Goal: Information Seeking & Learning: Check status

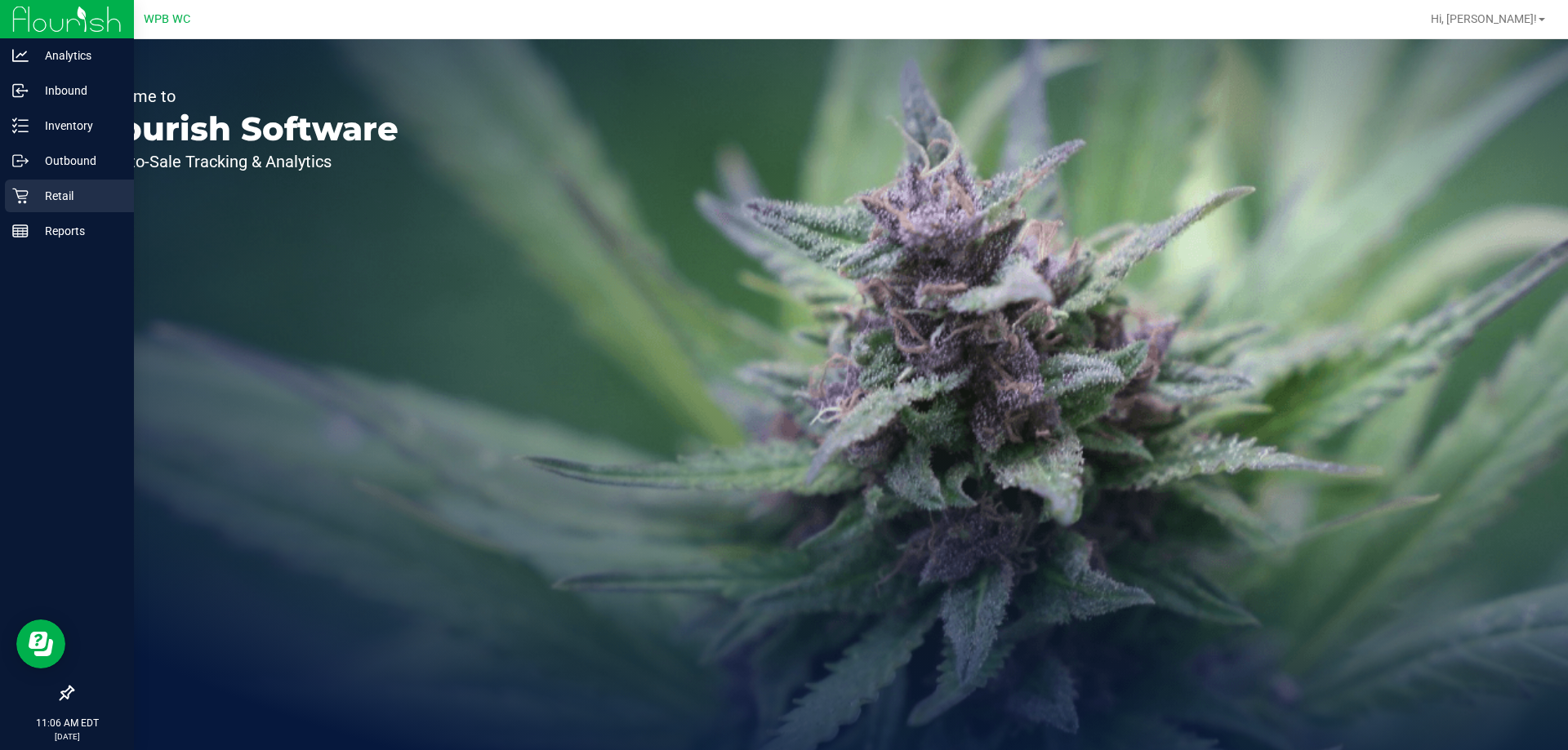
click at [34, 189] on p "Retail" at bounding box center [77, 196] width 98 height 20
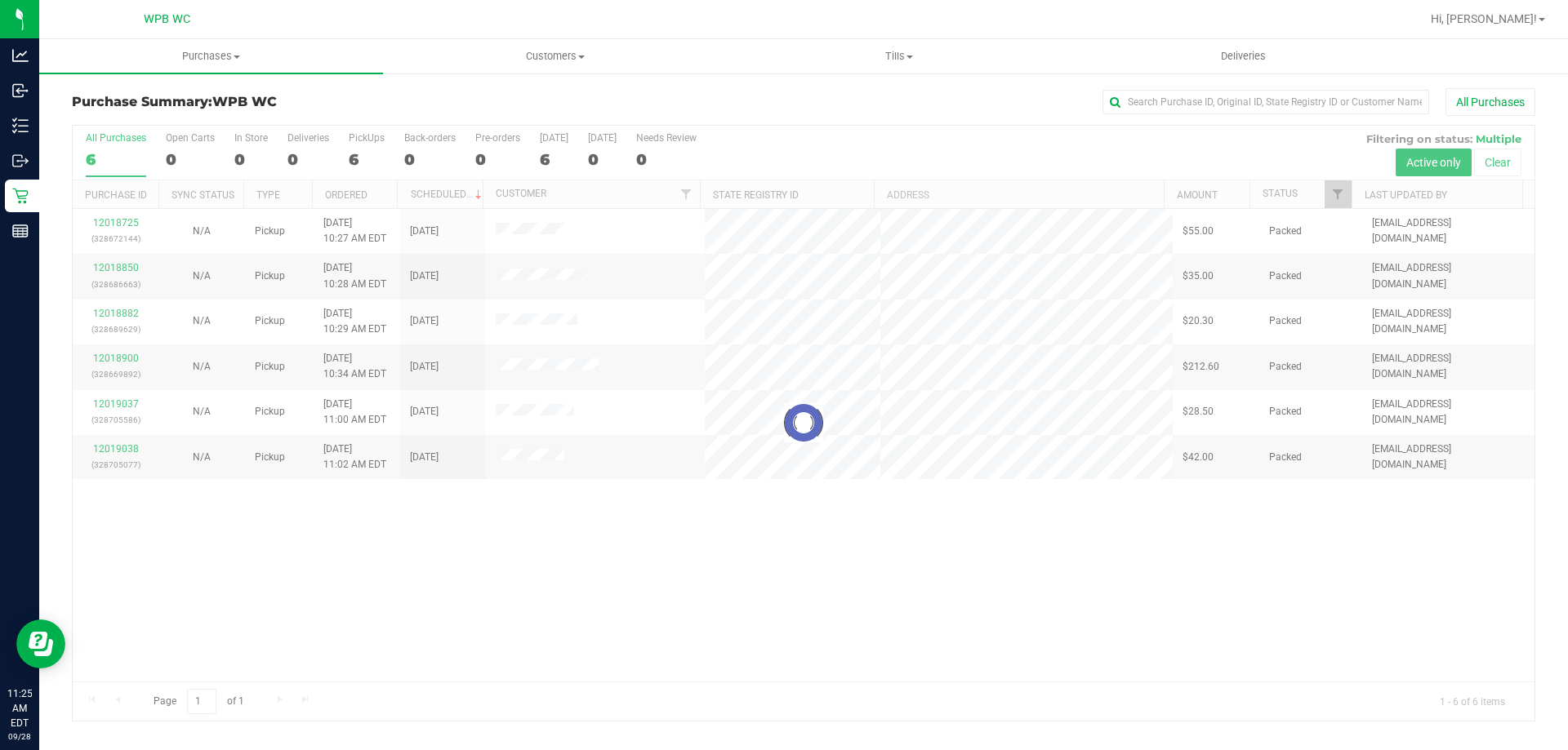
click at [518, 512] on div at bounding box center [803, 423] width 1462 height 595
drag, startPoint x: 581, startPoint y: 574, endPoint x: 566, endPoint y: 571, distance: 15.3
click at [580, 574] on div at bounding box center [803, 423] width 1462 height 595
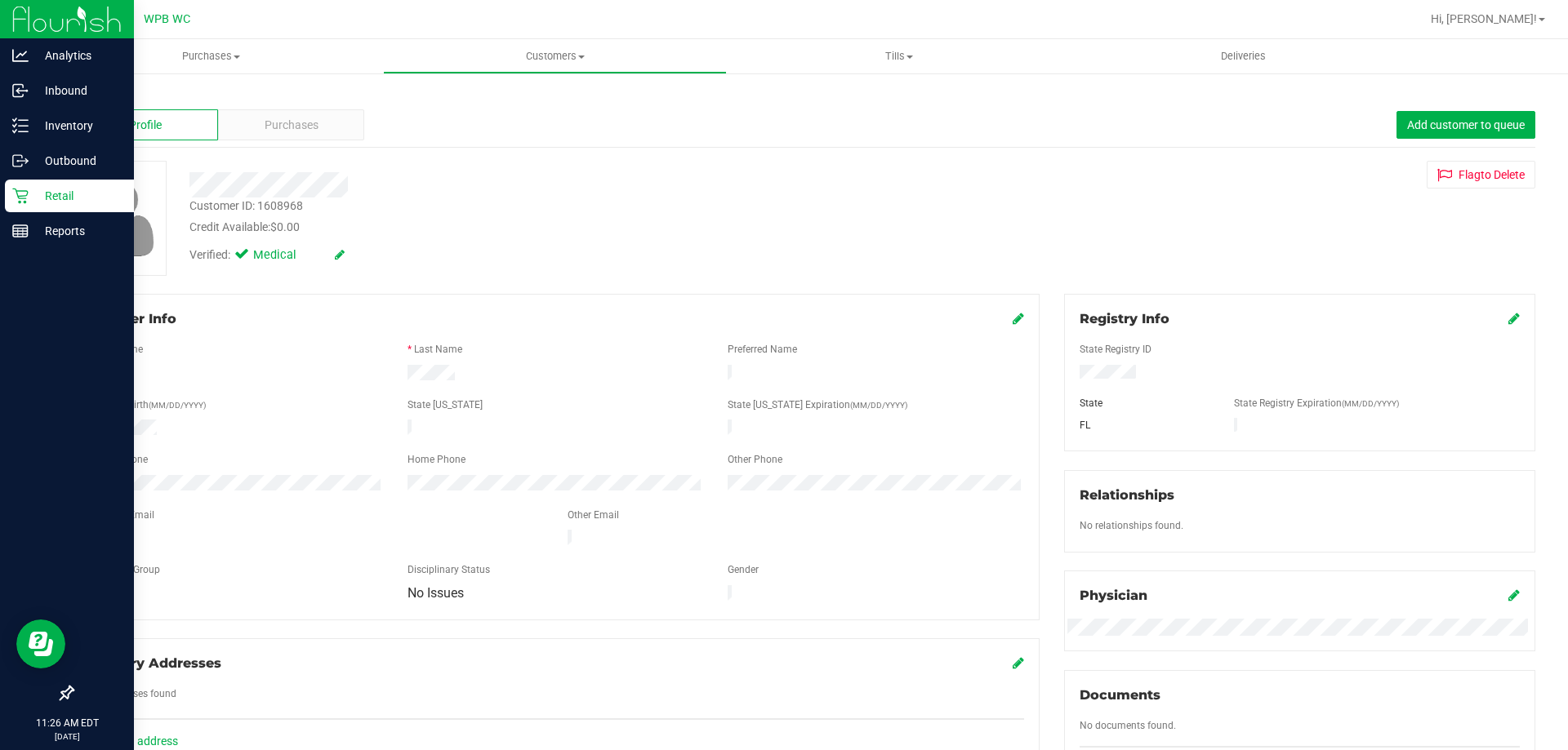
click at [44, 193] on p "Retail" at bounding box center [77, 196] width 98 height 20
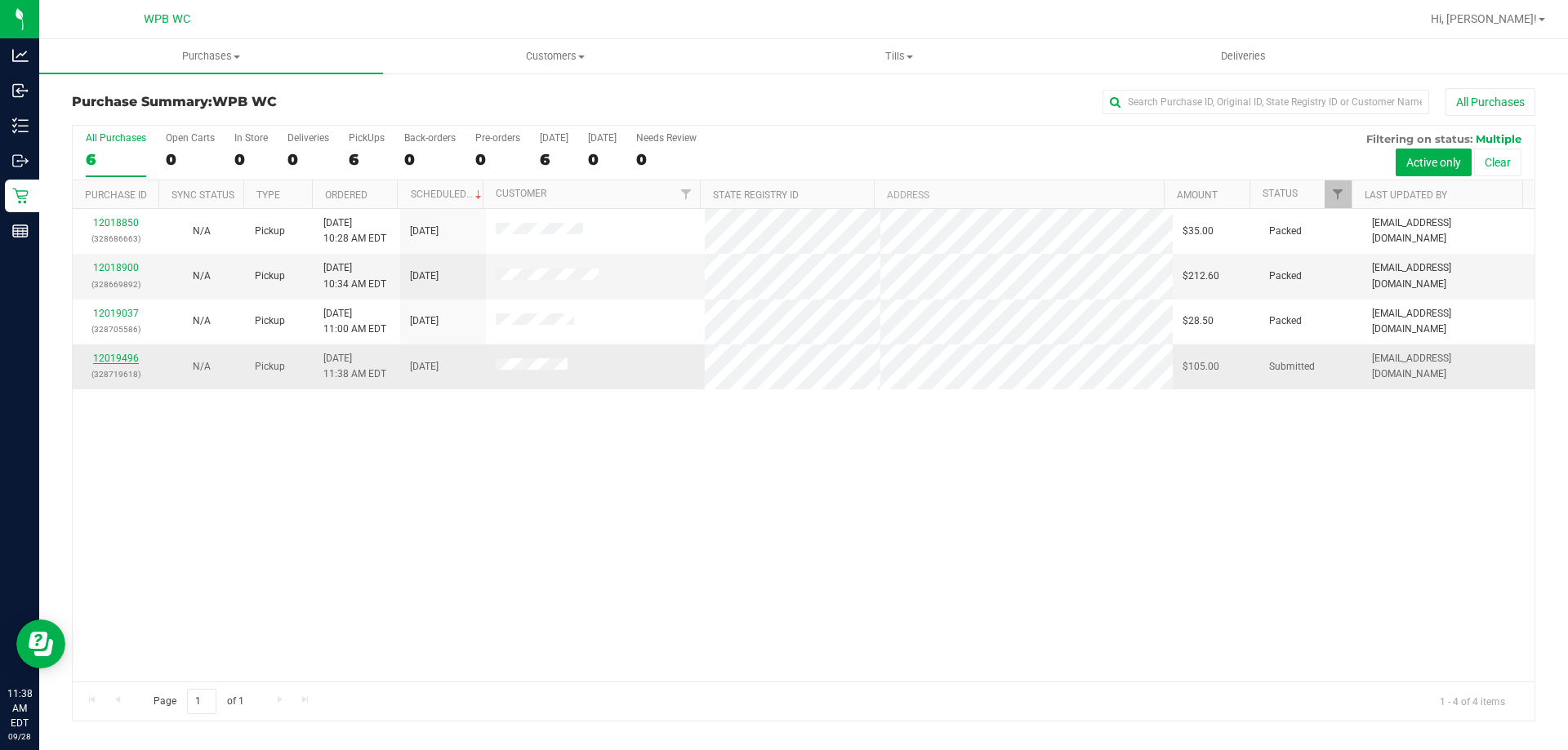
click at [126, 361] on link "12019496" at bounding box center [116, 358] width 46 height 11
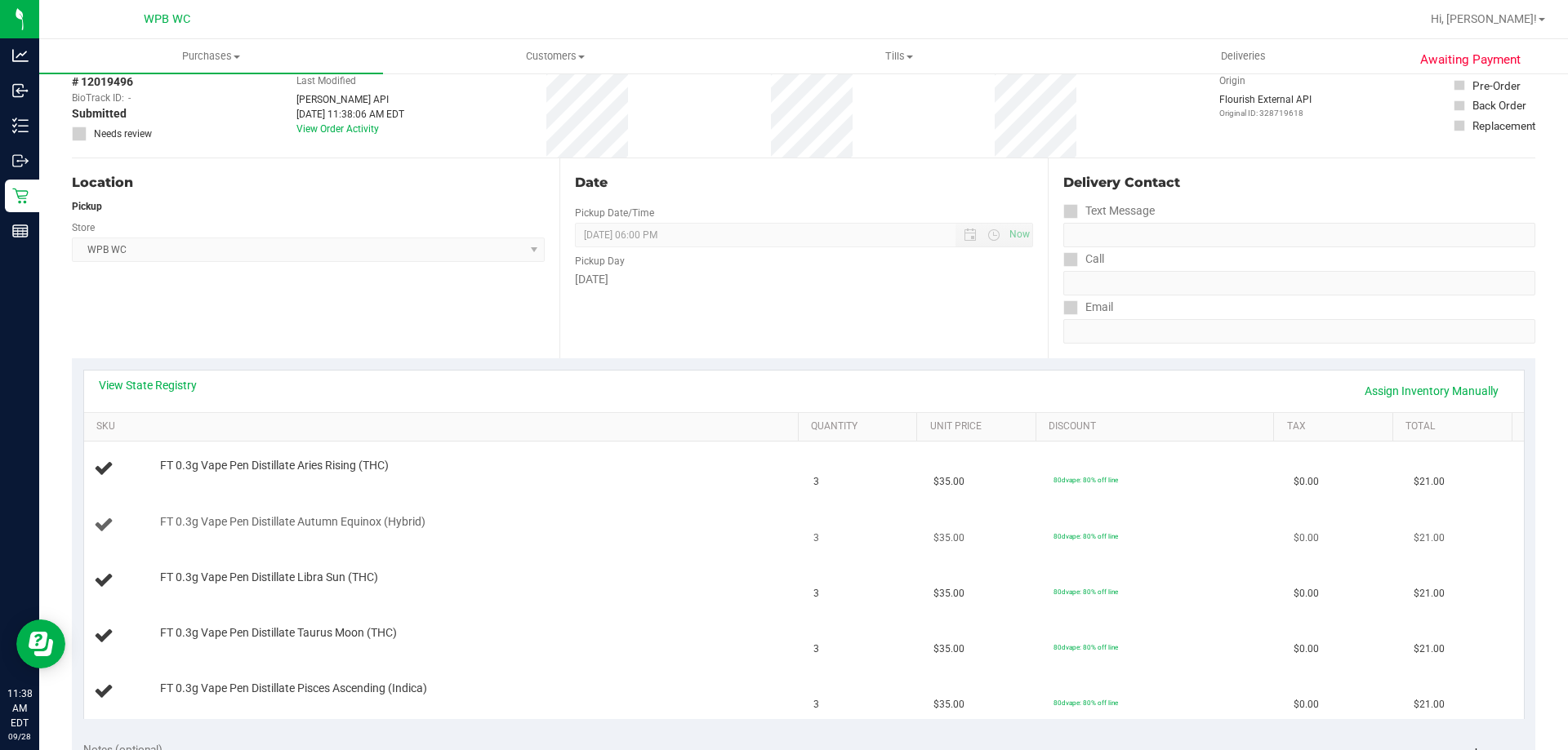
scroll to position [245, 0]
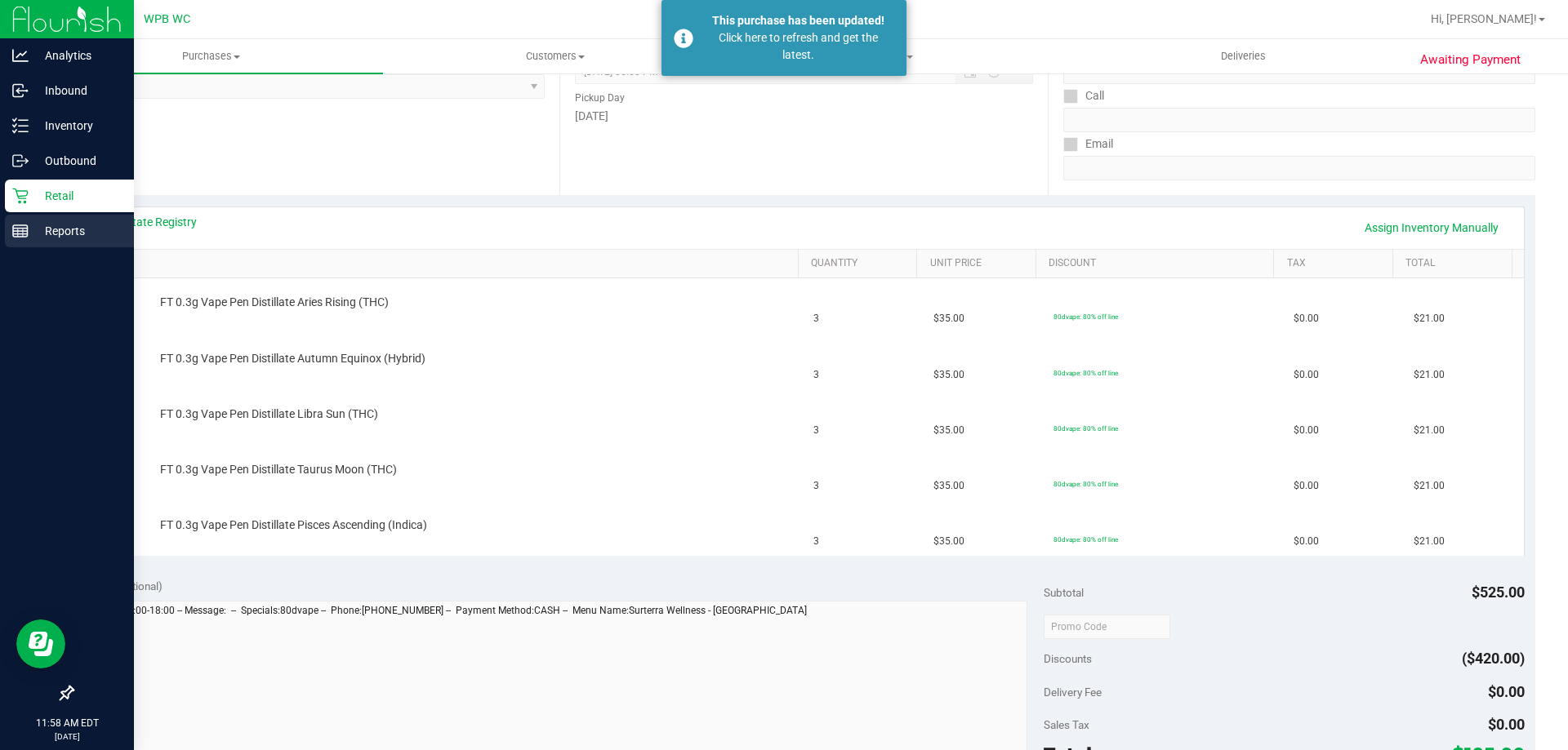
click at [33, 237] on p "Reports" at bounding box center [77, 231] width 98 height 20
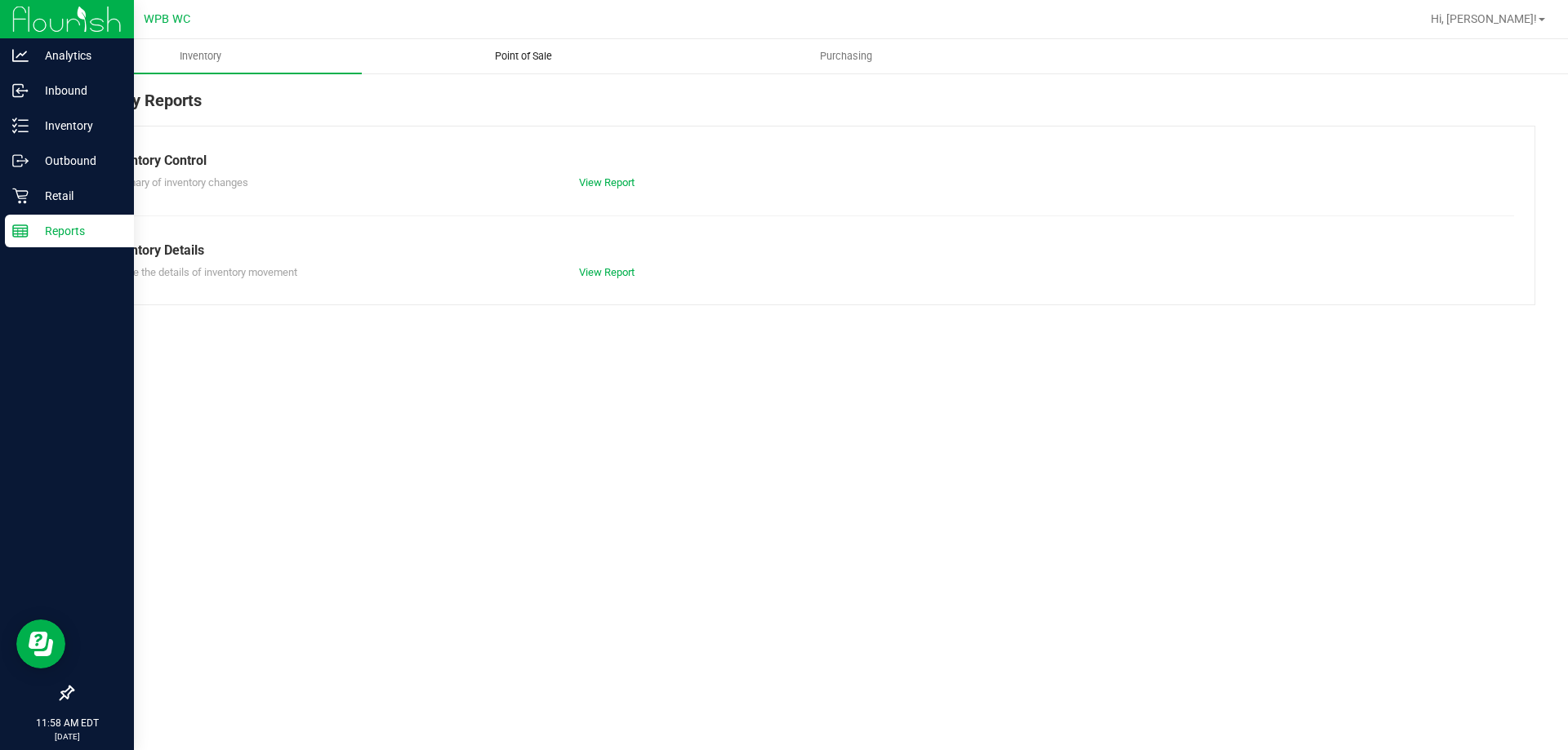
click at [508, 51] on span "Point of Sale" at bounding box center [523, 56] width 102 height 15
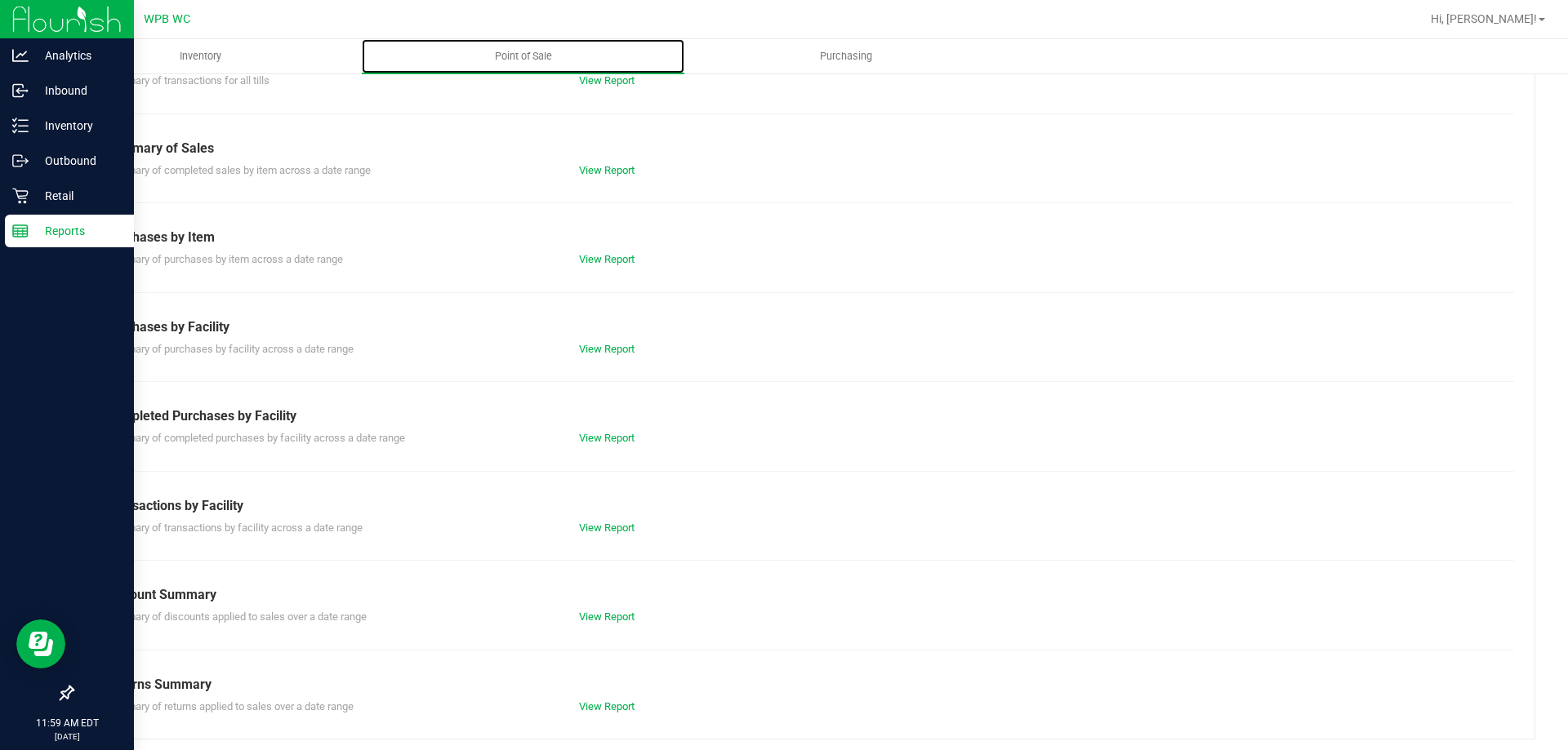
scroll to position [108, 0]
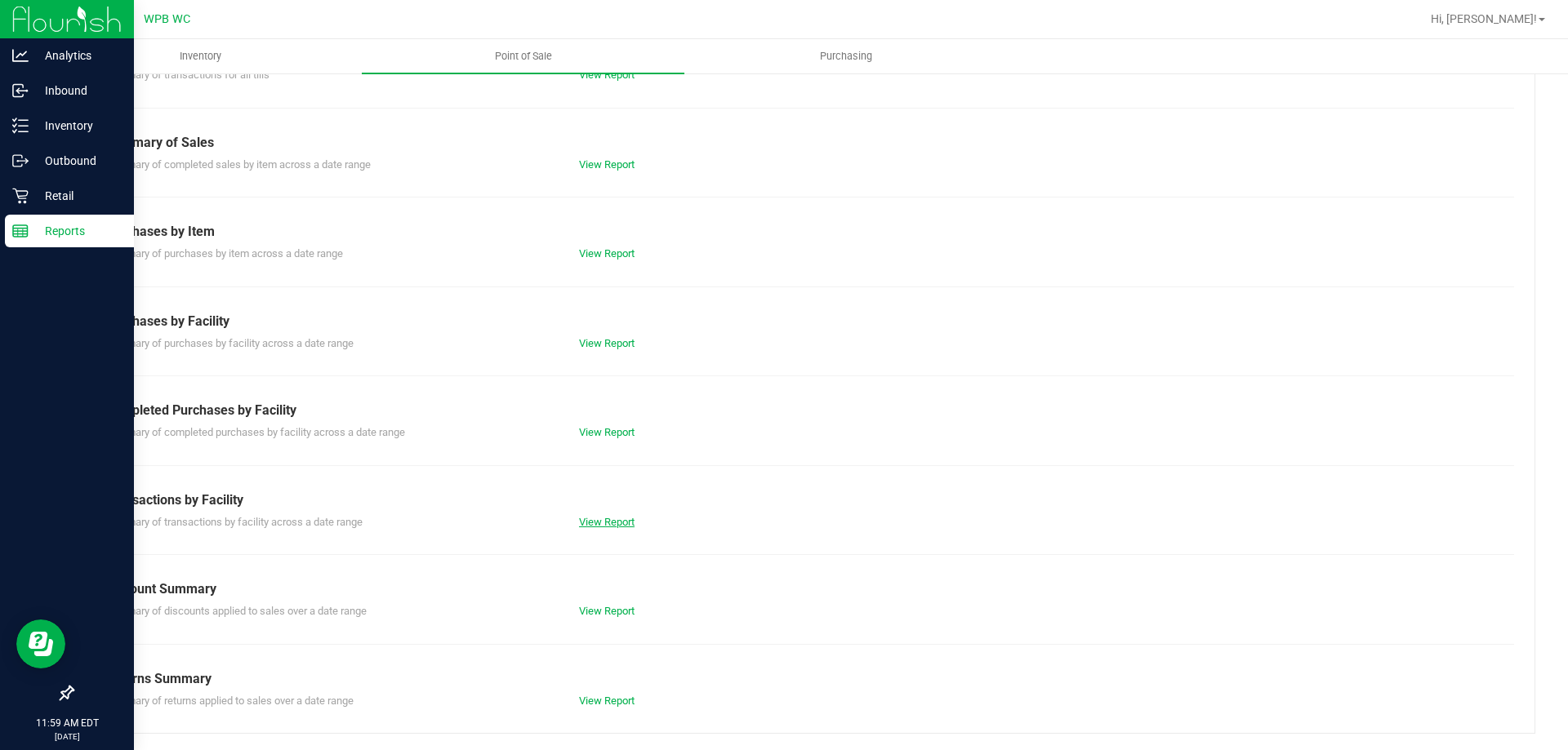
click at [603, 518] on link "View Report" at bounding box center [607, 522] width 56 height 12
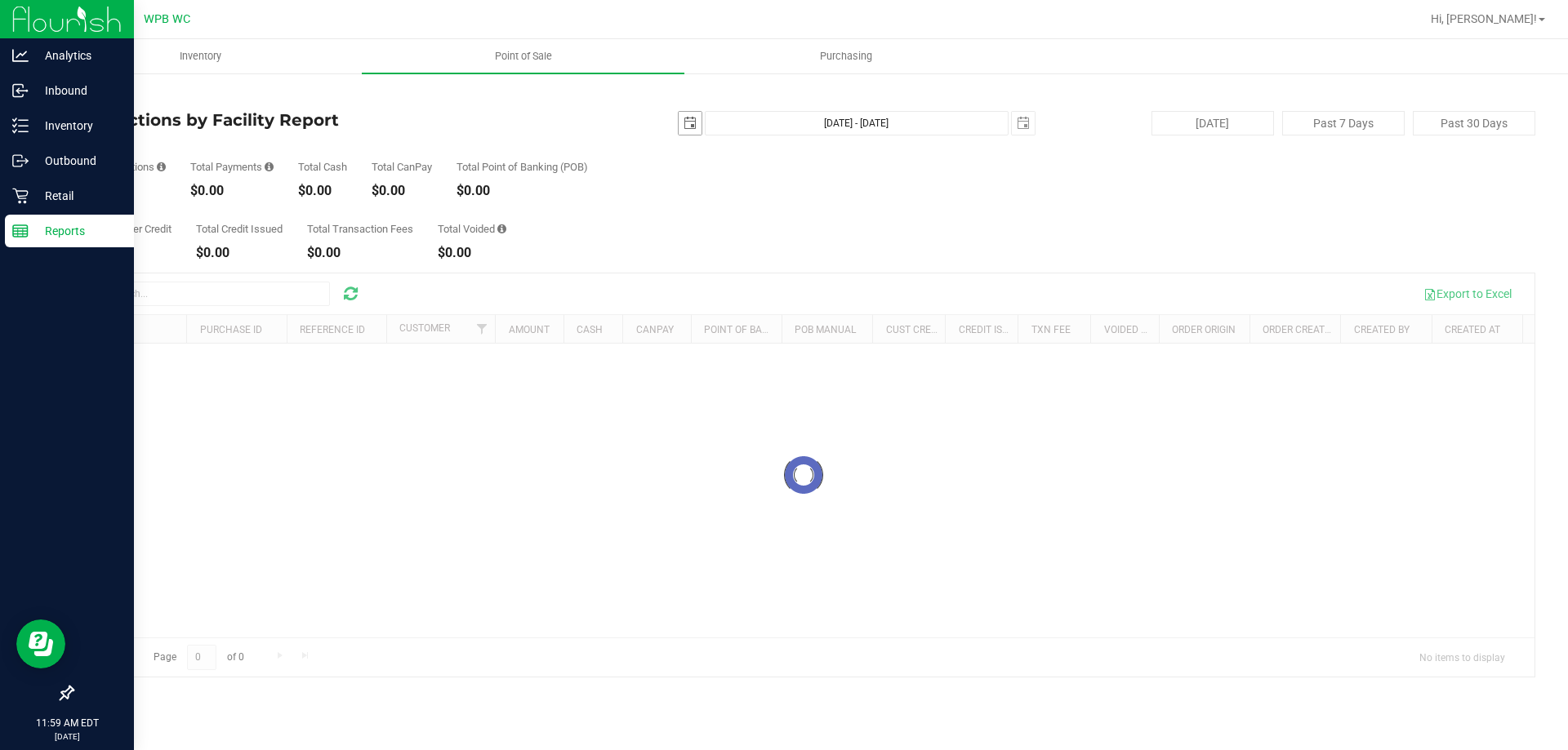
click at [692, 114] on span "select" at bounding box center [690, 123] width 23 height 23
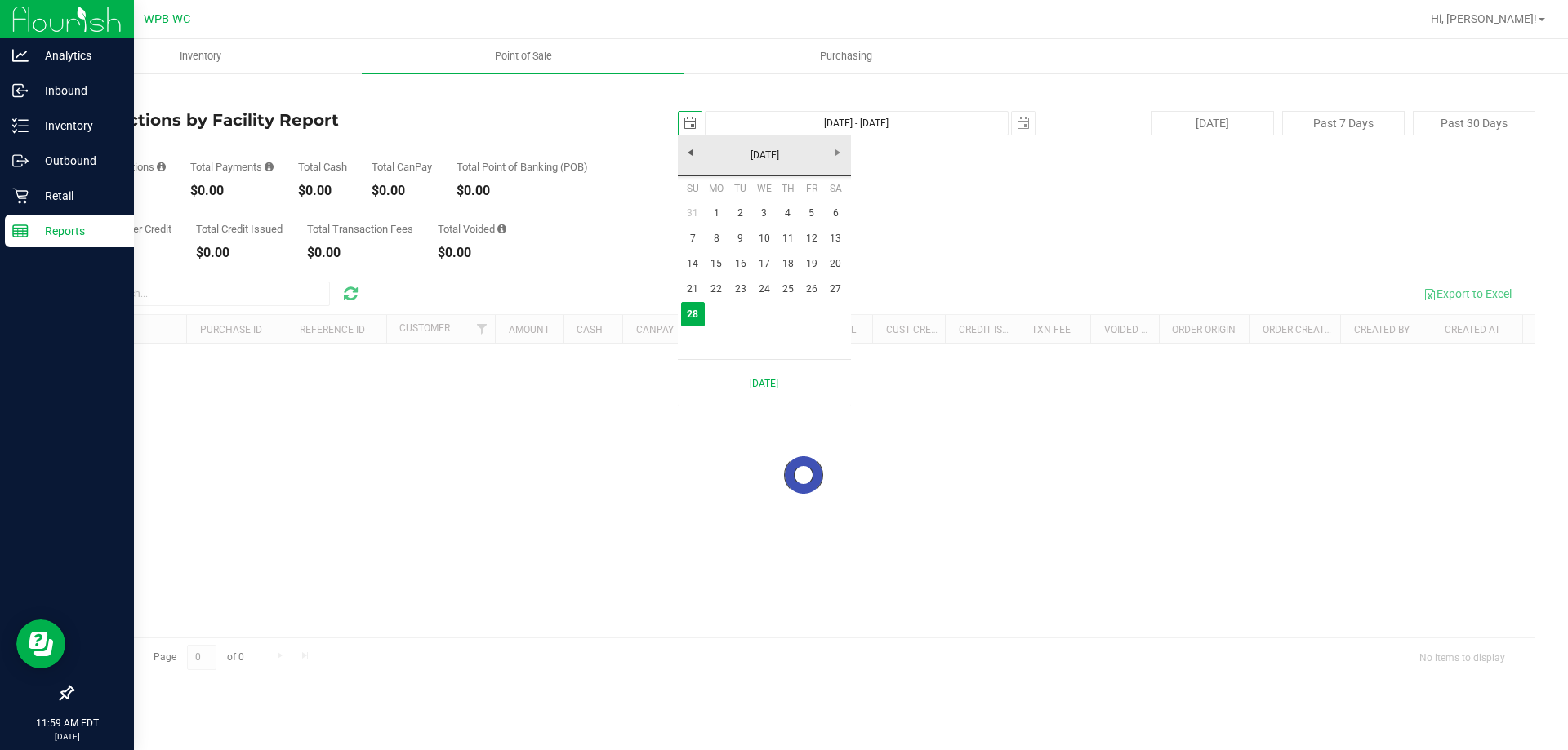
scroll to position [0, 41]
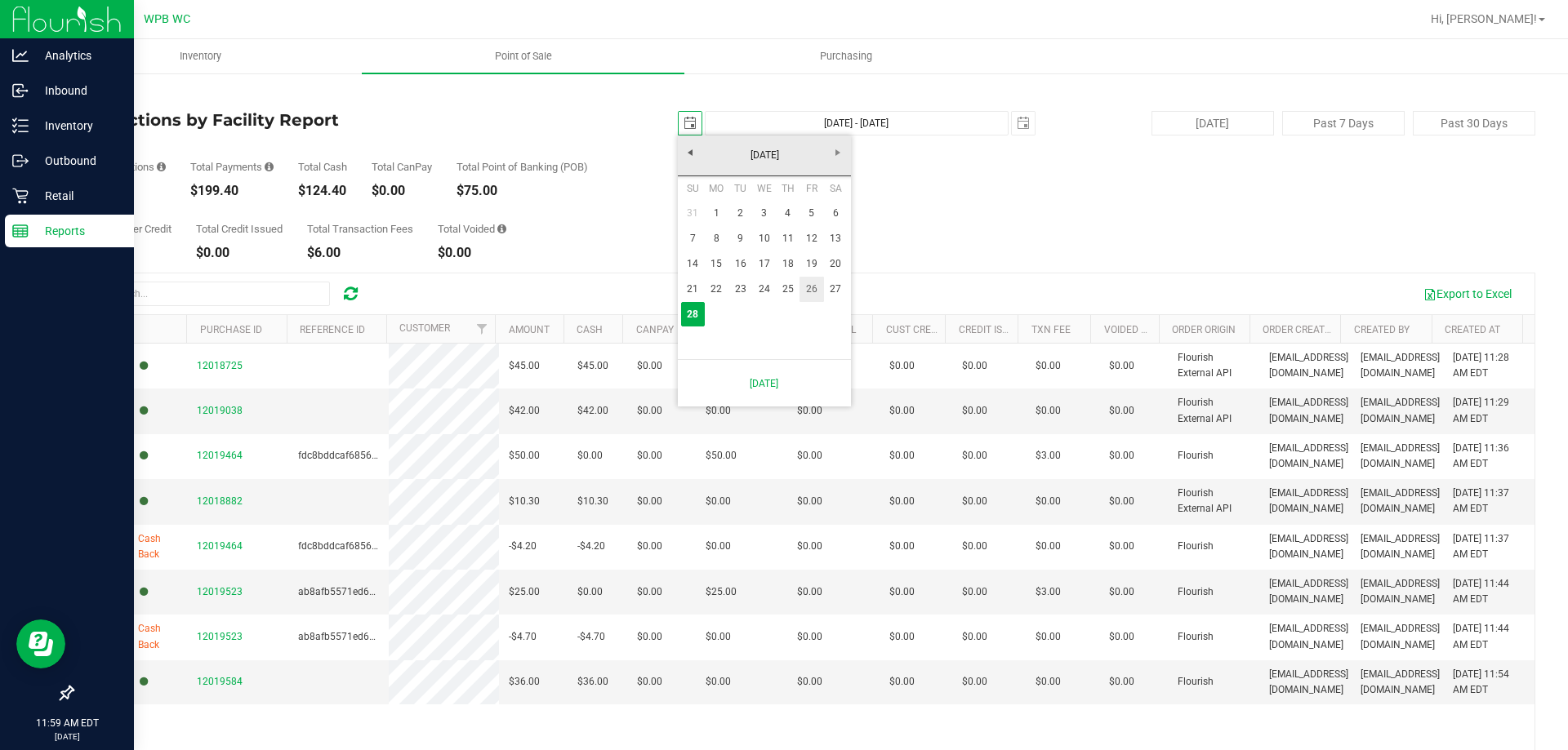
click at [804, 294] on link "26" at bounding box center [812, 290] width 24 height 26
type input "[DATE]"
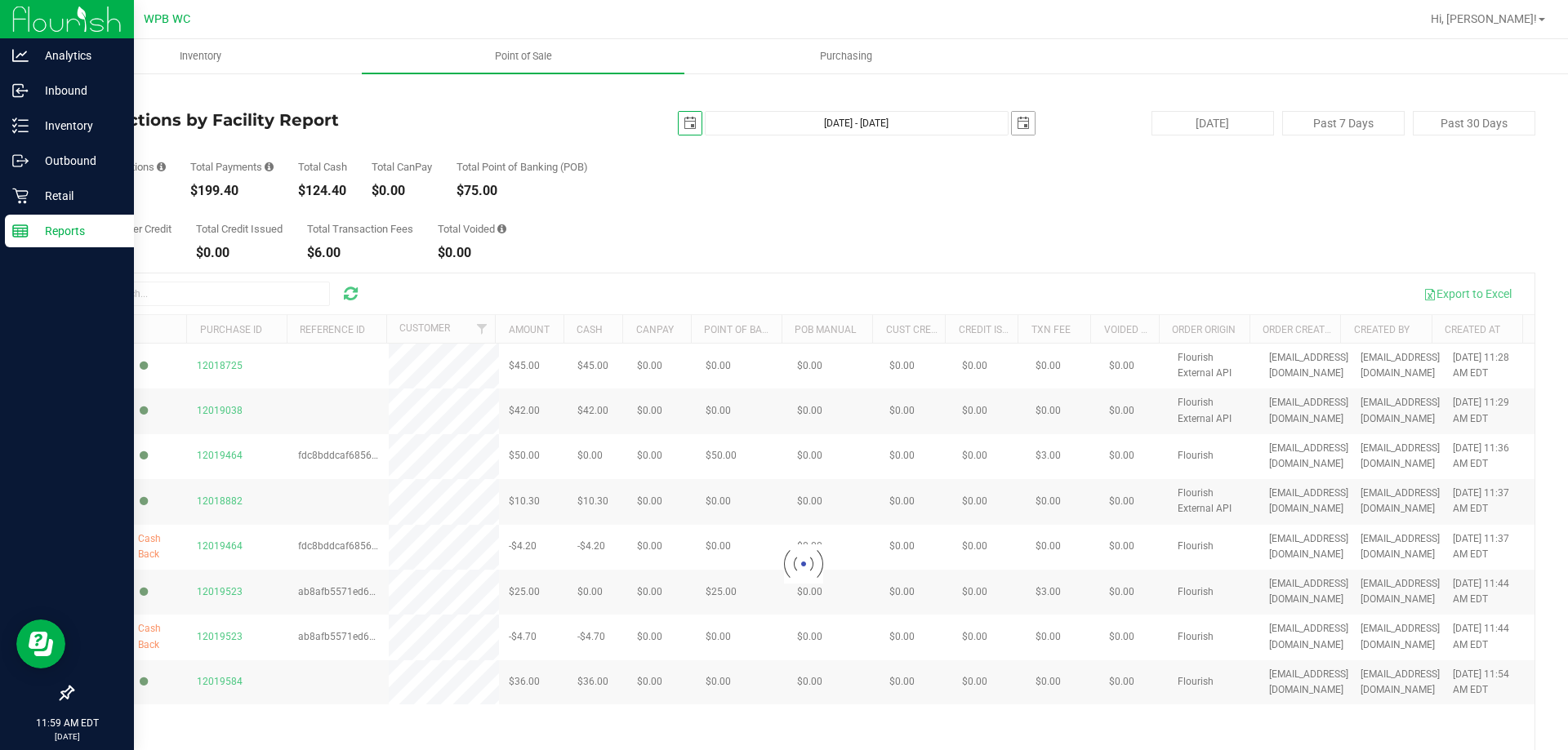
click at [1017, 121] on span "select" at bounding box center [1023, 123] width 13 height 13
click at [1127, 283] on link "26" at bounding box center [1136, 285] width 24 height 26
type input "[DATE] - [DATE]"
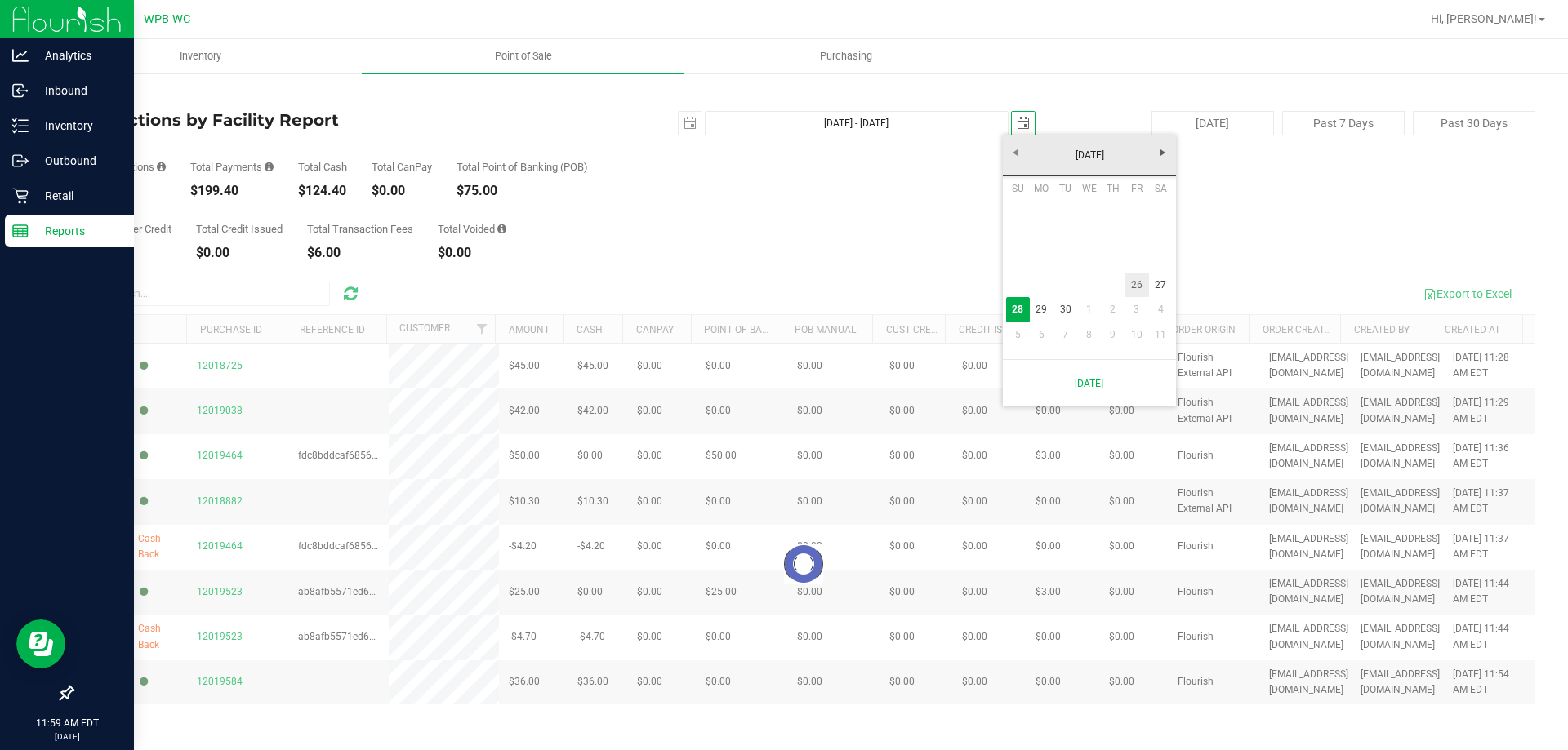
type input "[DATE]"
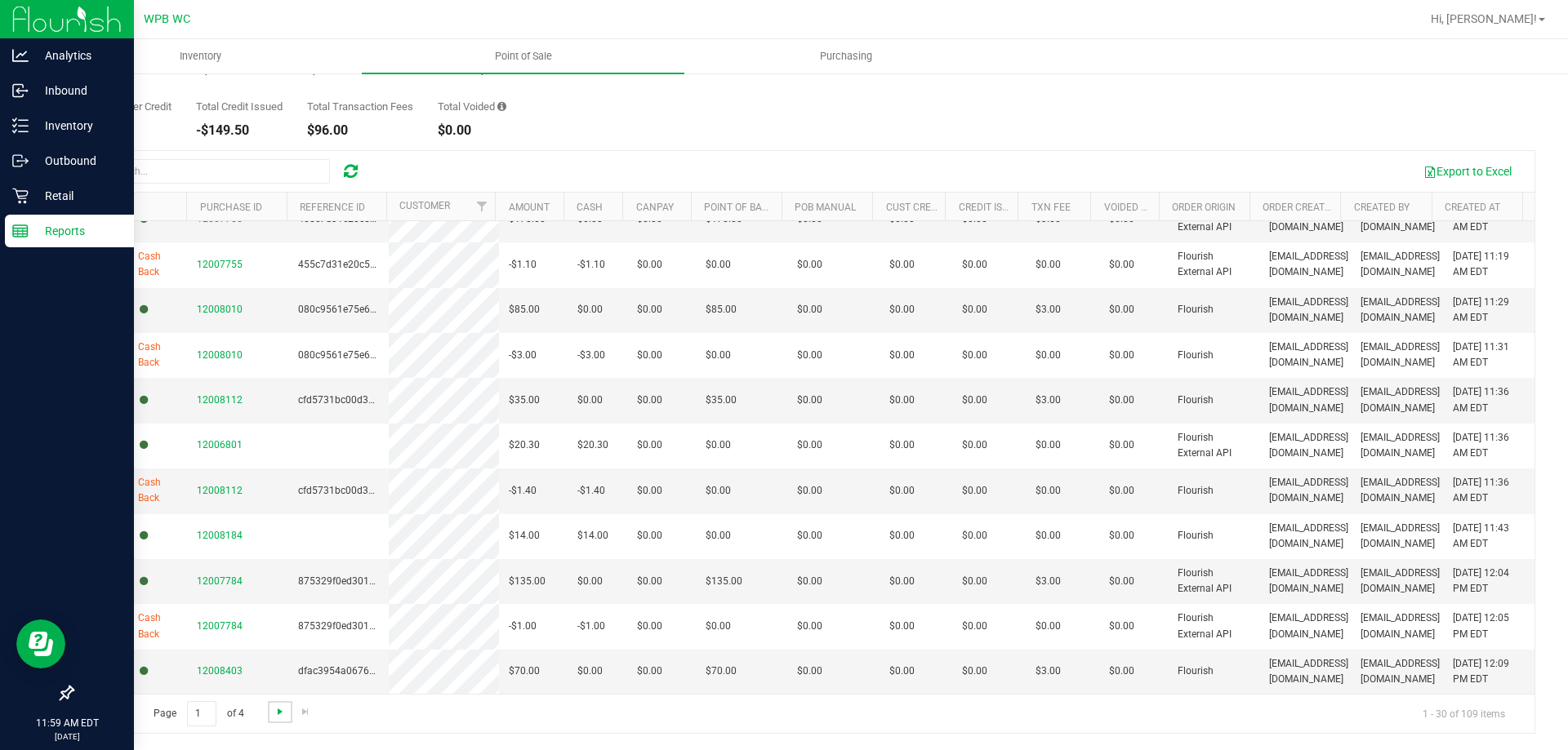
click at [283, 714] on span "Go to the next page" at bounding box center [279, 712] width 13 height 13
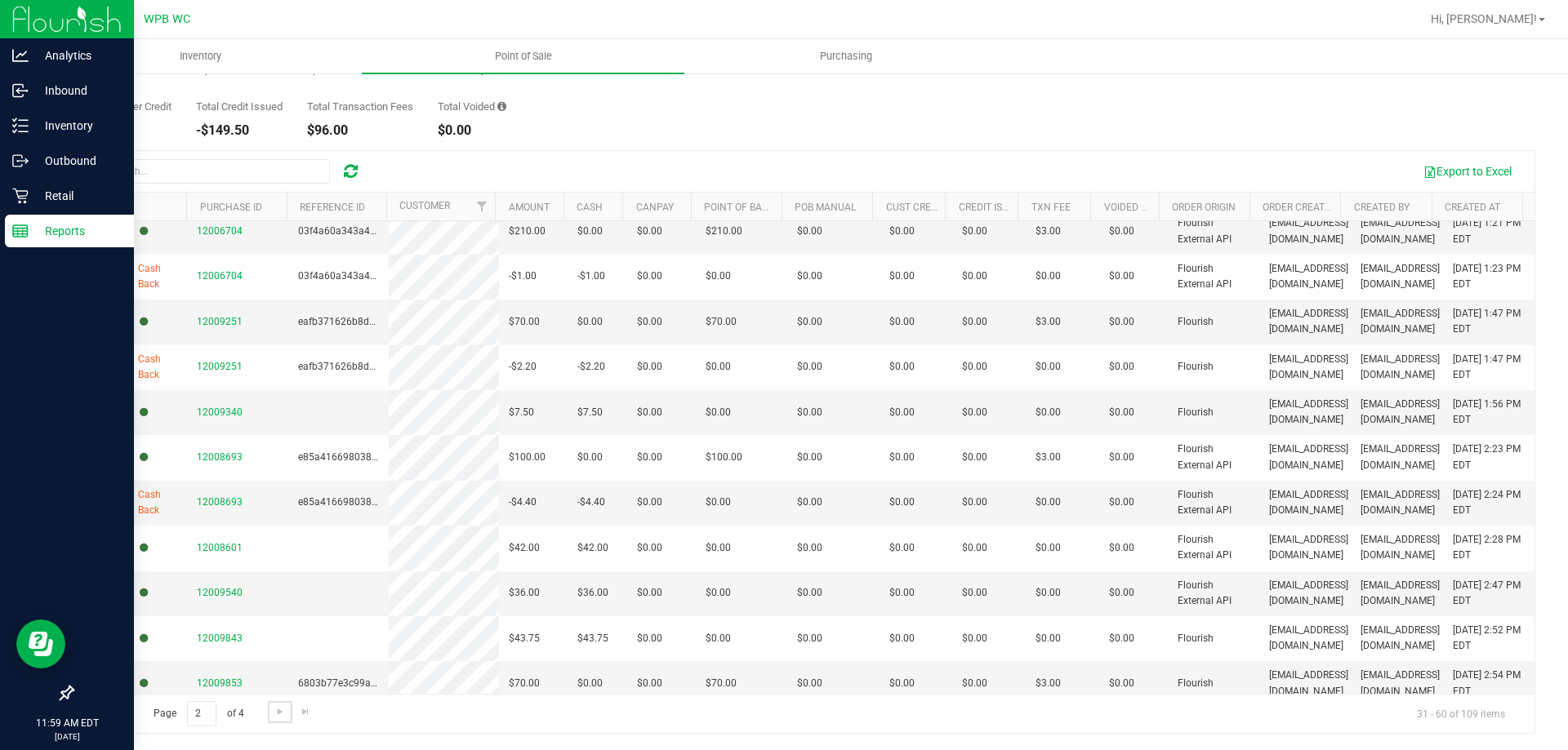
scroll to position [883, 0]
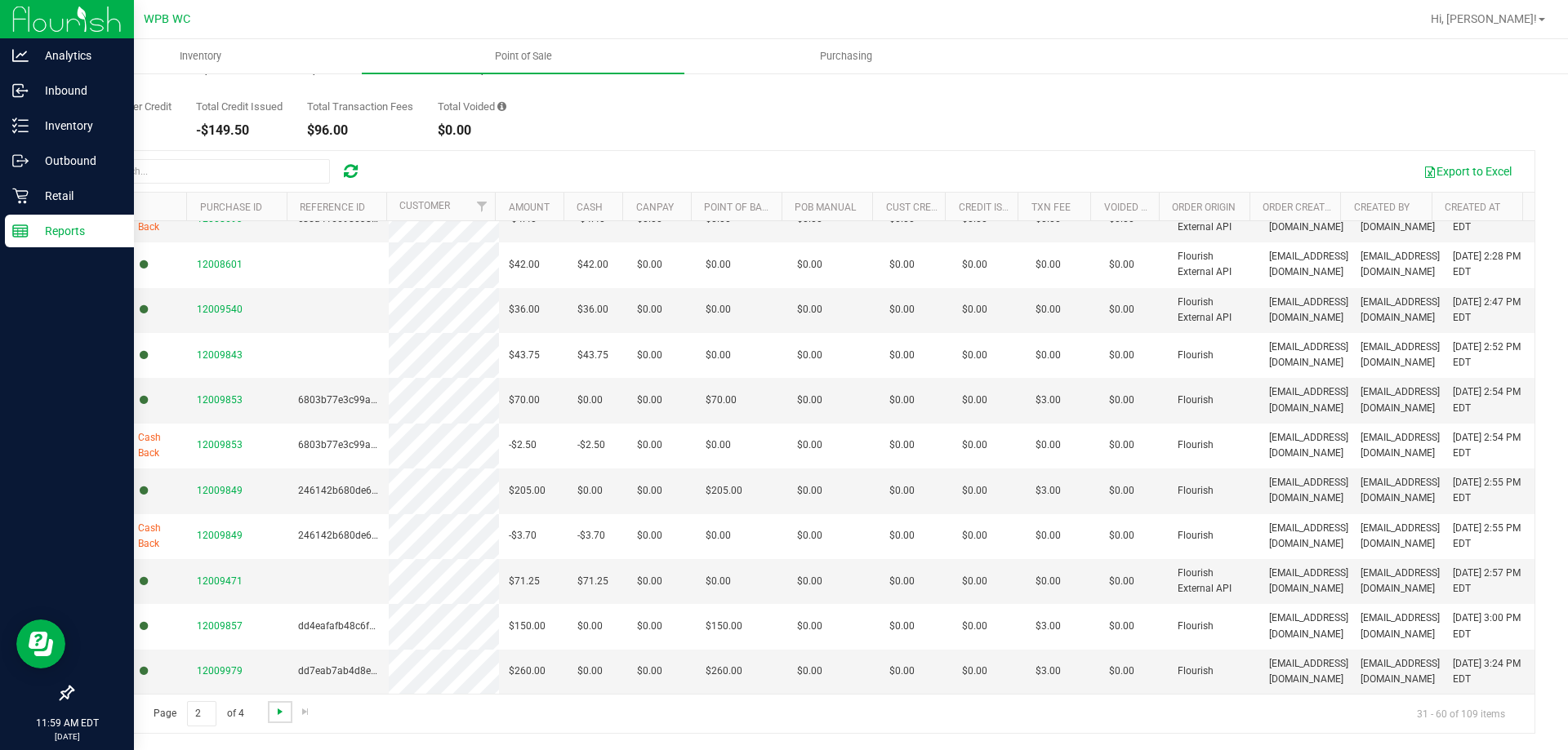
click at [285, 710] on span "Go to the next page" at bounding box center [279, 712] width 13 height 13
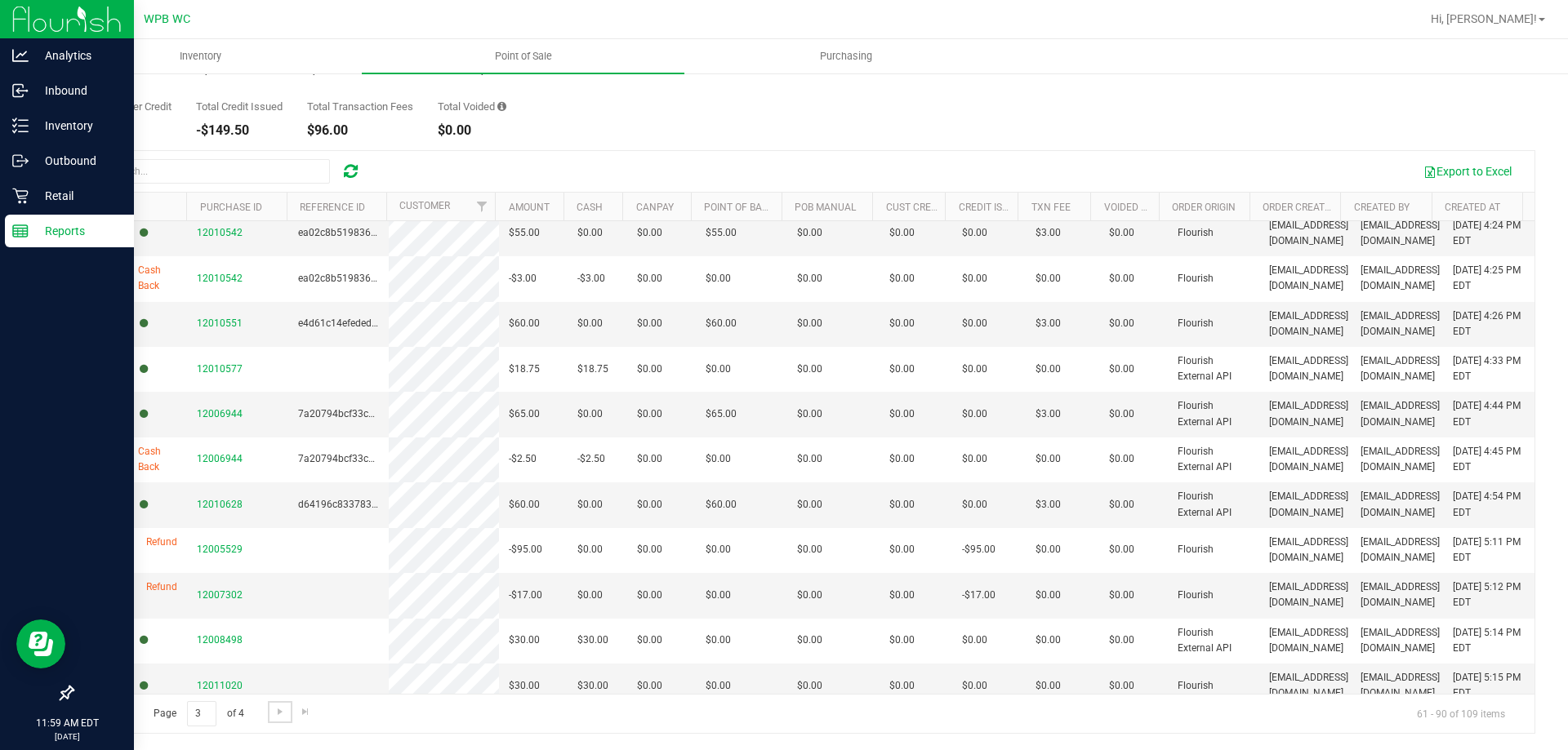
scroll to position [408, 0]
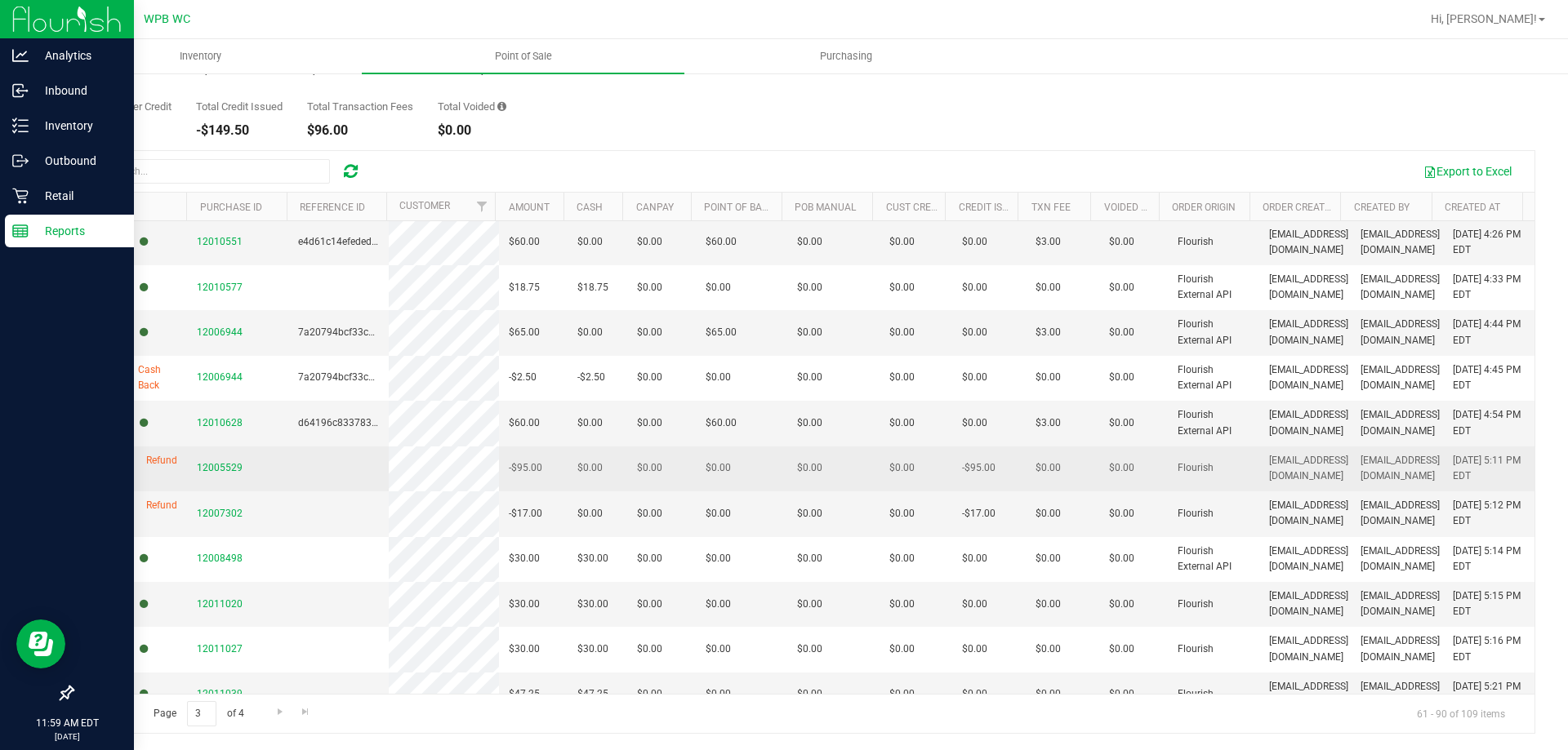
drag, startPoint x: 491, startPoint y: 344, endPoint x: 249, endPoint y: 472, distance: 273.8
drag, startPoint x: 249, startPoint y: 472, endPoint x: 218, endPoint y: 467, distance: 31.4
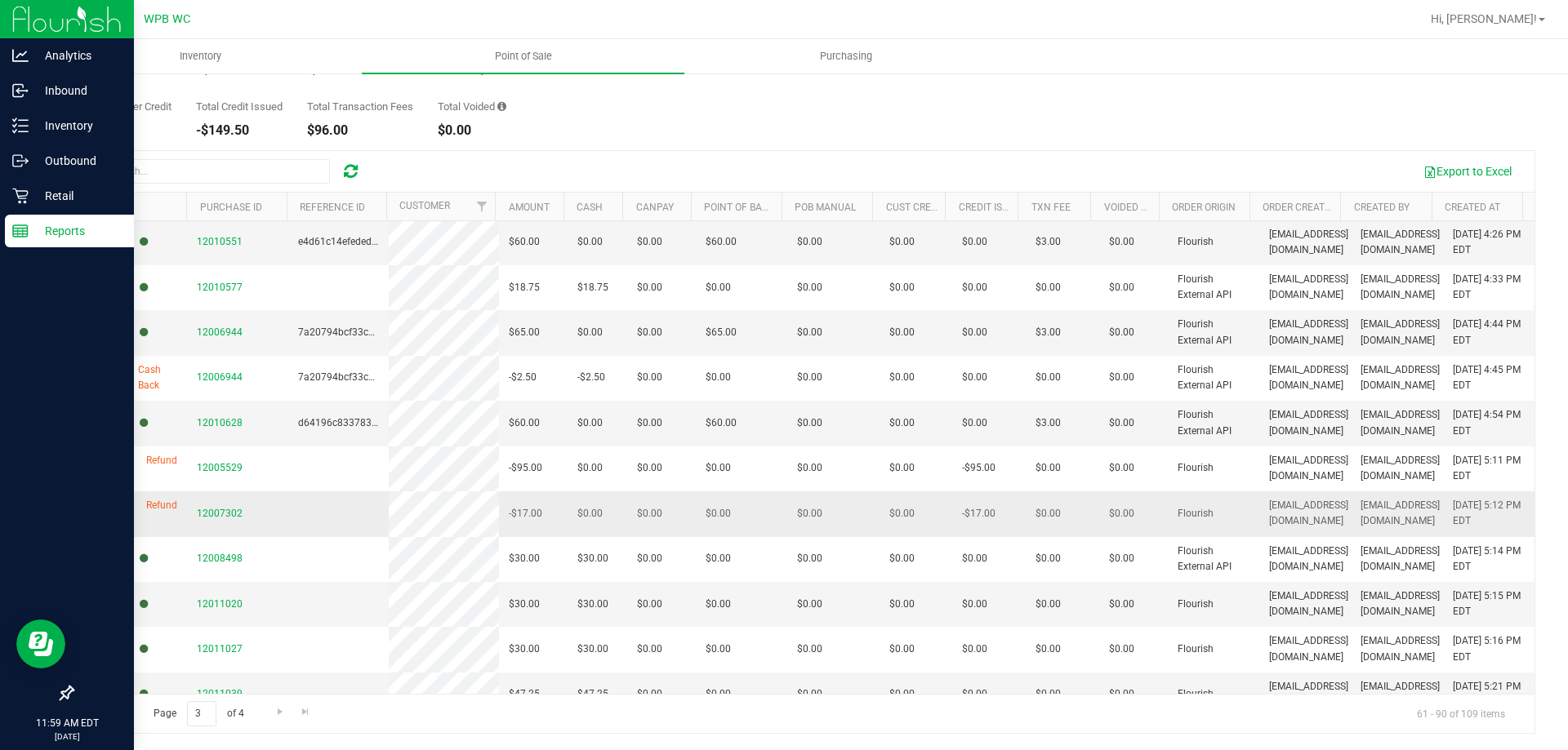
drag, startPoint x: 219, startPoint y: 467, endPoint x: 295, endPoint y: 529, distance: 98.1
click at [295, 529] on td at bounding box center [338, 513] width 101 height 45
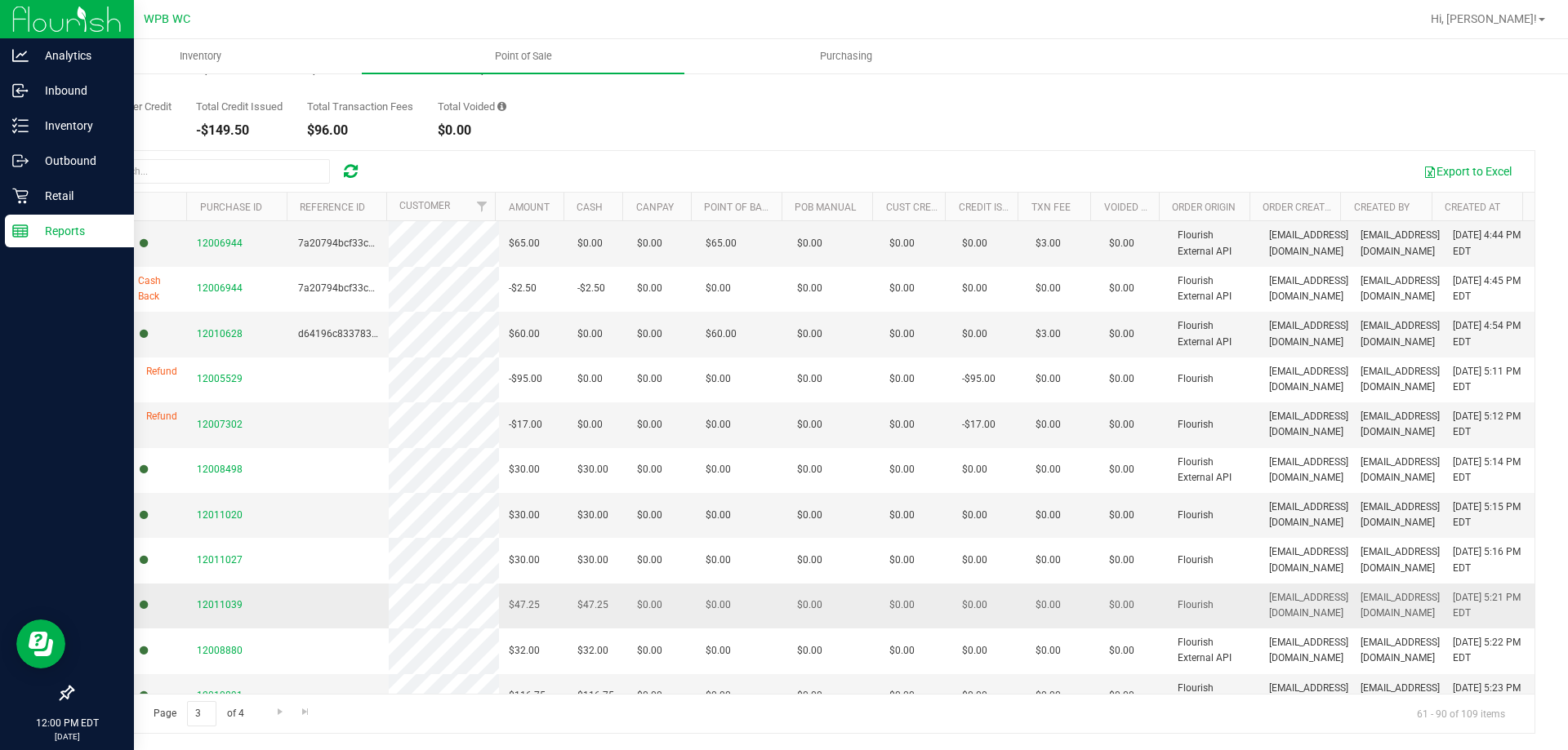
scroll to position [394, 0]
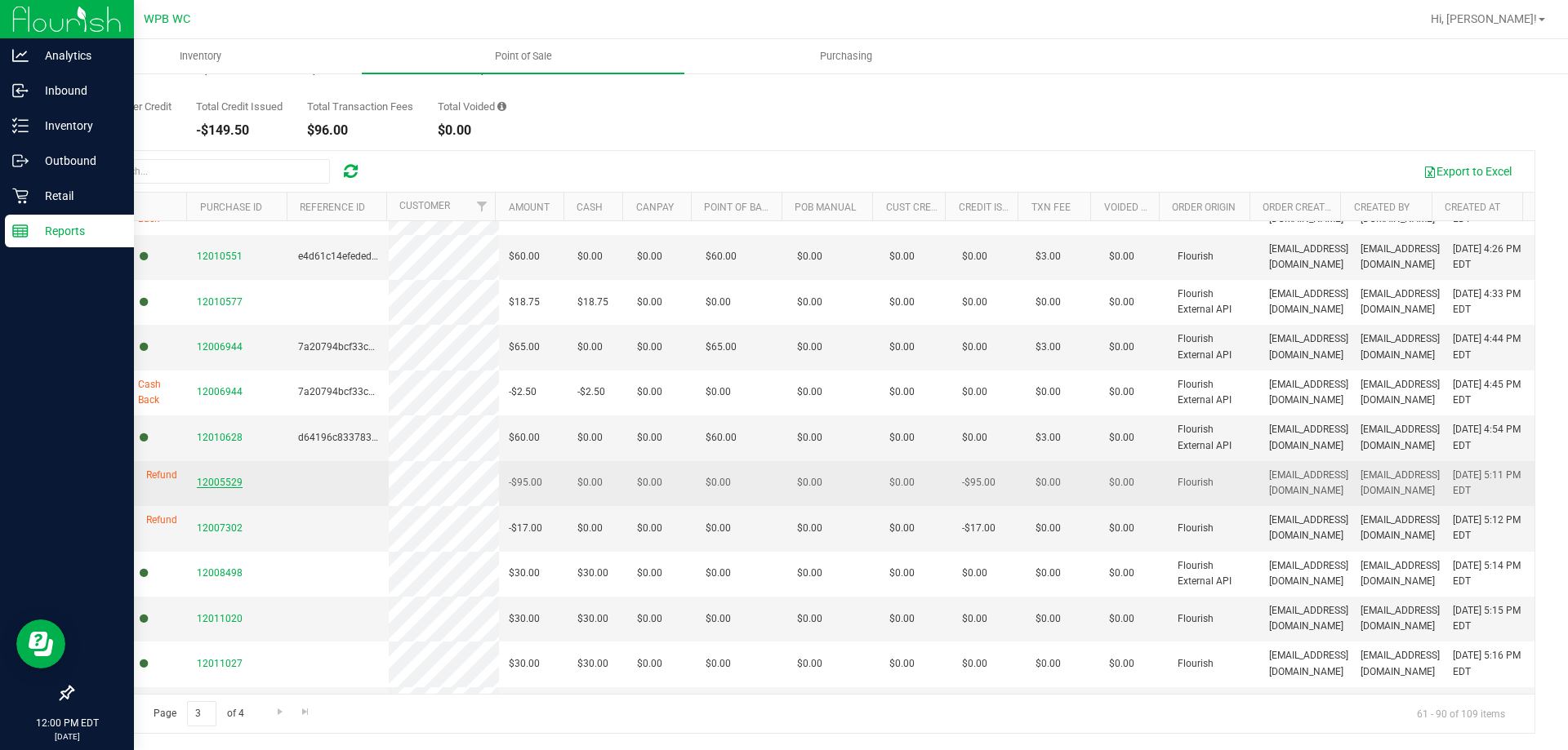
click at [224, 483] on span "12005529" at bounding box center [220, 482] width 46 height 11
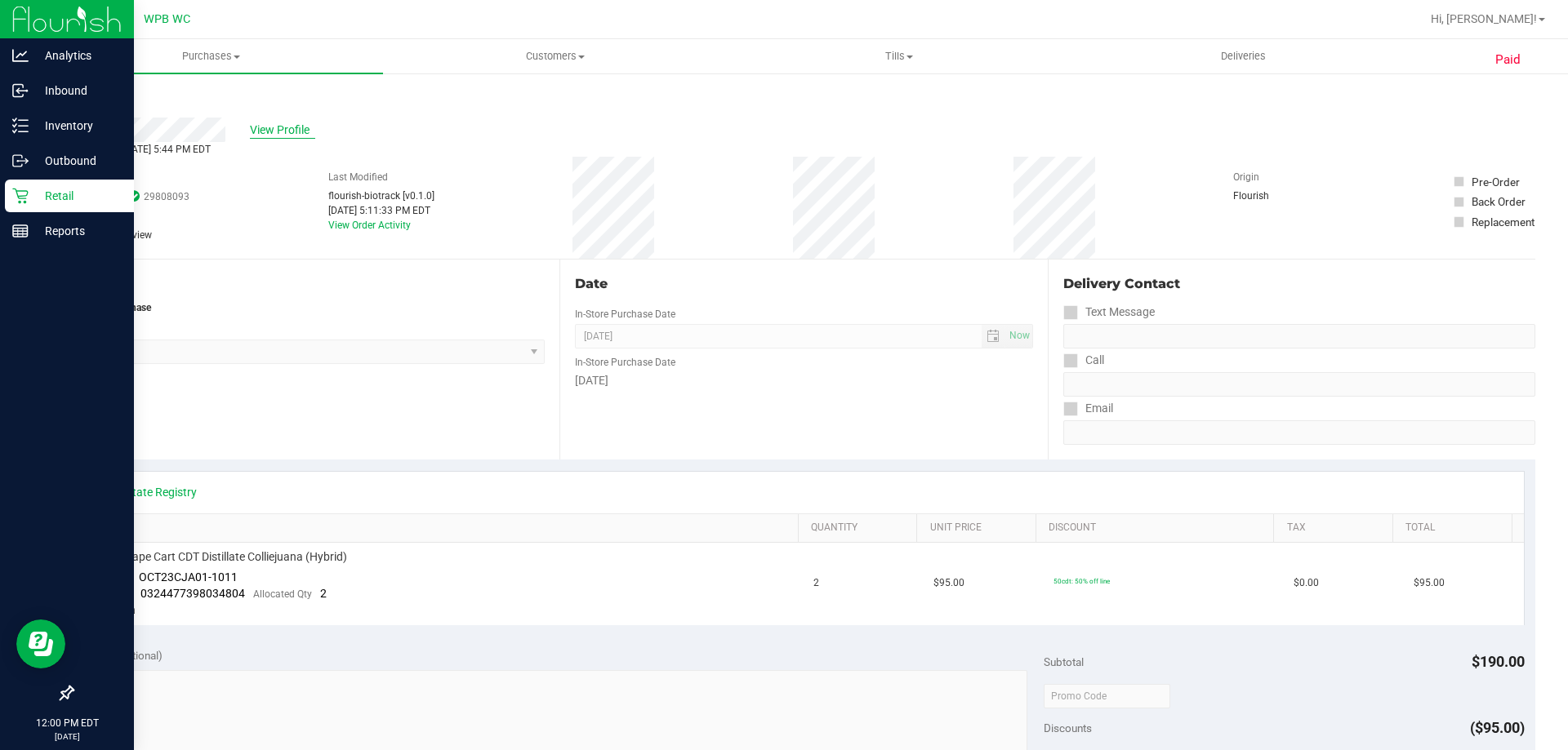
click at [303, 138] on span "View Profile" at bounding box center [283, 130] width 65 height 17
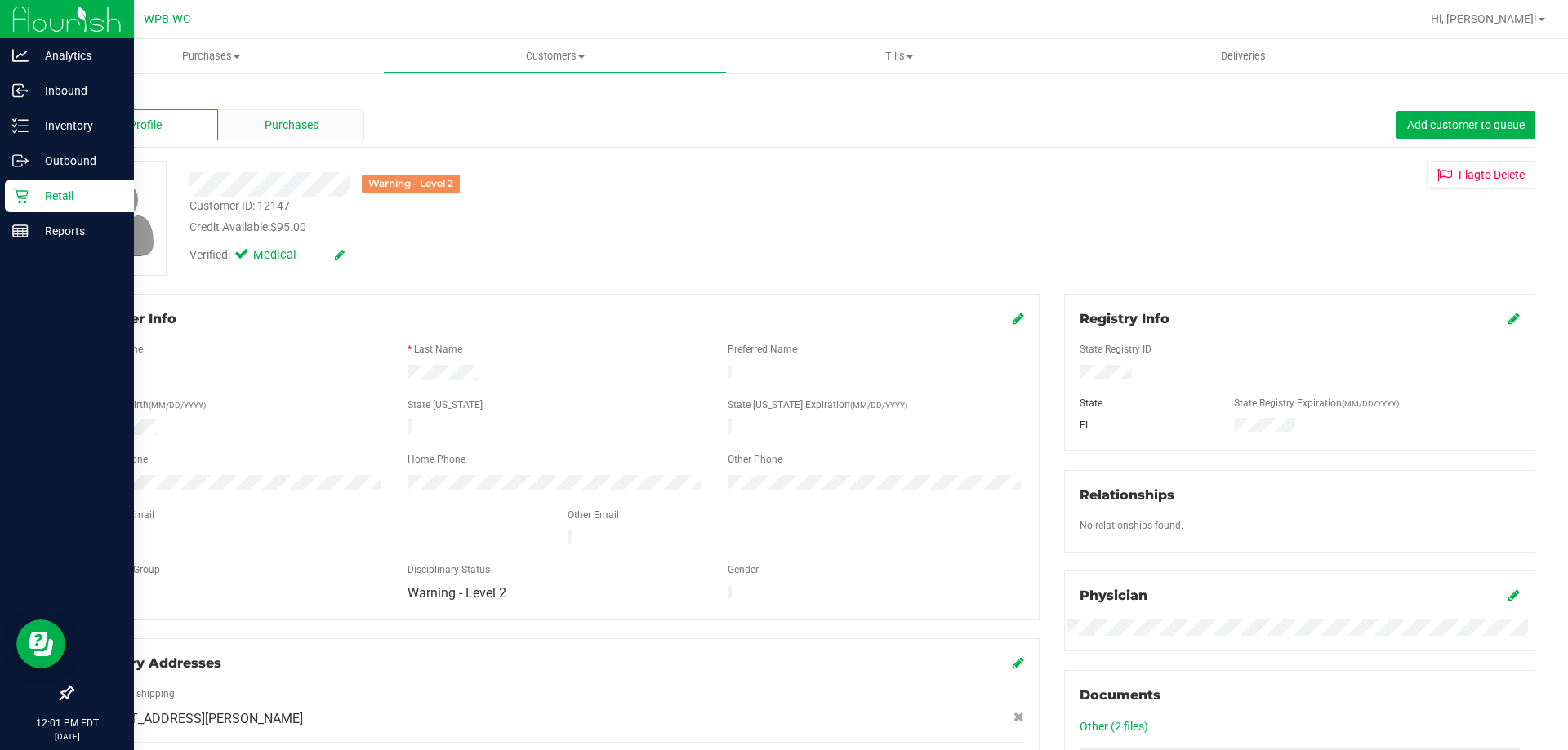
click at [285, 120] on span "Purchases" at bounding box center [291, 126] width 54 height 17
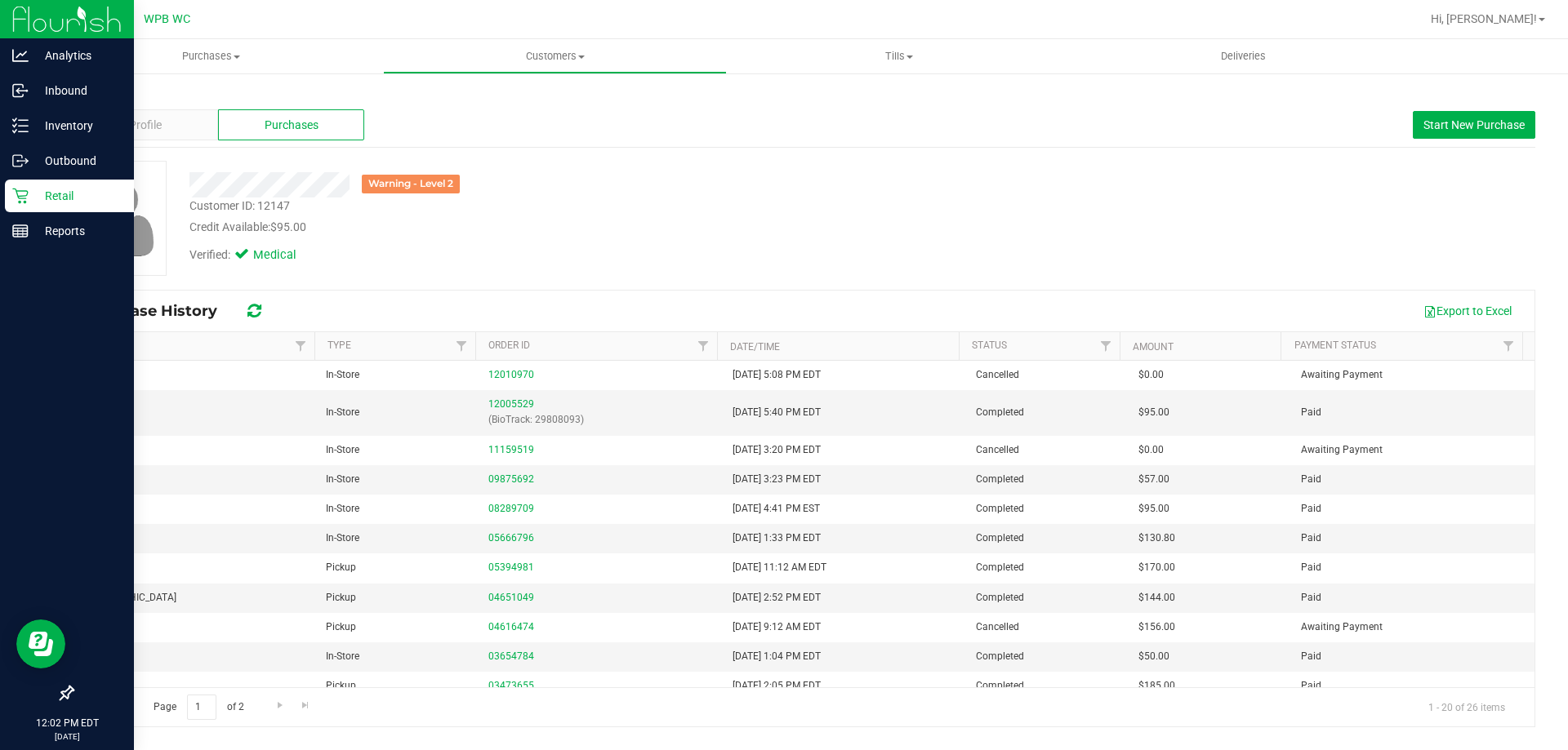
click at [27, 210] on div "Retail" at bounding box center [69, 196] width 129 height 32
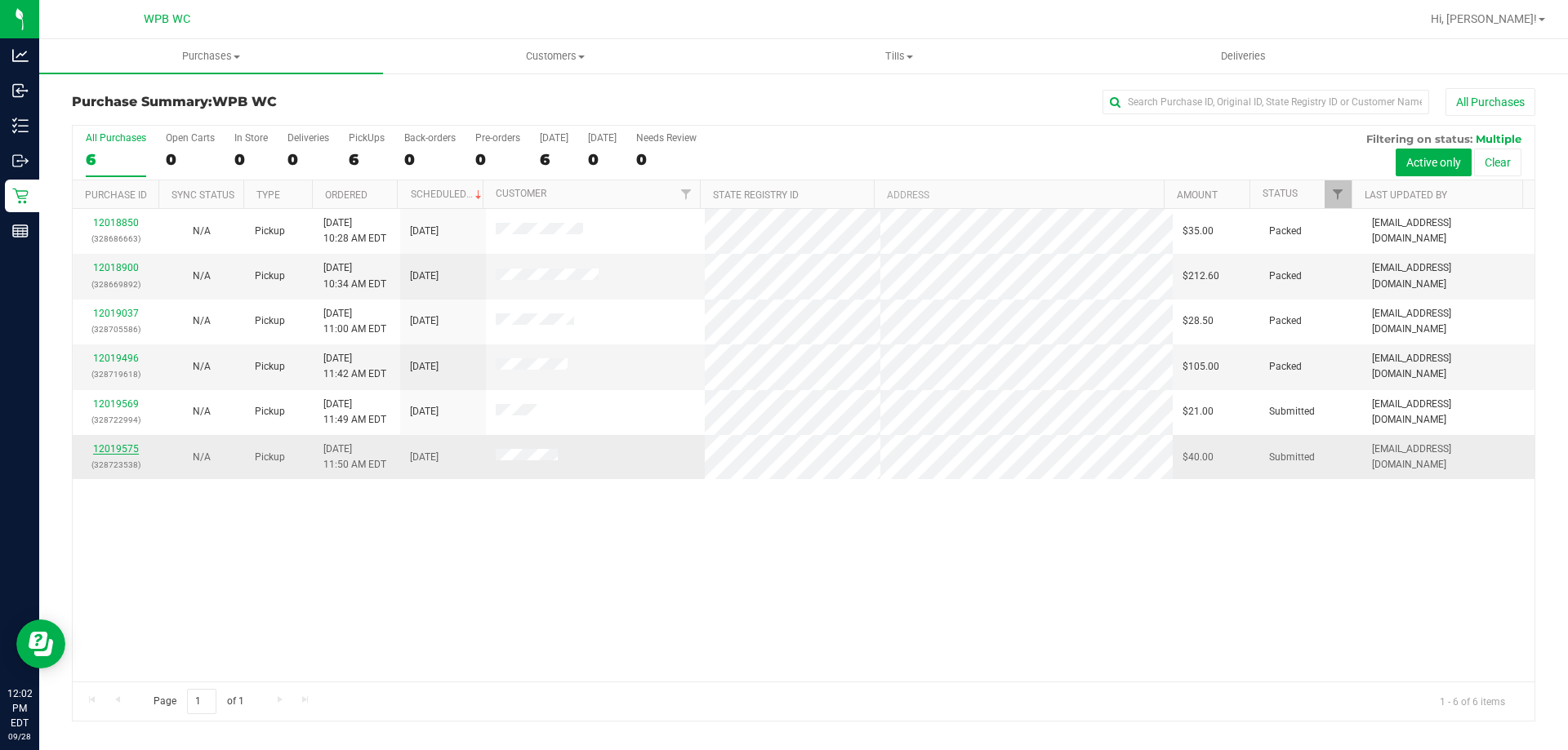
click at [126, 454] on link "12019575" at bounding box center [116, 448] width 46 height 11
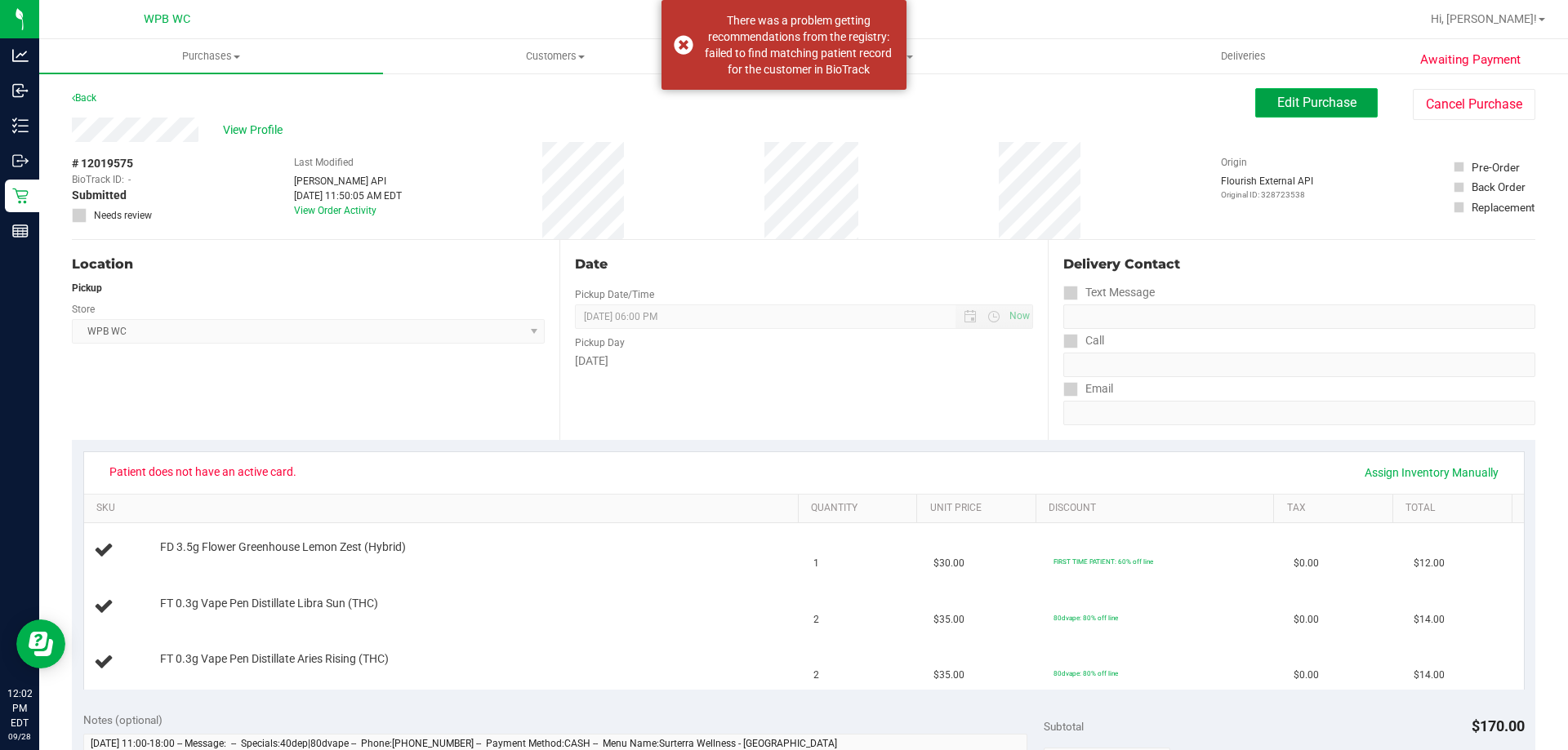
click at [1313, 103] on span "Edit Purchase" at bounding box center [1317, 103] width 79 height 15
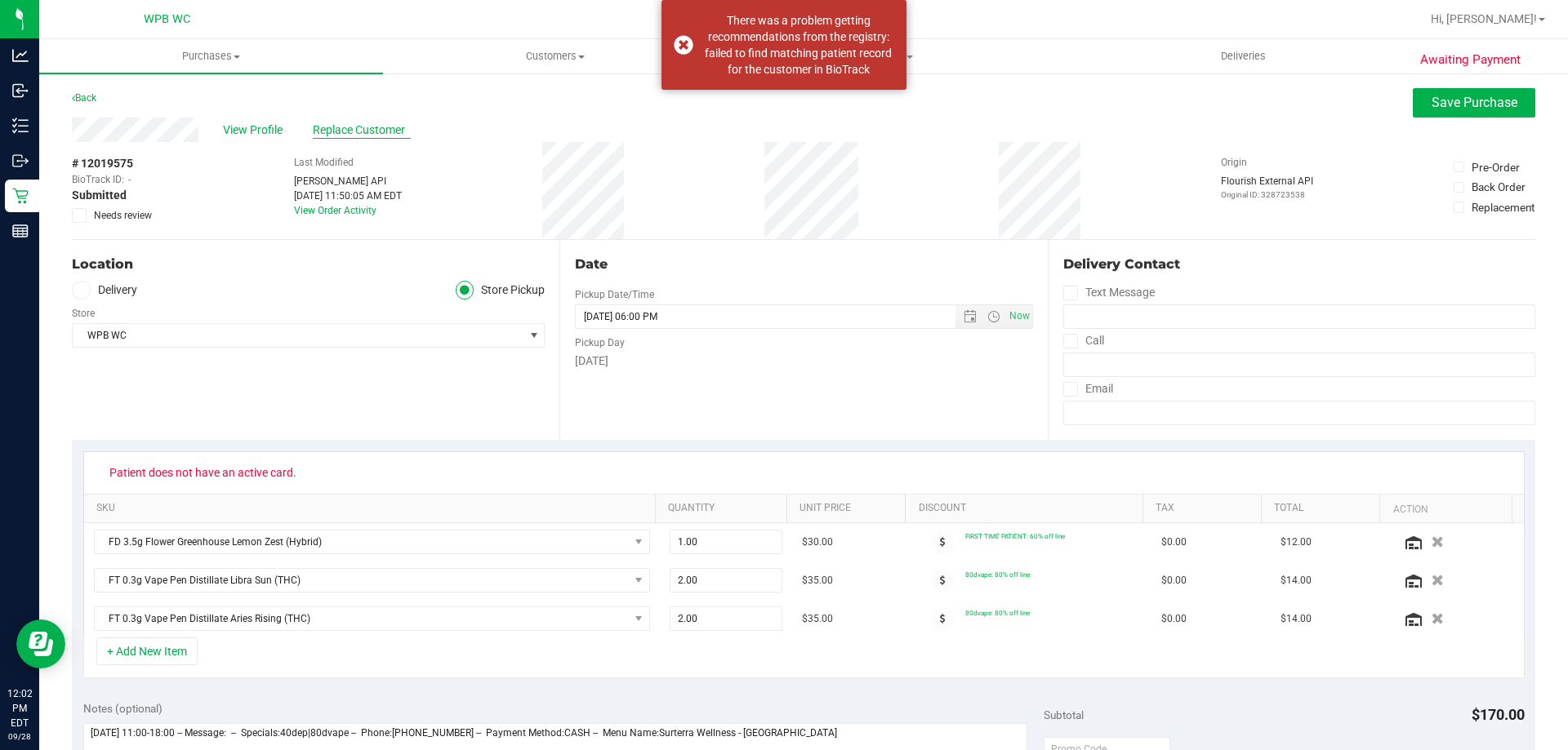
click at [320, 125] on span "Replace Customer" at bounding box center [361, 130] width 98 height 17
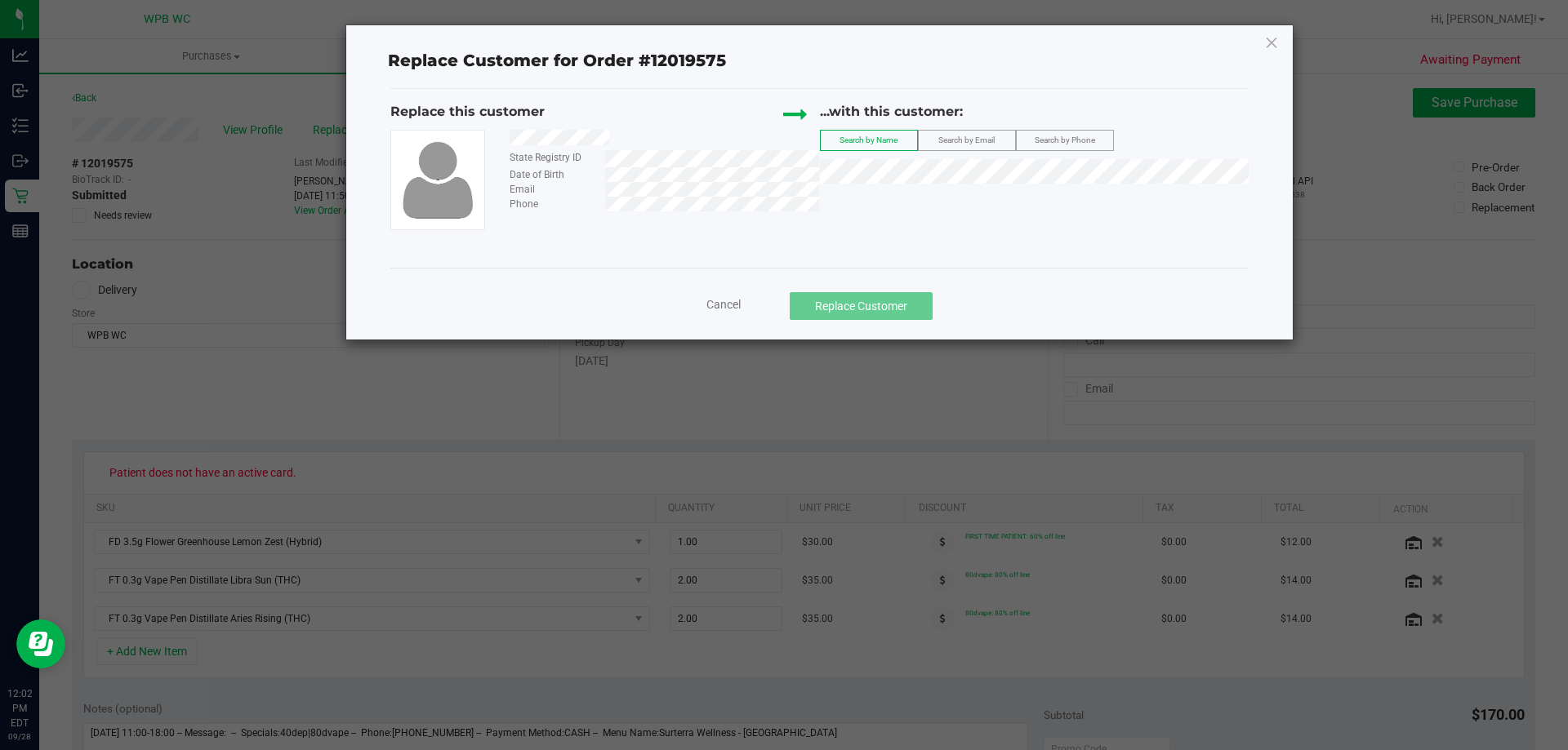
click at [978, 143] on span "Search by Email" at bounding box center [966, 140] width 56 height 9
click at [960, 157] on div "...with this customer: Search by Name Search by Email Search by Phone" at bounding box center [1035, 146] width 430 height 90
click at [882, 201] on span "[PERSON_NAME]" at bounding box center [874, 201] width 87 height 13
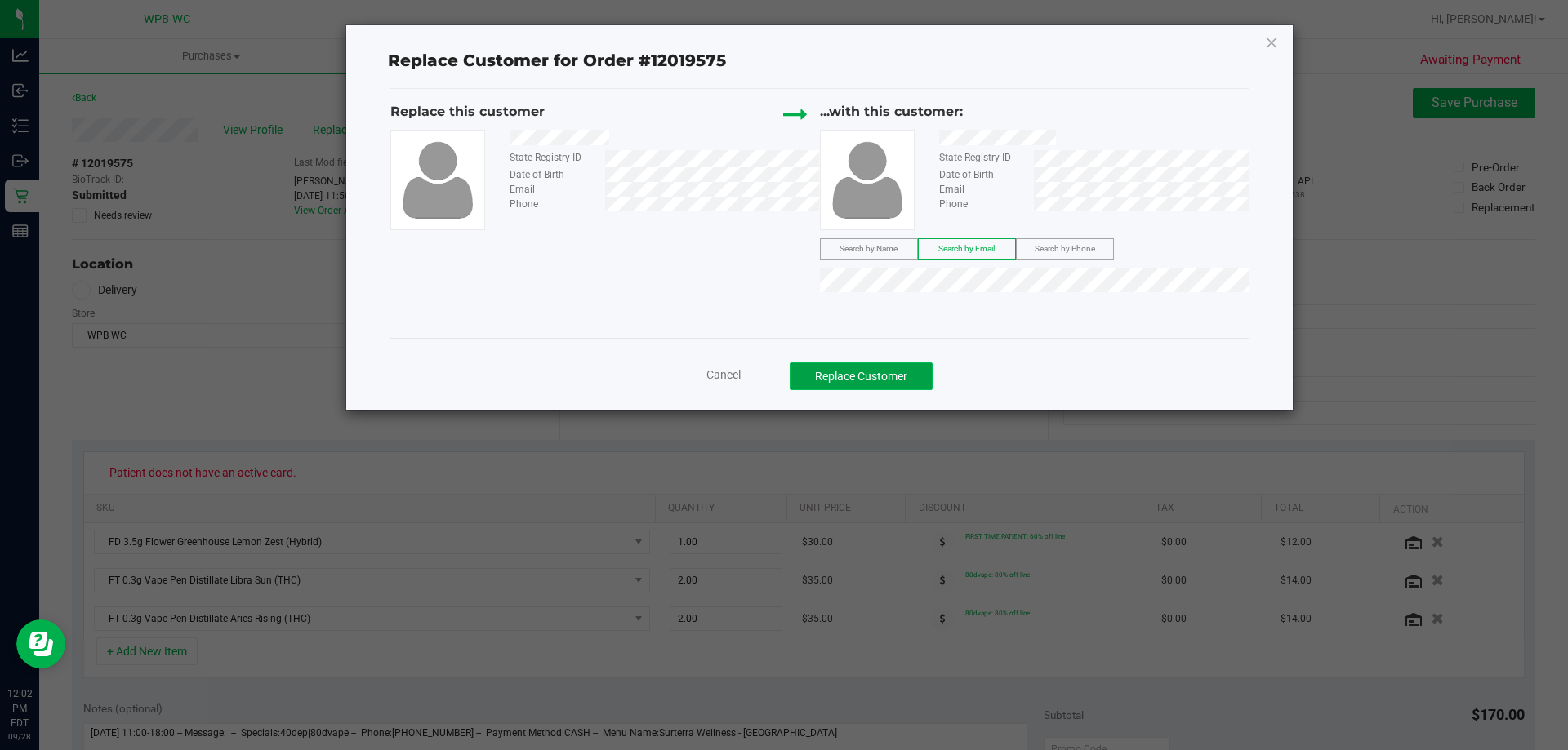
click at [859, 371] on button "Replace Customer" at bounding box center [860, 376] width 143 height 28
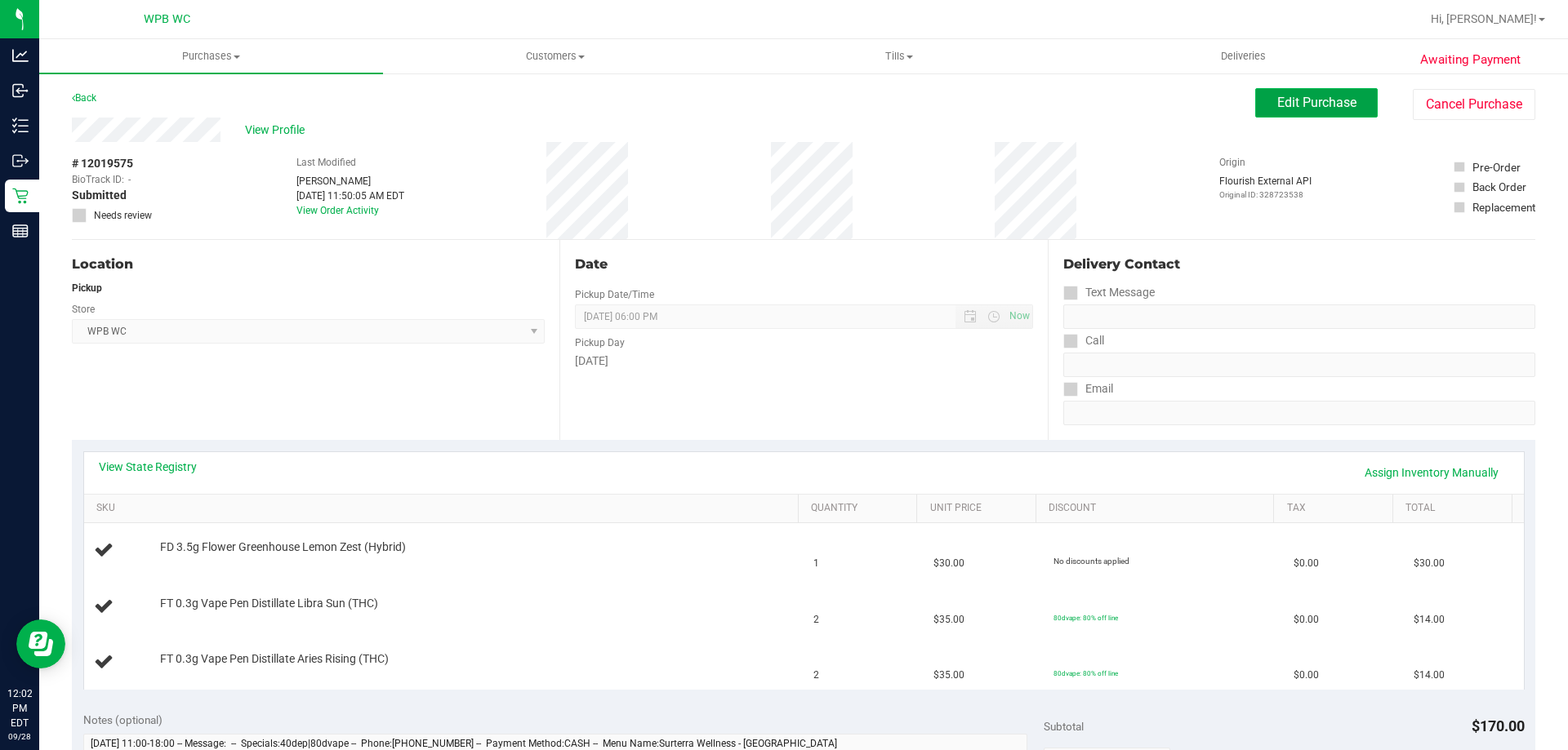
click at [1277, 99] on span "Edit Purchase" at bounding box center [1317, 103] width 79 height 15
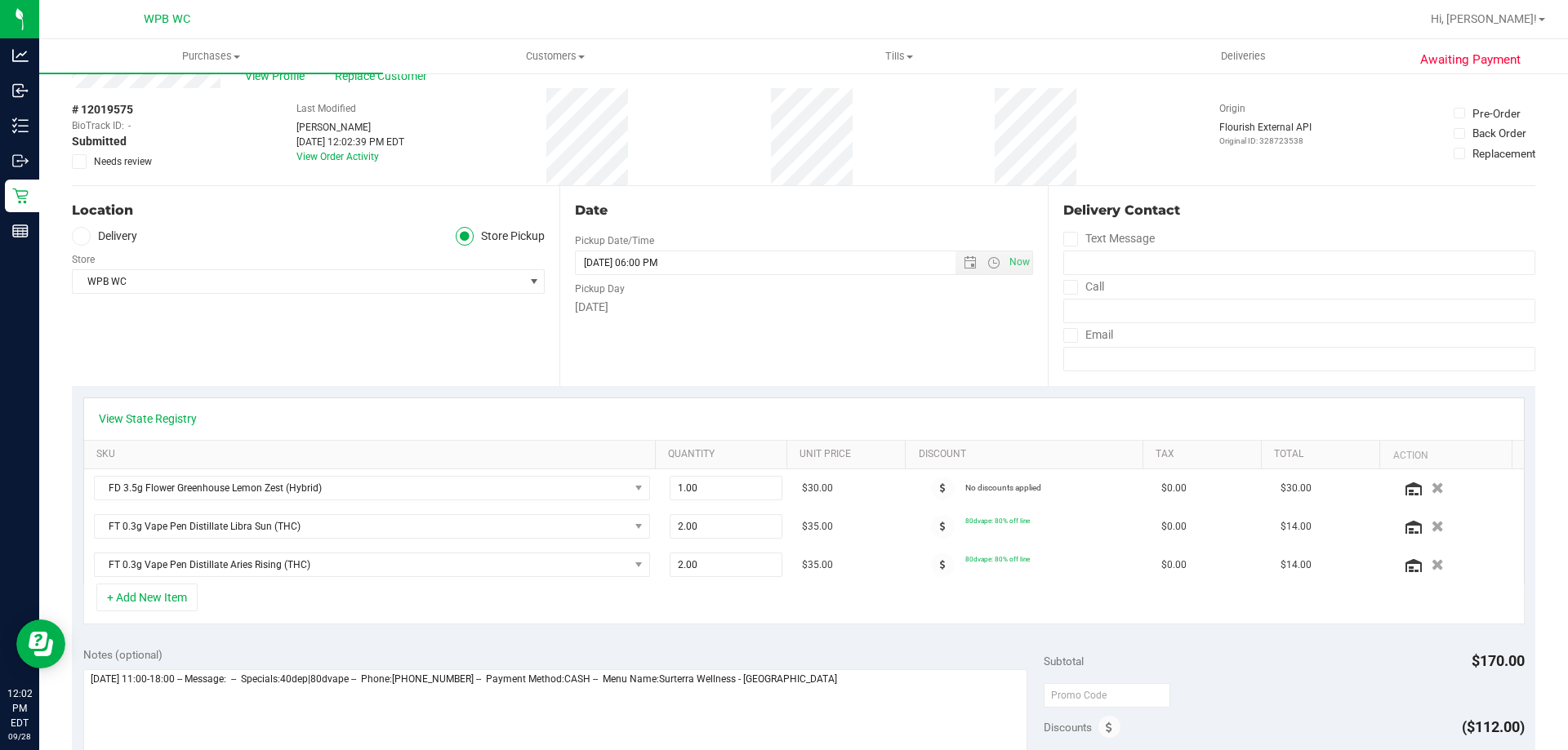
scroll to position [82, 0]
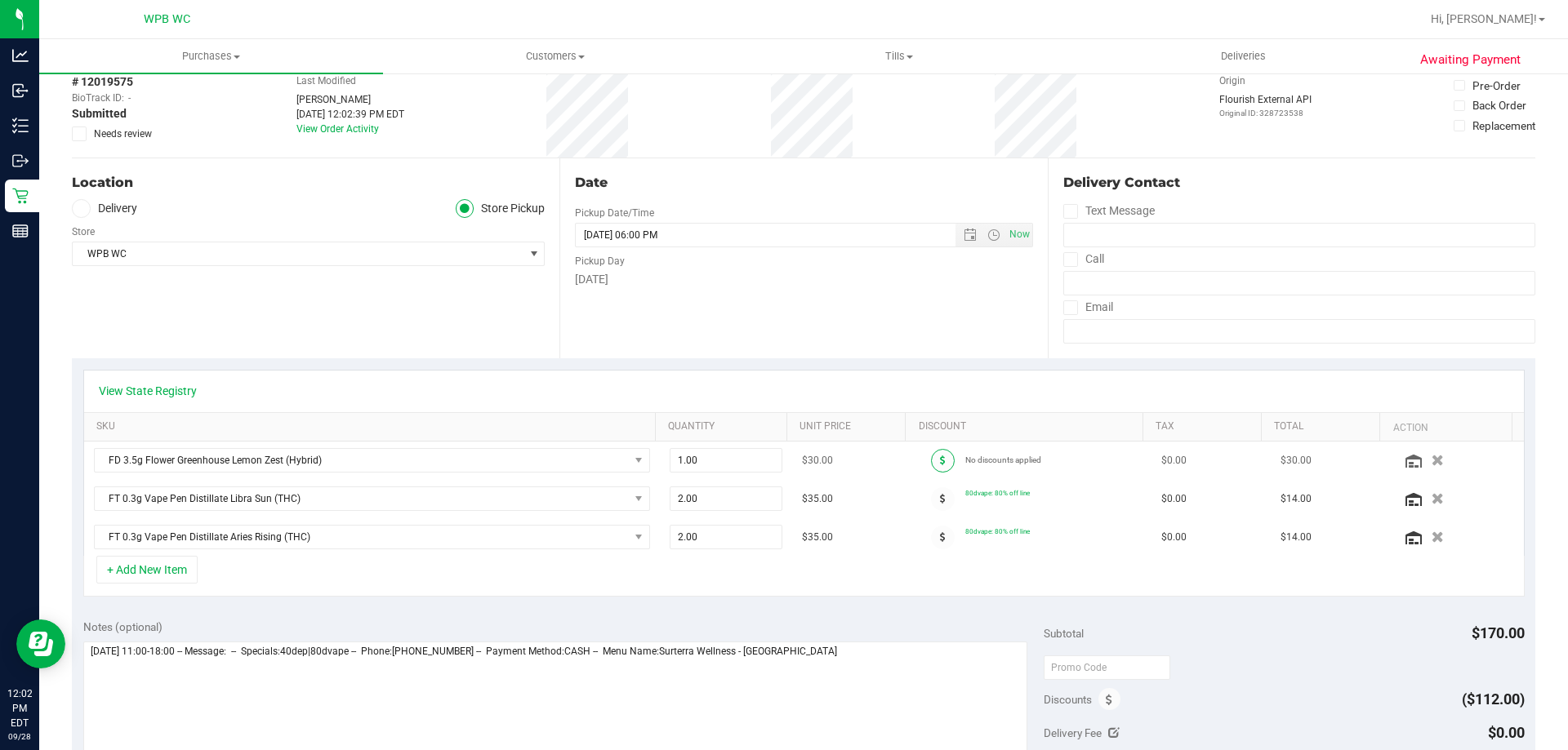
click at [931, 452] on span at bounding box center [943, 461] width 24 height 24
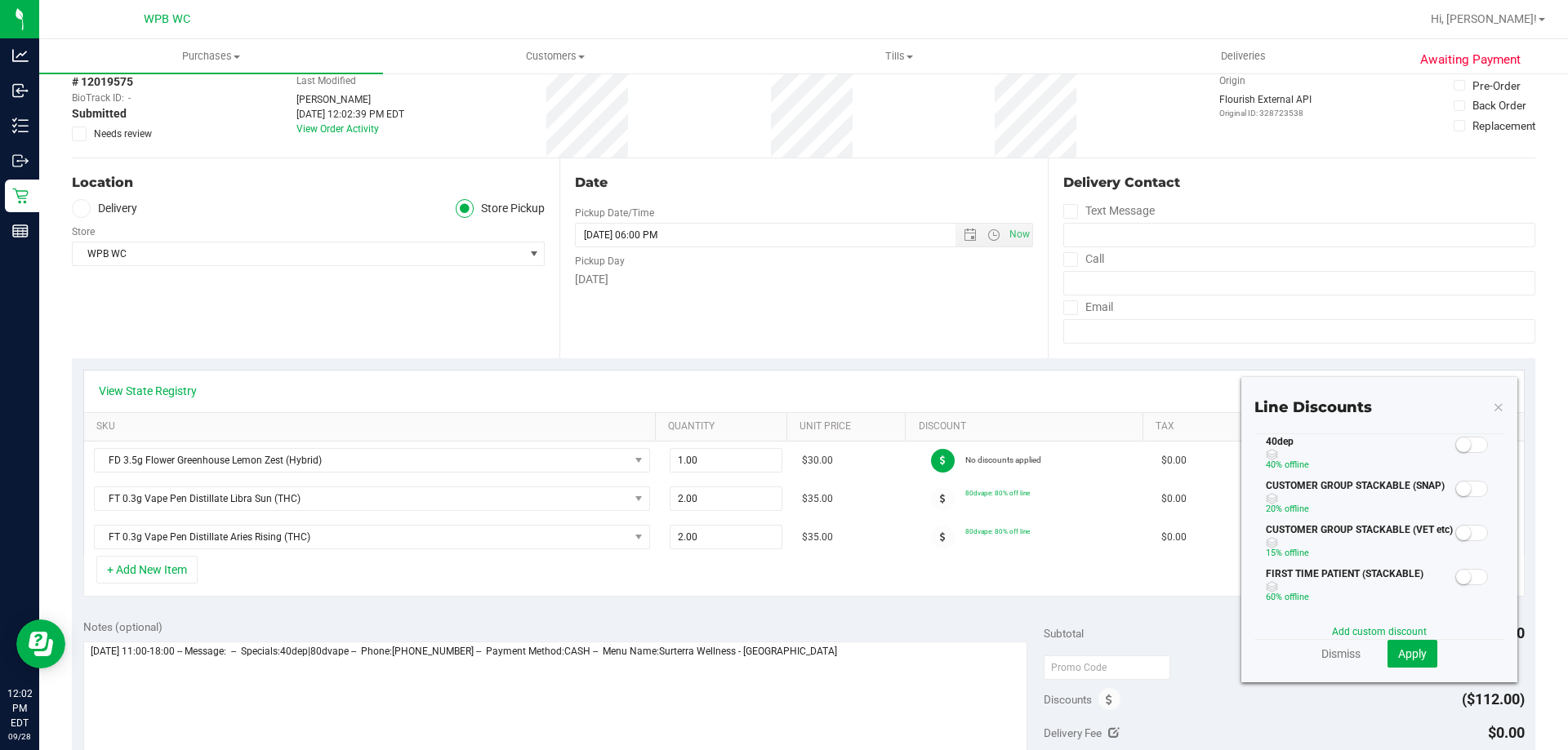
click at [1459, 442] on span at bounding box center [1471, 444] width 32 height 16
click at [1399, 650] on span "Apply" at bounding box center [1412, 653] width 28 height 13
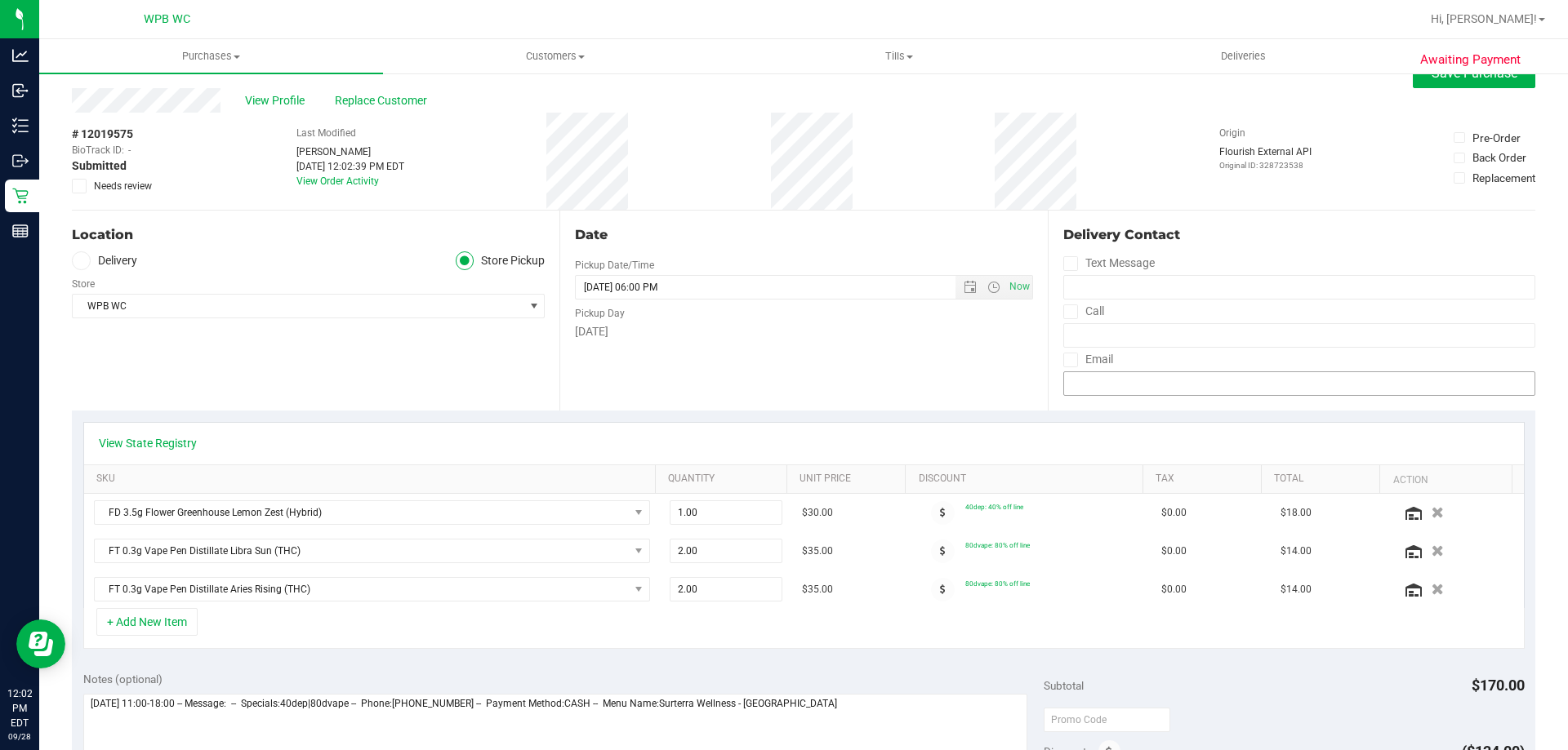
scroll to position [0, 0]
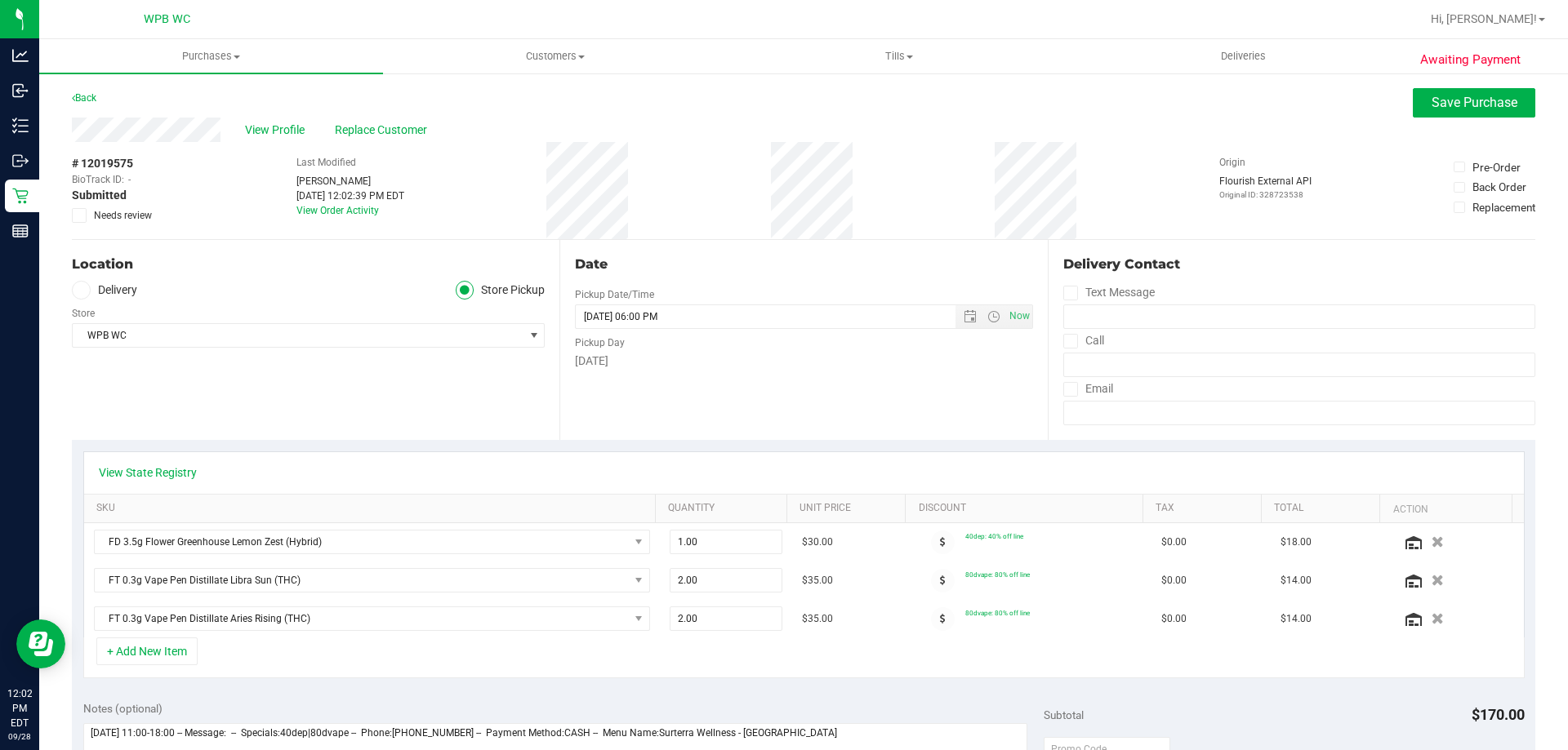
click at [1486, 121] on div "View Profile Replace Customer" at bounding box center [803, 130] width 1464 height 25
drag, startPoint x: 1486, startPoint y: 107, endPoint x: 1469, endPoint y: 103, distance: 17.5
click at [1481, 106] on span "Save Purchase" at bounding box center [1475, 103] width 85 height 15
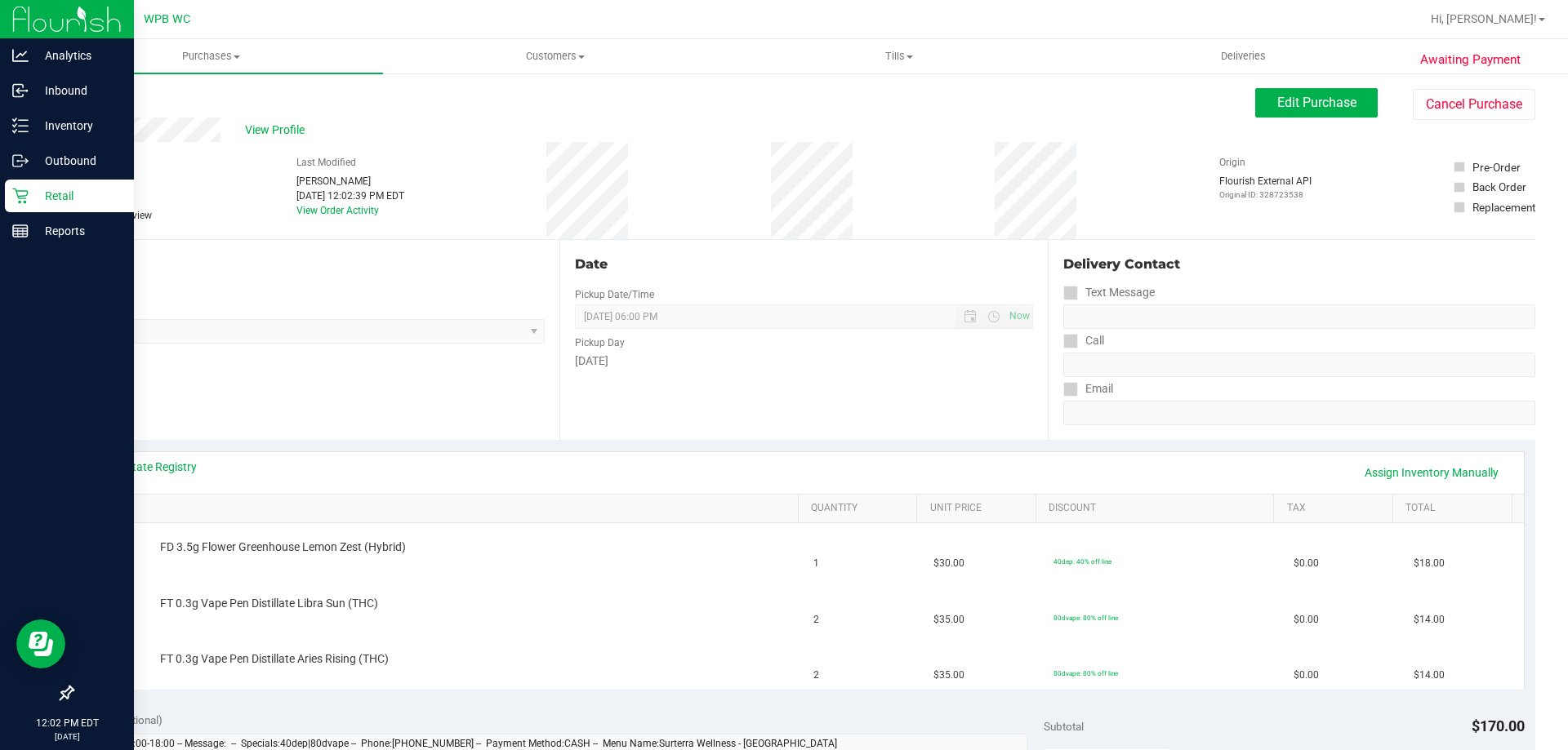
click at [50, 190] on p "Retail" at bounding box center [77, 196] width 98 height 20
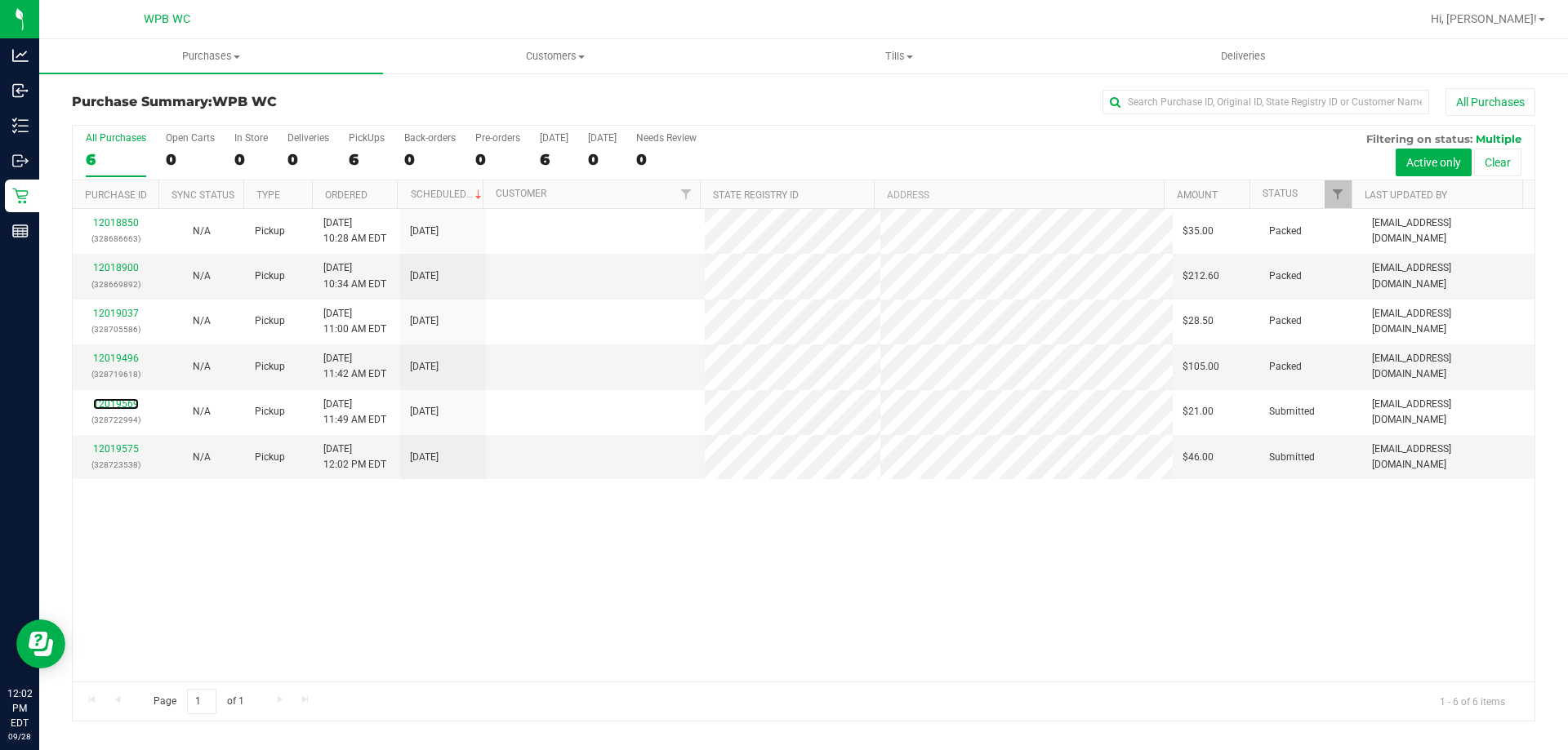
click at [110, 406] on link "12019569" at bounding box center [116, 403] width 46 height 11
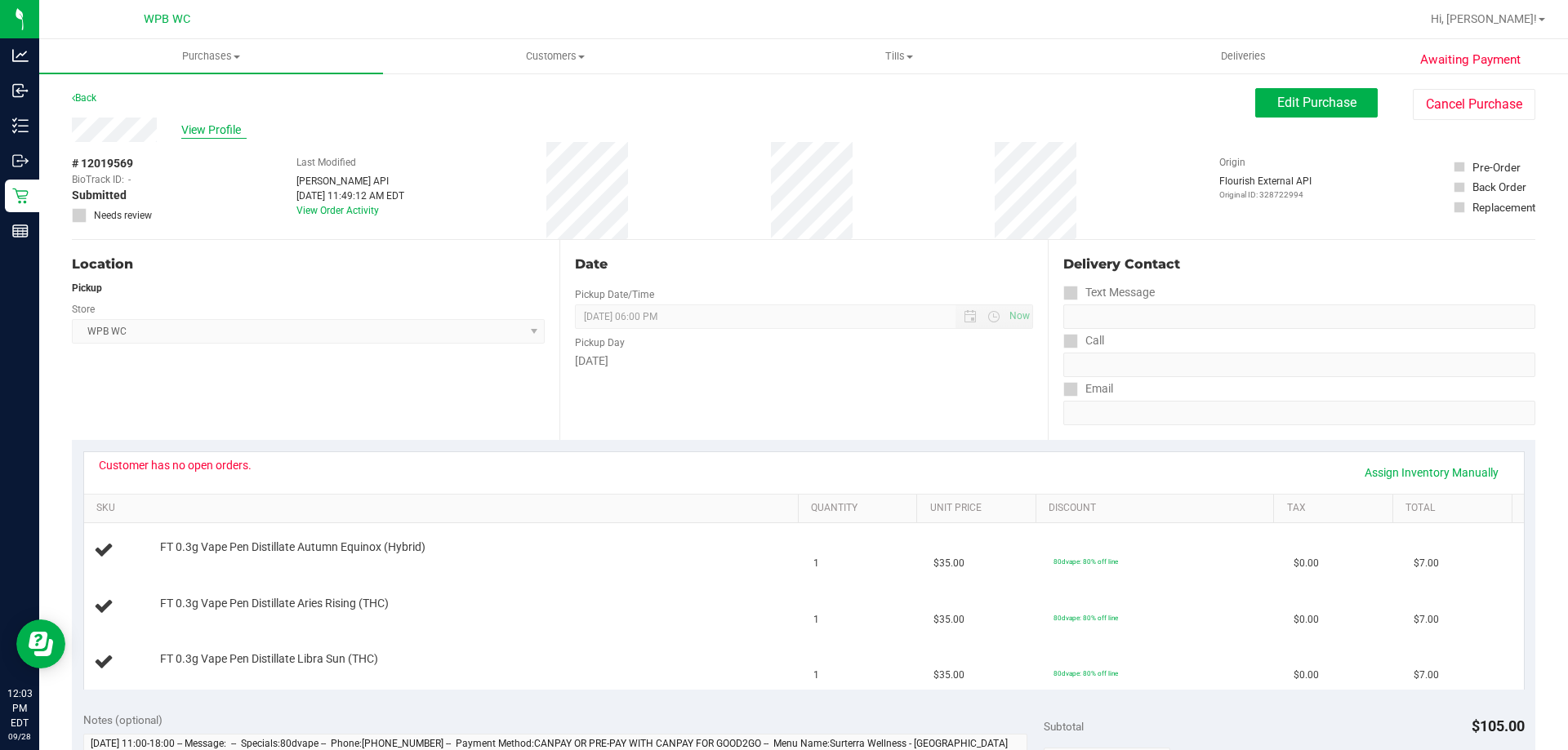
click at [209, 128] on span "View Profile" at bounding box center [214, 130] width 65 height 17
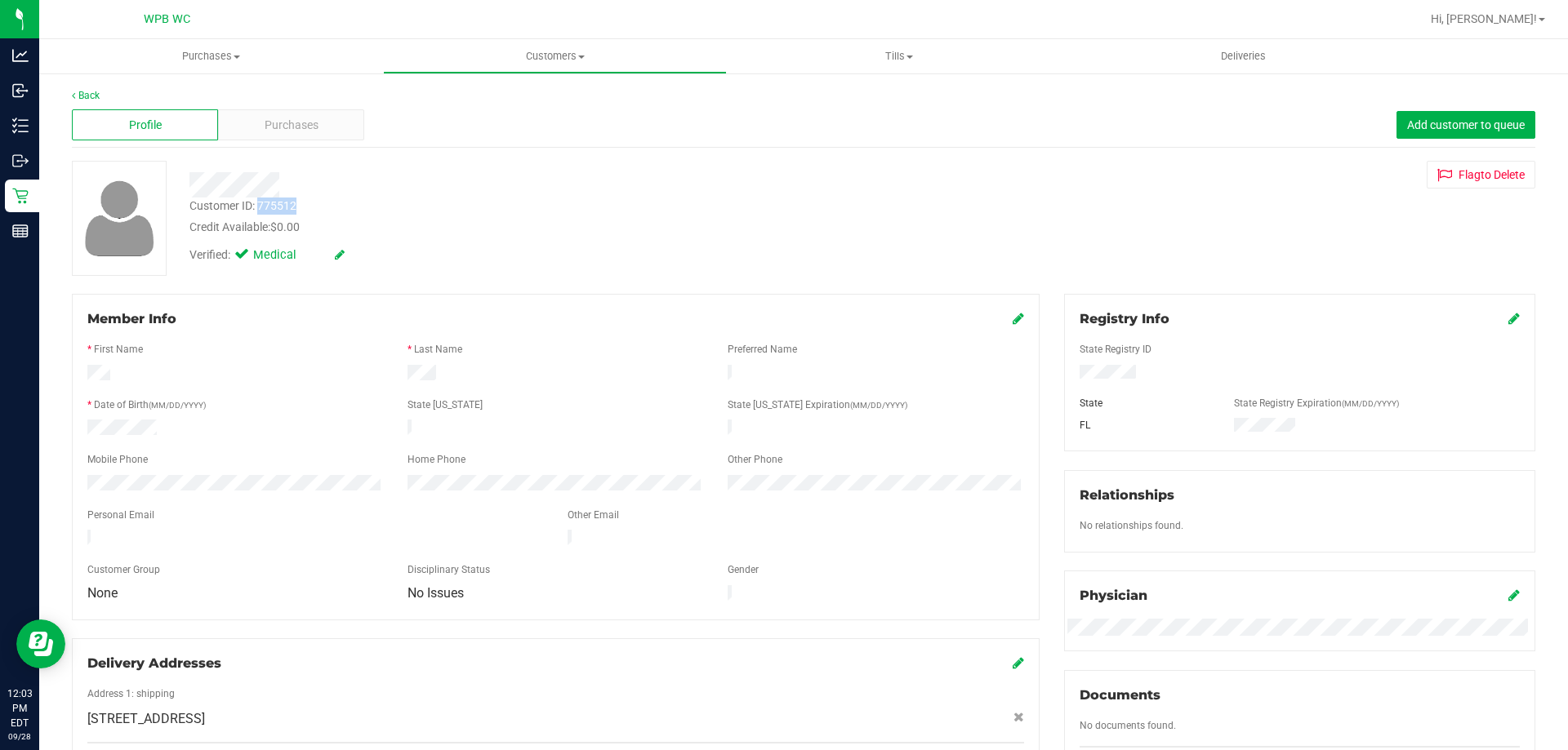
drag, startPoint x: 317, startPoint y: 209, endPoint x: 259, endPoint y: 209, distance: 58.0
click at [259, 209] on div "Customer ID: 775512 Credit Available: $0.00" at bounding box center [549, 216] width 744 height 38
copy div "775512"
click at [381, 175] on div at bounding box center [549, 185] width 744 height 26
click at [328, 115] on div "Purchases" at bounding box center [291, 125] width 146 height 31
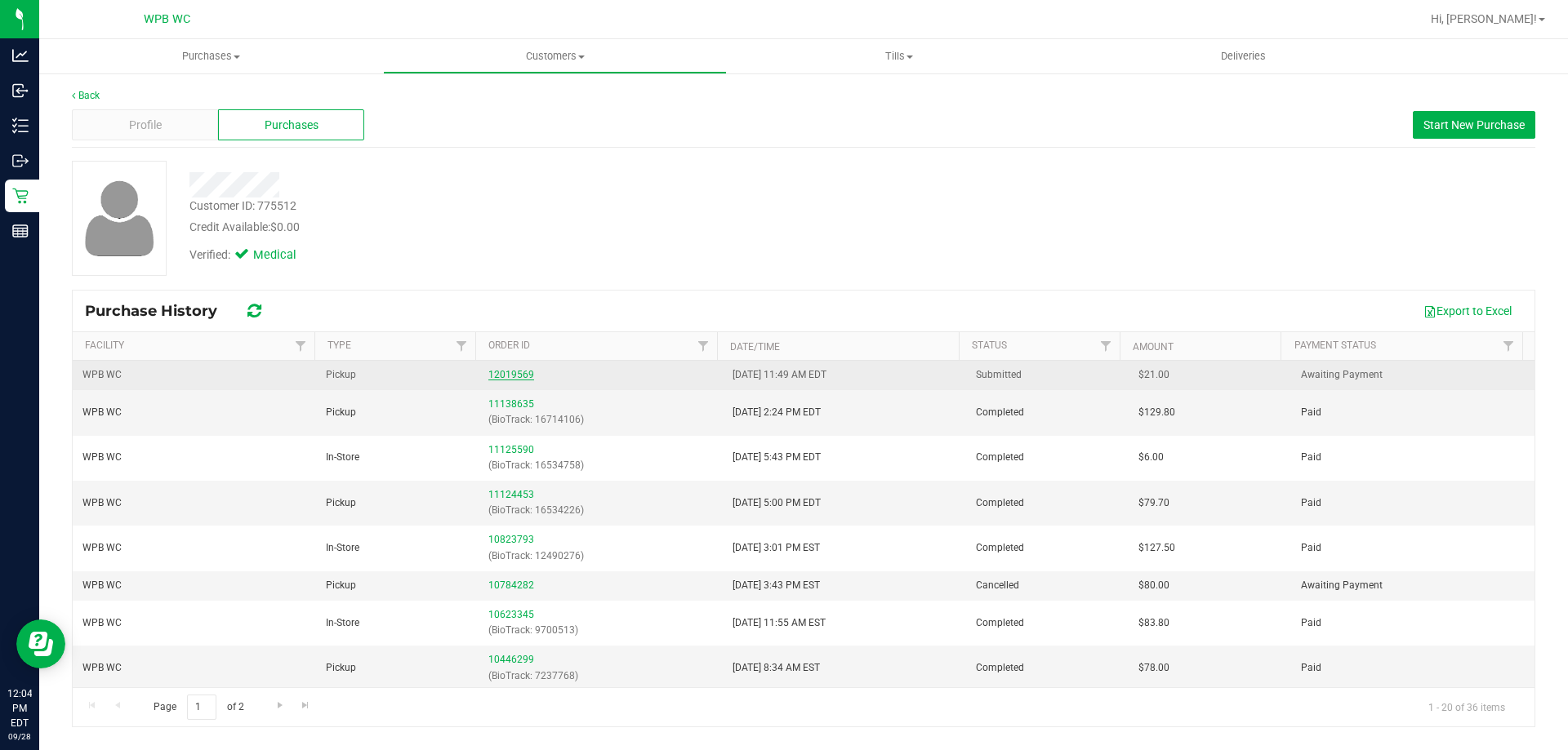
click at [492, 372] on link "12019569" at bounding box center [512, 374] width 46 height 11
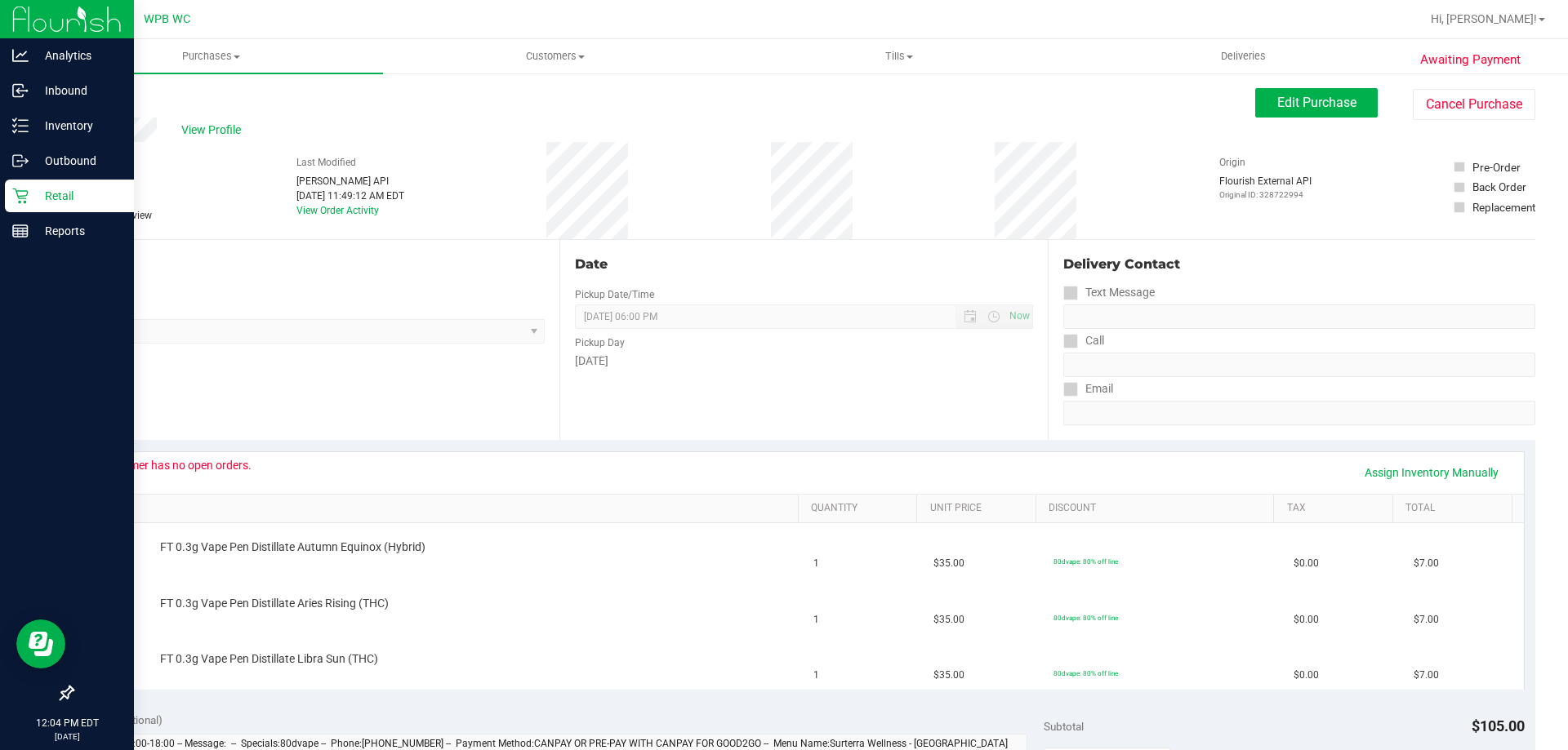
click at [27, 207] on div "Retail" at bounding box center [69, 196] width 129 height 32
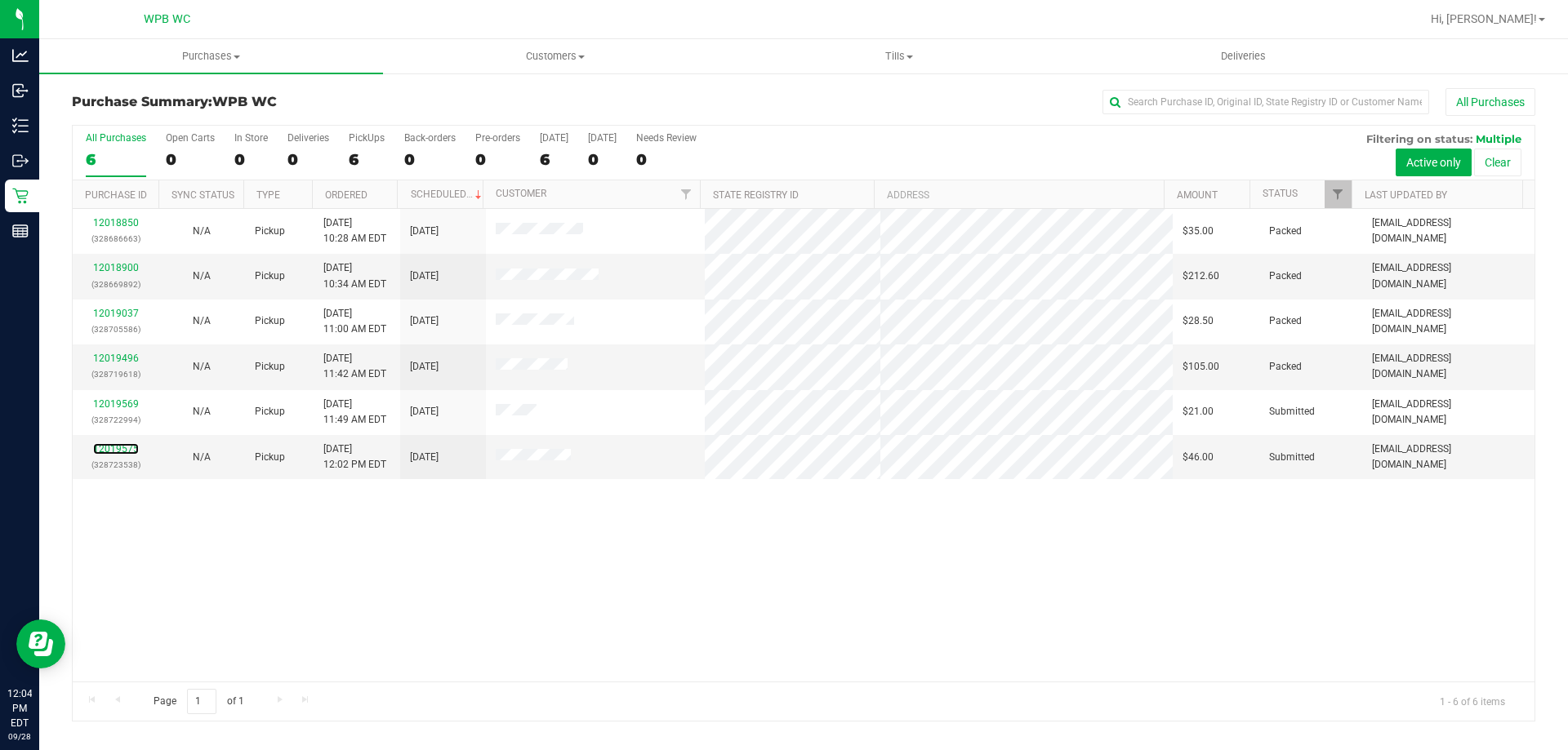
click at [112, 454] on link "12019575" at bounding box center [116, 448] width 46 height 11
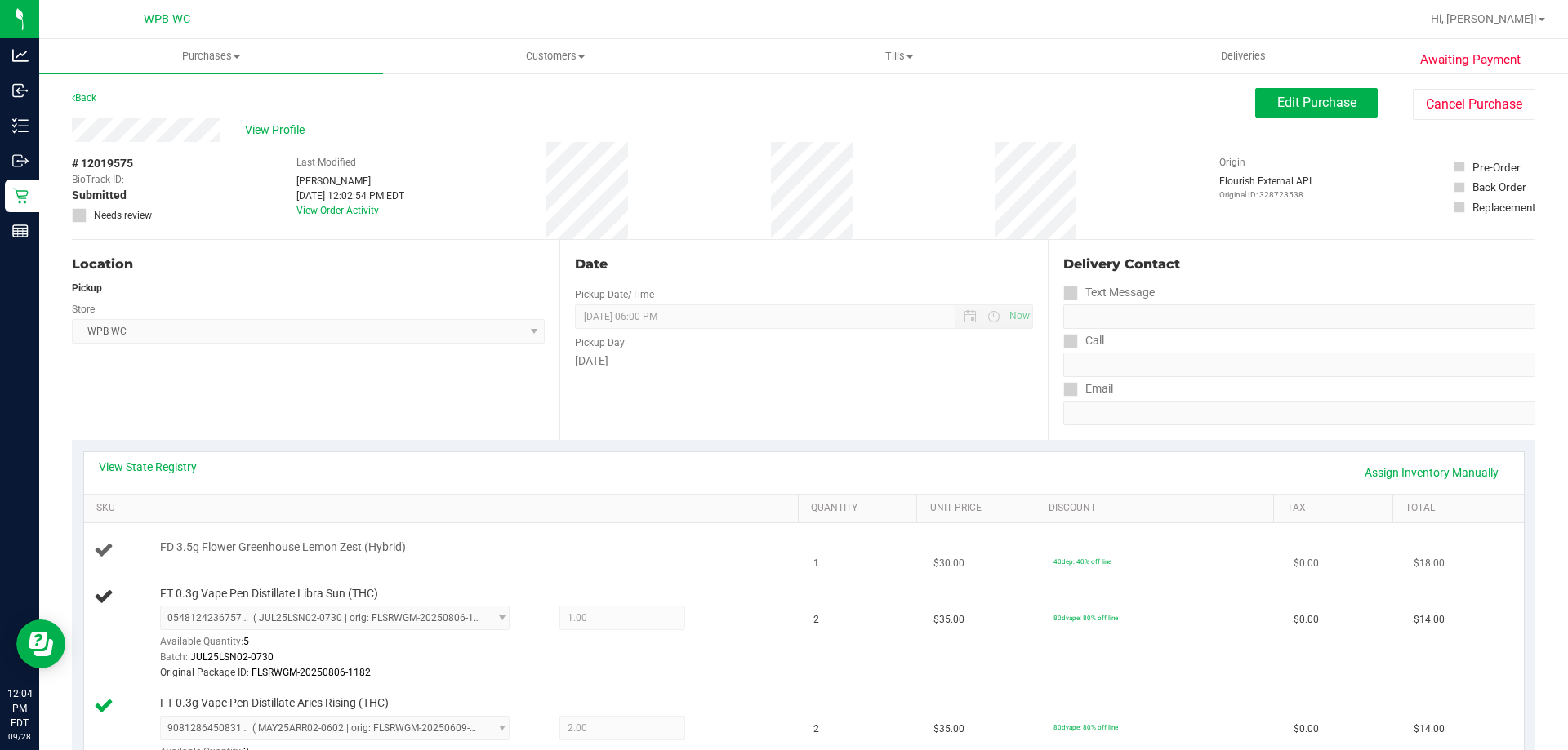
scroll to position [163, 0]
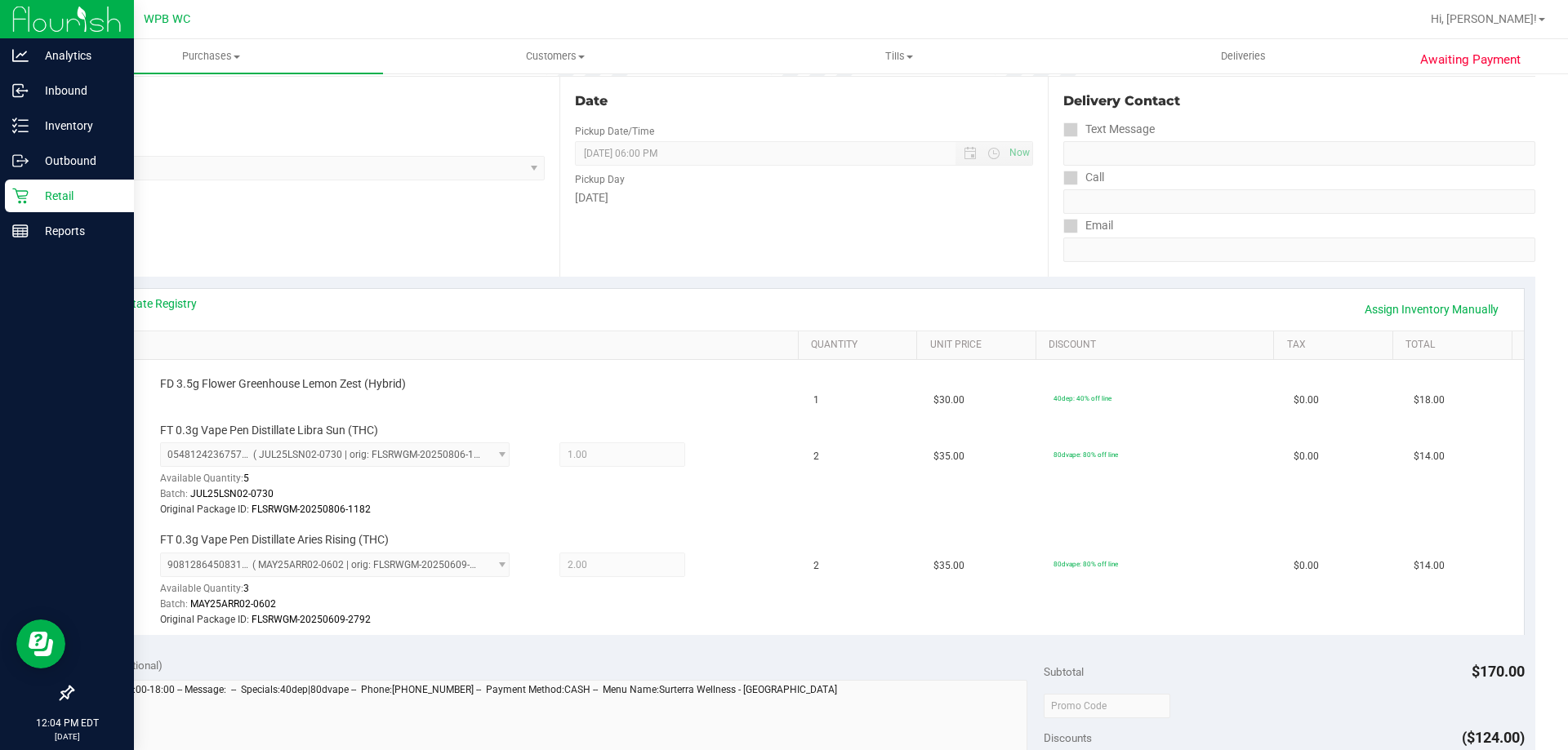
click at [44, 190] on p "Retail" at bounding box center [77, 196] width 98 height 20
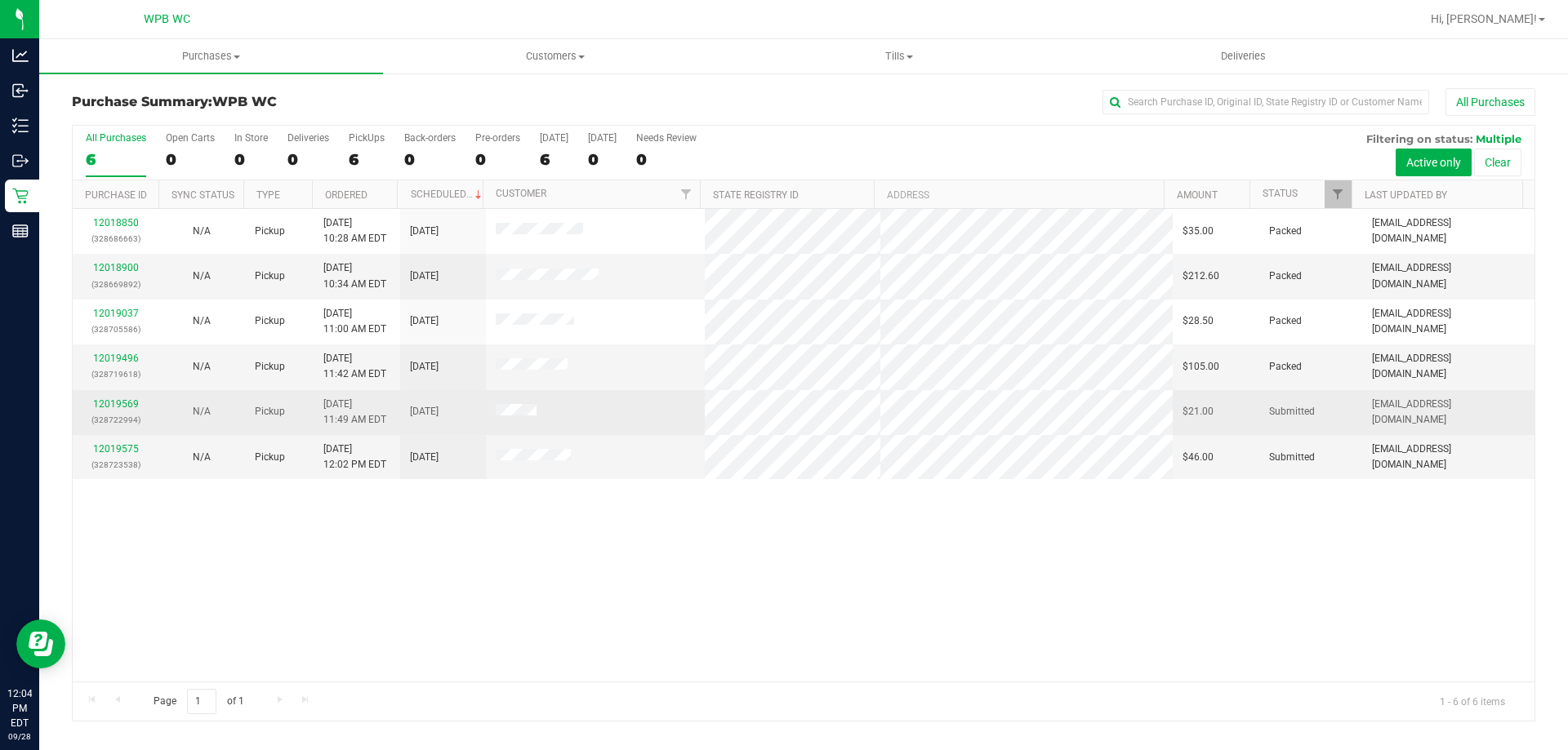
click at [132, 411] on div "12019569 (328722994)" at bounding box center [115, 413] width 66 height 31
click at [128, 406] on link "12019569" at bounding box center [116, 403] width 46 height 11
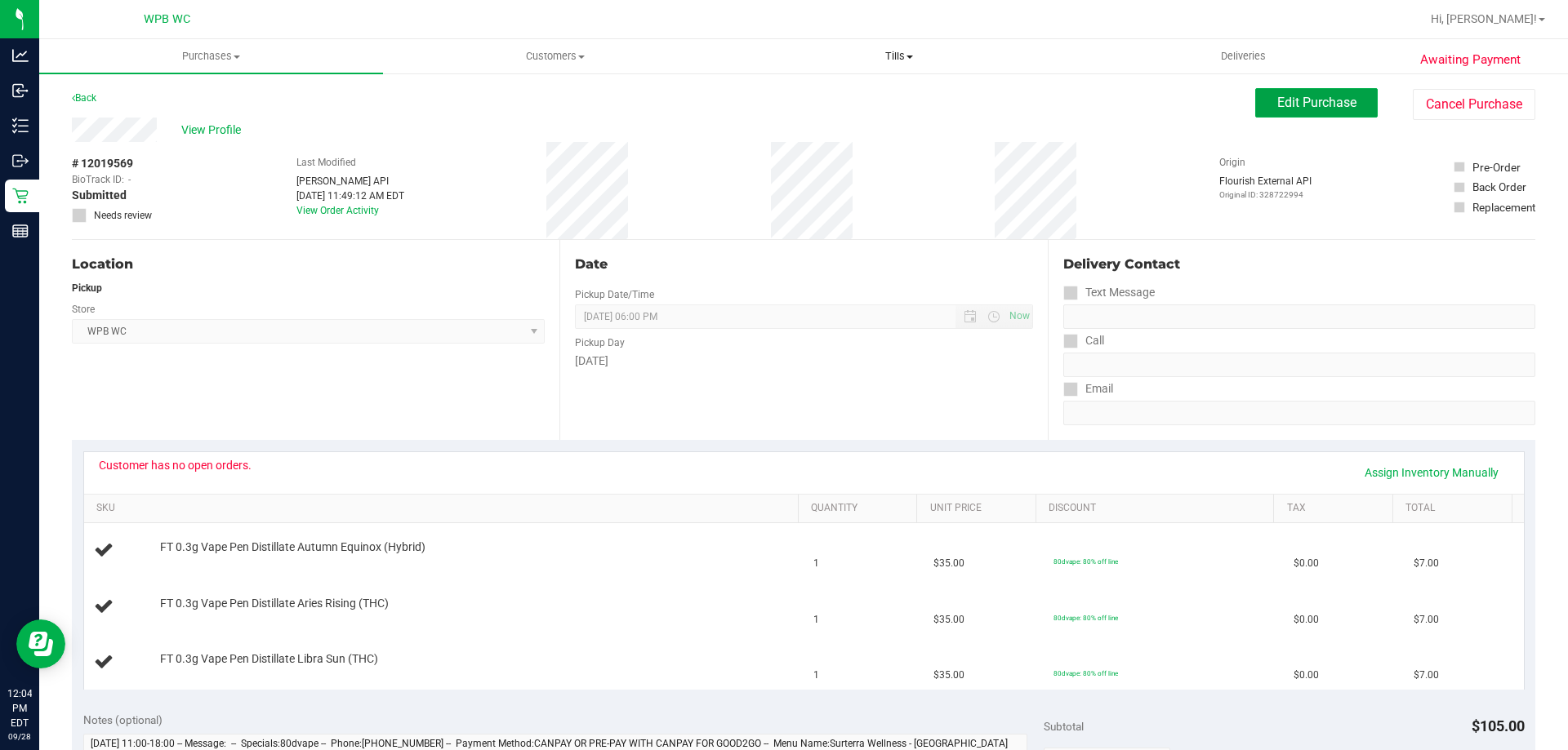
drag, startPoint x: 1309, startPoint y: 100, endPoint x: 923, endPoint y: 64, distance: 387.7
click at [1301, 102] on span "Edit Purchase" at bounding box center [1317, 103] width 79 height 15
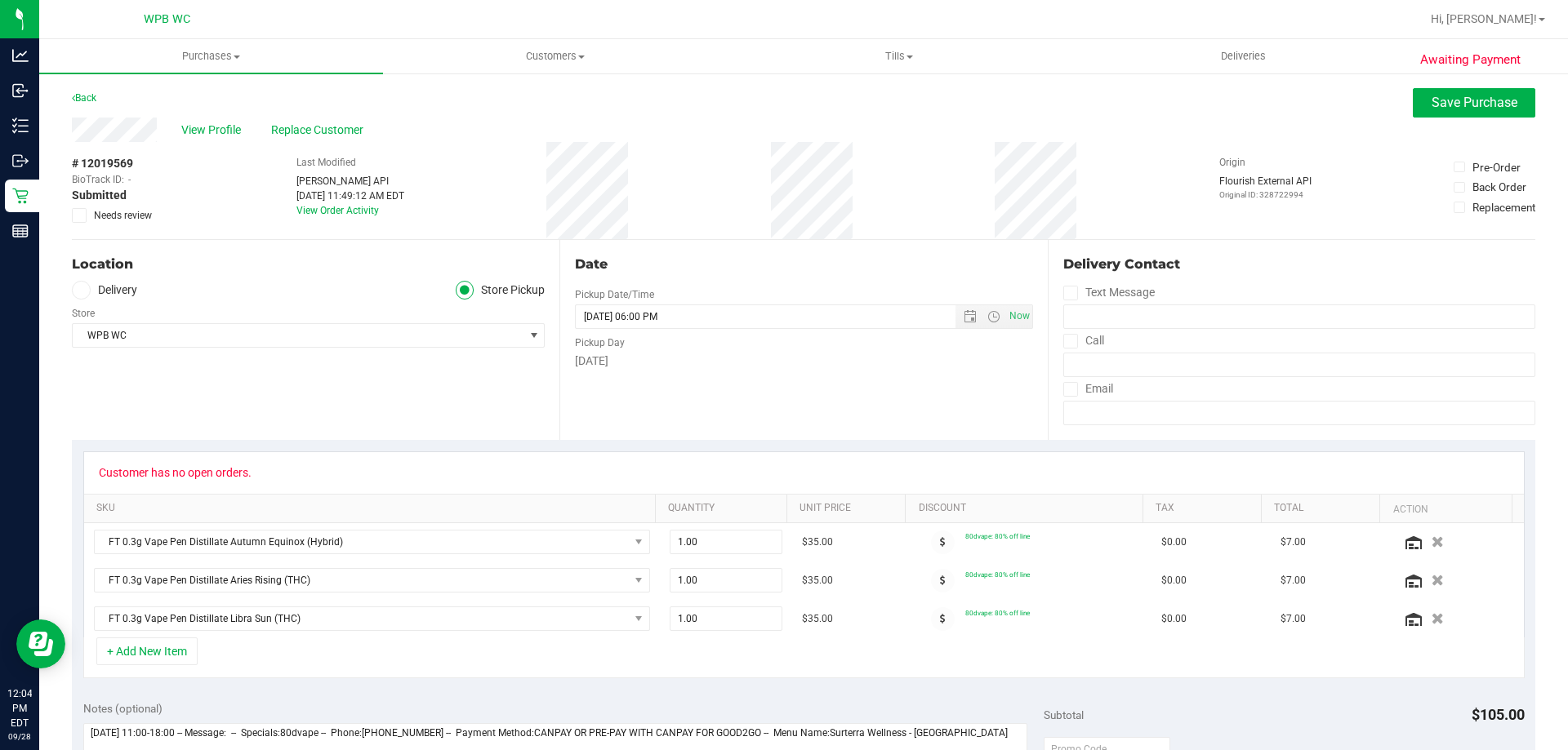
click at [97, 213] on span "Needs review" at bounding box center [123, 215] width 58 height 15
click at [0, 0] on input "Needs review" at bounding box center [0, 0] width 0 height 0
click at [1443, 114] on button "Save Purchase" at bounding box center [1474, 103] width 122 height 29
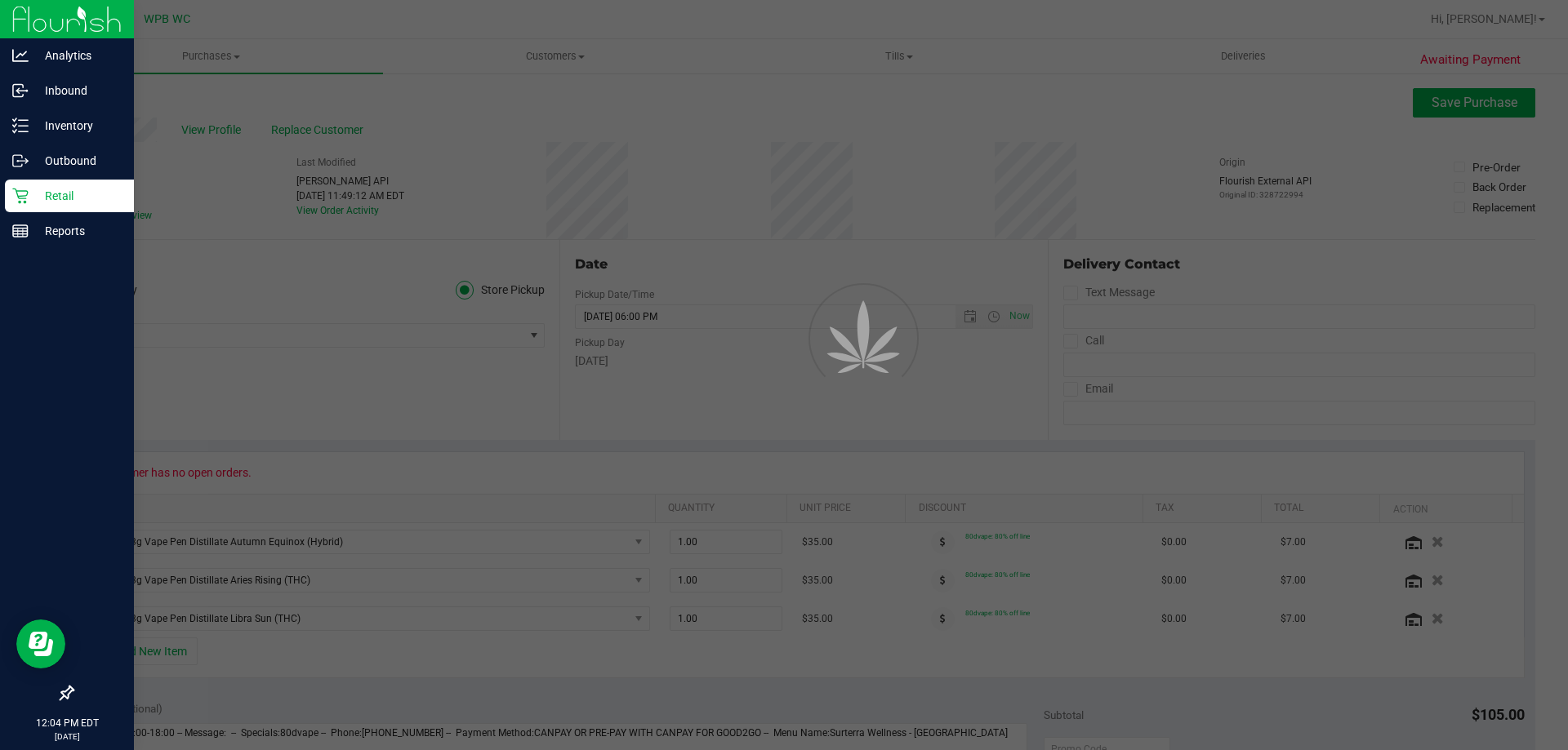
click at [21, 185] on div "Retail" at bounding box center [69, 196] width 129 height 32
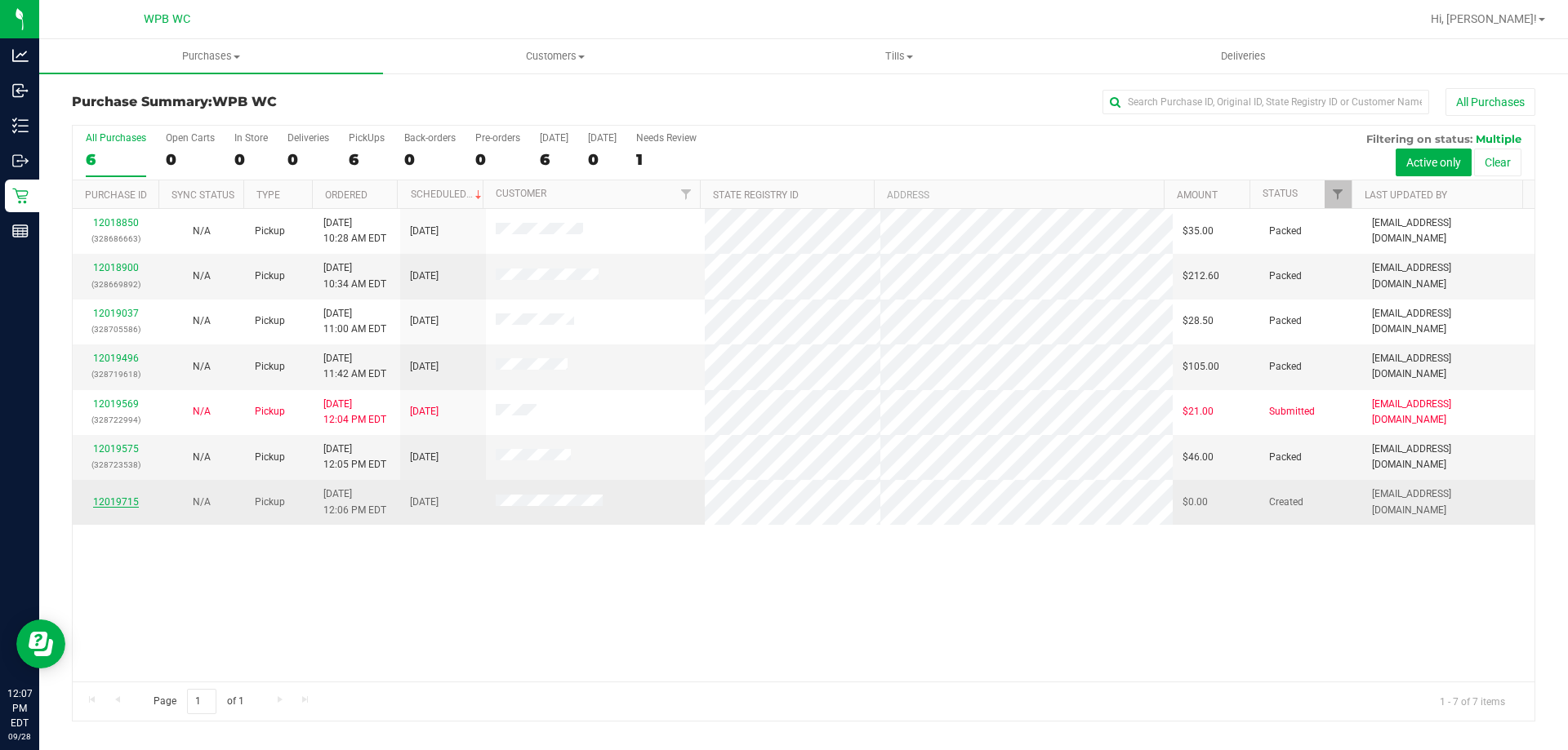
click at [115, 501] on link "12019715" at bounding box center [116, 501] width 46 height 11
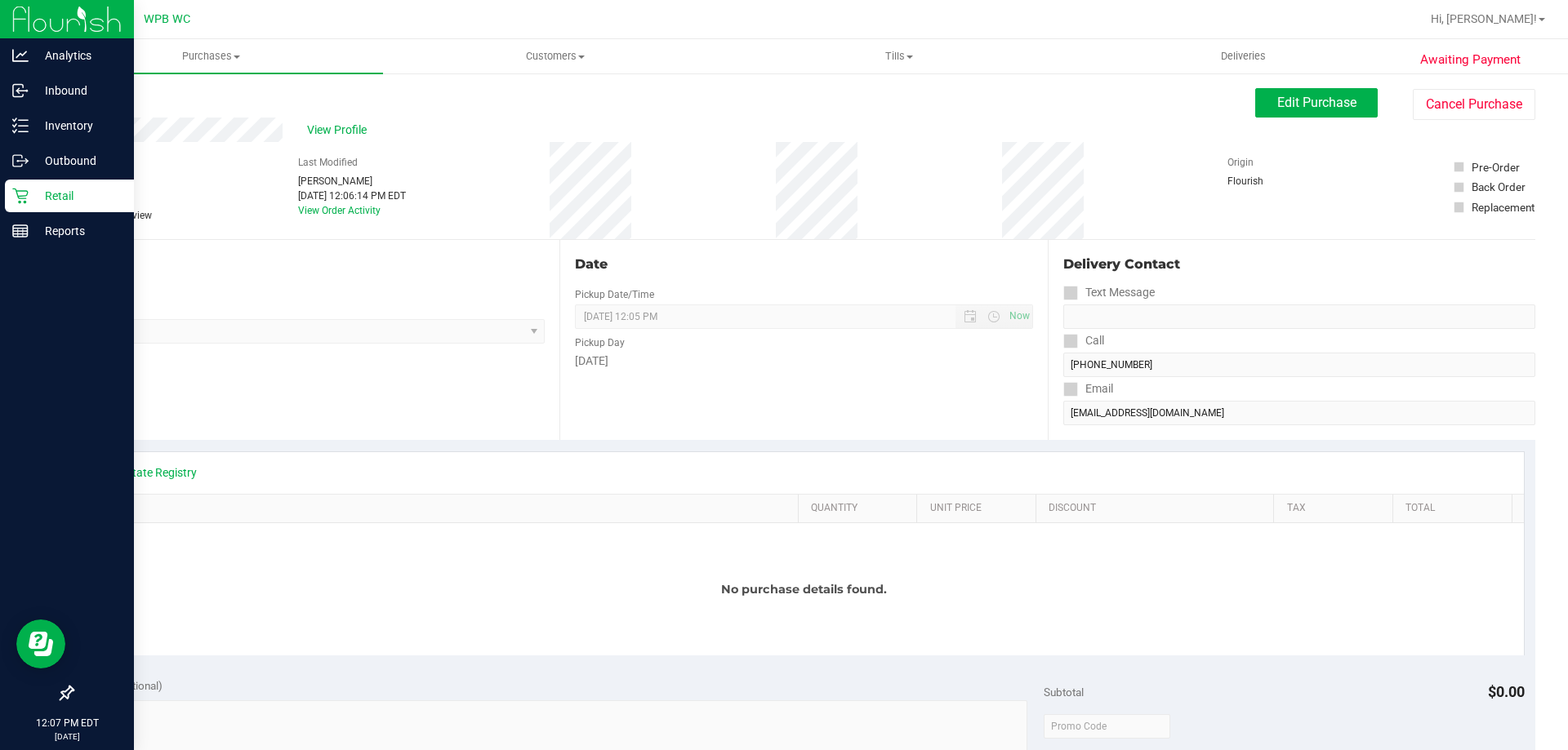
click at [38, 188] on p "Retail" at bounding box center [77, 196] width 98 height 20
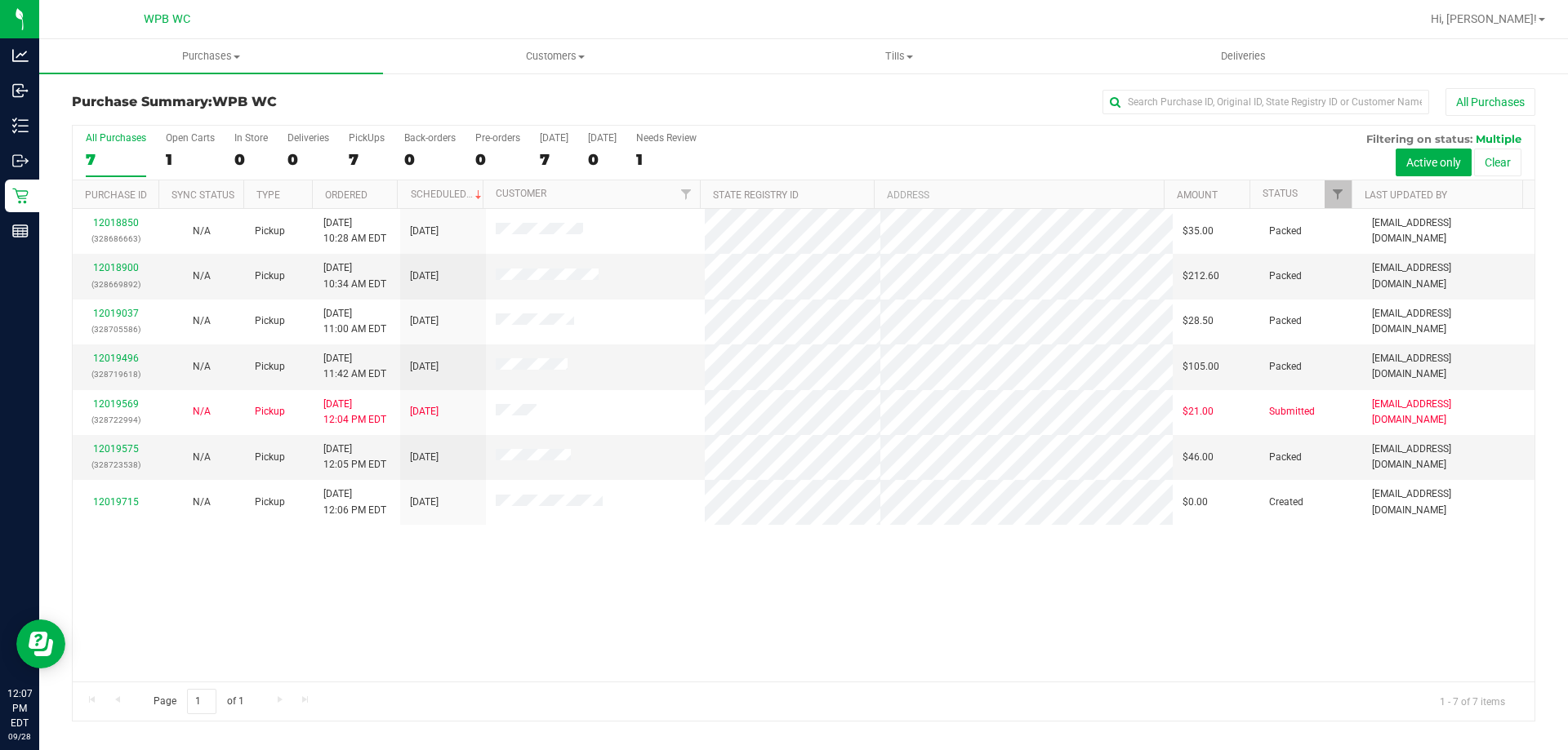
click at [224, 598] on div "12018850 (328686663) N/A Pickup [DATE] 10:28 AM EDT 9/28/2025 $35.00 Packed [EM…" at bounding box center [803, 445] width 1462 height 472
drag, startPoint x: 261, startPoint y: 611, endPoint x: 250, endPoint y: 569, distance: 43.4
click at [263, 611] on div "12018850 (328686663) N/A Pickup [DATE] 10:28 AM EDT 9/28/2025 $35.00 Packed [EM…" at bounding box center [803, 445] width 1462 height 472
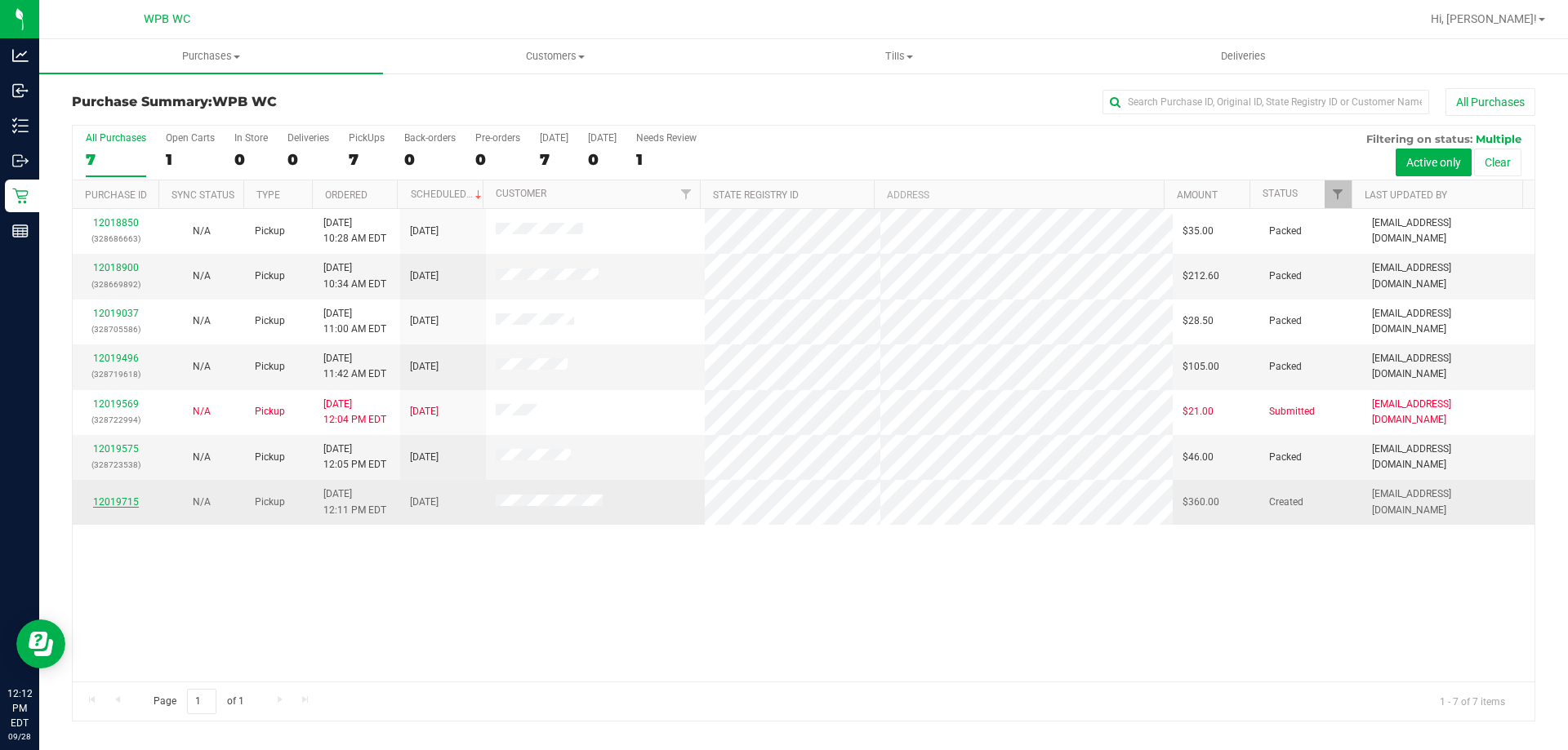
click at [109, 501] on link "12019715" at bounding box center [116, 501] width 46 height 11
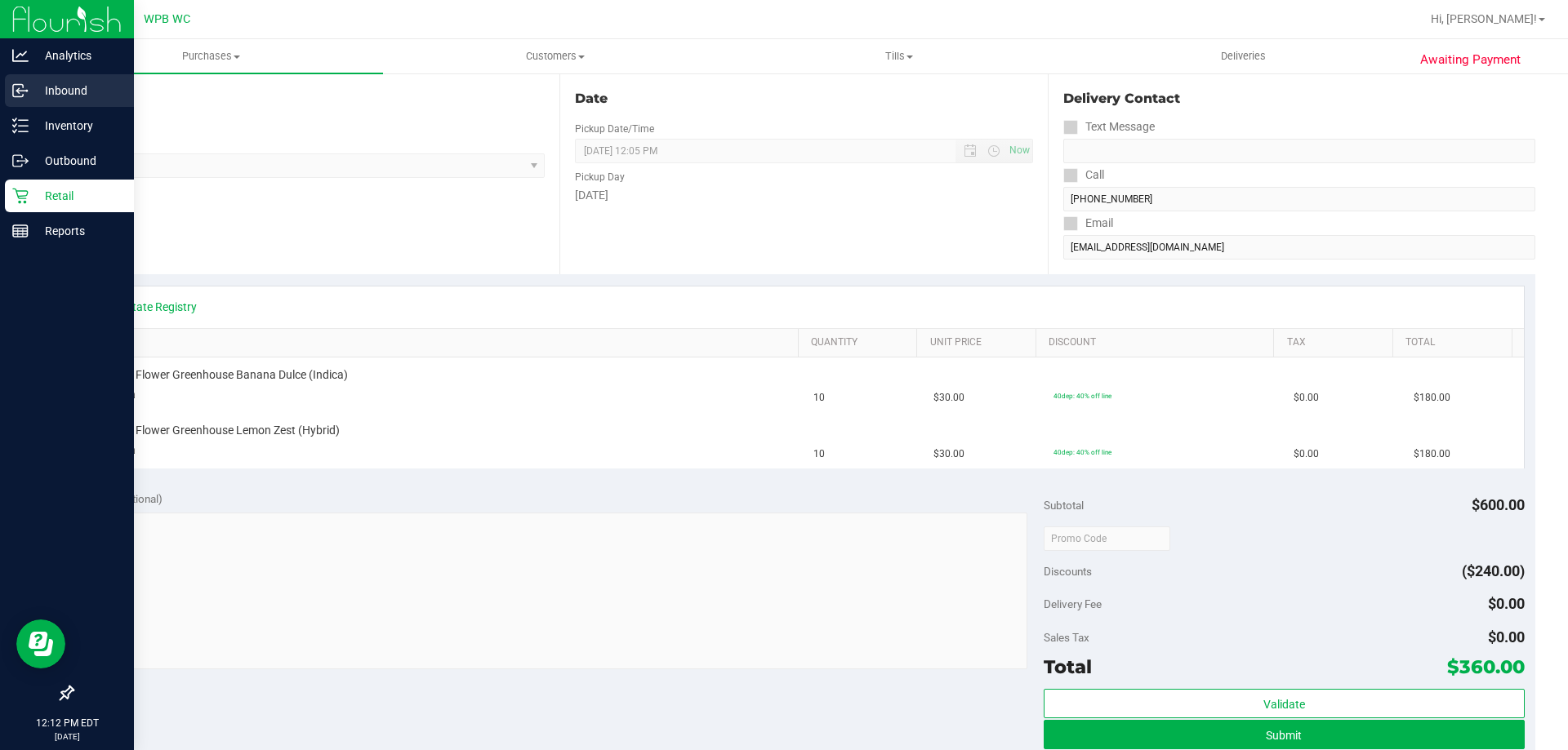
scroll to position [163, 0]
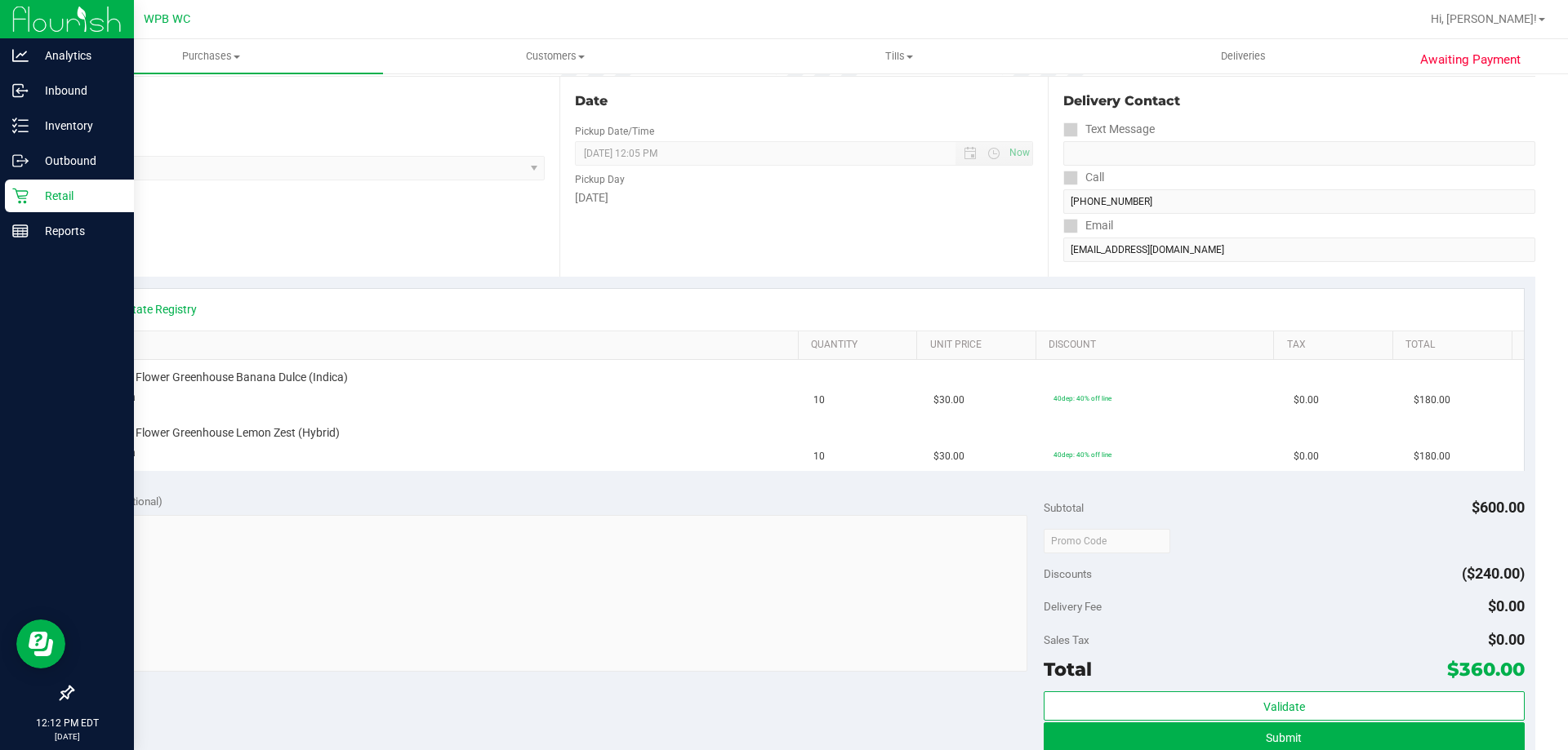
click at [49, 179] on div "Retail" at bounding box center [69, 196] width 129 height 32
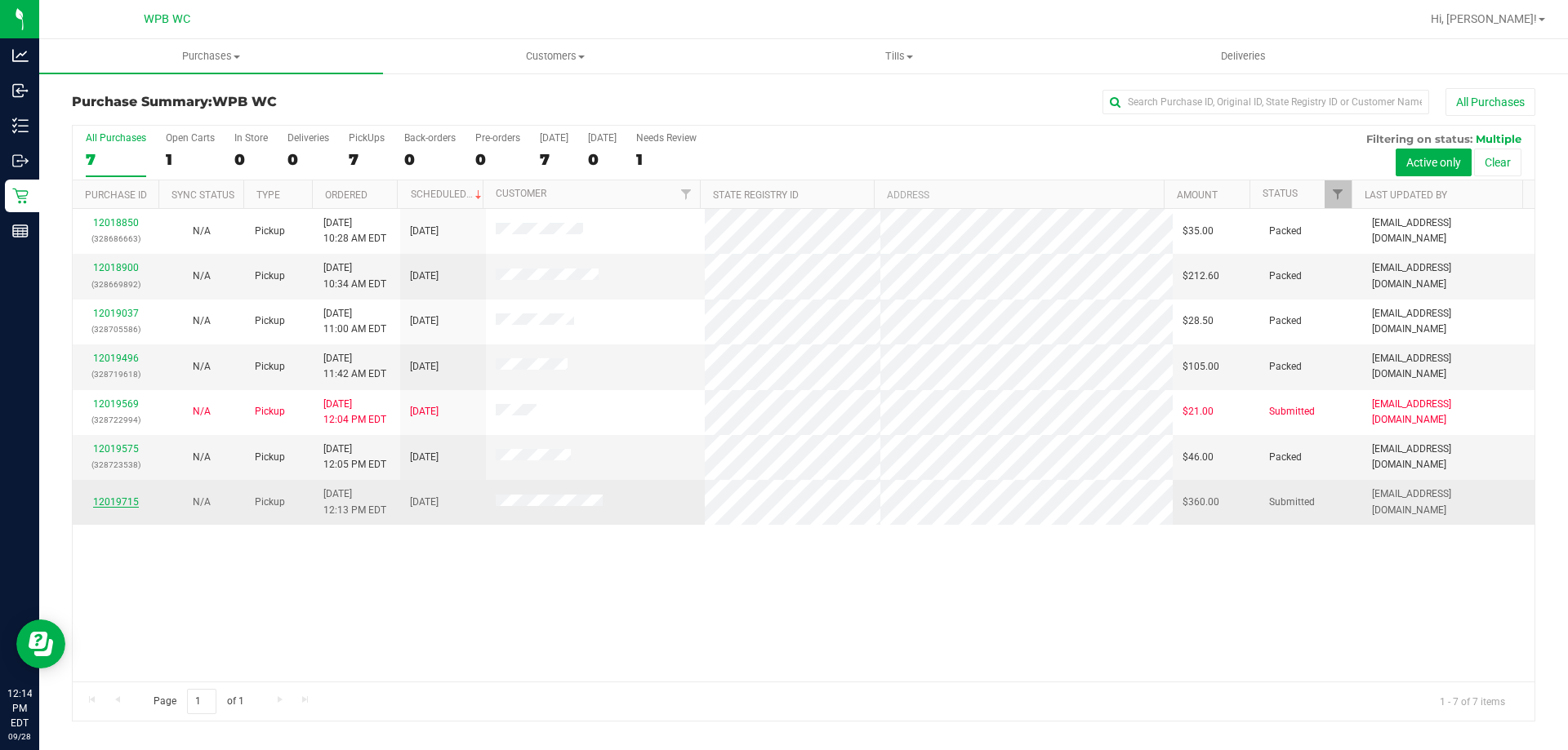
click at [133, 505] on link "12019715" at bounding box center [116, 501] width 46 height 11
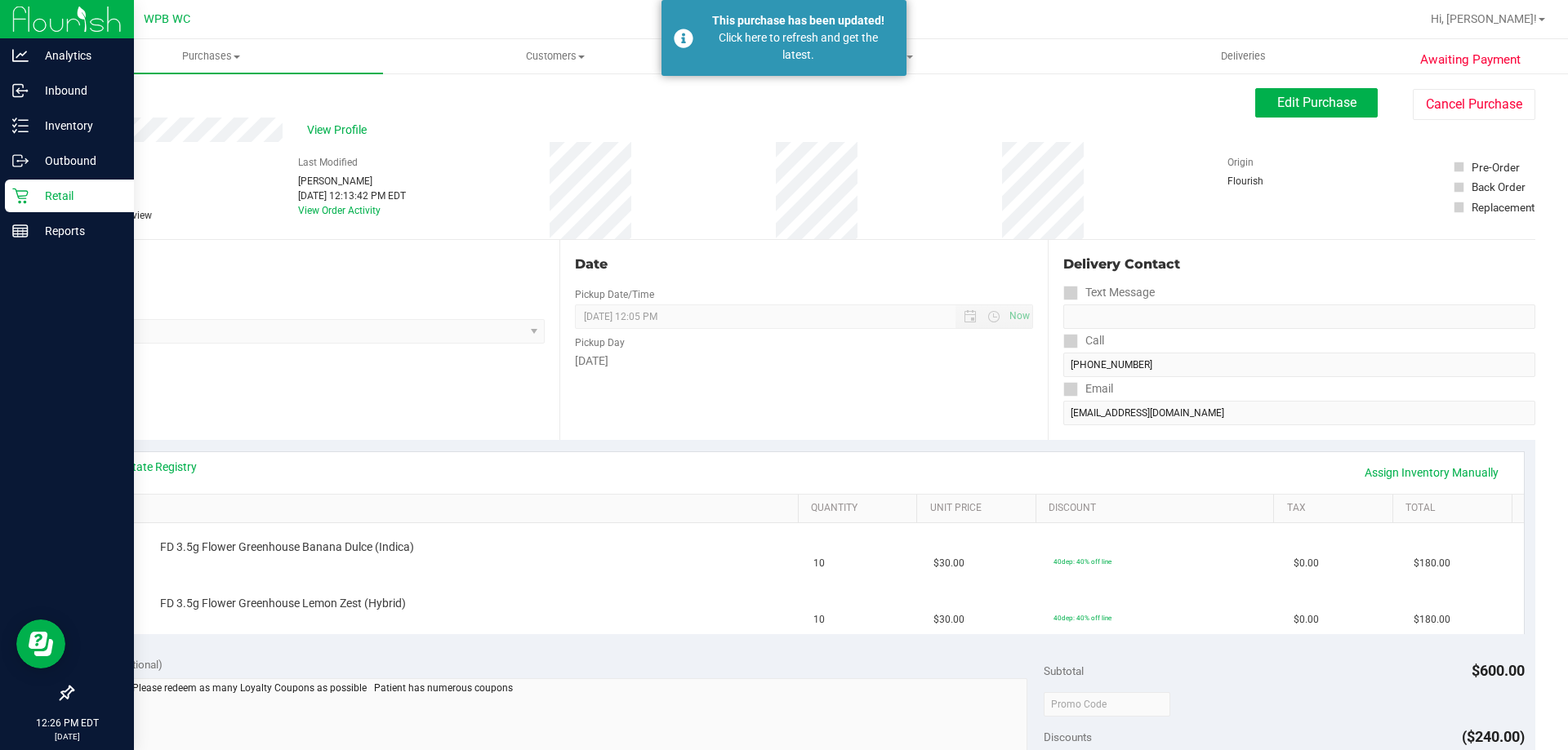
click at [9, 202] on div "Retail" at bounding box center [69, 196] width 129 height 32
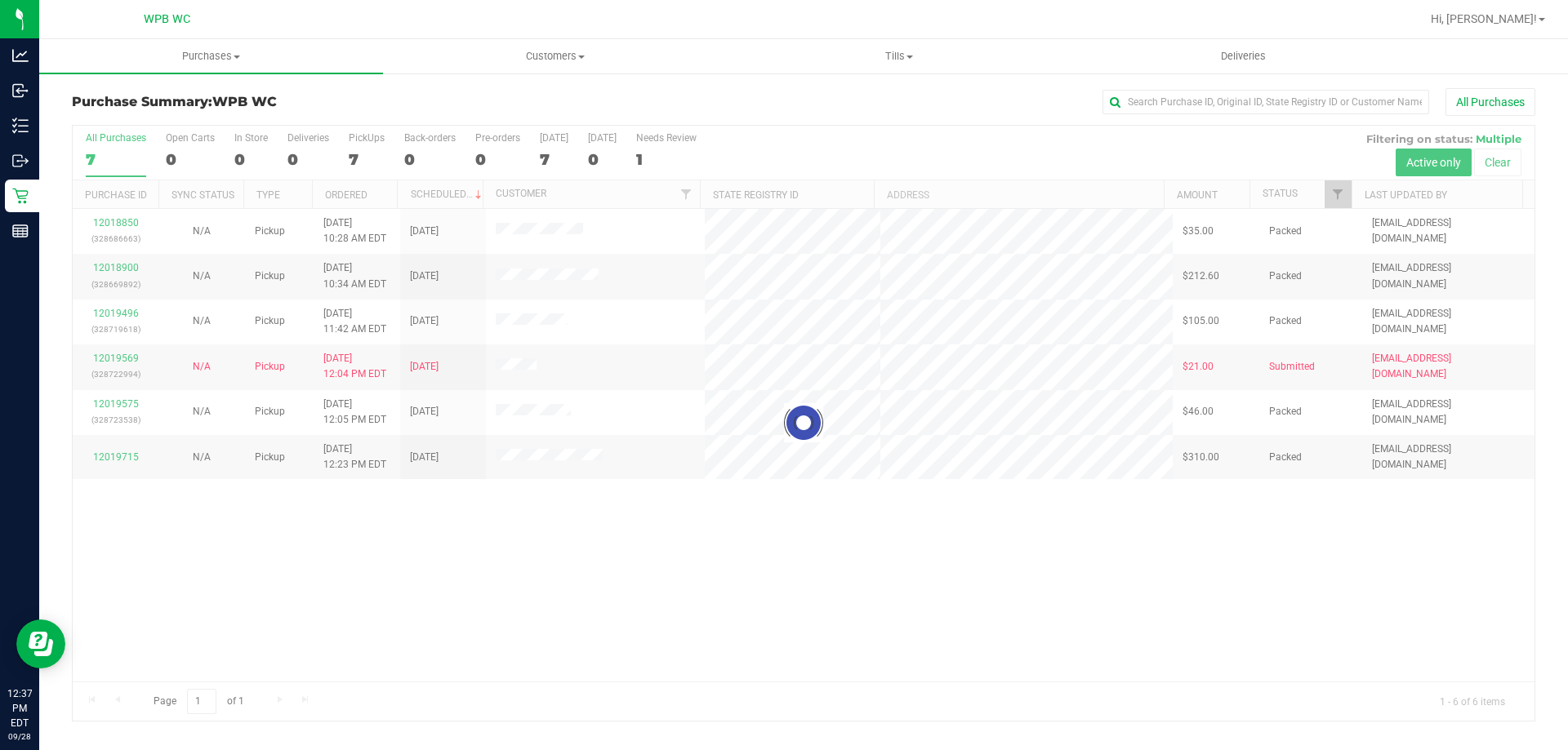
click at [1094, 577] on div at bounding box center [803, 423] width 1462 height 595
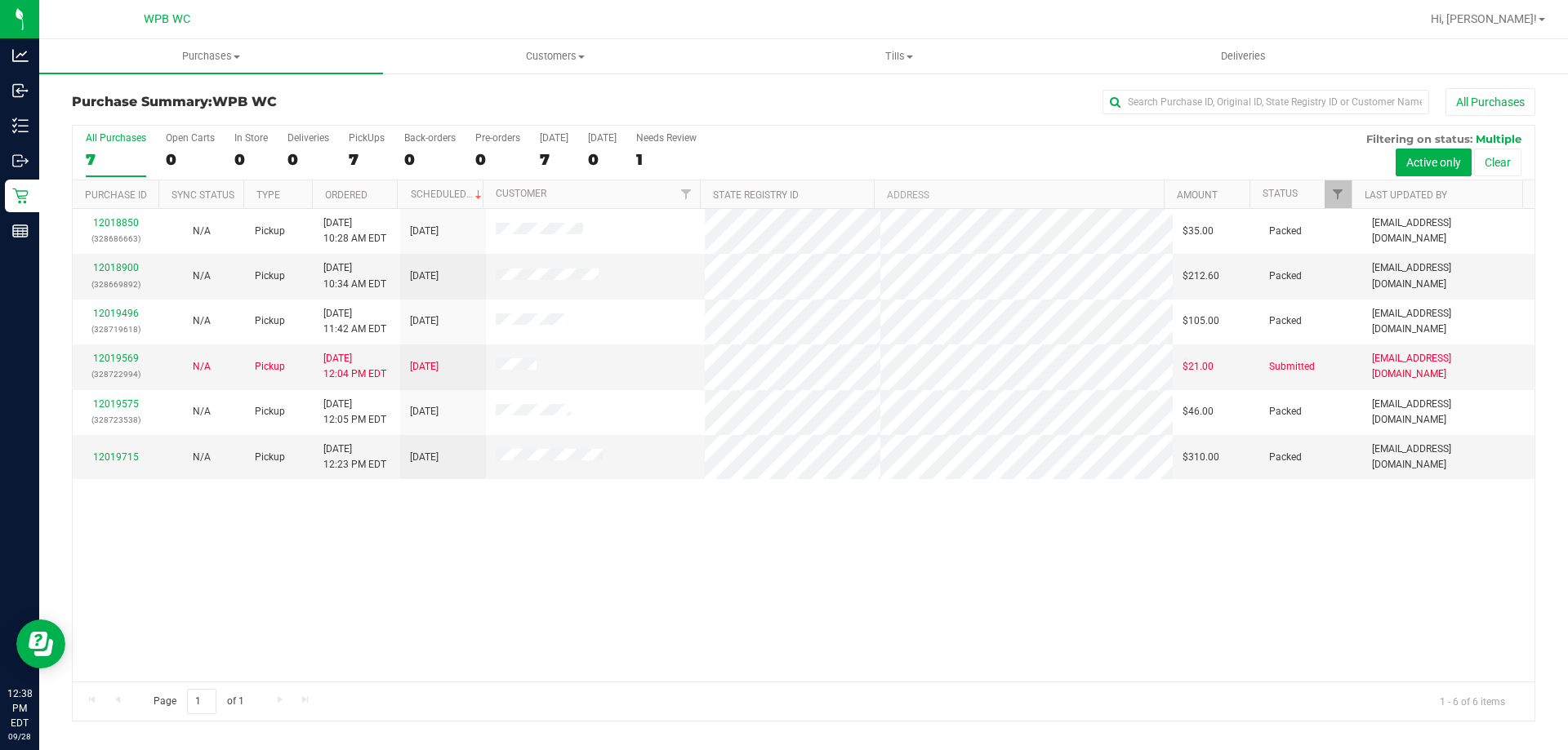
drag, startPoint x: 1013, startPoint y: 571, endPoint x: 1000, endPoint y: 570, distance: 13.0
click at [1013, 571] on div "12018850 (328686663) N/A Pickup [DATE] 10:28 AM EDT 9/28/2025 $35.00 Packed [EM…" at bounding box center [803, 445] width 1462 height 472
click at [132, 264] on link "12018900" at bounding box center [116, 267] width 46 height 11
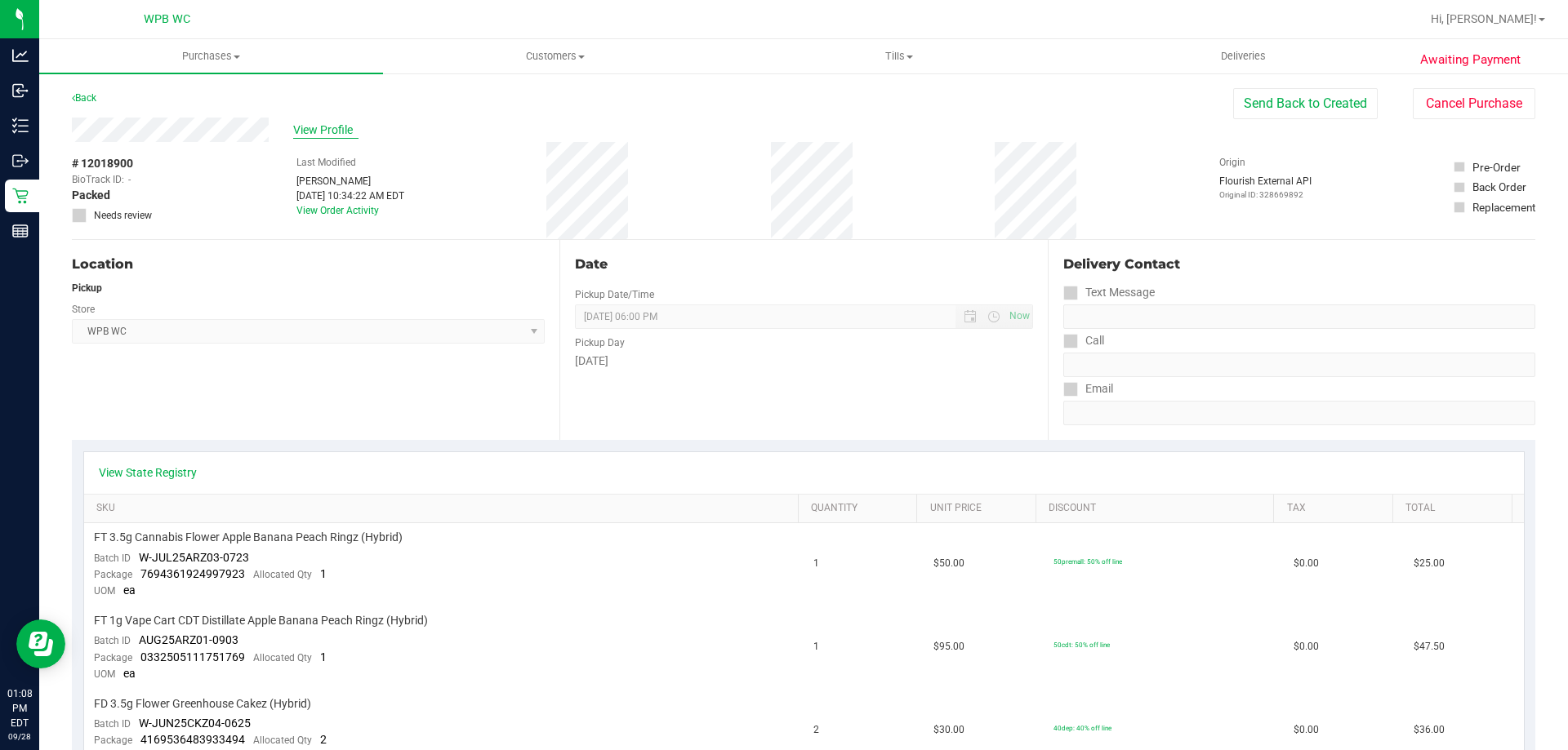
click at [324, 121] on span "View Profile" at bounding box center [326, 130] width 65 height 17
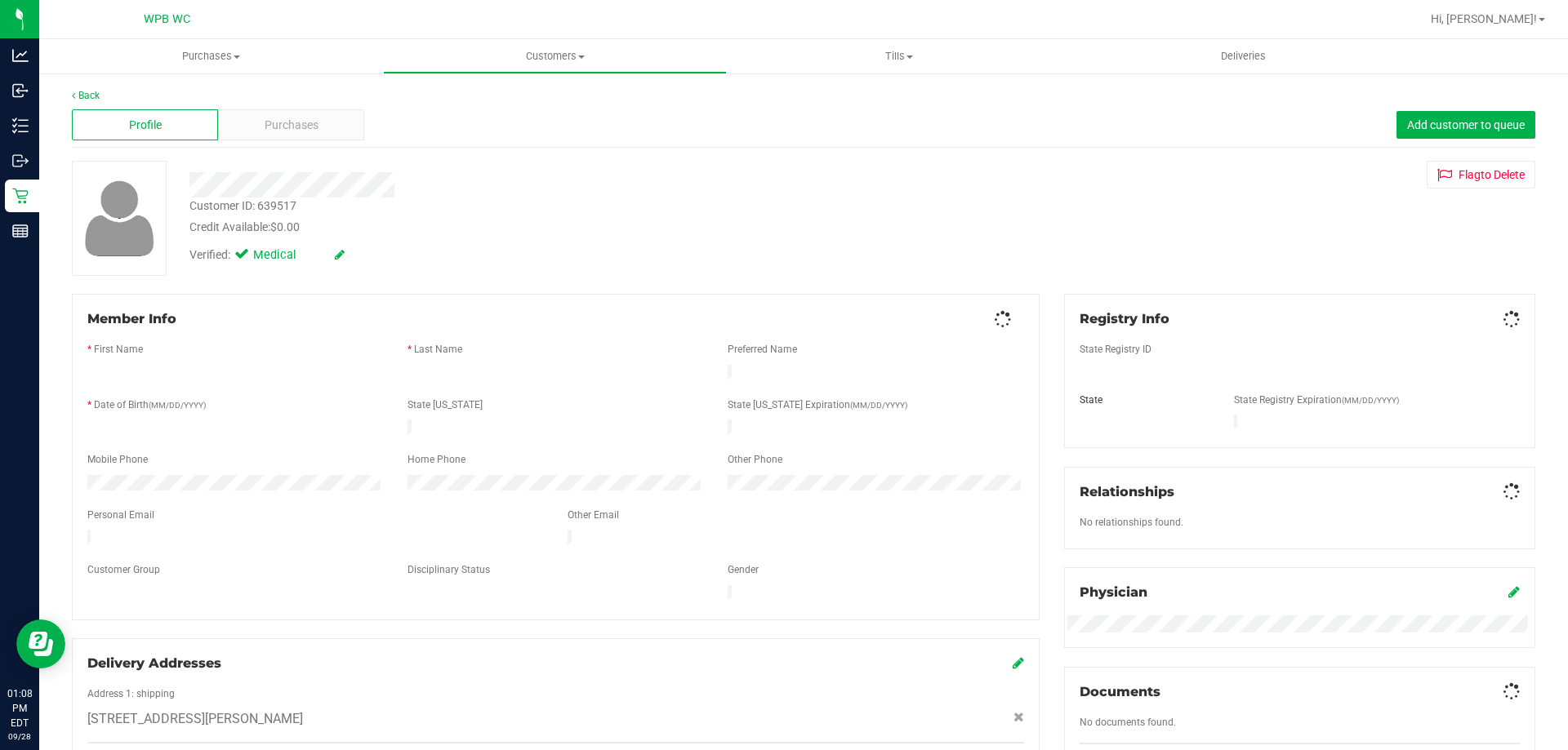
click at [360, 139] on div "Purchases" at bounding box center [291, 125] width 146 height 31
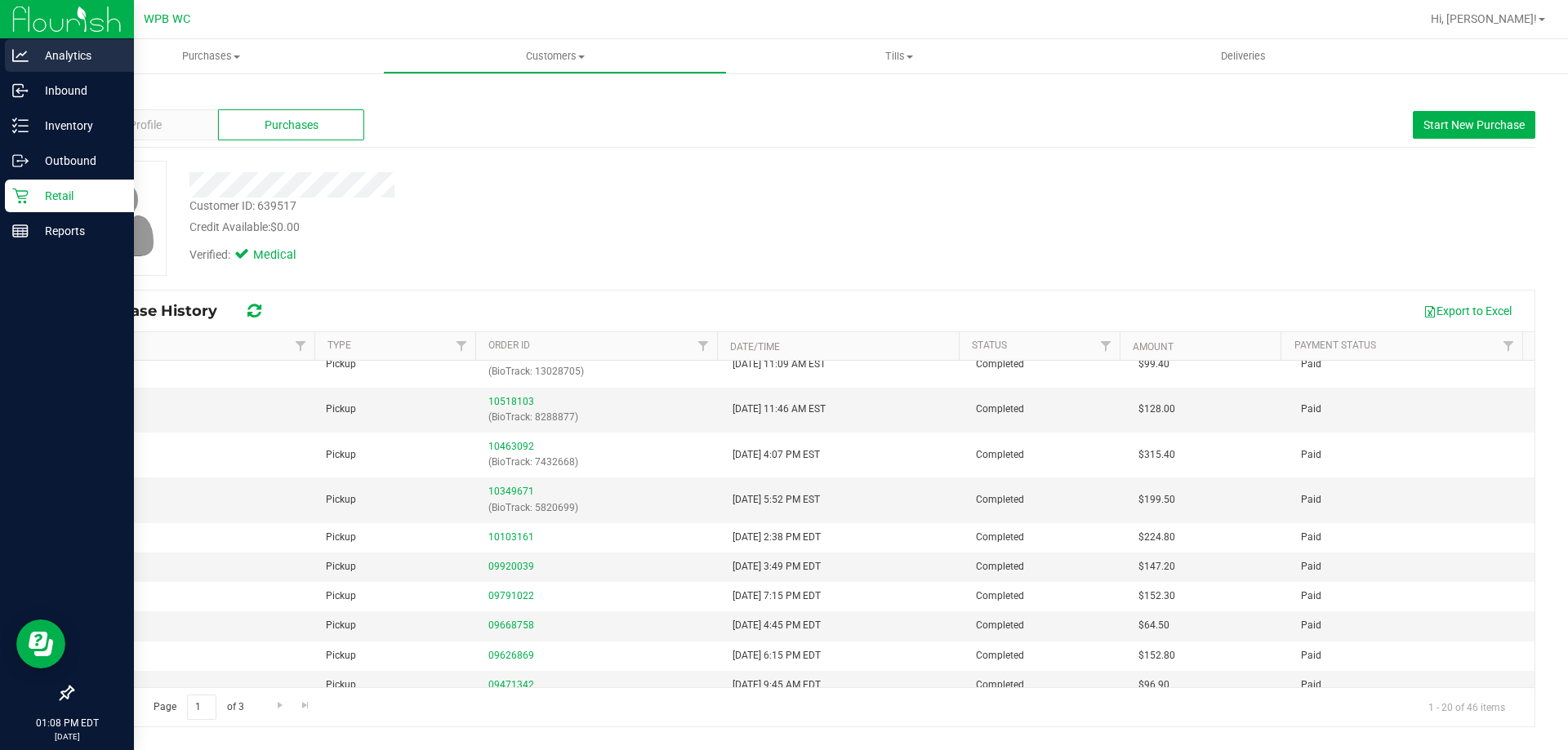
scroll to position [245, 0]
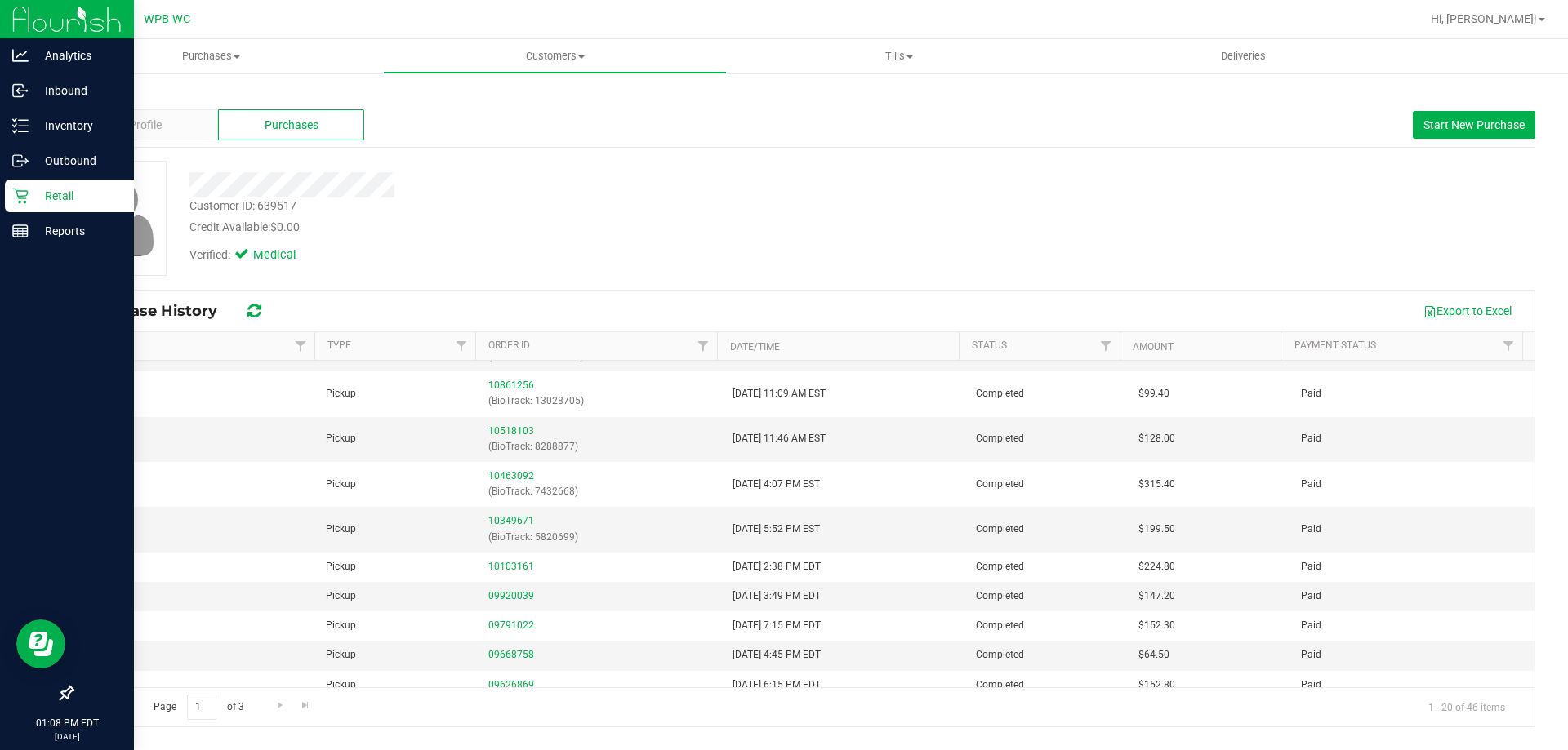
click at [60, 202] on p "Retail" at bounding box center [77, 196] width 98 height 20
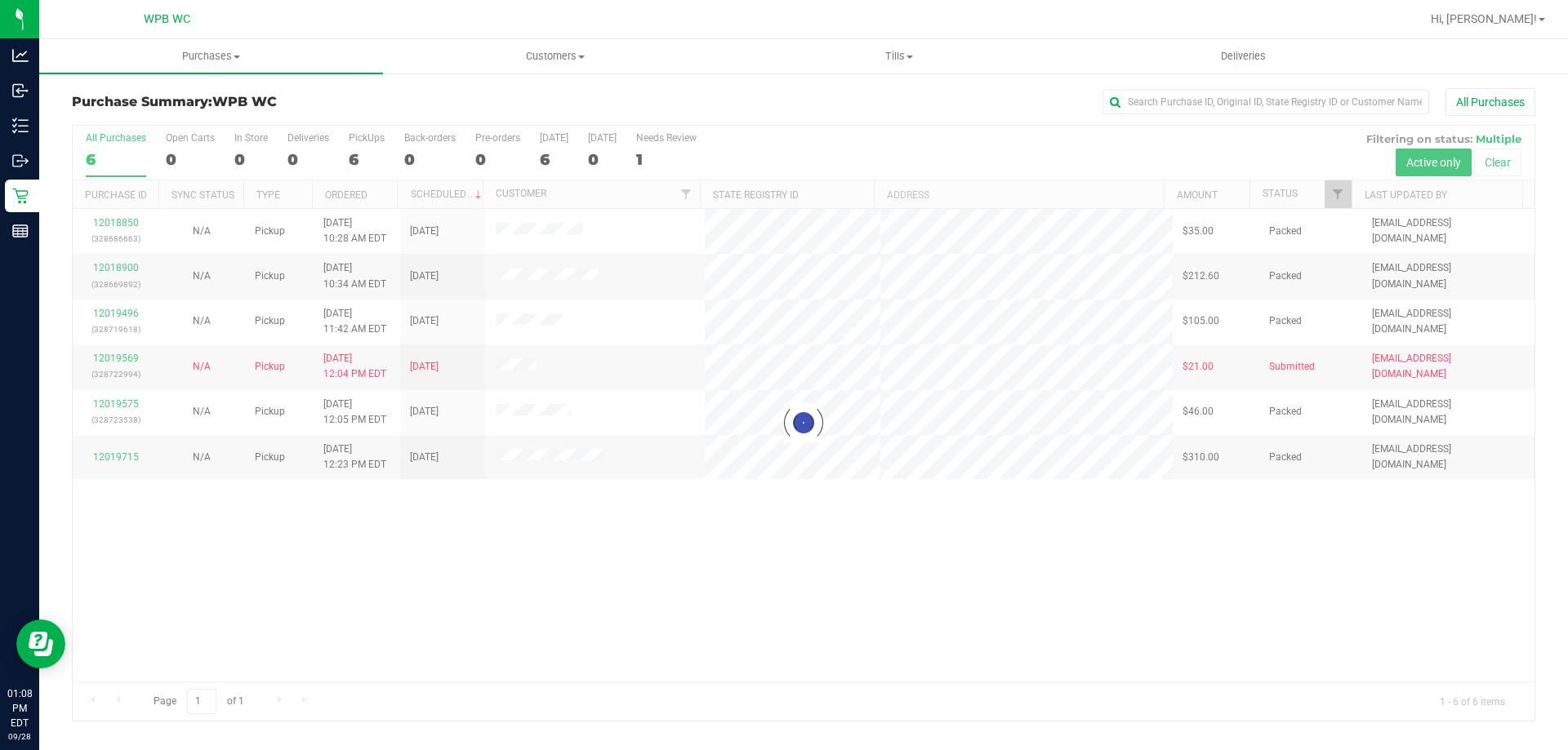
click at [443, 565] on div at bounding box center [803, 423] width 1462 height 595
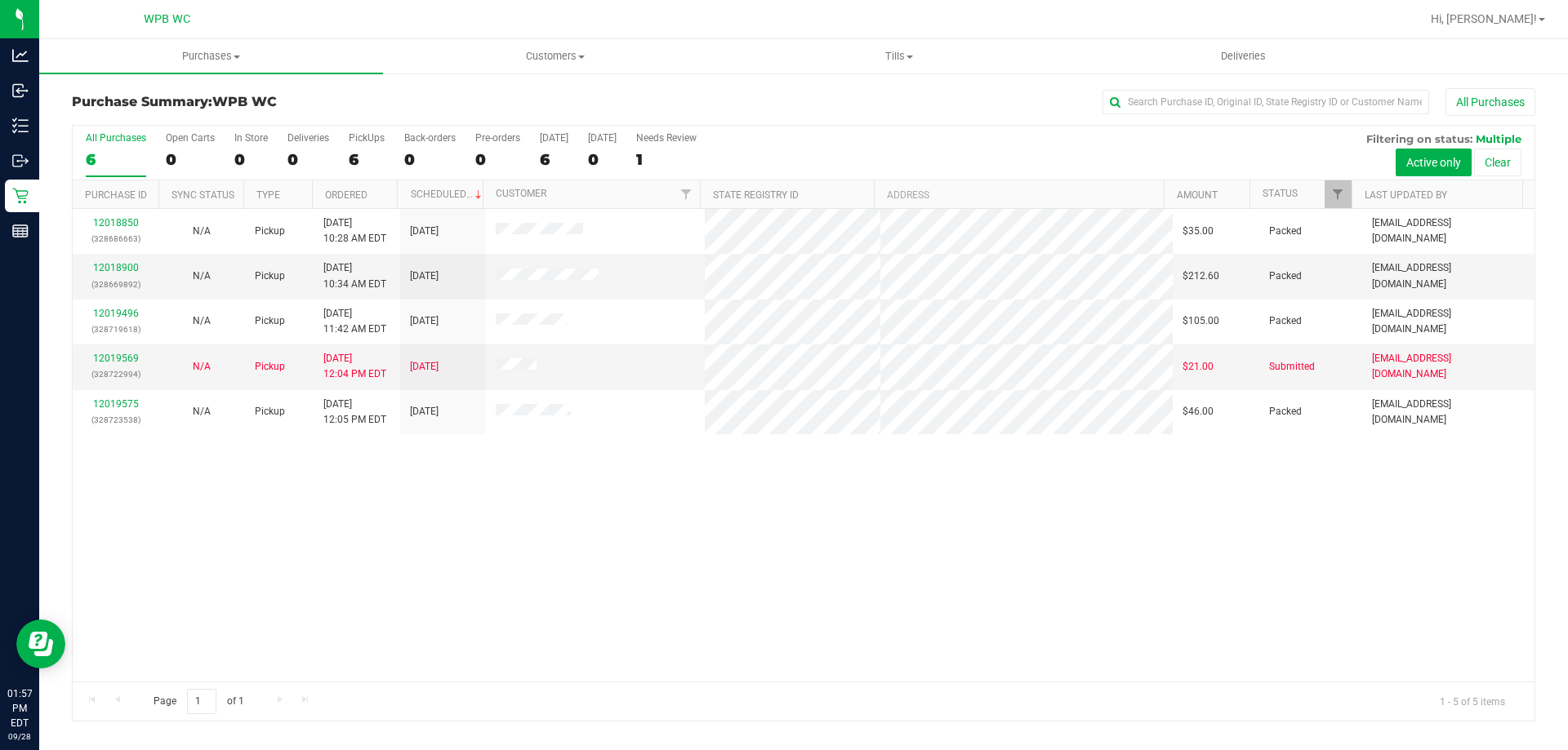
click at [696, 564] on div "12018850 (328686663) N/A Pickup [DATE] 10:28 AM EDT 9/28/2025 $35.00 Packed [EM…" at bounding box center [803, 445] width 1462 height 472
click at [684, 501] on div "12018850 (328686663) N/A Pickup [DATE] 10:28 AM EDT 9/28/2025 $35.00 Packed [EM…" at bounding box center [803, 445] width 1462 height 472
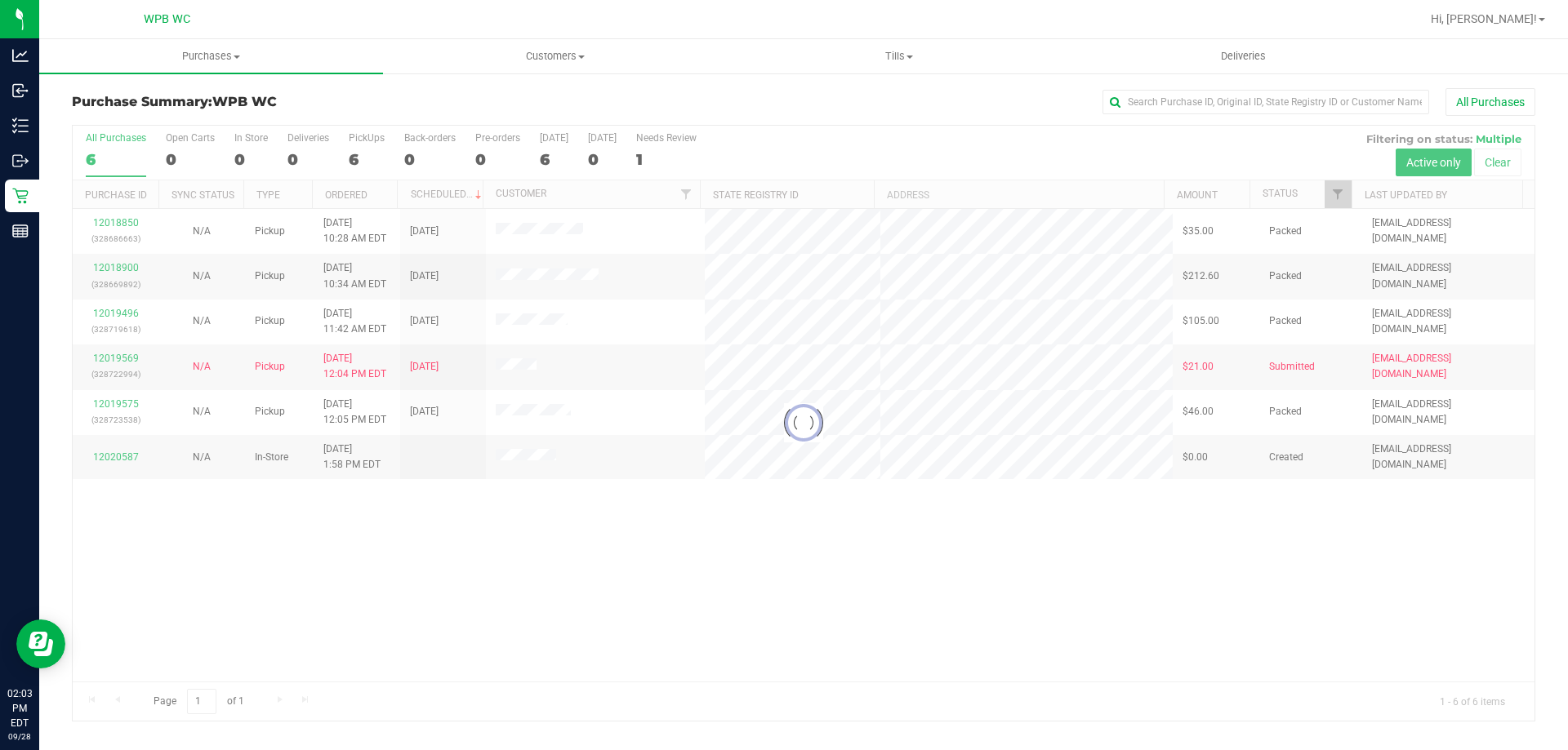
click at [364, 616] on div at bounding box center [803, 423] width 1462 height 595
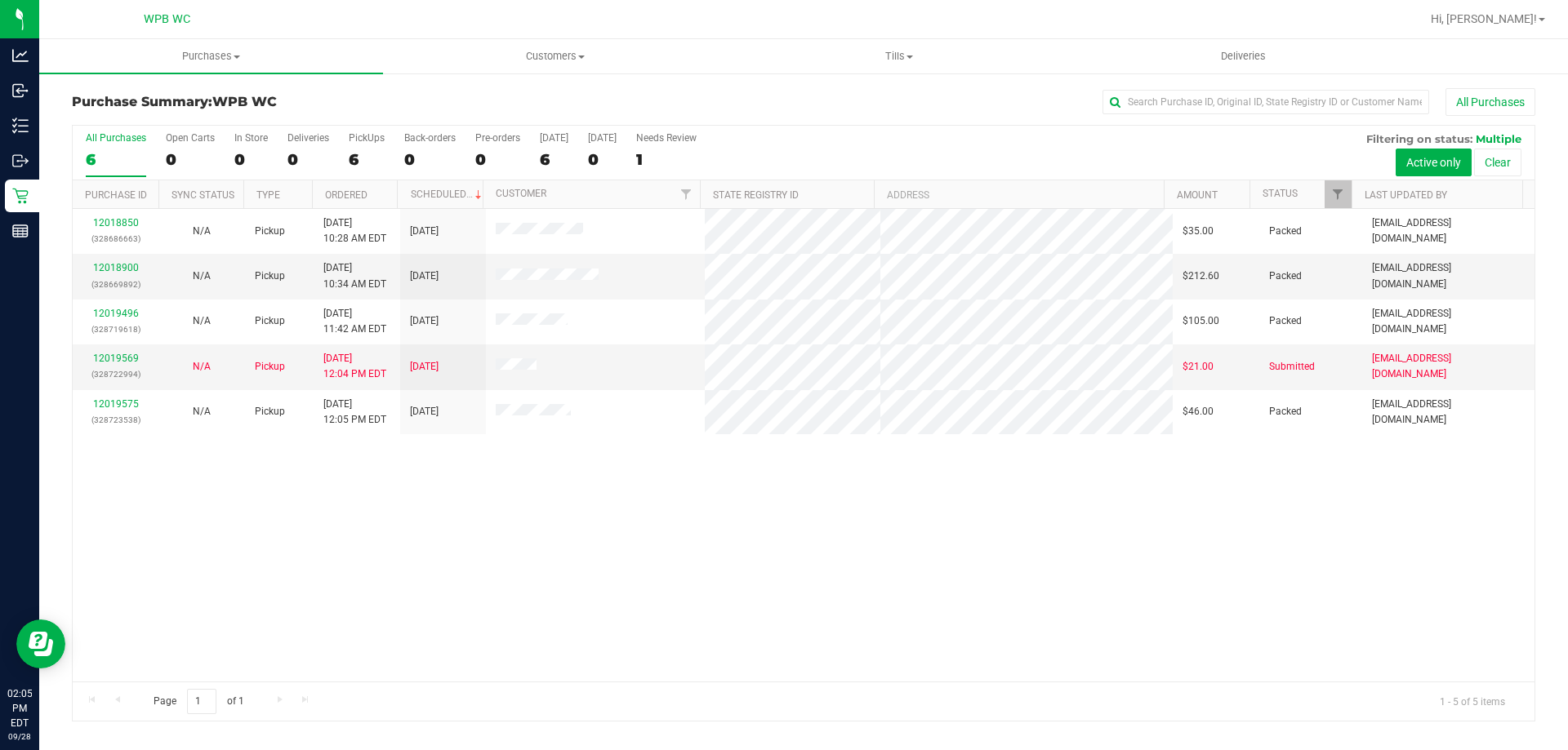
click at [489, 471] on div "12018850 (328686663) N/A Pickup [DATE] 10:28 AM EDT 9/28/2025 $35.00 Packed [EM…" at bounding box center [803, 445] width 1462 height 472
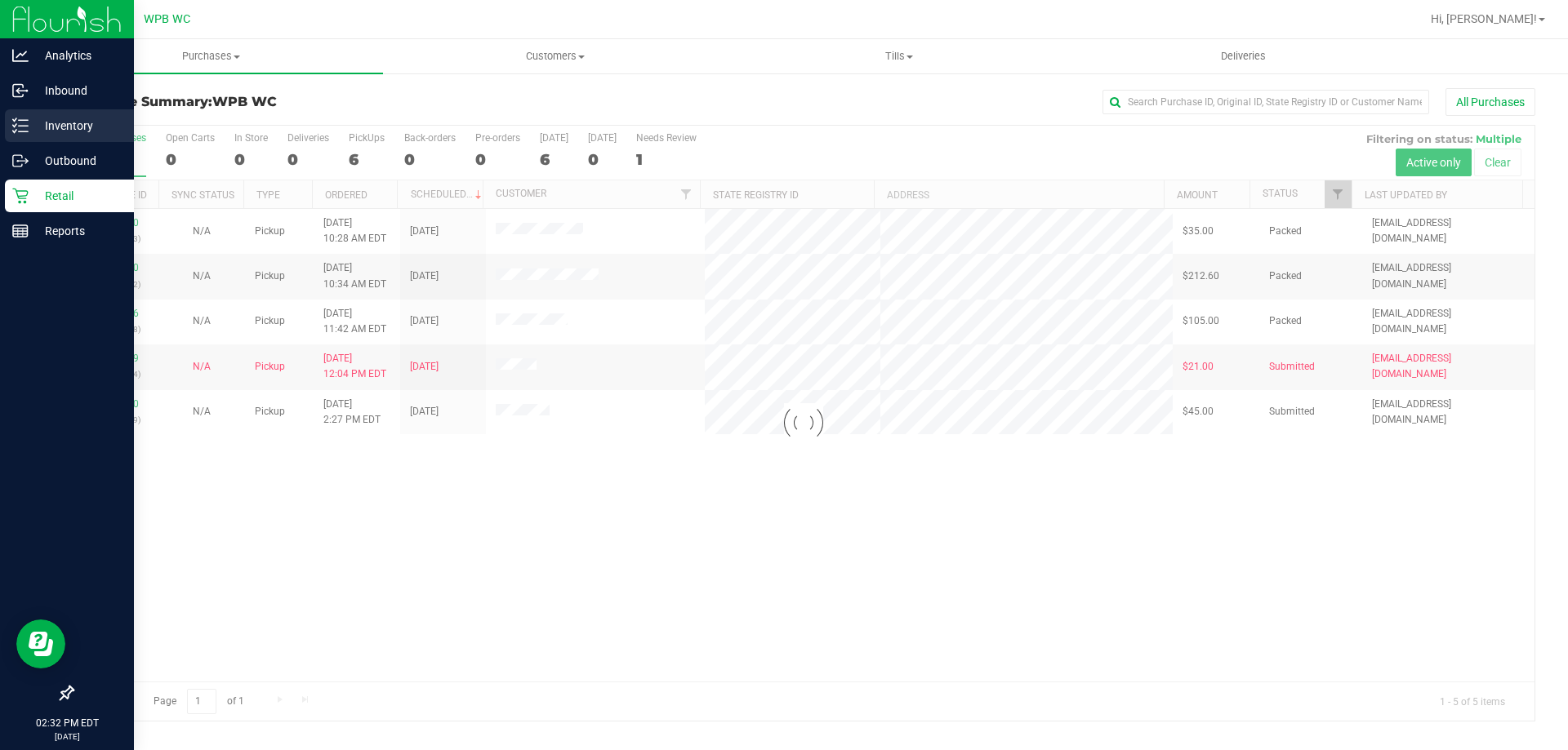
click at [56, 116] on p "Inventory" at bounding box center [77, 126] width 98 height 20
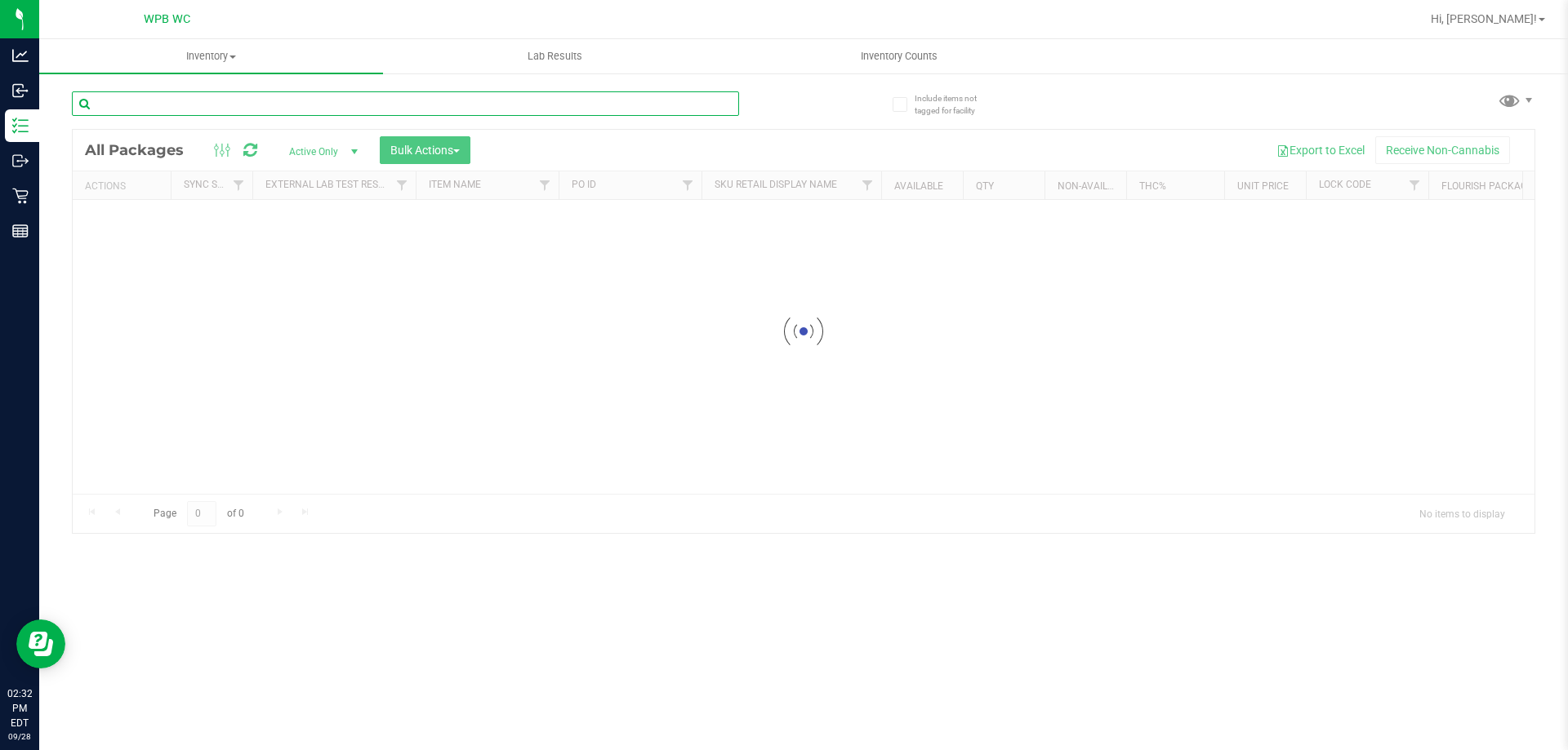
click at [326, 108] on input "text" at bounding box center [405, 103] width 667 height 25
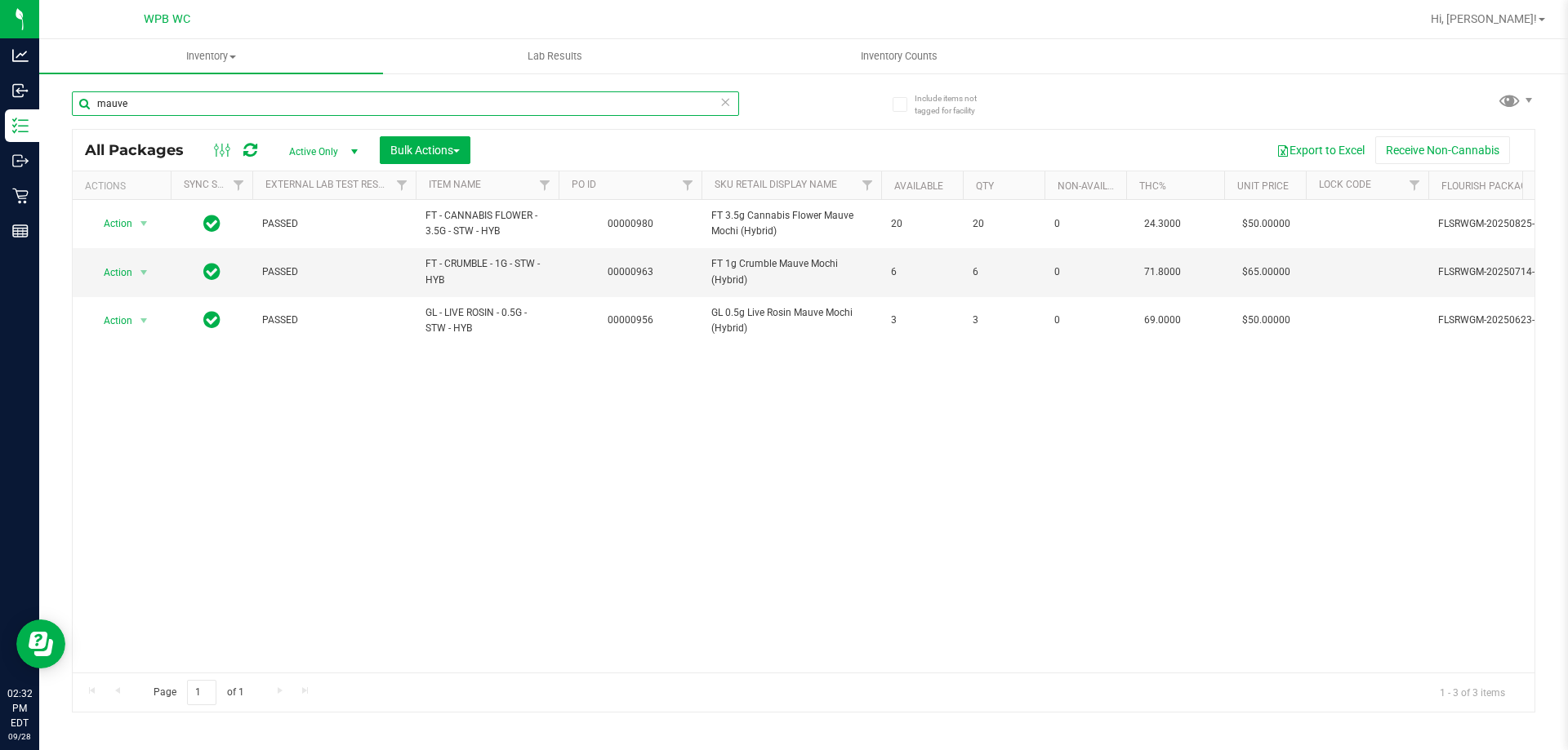
type input "mauve"
drag, startPoint x: 603, startPoint y: 656, endPoint x: 631, endPoint y: 659, distance: 28.2
click at [674, 648] on div "Action Action Adjust qty Create package Edit attributes Global inventory Locate…" at bounding box center [803, 436] width 1462 height 472
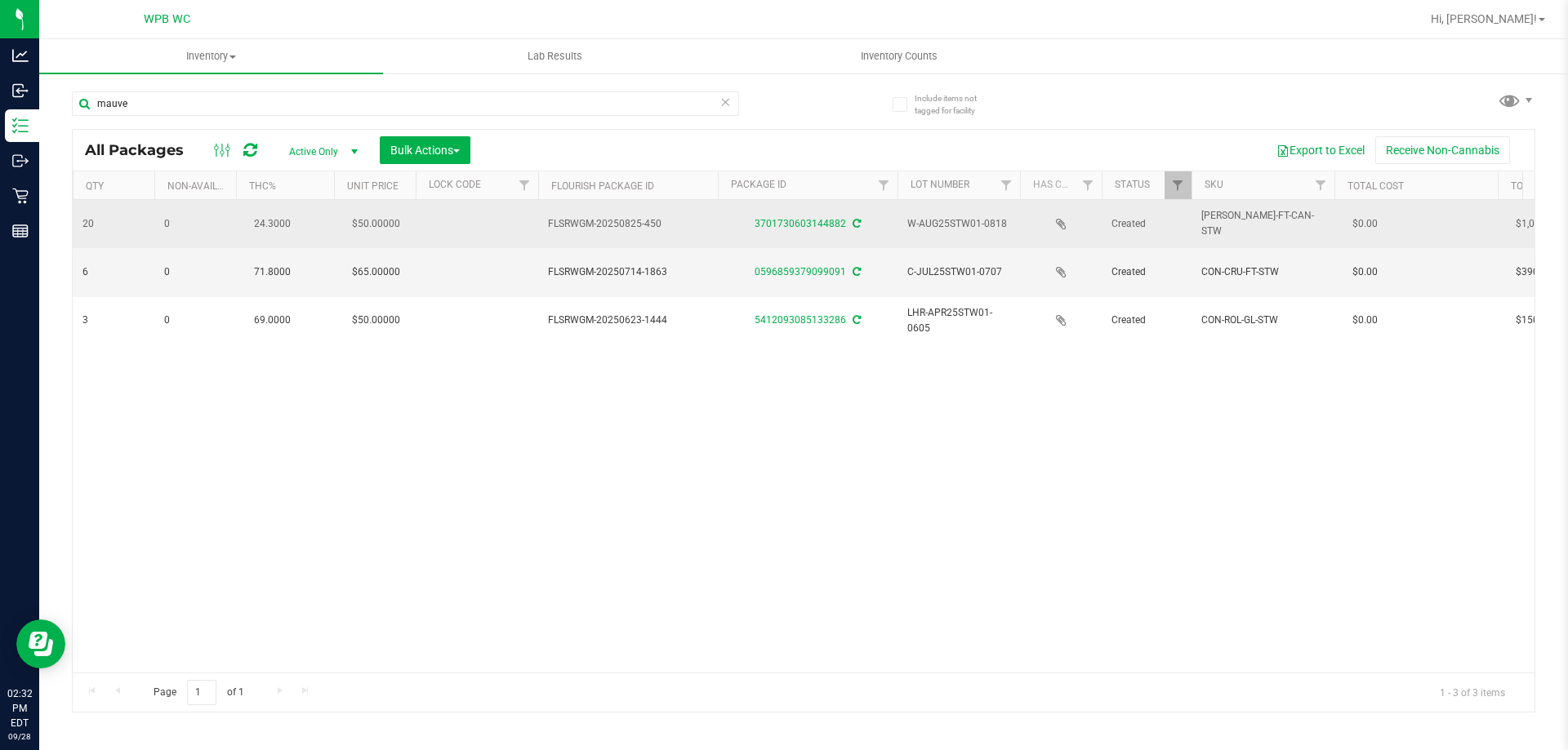
click at [816, 216] on div "3701730603144882" at bounding box center [807, 224] width 185 height 15
click at [810, 224] on link "3701730603144882" at bounding box center [800, 223] width 91 height 11
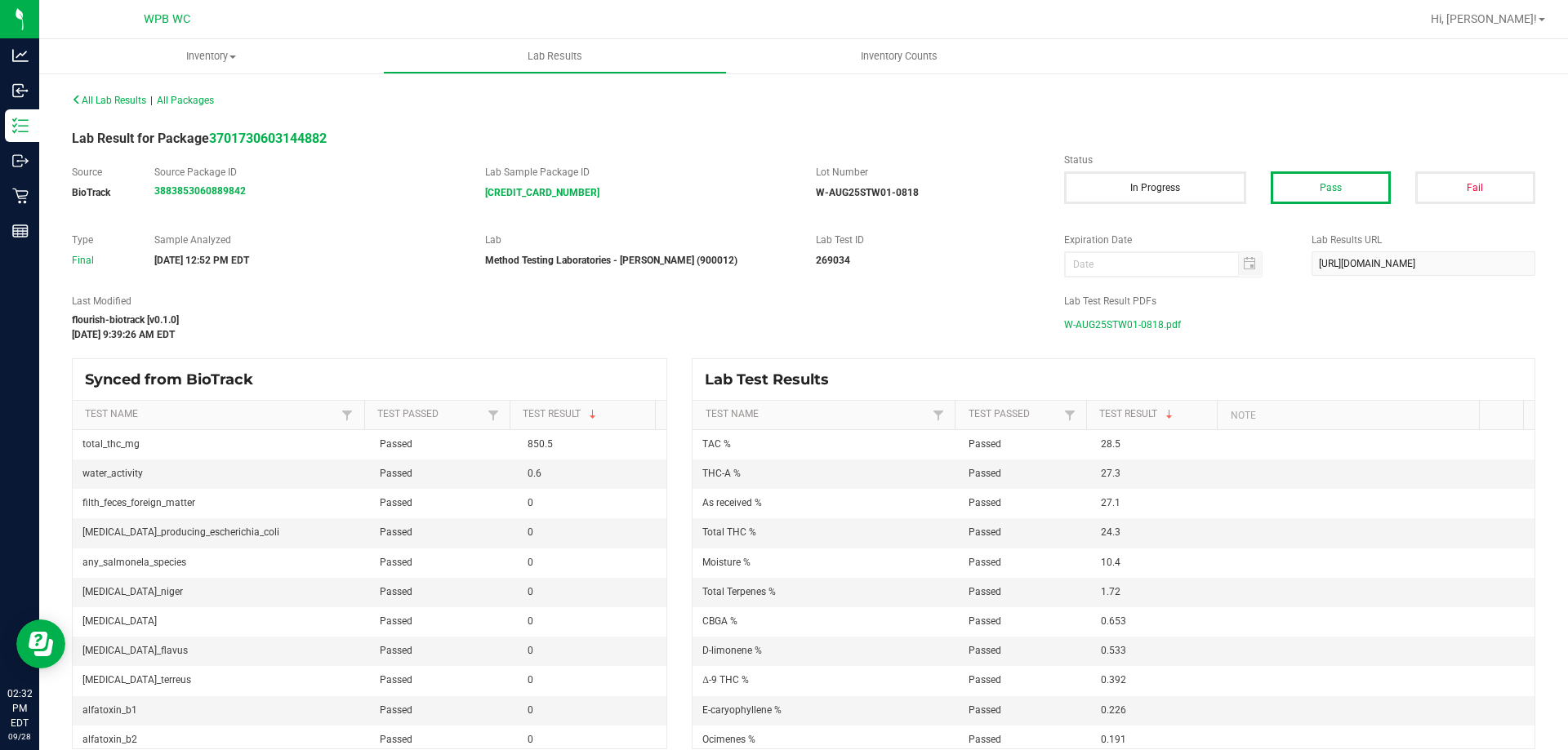
click at [1134, 324] on span "W-AUG25STW01-0818.pdf" at bounding box center [1123, 325] width 117 height 25
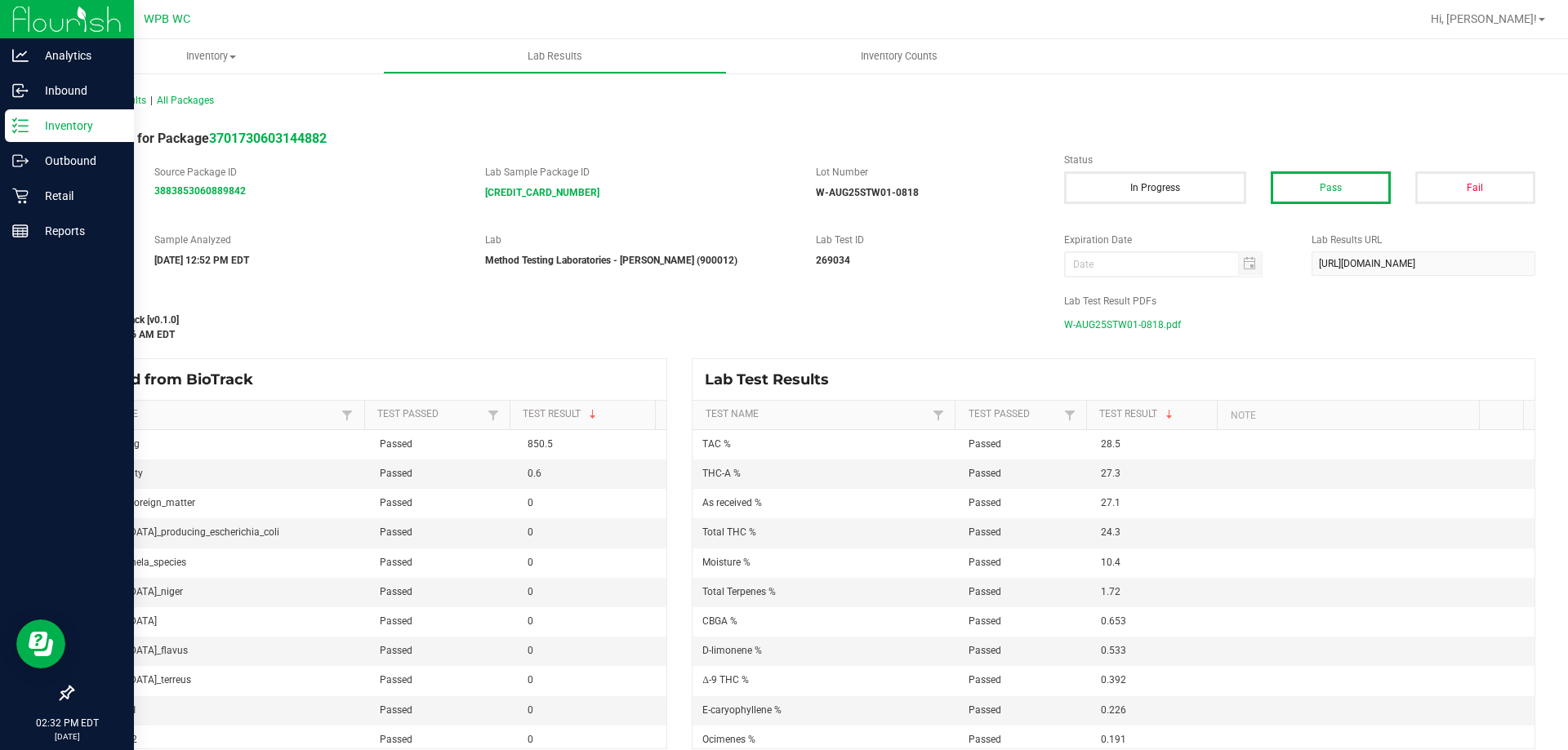
click at [54, 116] on p "Inventory" at bounding box center [77, 126] width 98 height 20
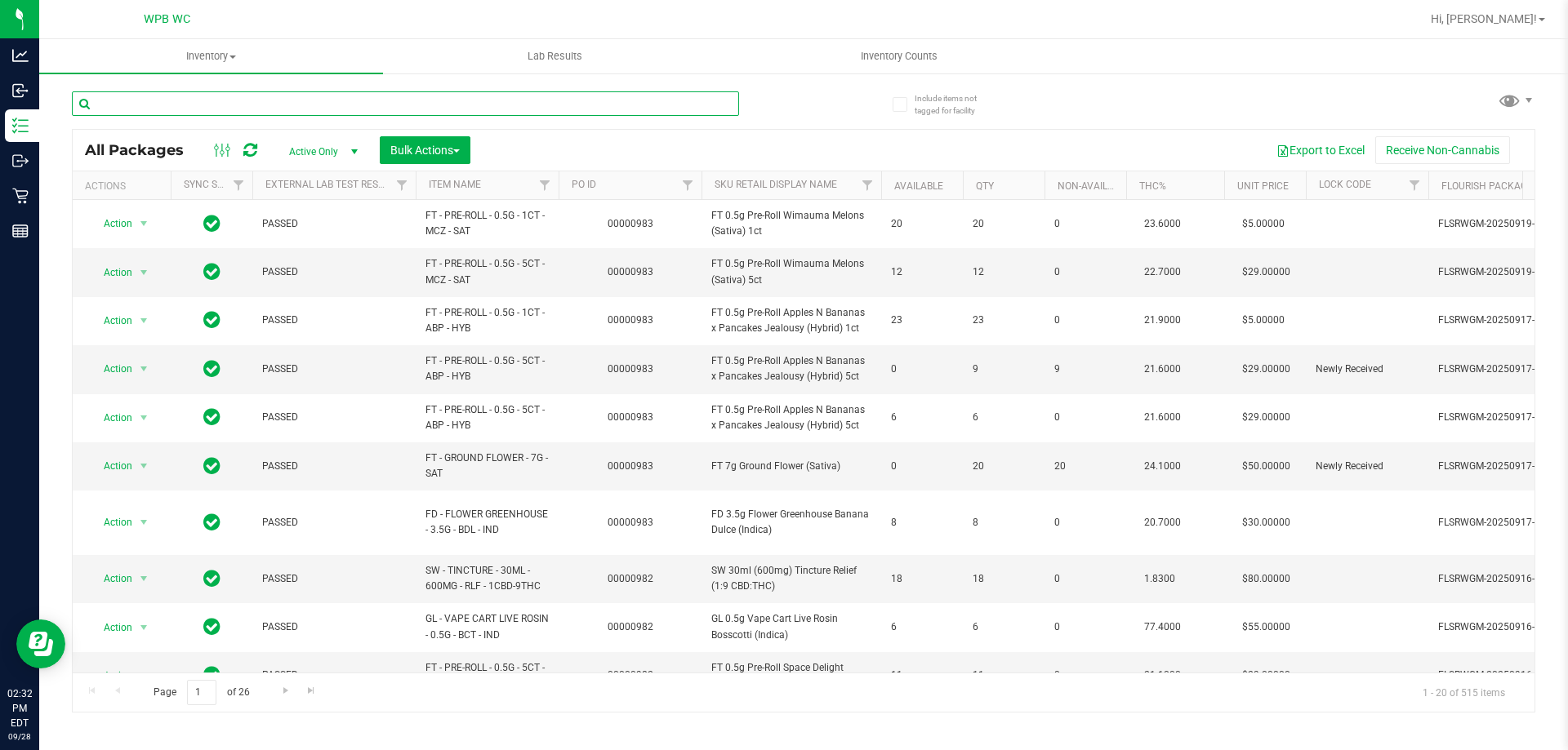
click at [246, 106] on input "text" at bounding box center [405, 103] width 667 height 25
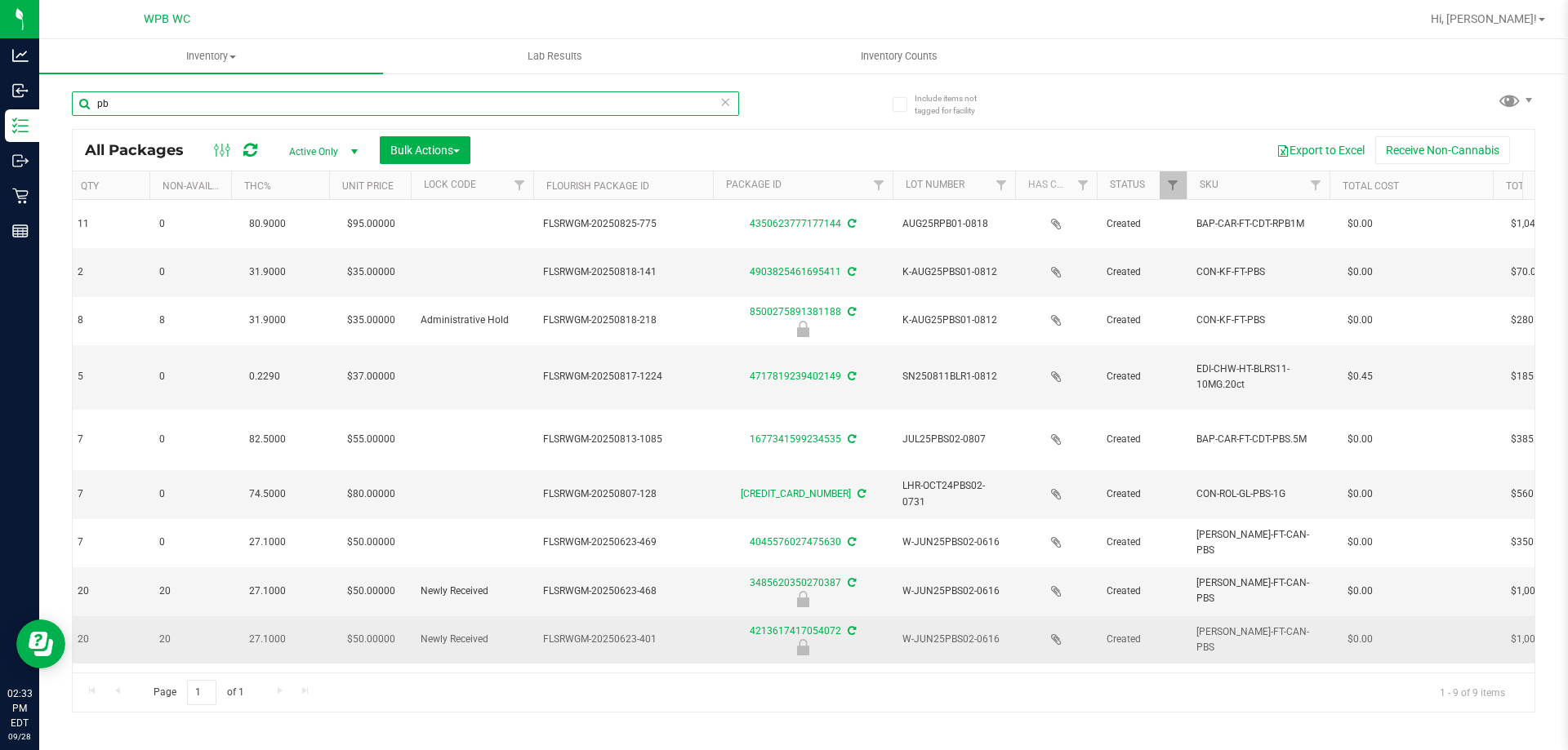
scroll to position [0, 876]
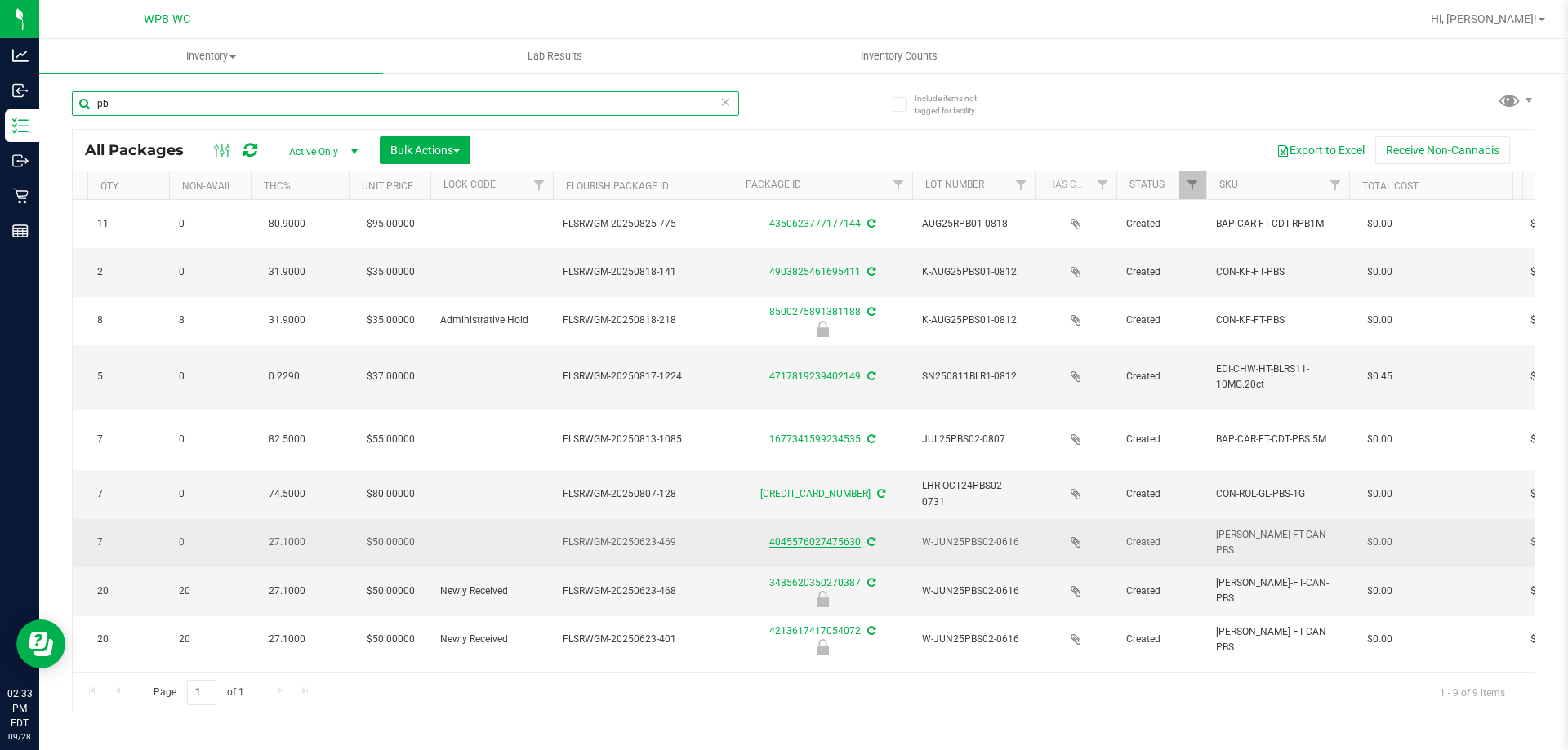
type input "pb"
click at [825, 536] on link "4045576027475630" at bounding box center [814, 542] width 91 height 11
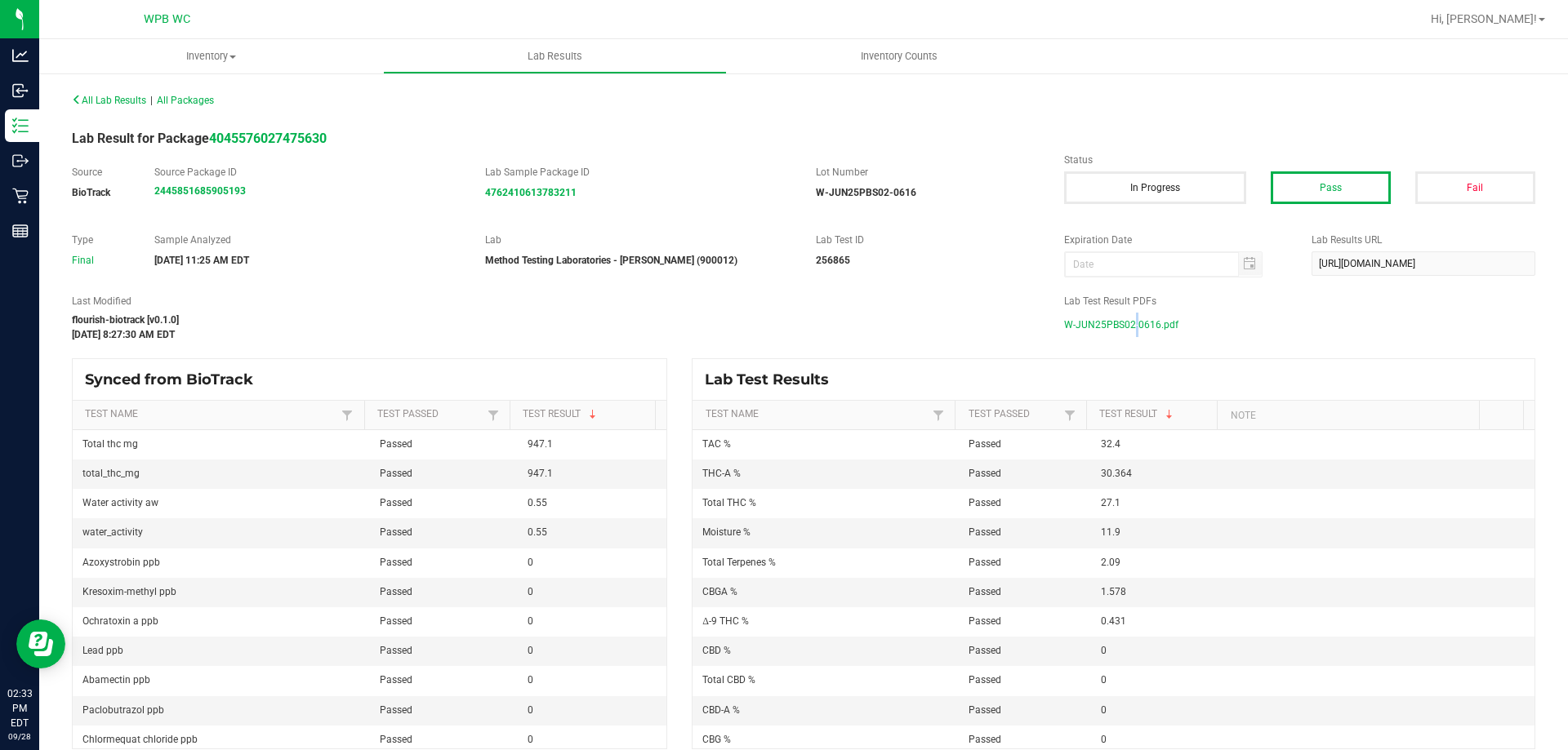
click at [1125, 331] on span "W-JUN25PBS02-0616.pdf" at bounding box center [1122, 325] width 115 height 25
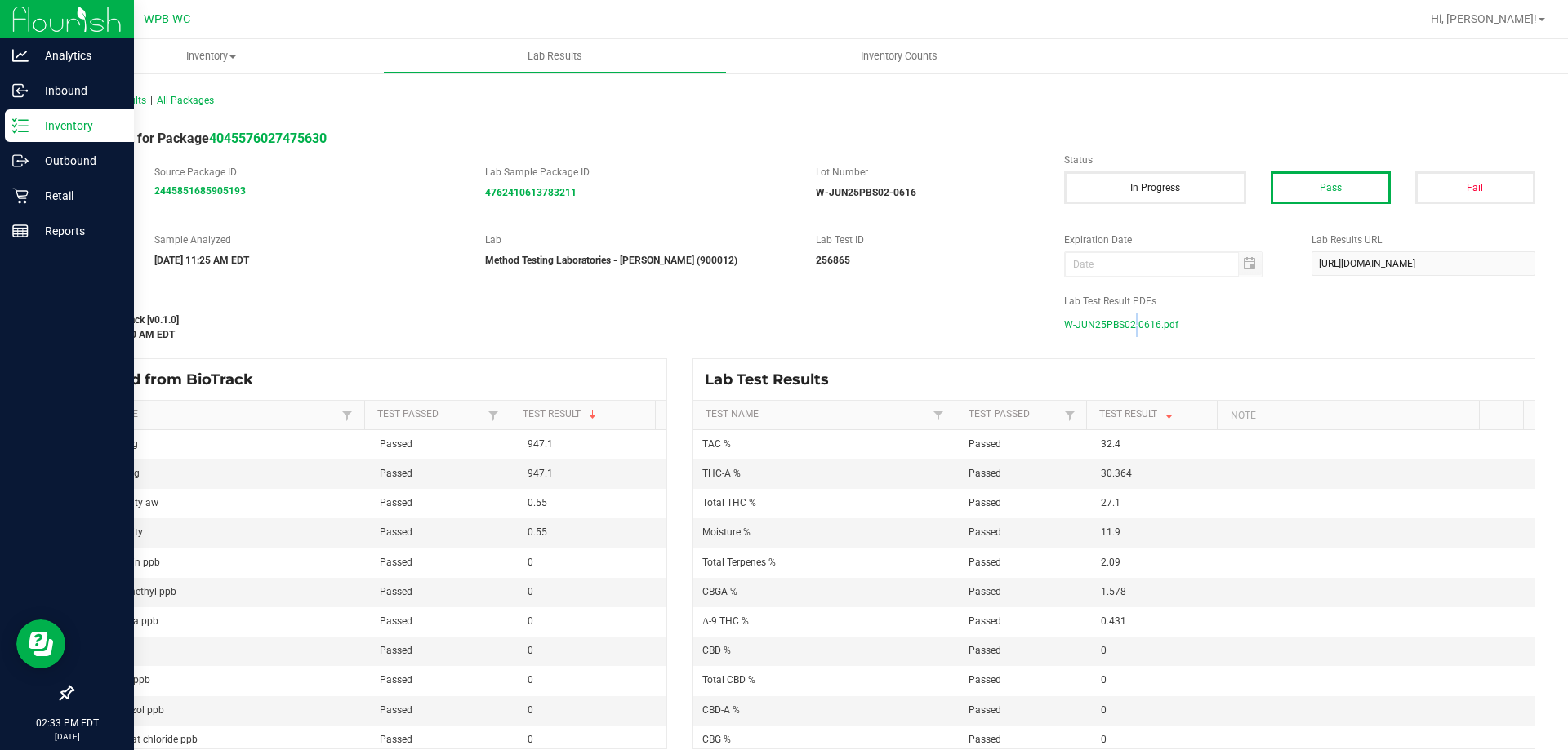
click at [56, 129] on p "Inventory" at bounding box center [77, 126] width 98 height 20
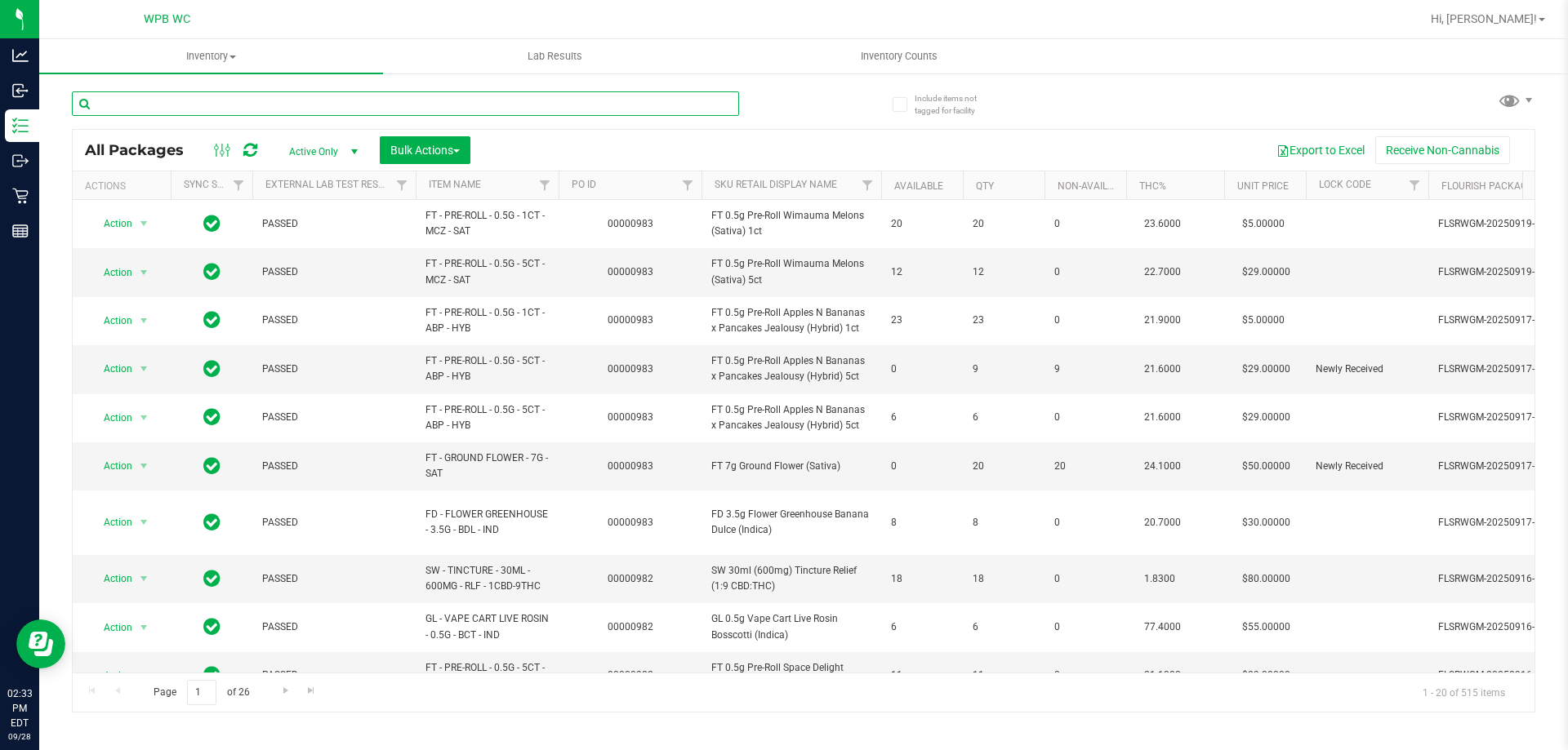
click at [240, 106] on input "text" at bounding box center [405, 103] width 667 height 25
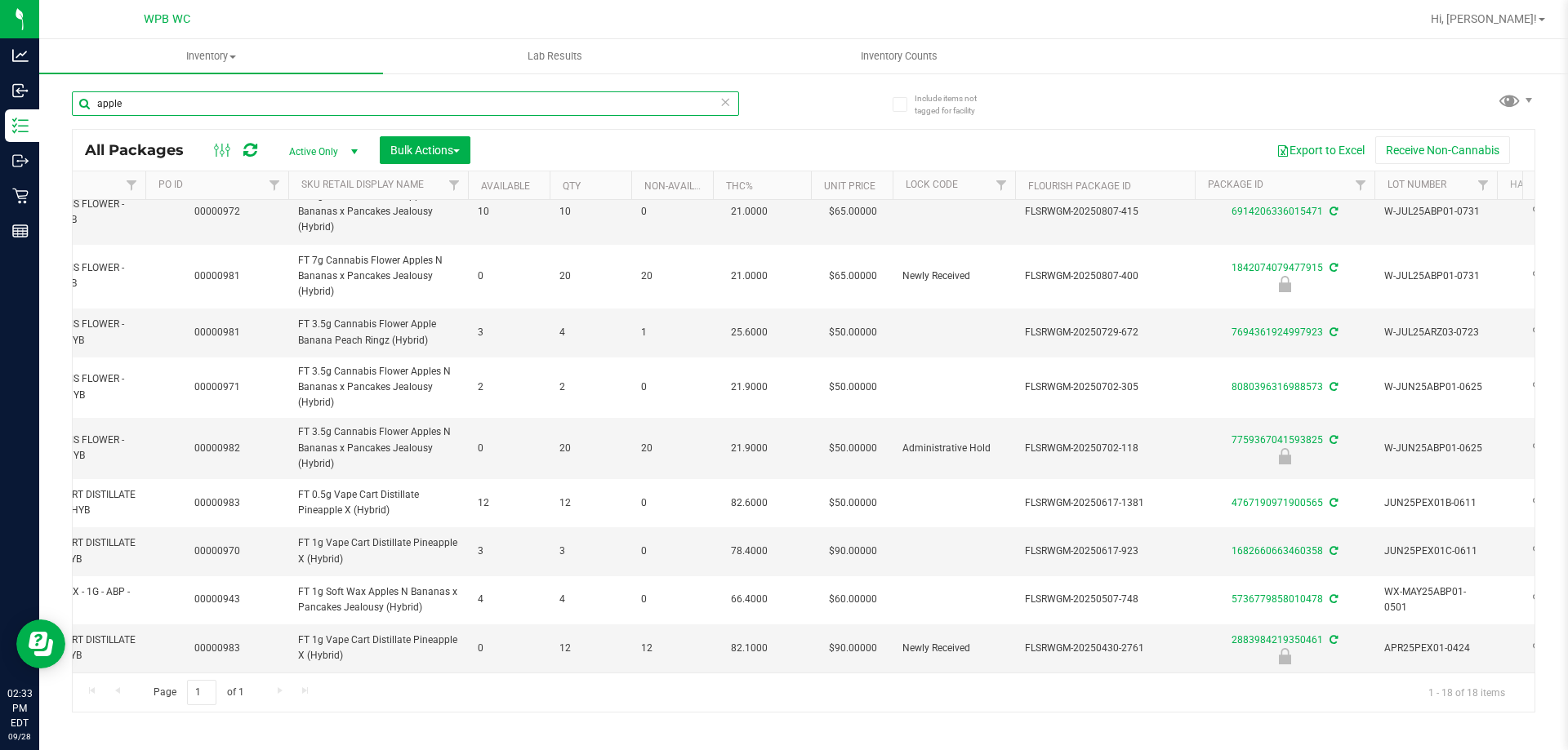
scroll to position [487, 525]
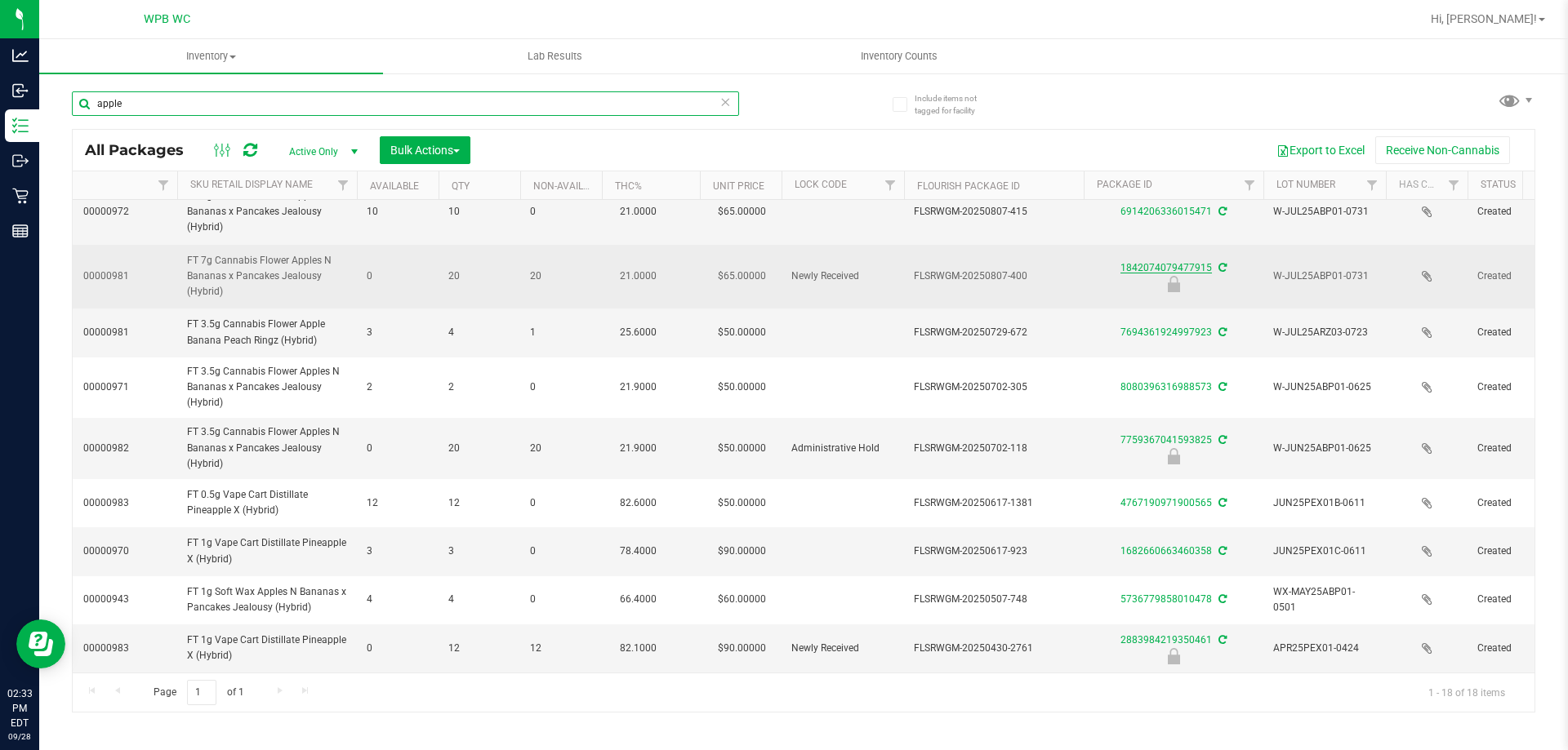
type input "apple"
click at [1130, 262] on link "1842074079477915" at bounding box center [1166, 267] width 91 height 11
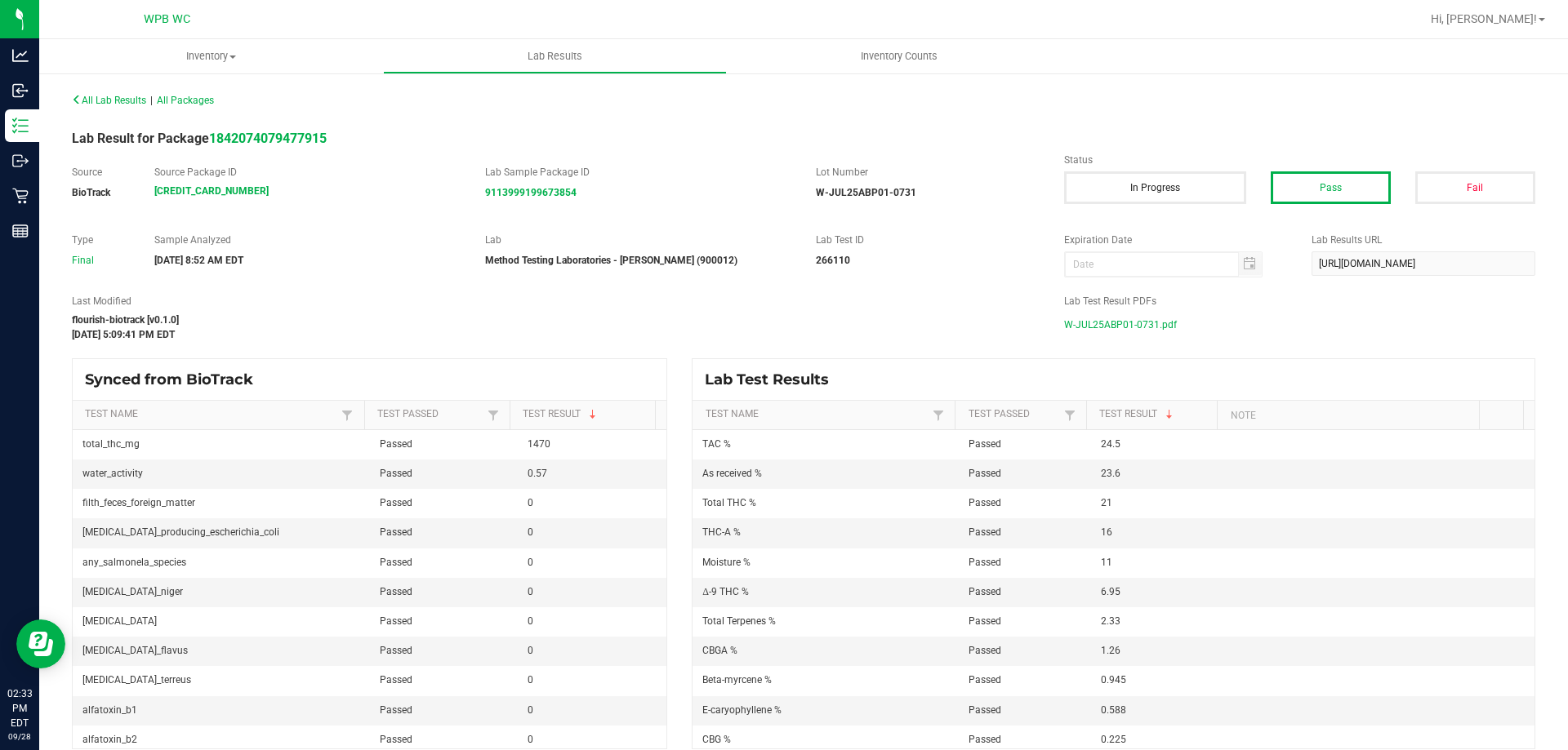
click at [1153, 336] on span "W-JUL25ABP01-0731.pdf" at bounding box center [1121, 325] width 113 height 25
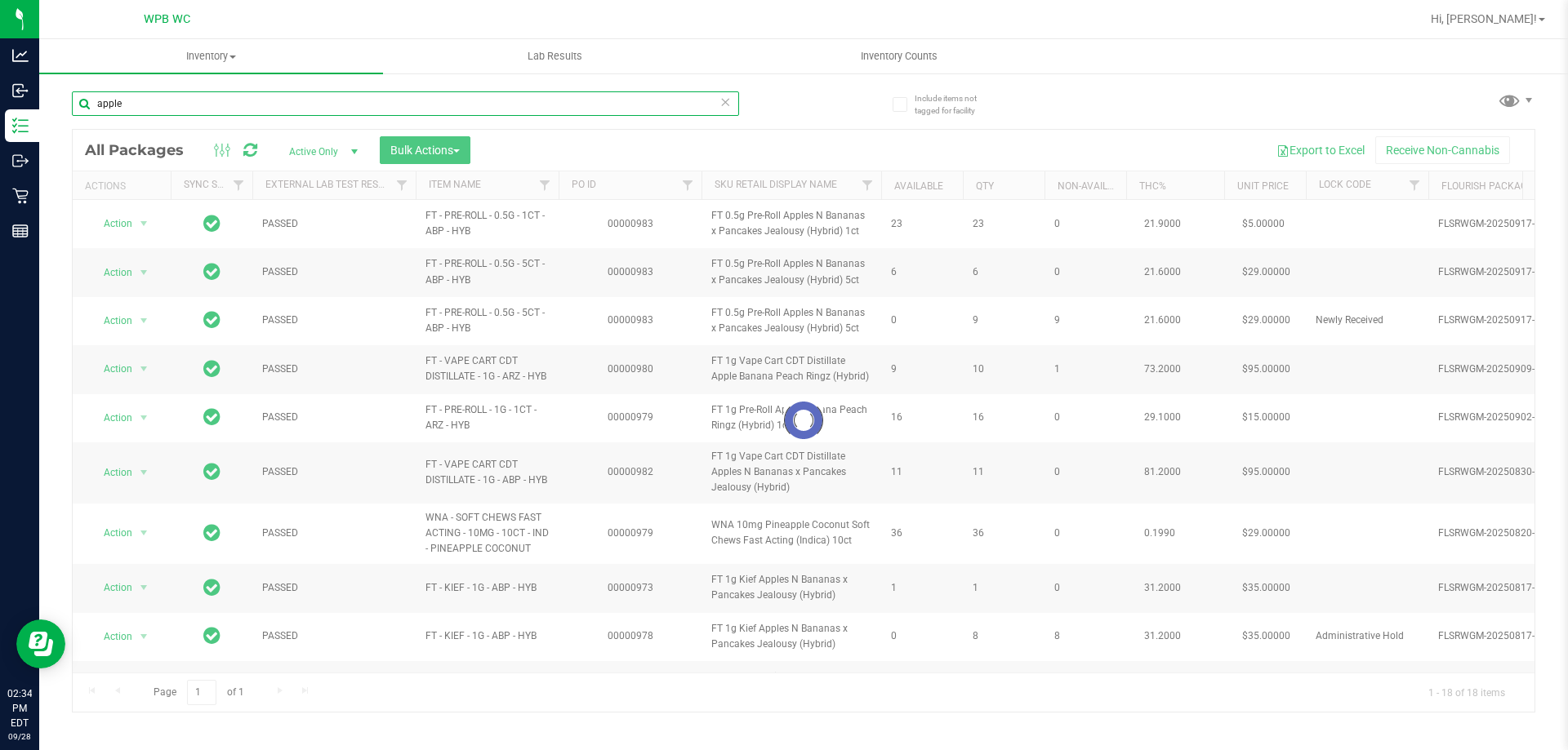
drag, startPoint x: 145, startPoint y: 105, endPoint x: 68, endPoint y: 126, distance: 79.8
click at [56, 103] on div "Include items not tagged for facility apple Loading... All Packages Active Only…" at bounding box center [803, 320] width 1529 height 498
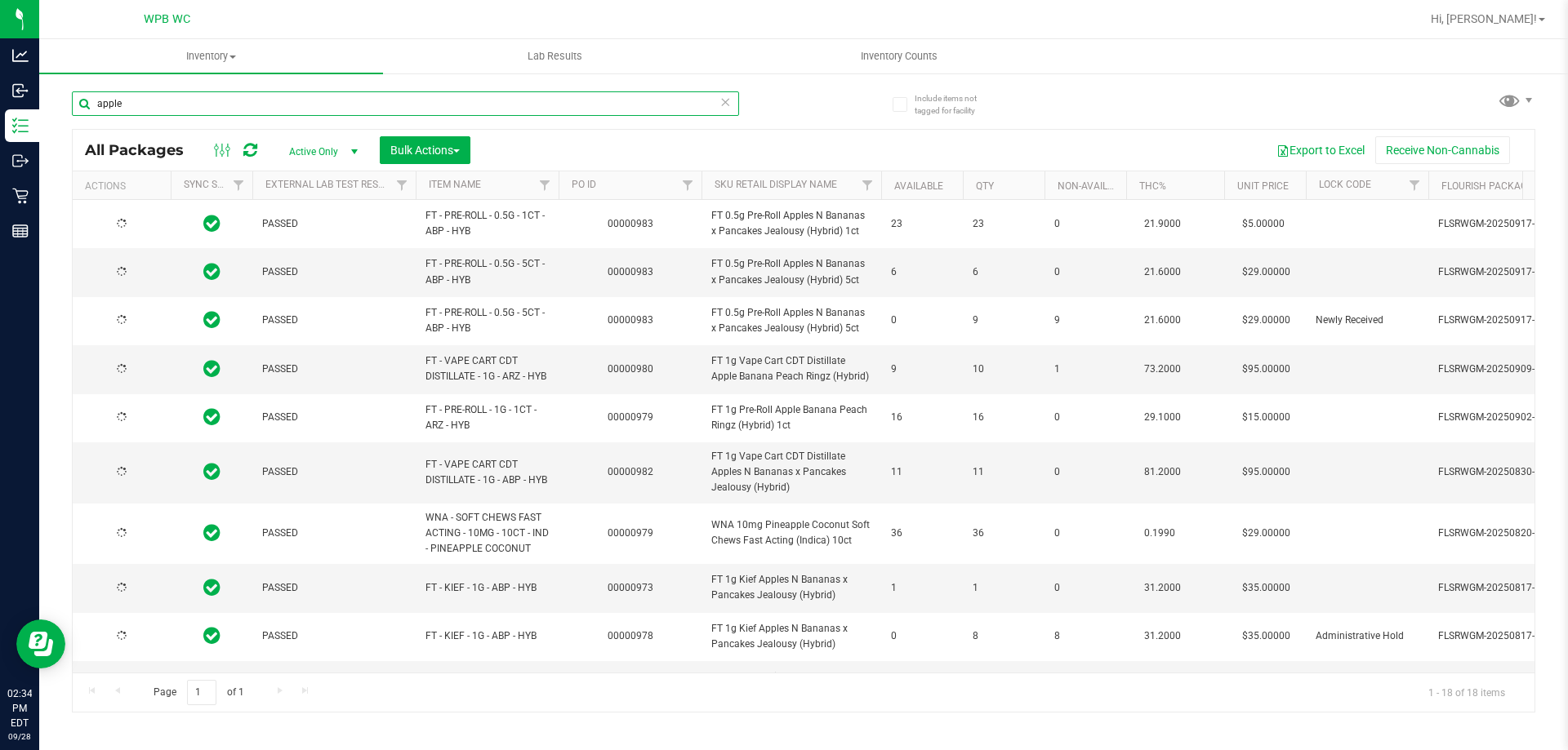
type input "[DATE]"
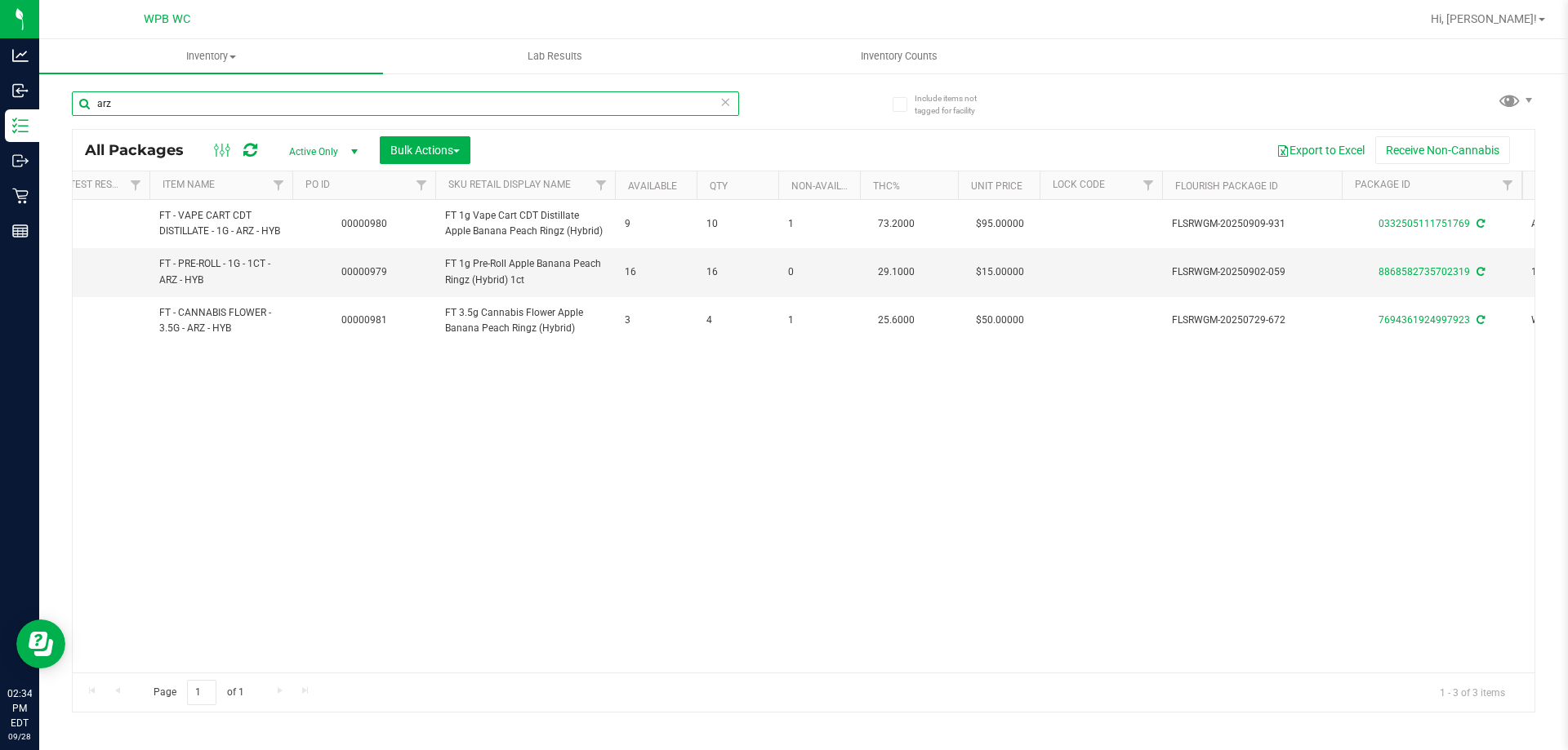
scroll to position [0, 532]
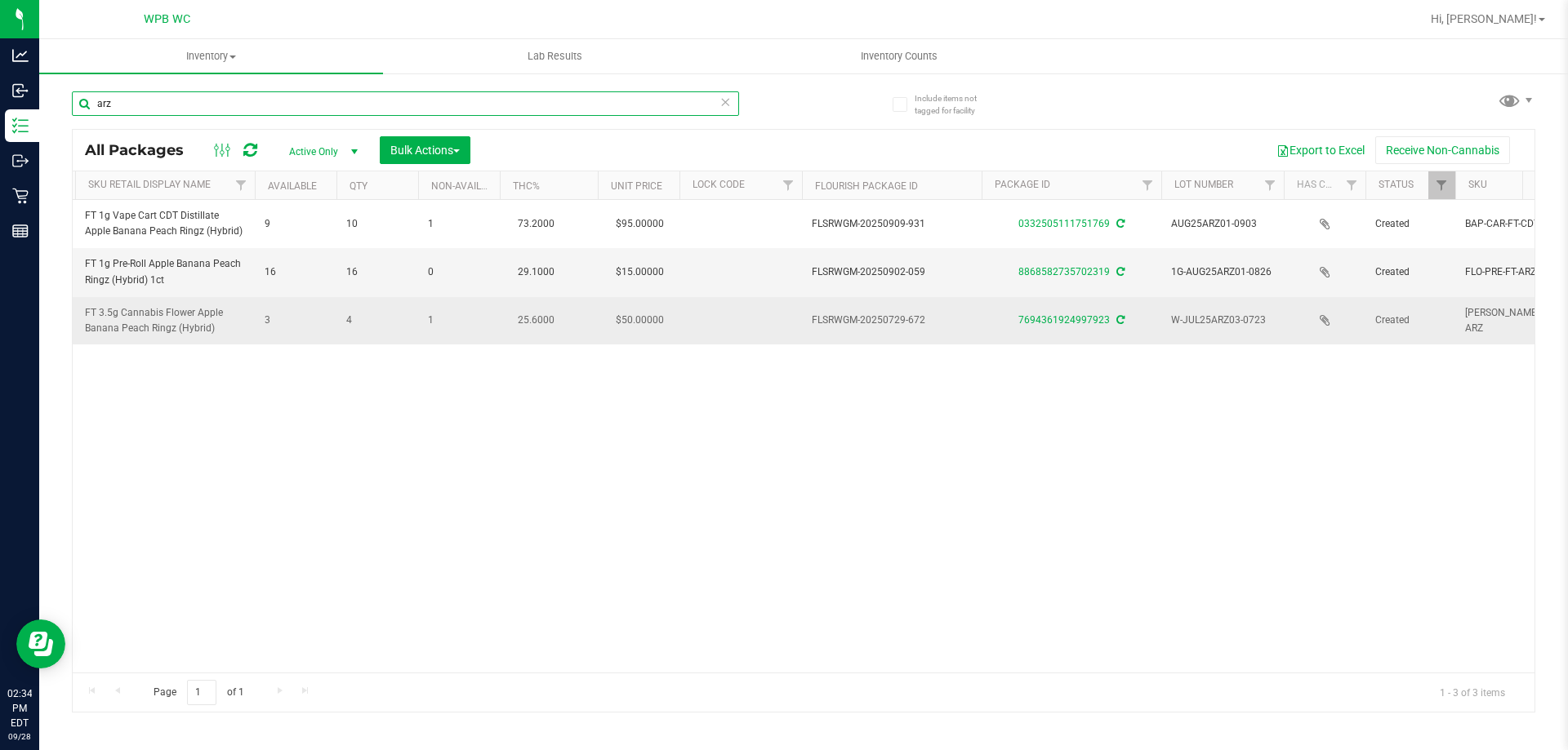
type input "arz"
click at [1060, 310] on td "7694361924997923" at bounding box center [1072, 320] width 179 height 47
click at [1037, 326] on div "7694361924997923" at bounding box center [1072, 320] width 185 height 15
click at [1031, 313] on div "7694361924997923" at bounding box center [1072, 320] width 185 height 15
click at [1038, 327] on div "7694361924997923" at bounding box center [1072, 320] width 185 height 15
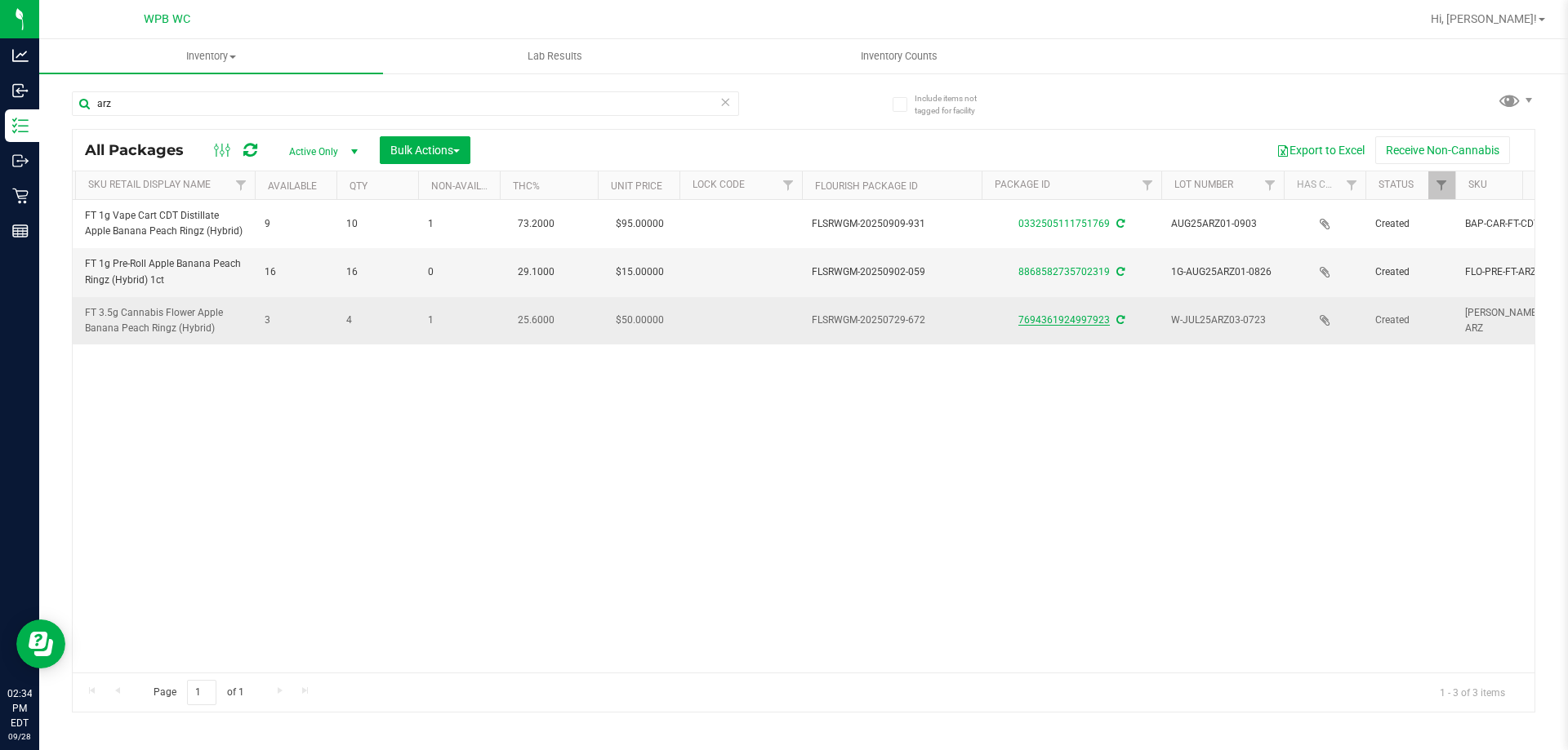
click at [1045, 318] on link "7694361924997923" at bounding box center [1064, 319] width 91 height 11
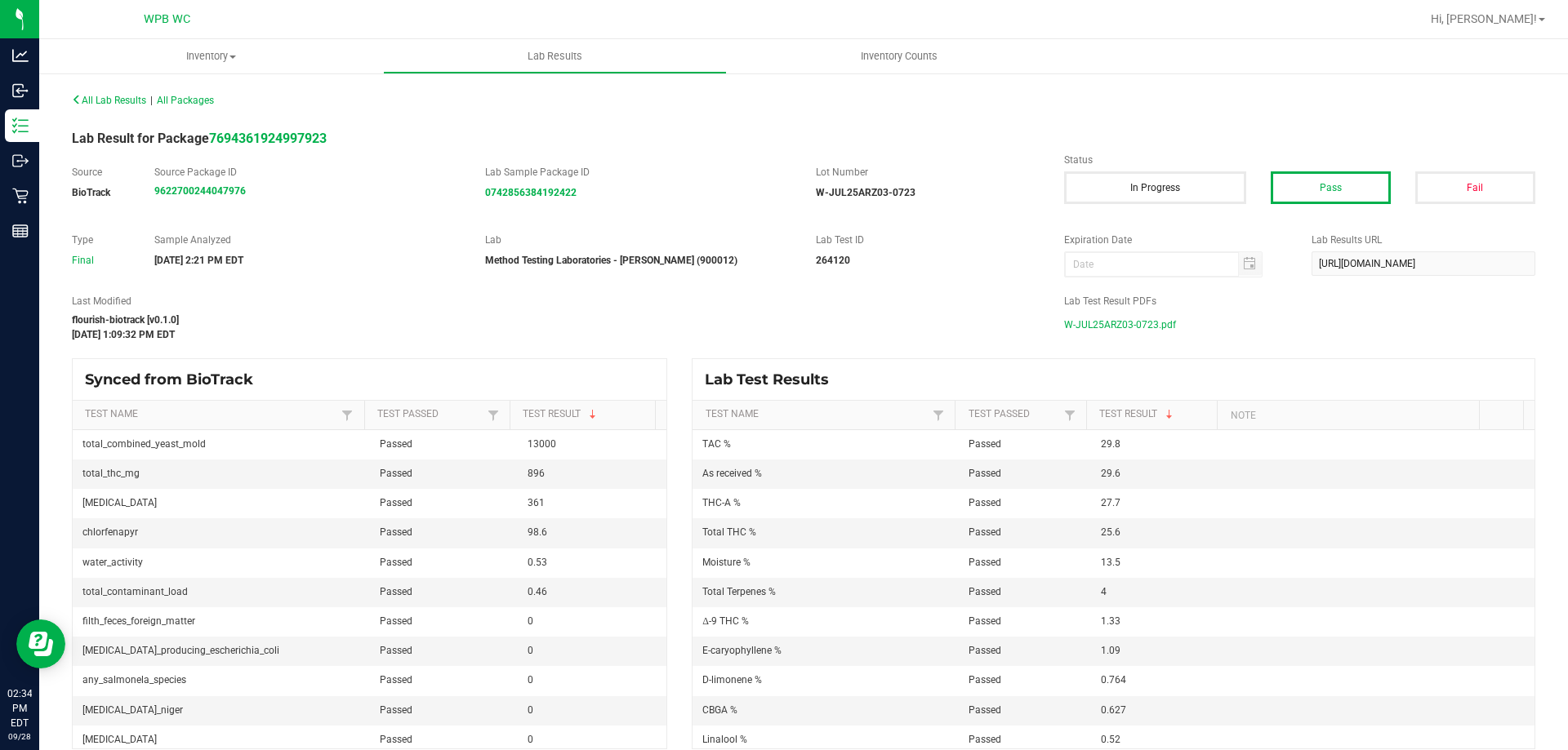
click at [1153, 322] on span "W-JUL25ARZ03-0723.pdf" at bounding box center [1120, 325] width 112 height 25
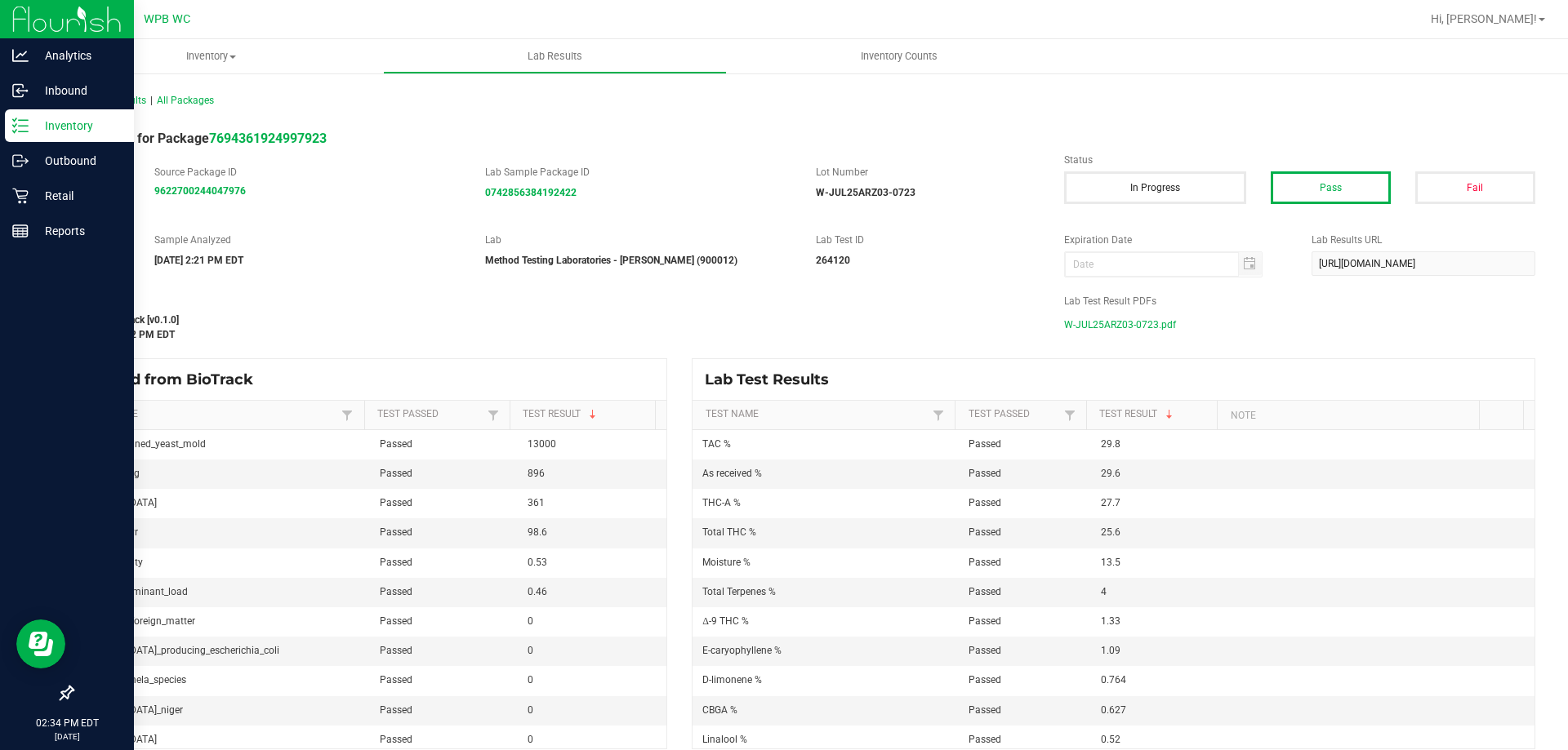
click at [50, 131] on p "Inventory" at bounding box center [77, 126] width 98 height 20
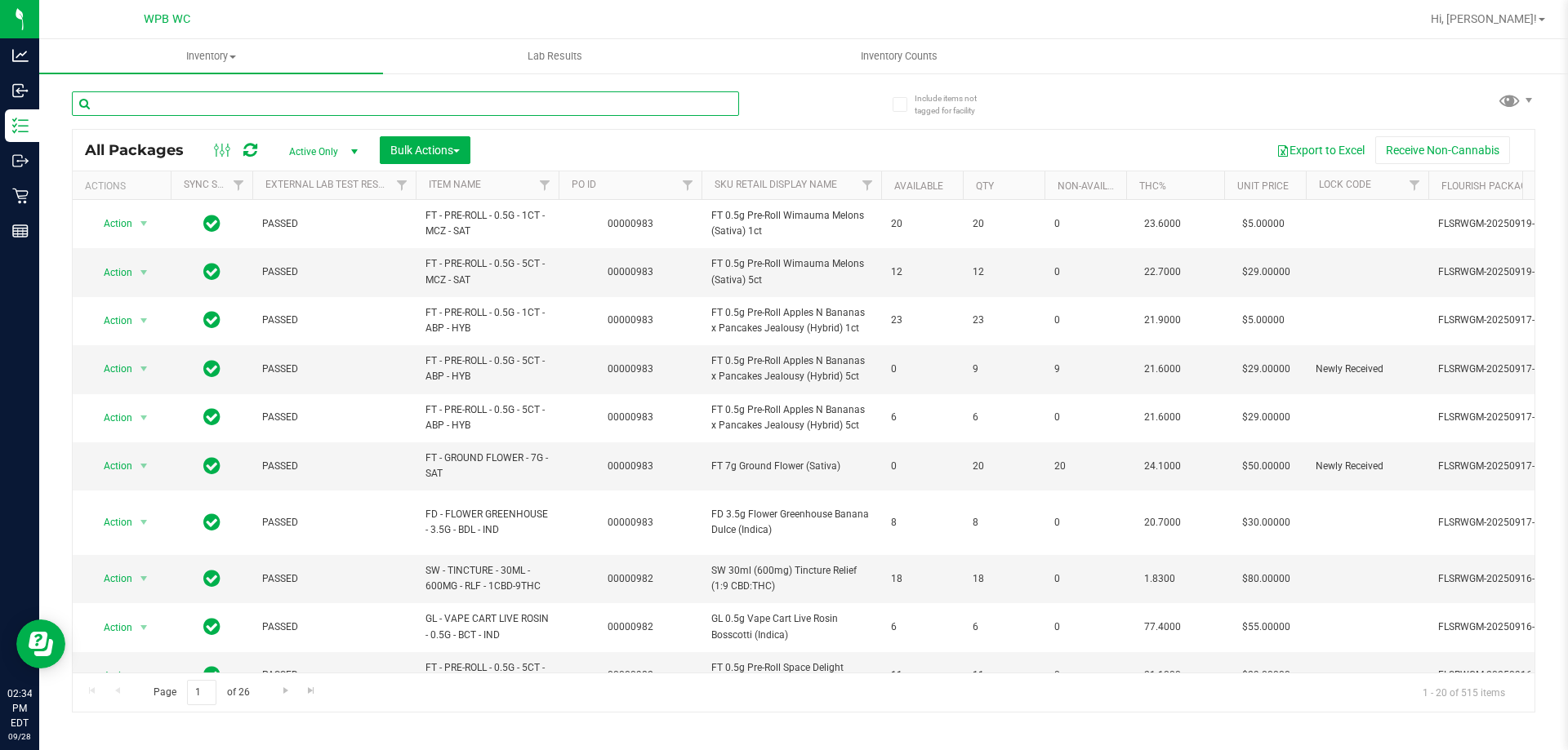
click at [157, 106] on input "text" at bounding box center [405, 103] width 667 height 25
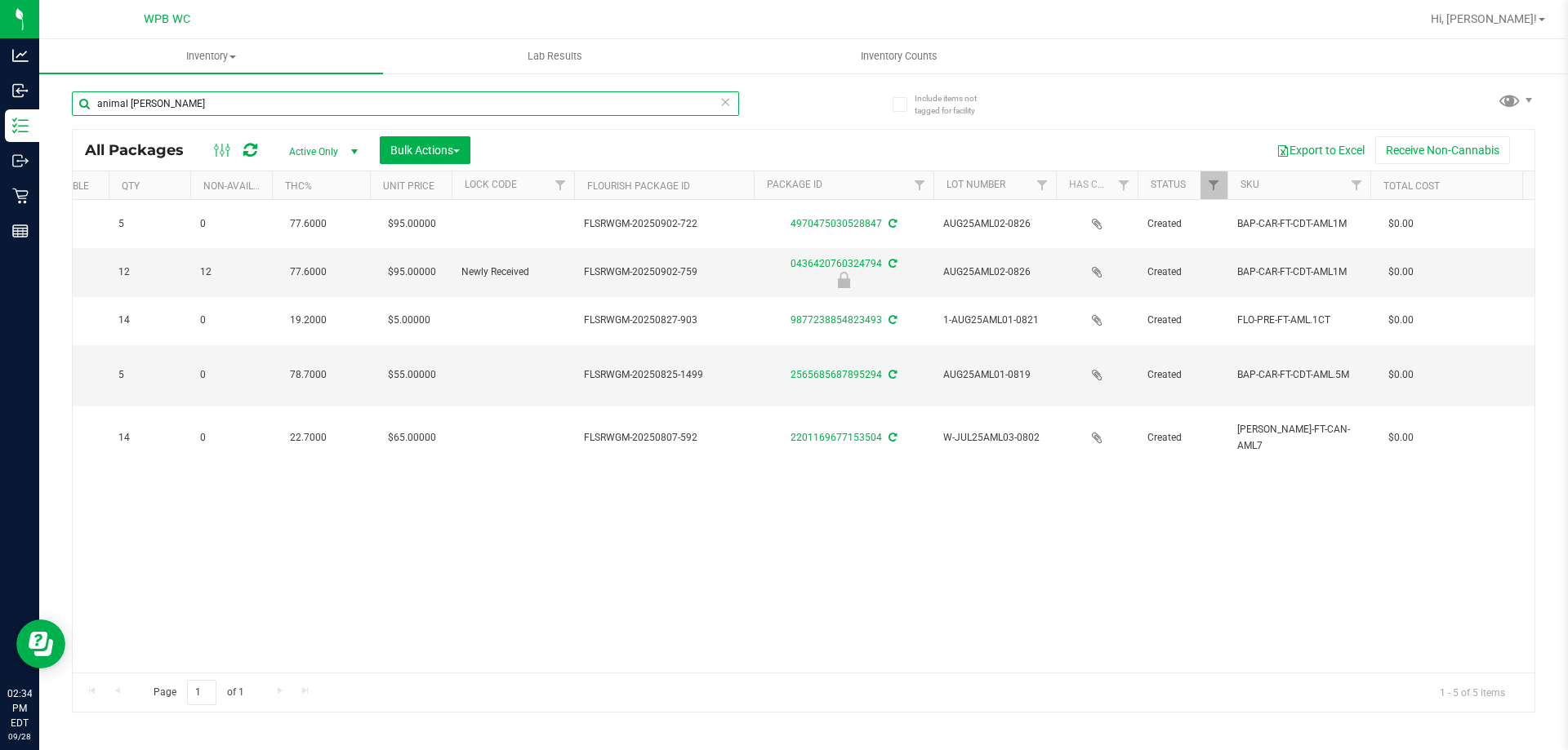
scroll to position [0, 852]
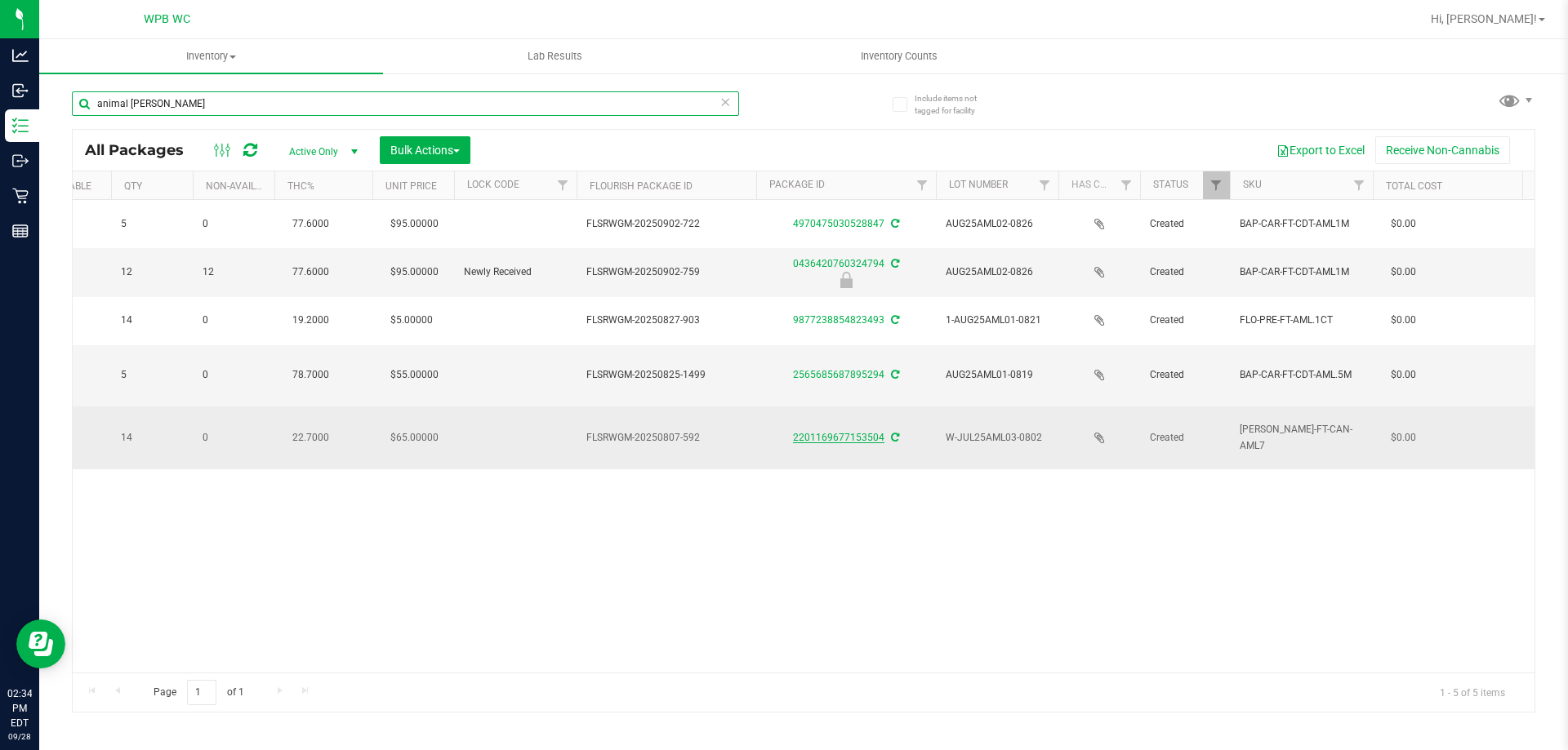
type input "animal [PERSON_NAME]"
click at [849, 435] on link "2201169677153504" at bounding box center [838, 437] width 91 height 11
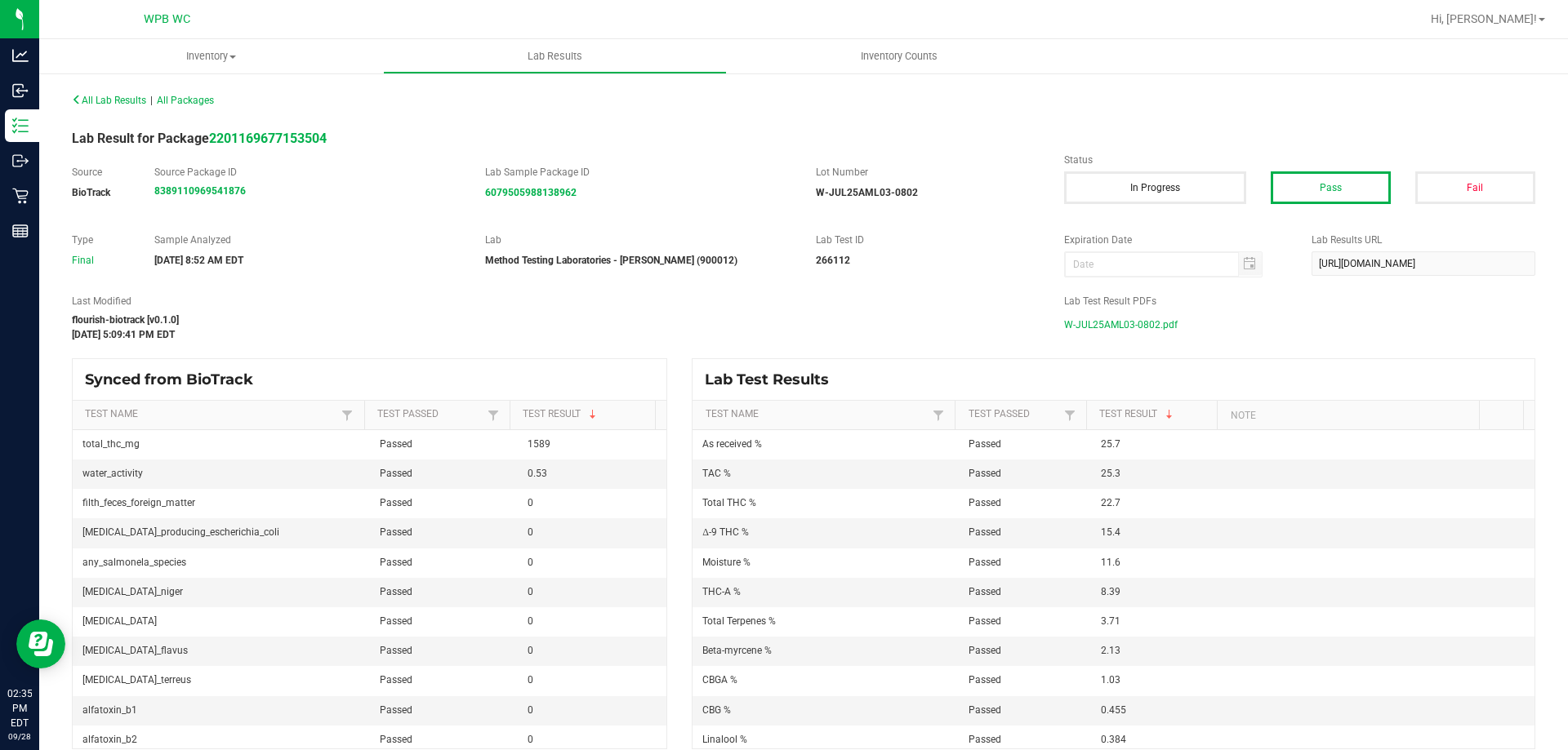
click at [1091, 334] on span "W-JUL25AML03-0802.pdf" at bounding box center [1121, 325] width 114 height 25
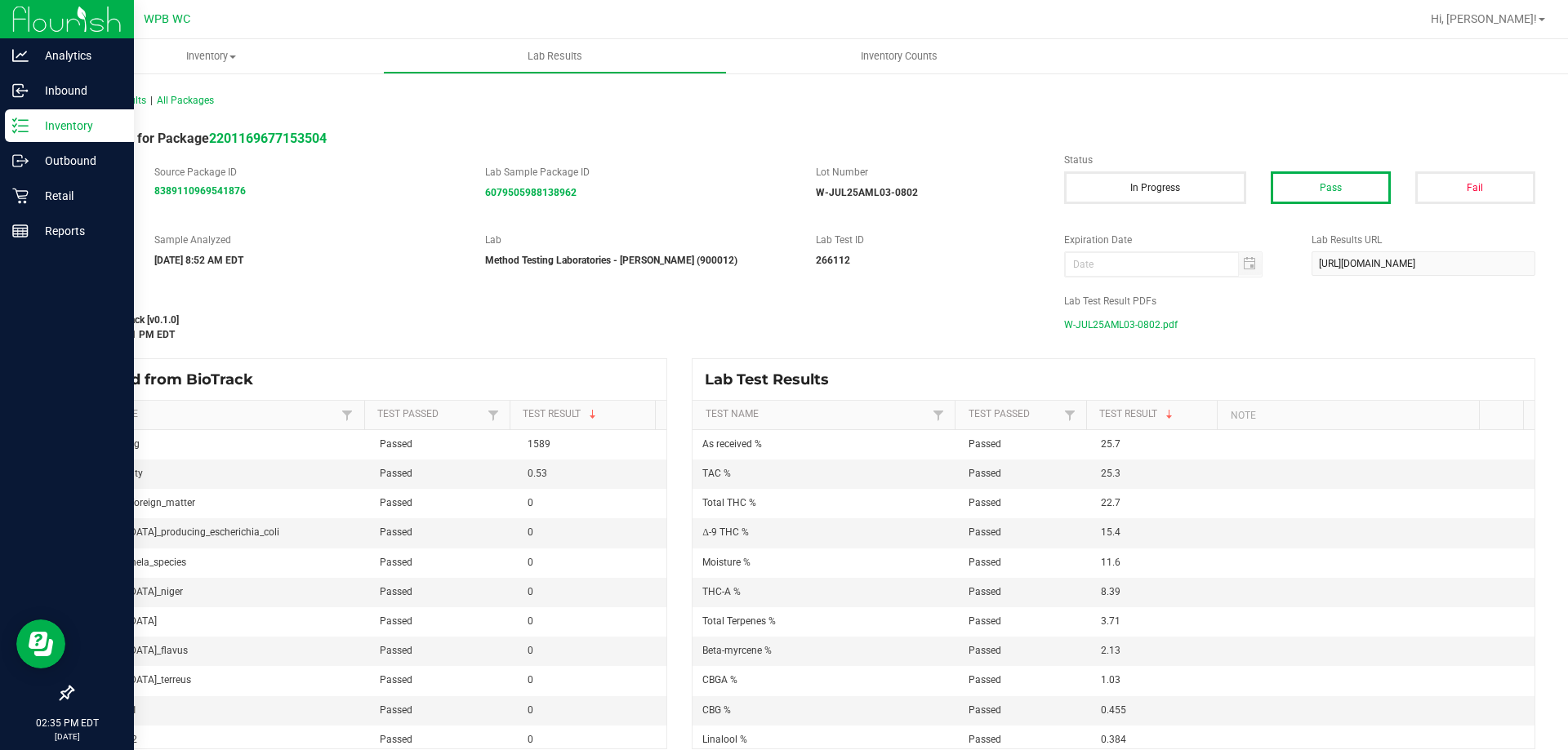
click at [76, 126] on p "Inventory" at bounding box center [77, 126] width 98 height 20
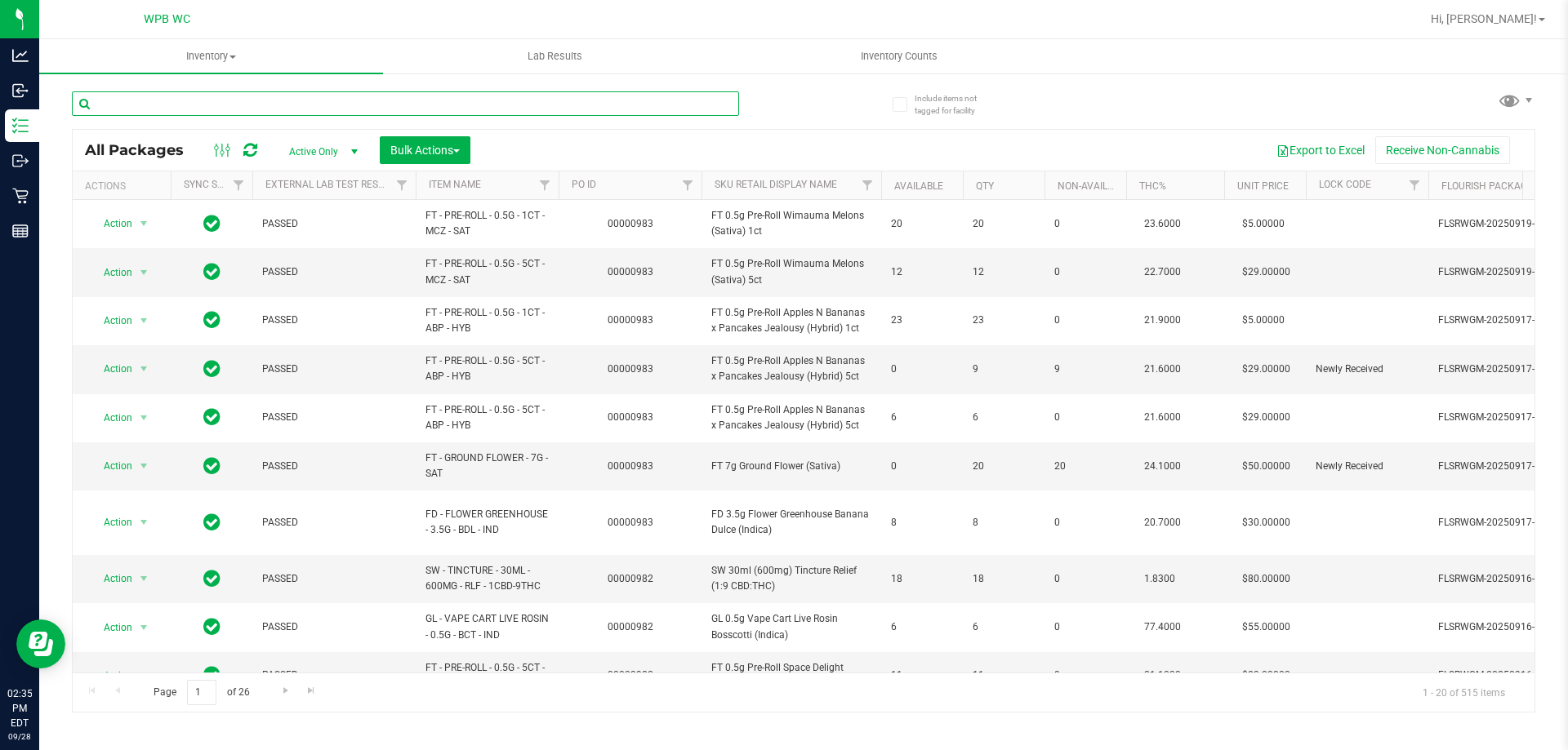
click at [256, 102] on input "text" at bounding box center [405, 103] width 667 height 25
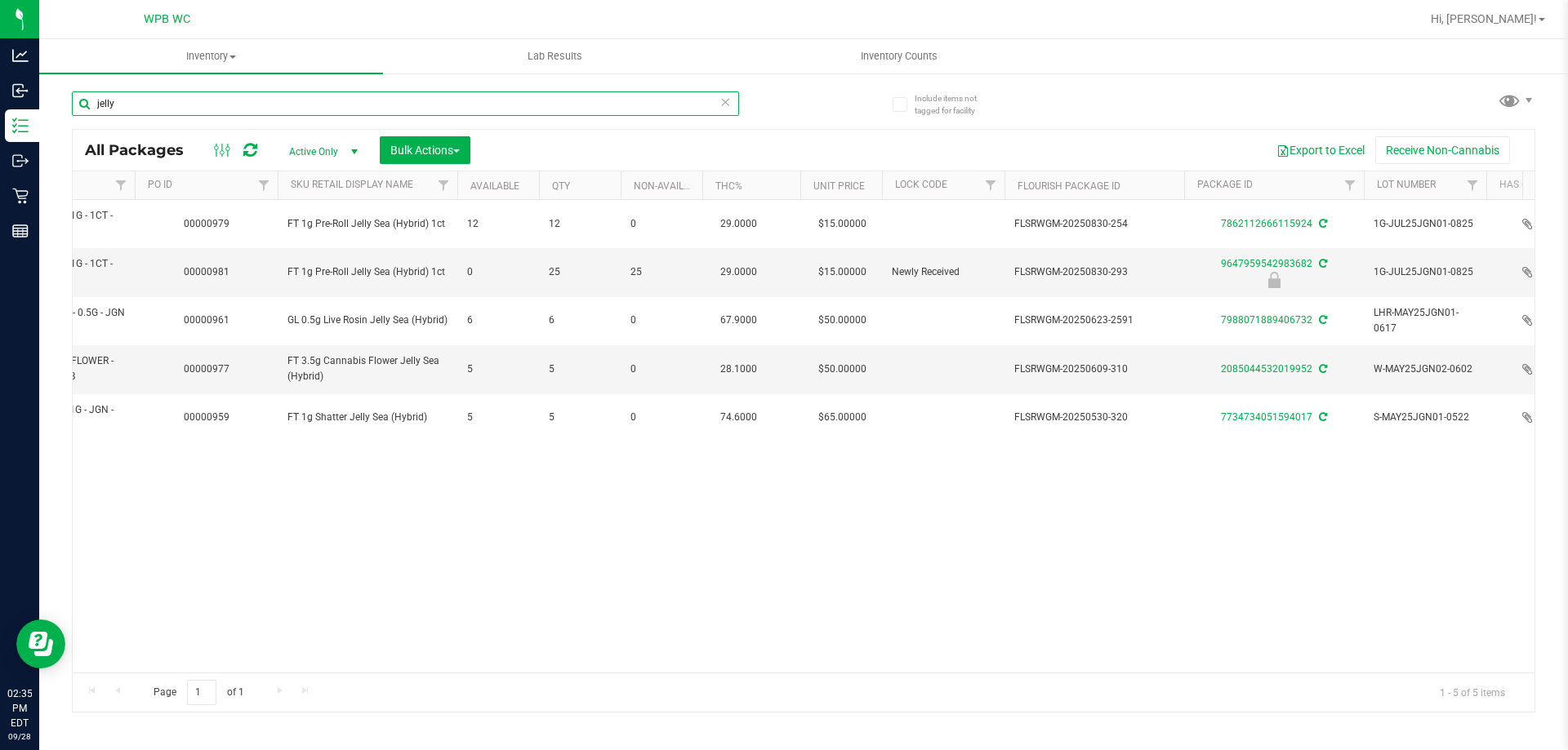
scroll to position [0, 689]
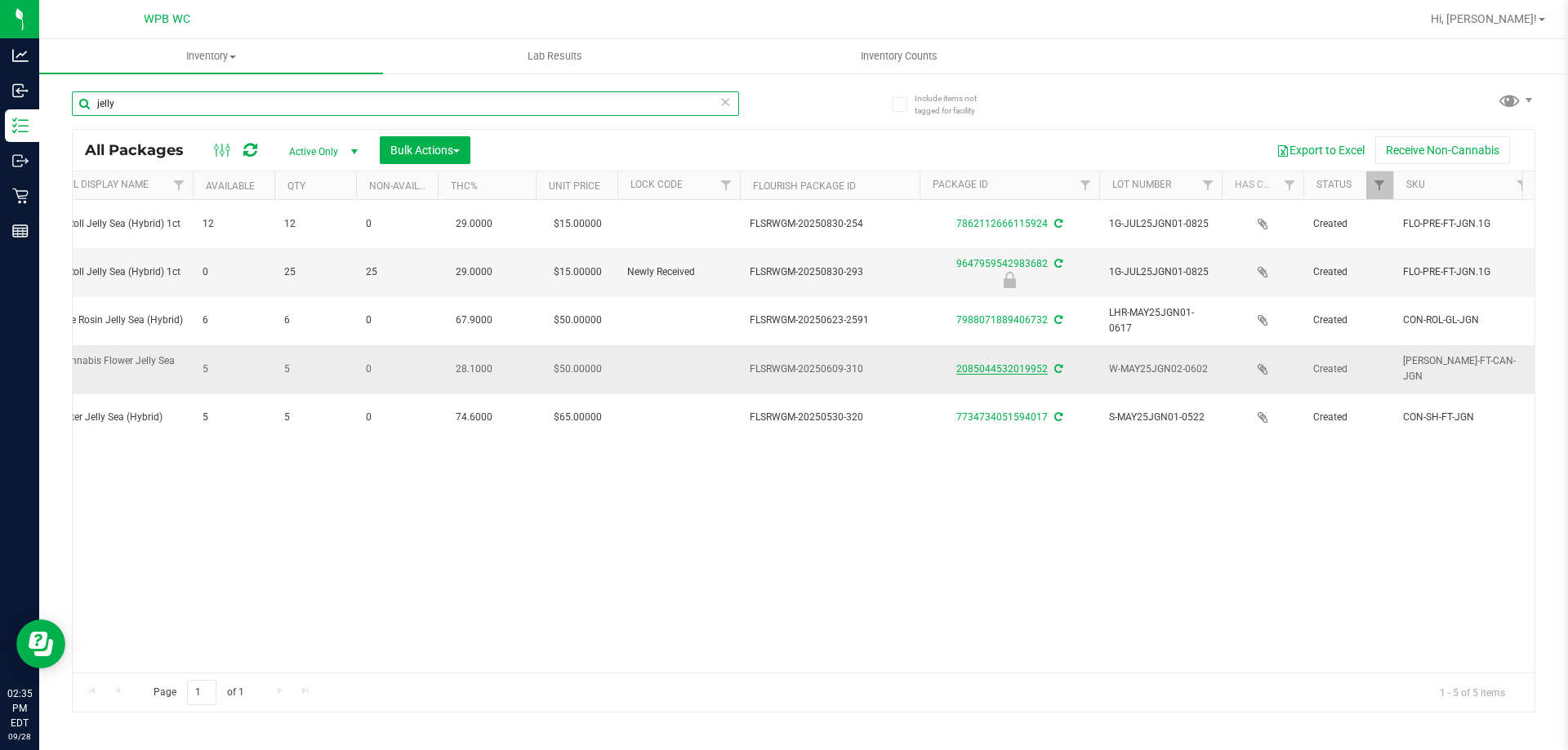
type input "jelly"
click at [1011, 367] on link "2085044532019952" at bounding box center [1001, 368] width 91 height 11
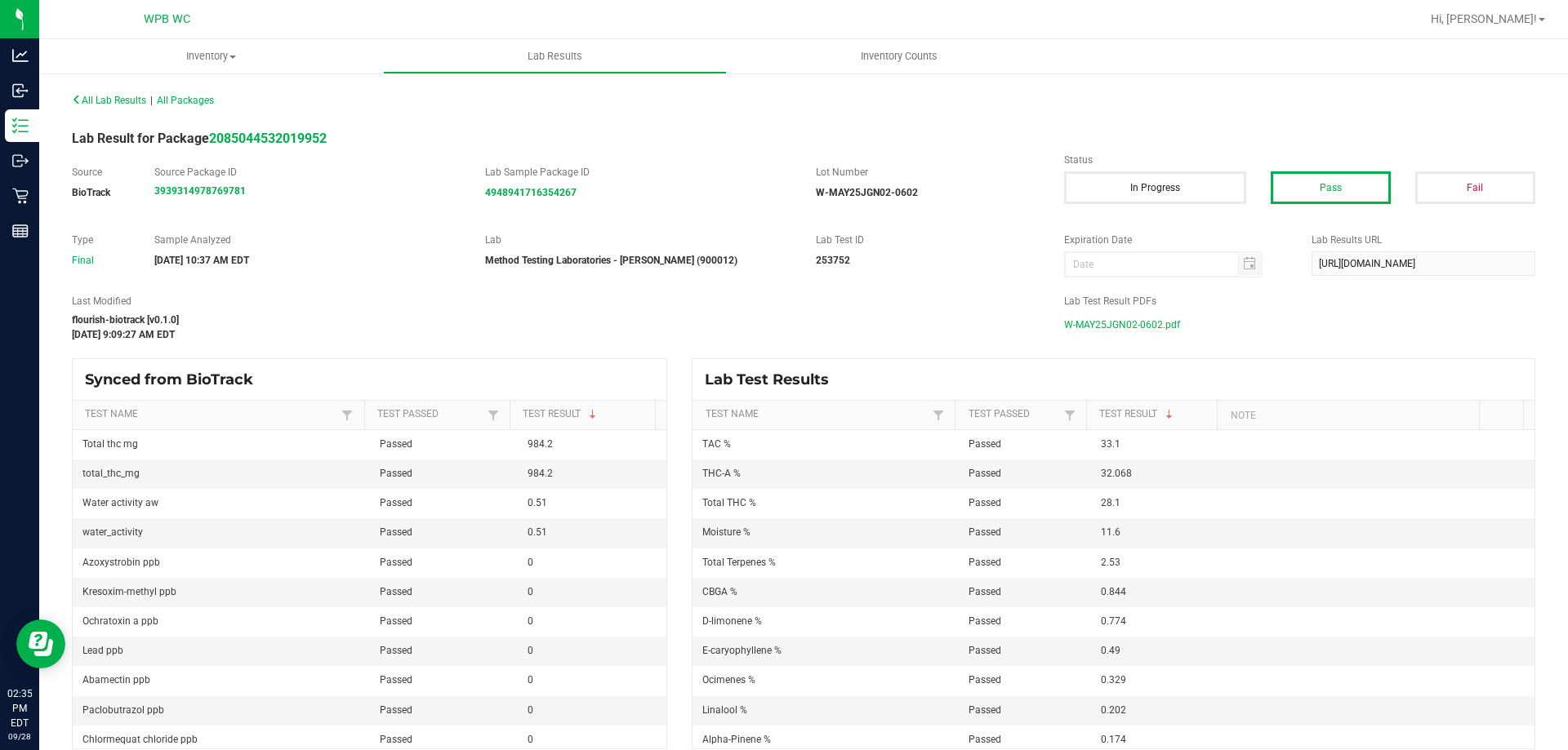
click at [1095, 317] on span "W-MAY25JGN02-0602.pdf" at bounding box center [1123, 325] width 116 height 25
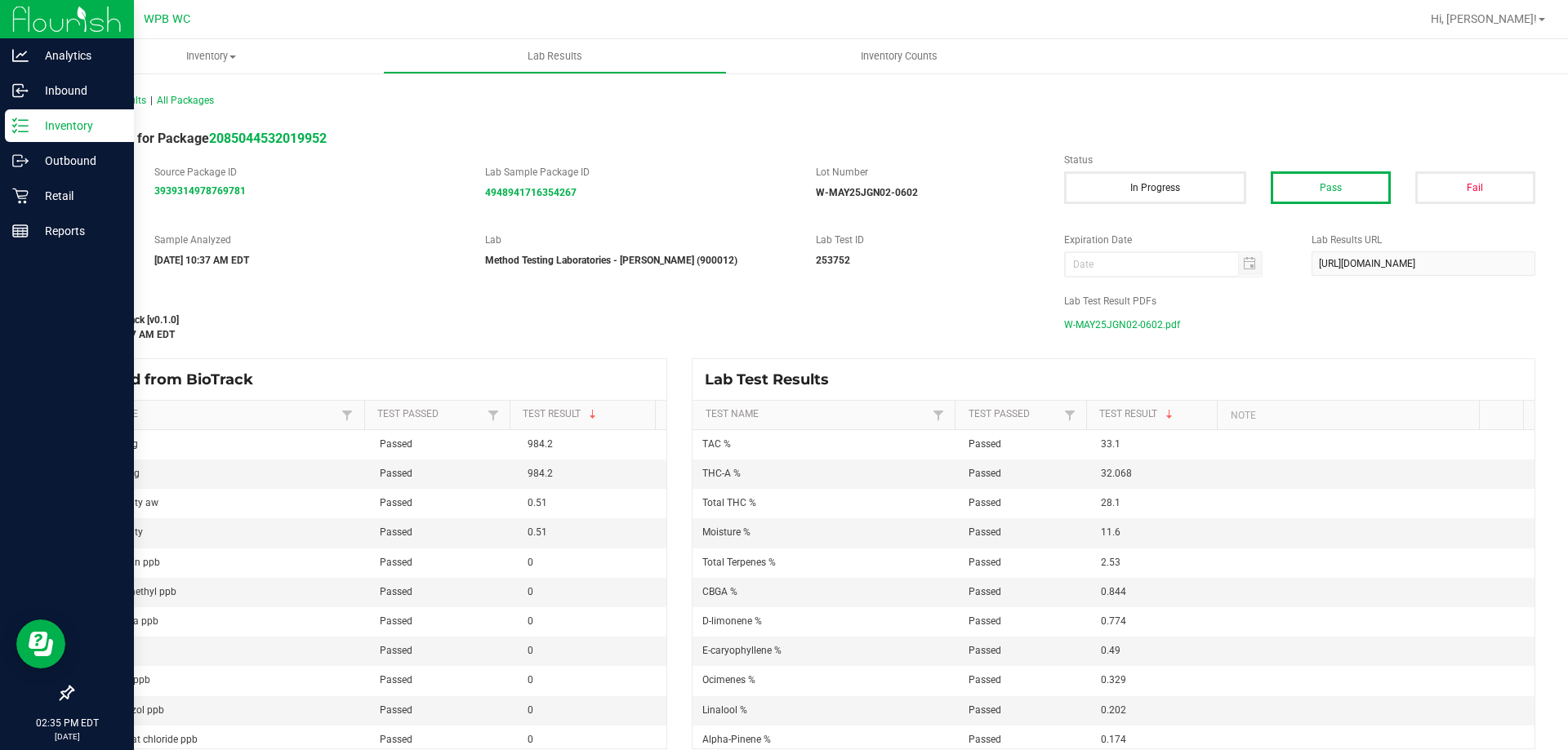
click at [33, 116] on p "Inventory" at bounding box center [77, 126] width 98 height 20
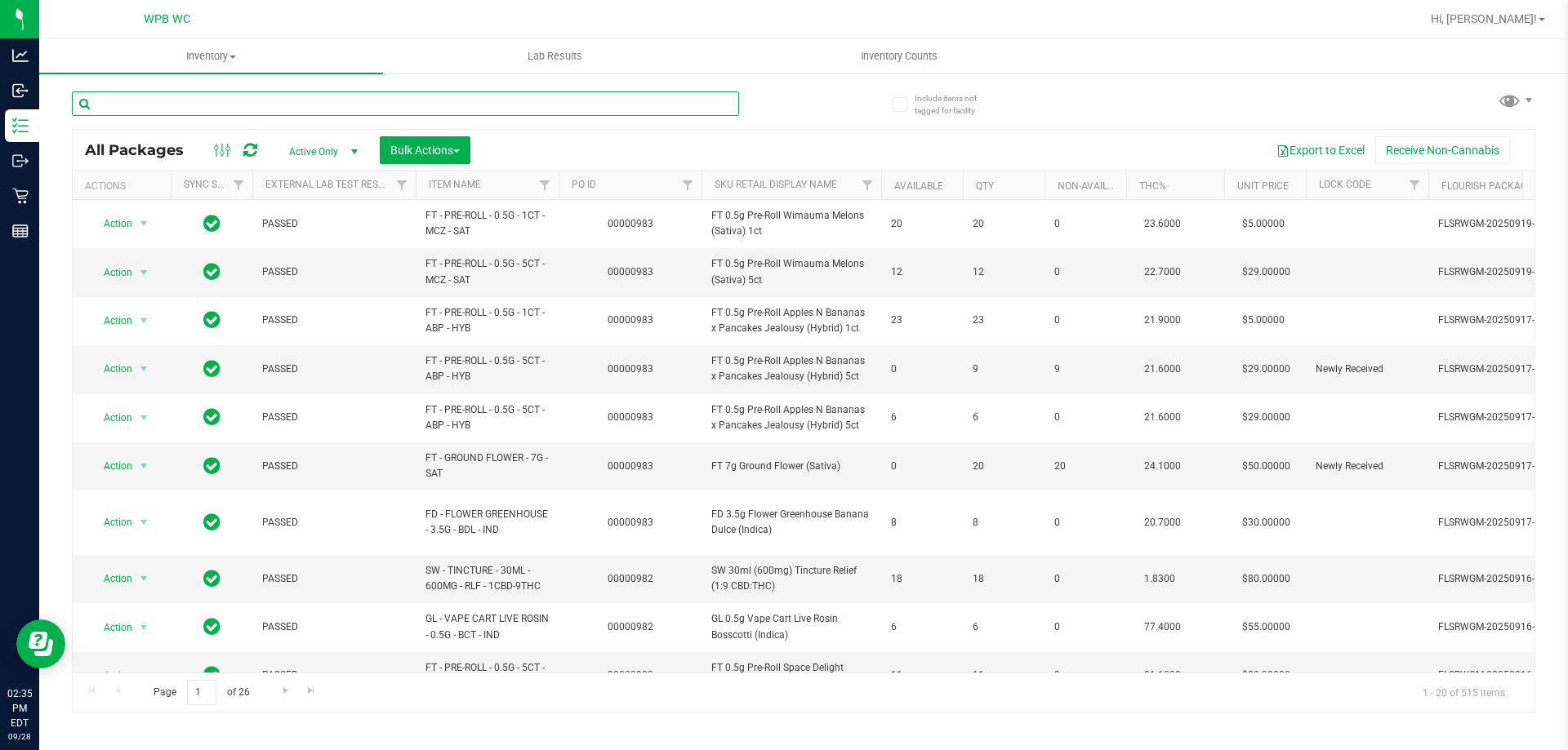
click at [184, 108] on input "text" at bounding box center [405, 103] width 667 height 25
type input "s"
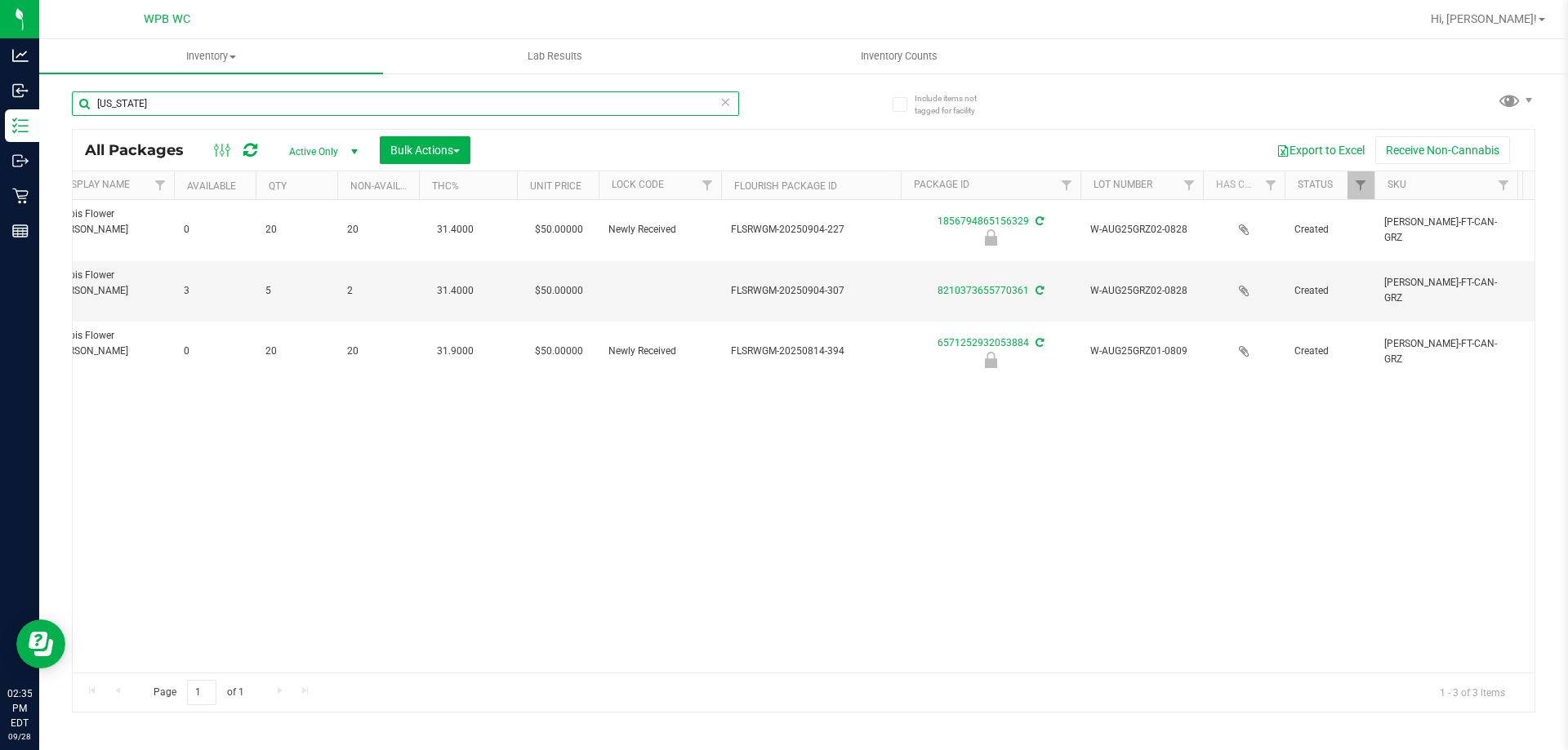
scroll to position [0, 799]
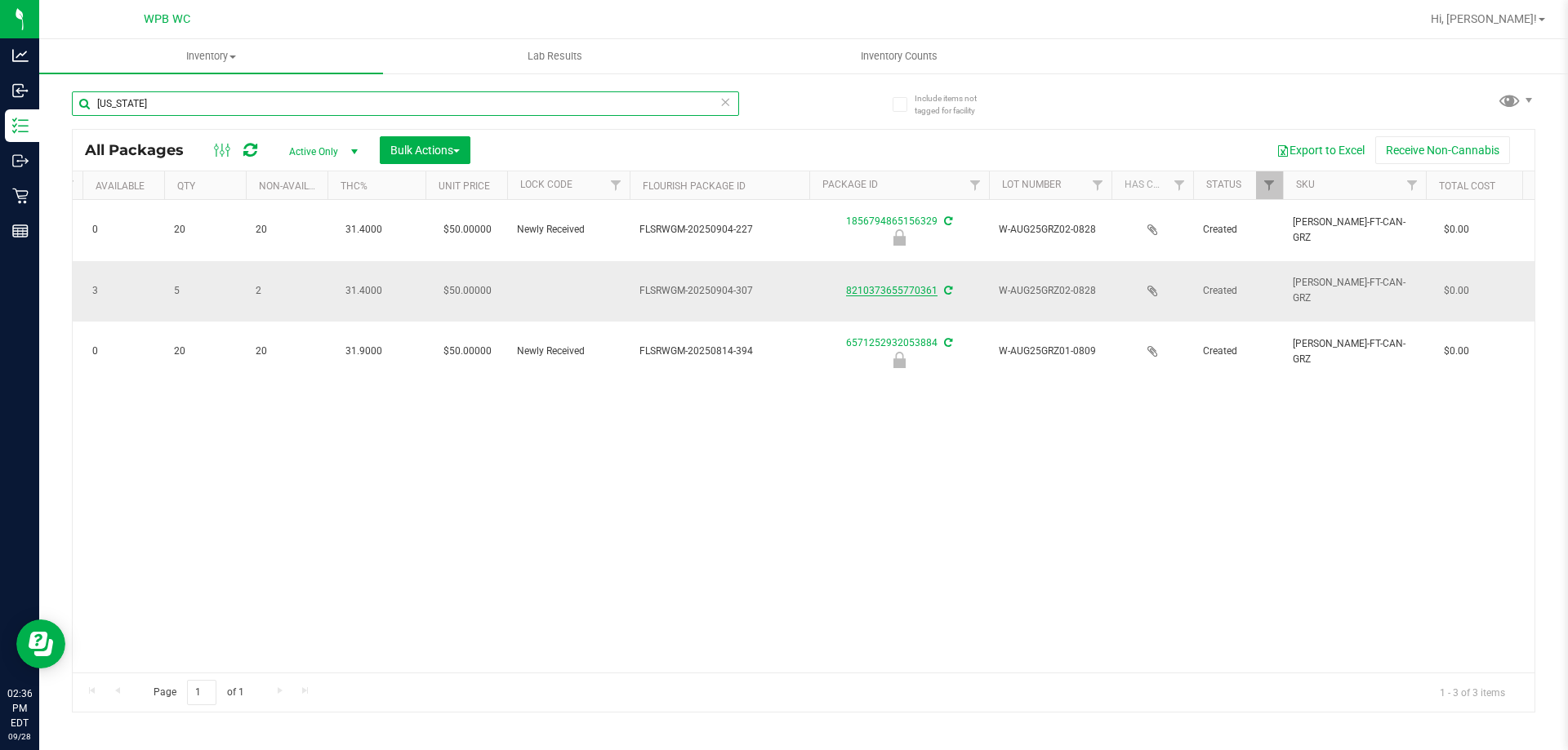
type input "[US_STATE]"
click at [887, 285] on link "8210373655770361" at bounding box center [891, 290] width 91 height 11
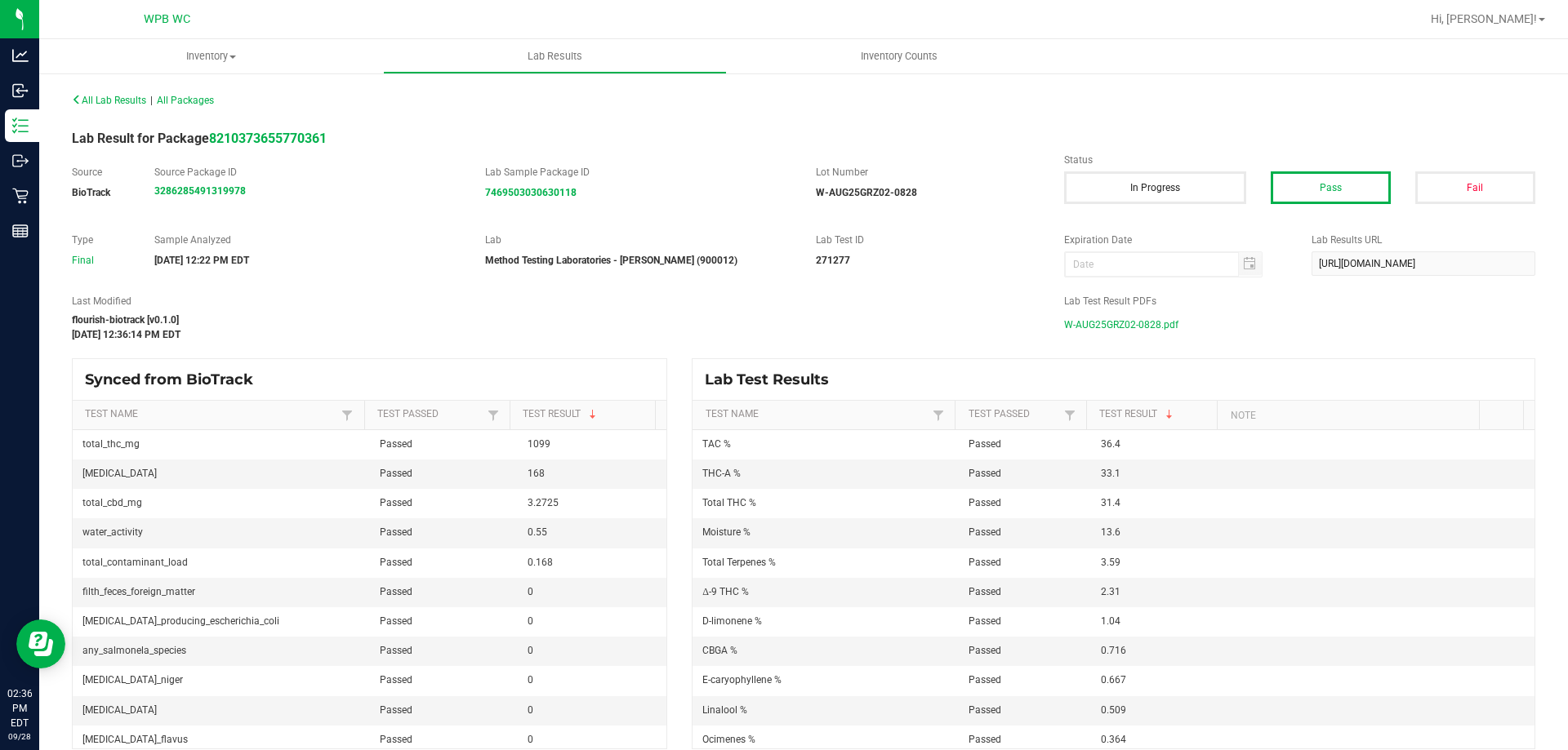
click at [1099, 324] on span "W-AUG25GRZ02-0828.pdf" at bounding box center [1122, 325] width 115 height 25
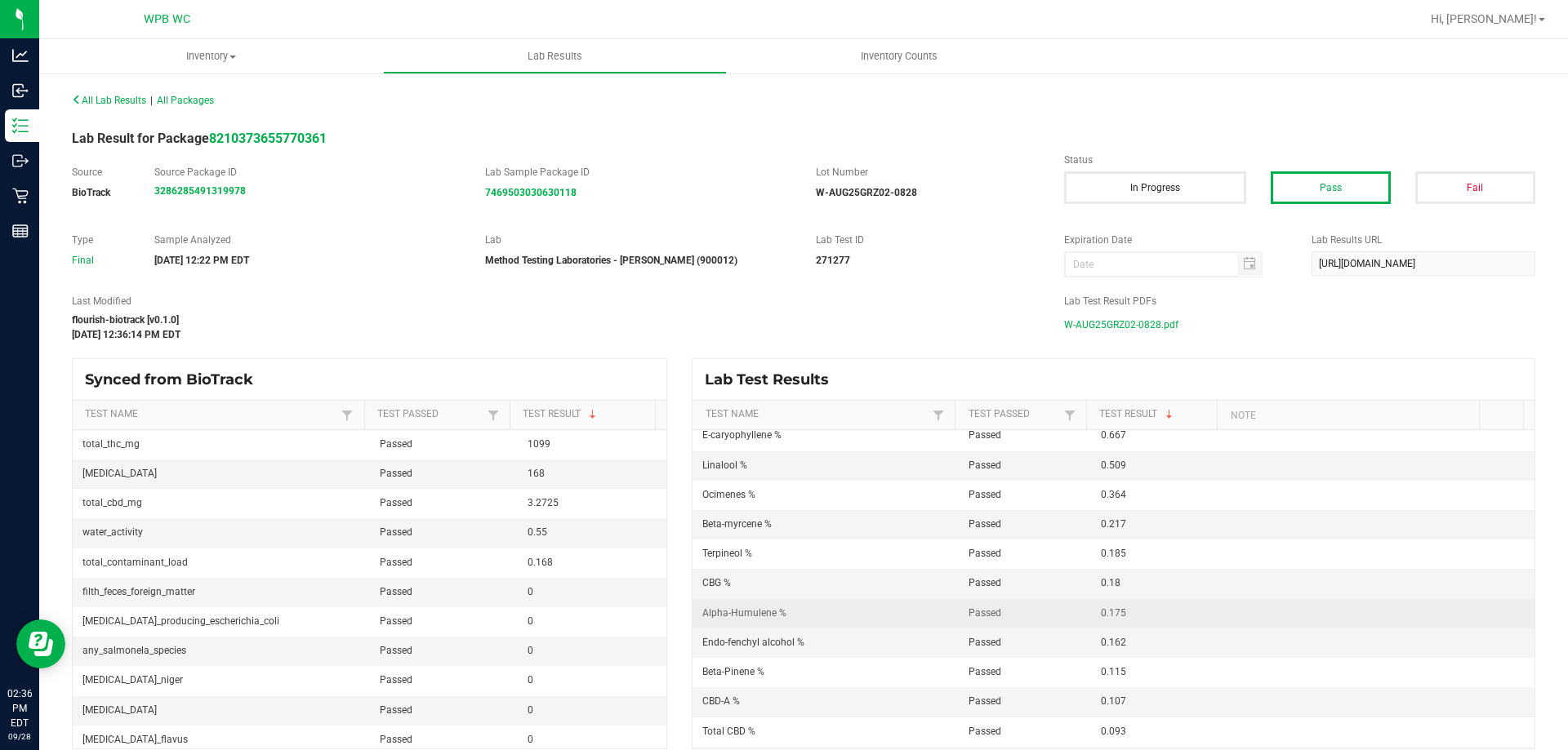
scroll to position [163, 0]
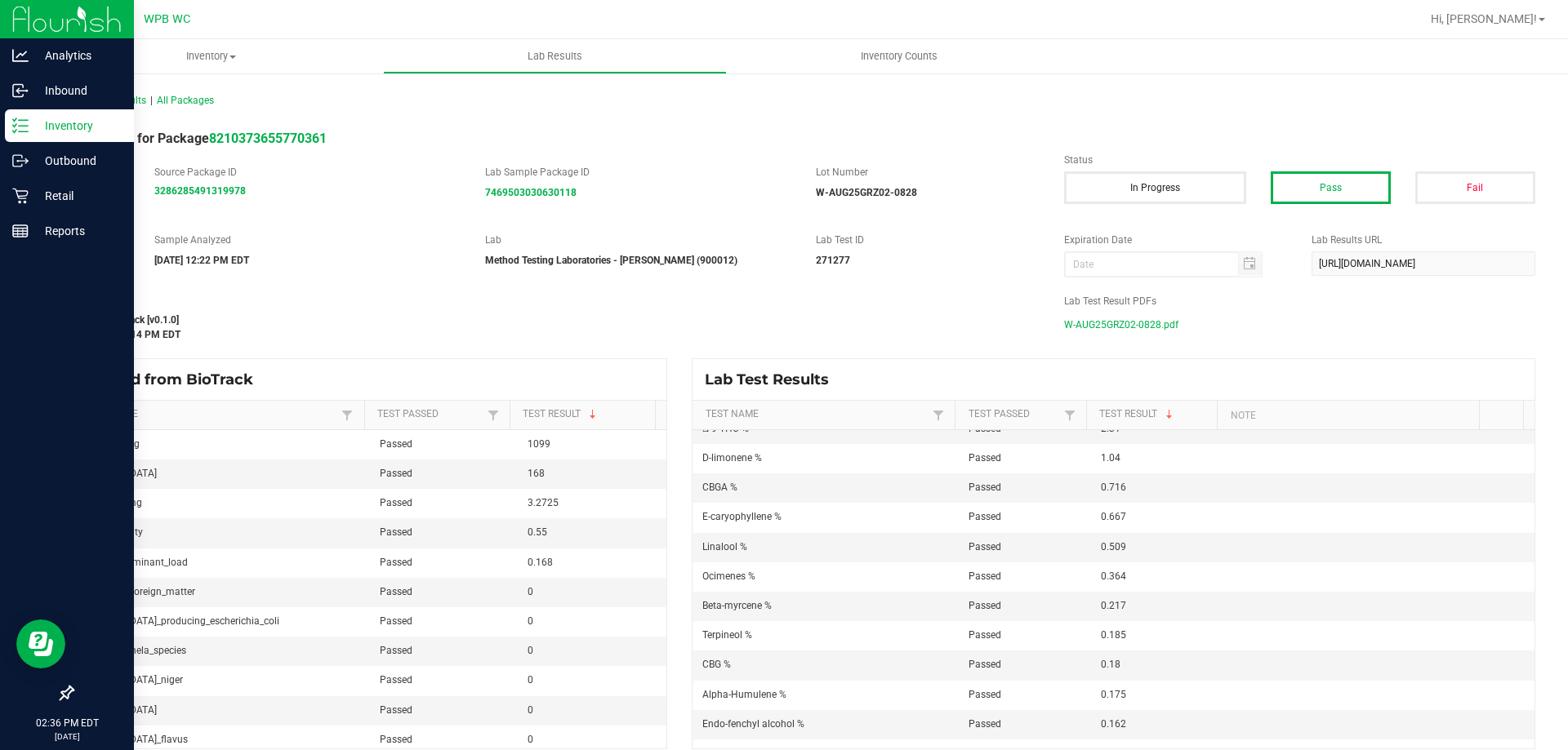
click at [57, 132] on p "Inventory" at bounding box center [77, 126] width 98 height 20
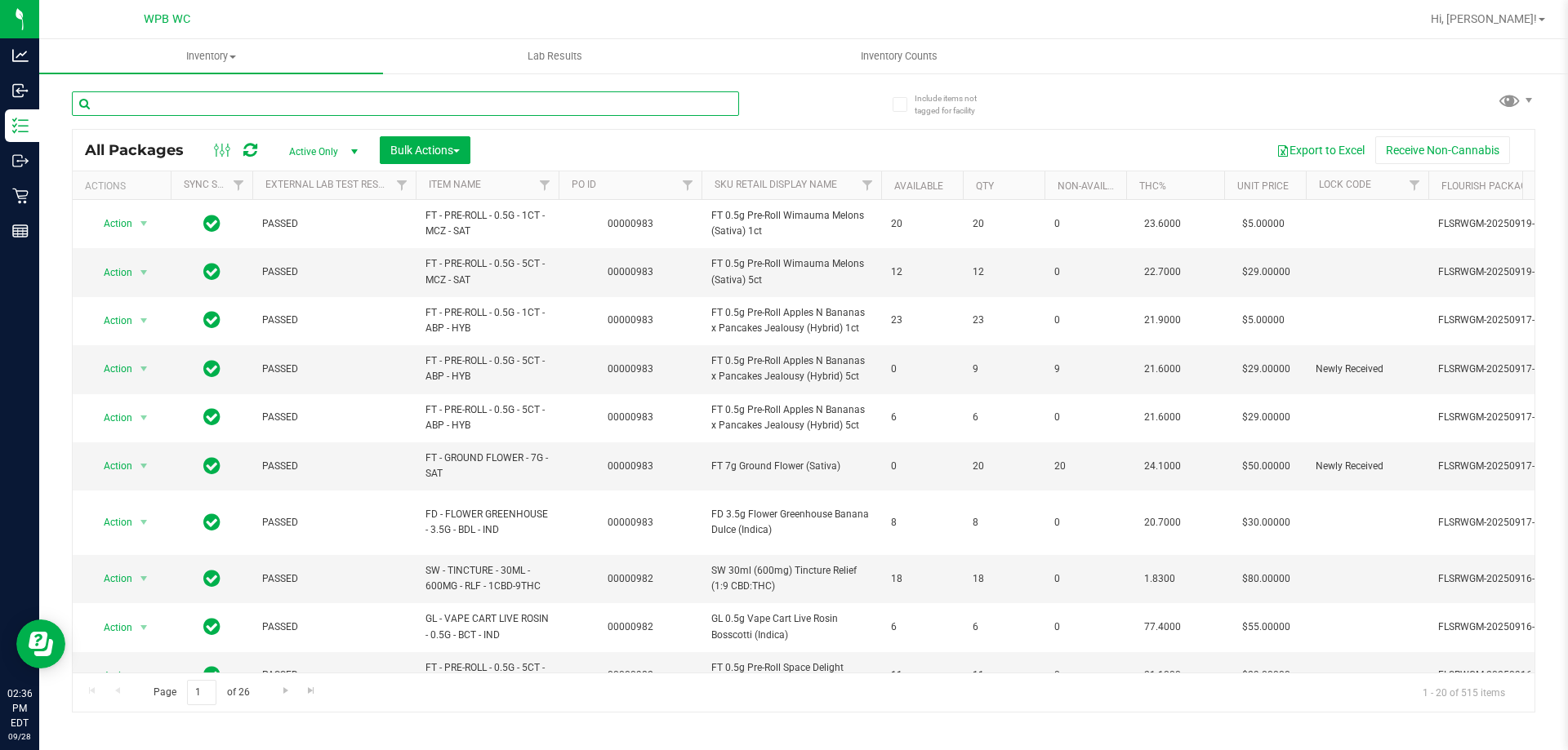
click at [264, 103] on input "text" at bounding box center [405, 103] width 667 height 25
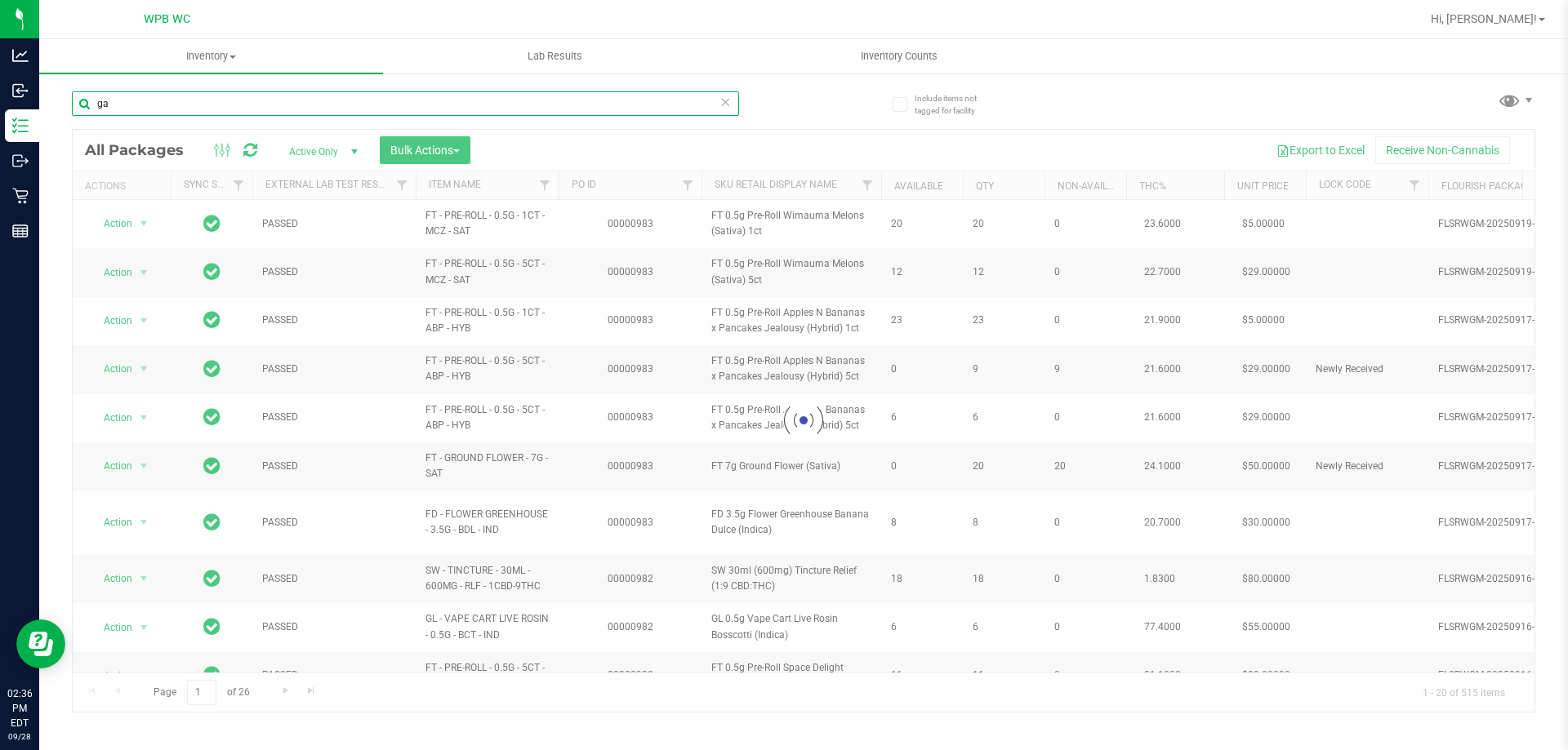
type input "g"
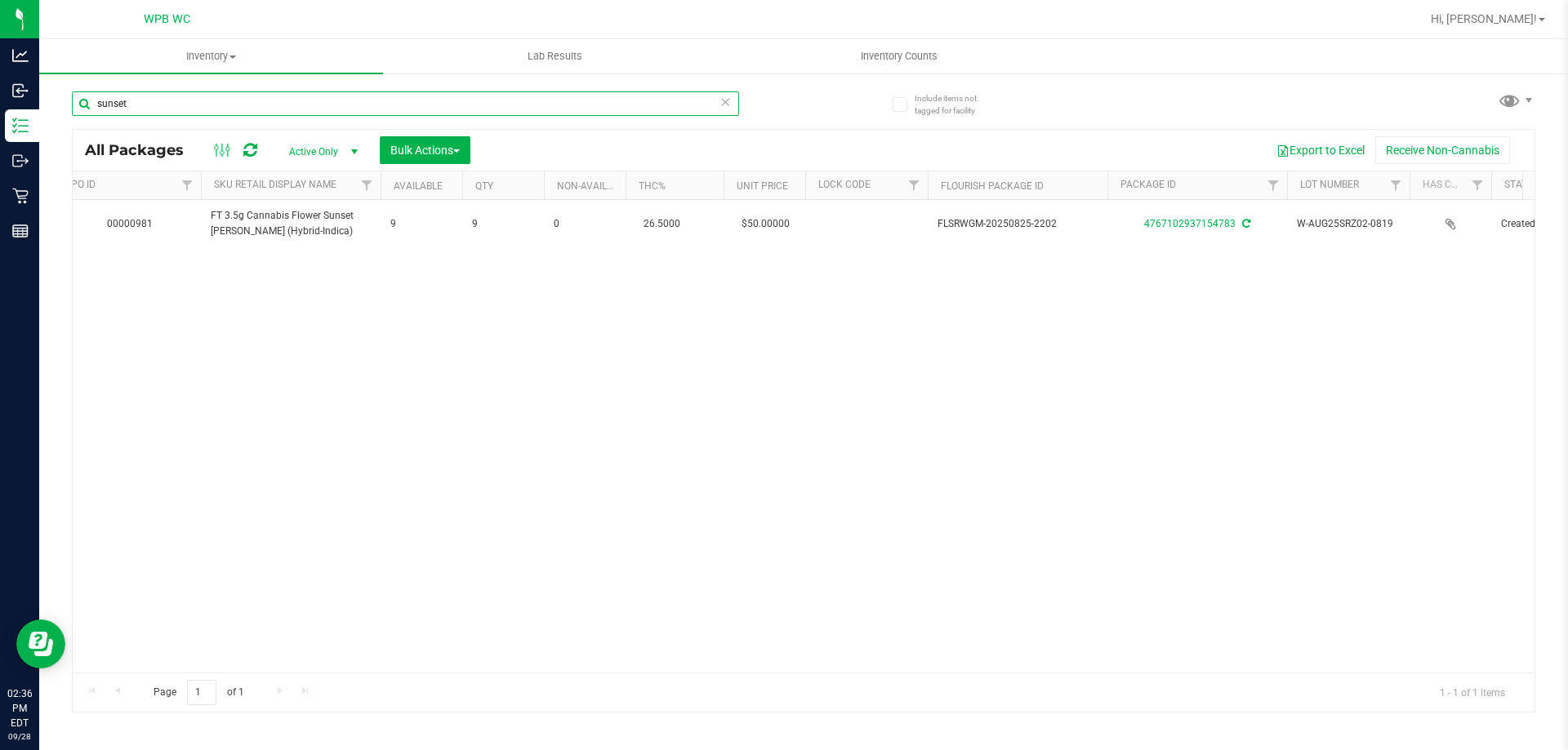
scroll to position [0, 509]
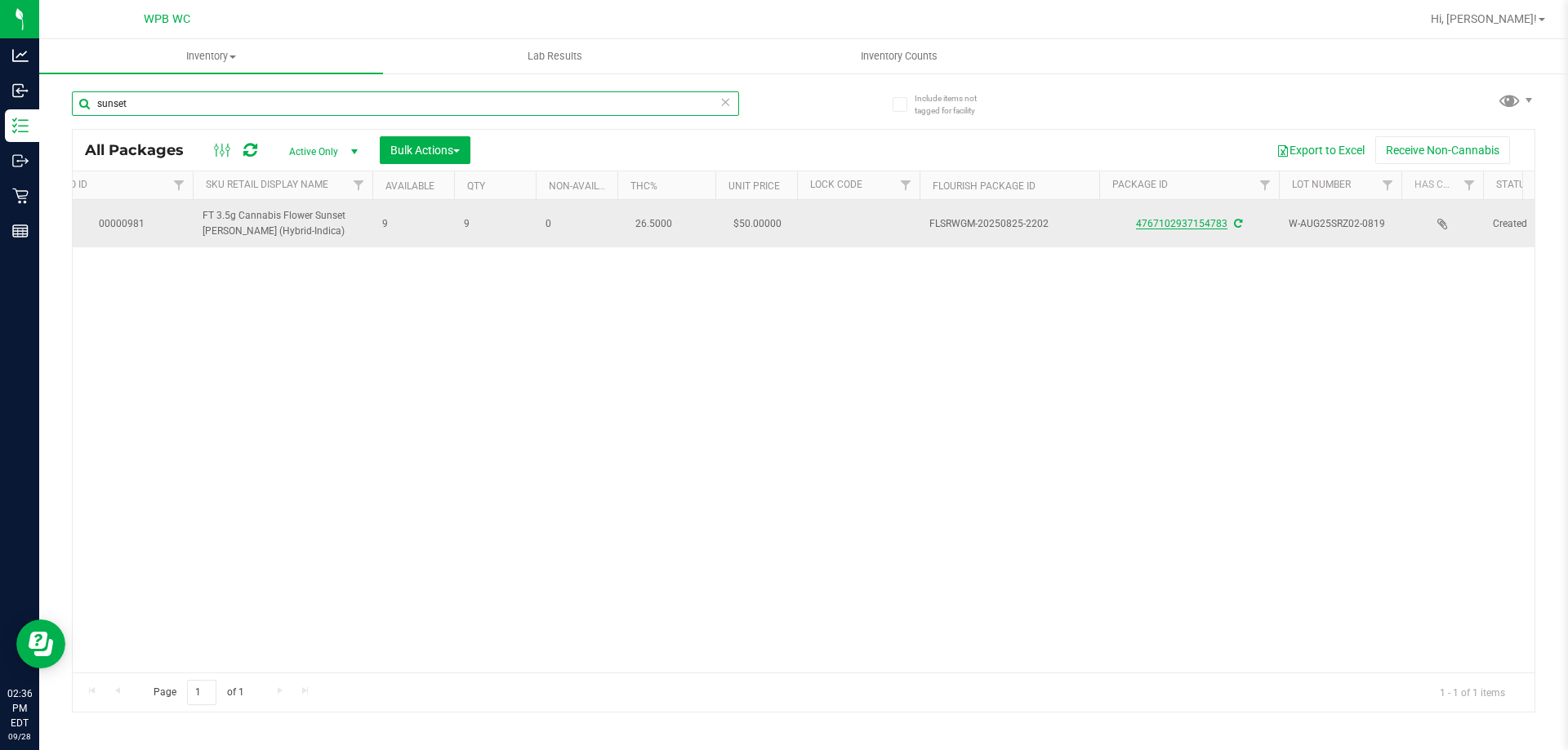
type input "sunset"
click at [1176, 218] on link "4767102937154783" at bounding box center [1182, 223] width 91 height 11
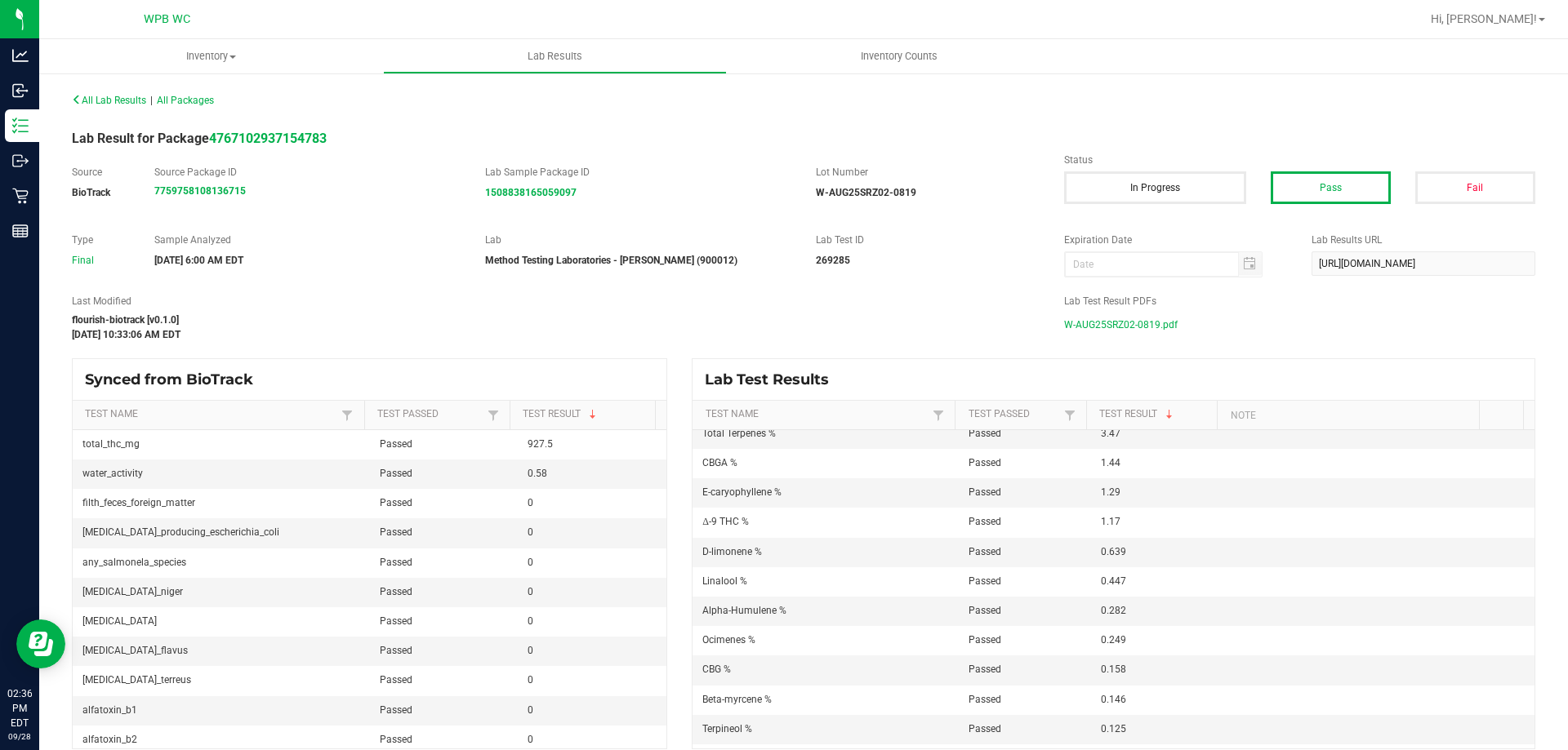
scroll to position [163, 0]
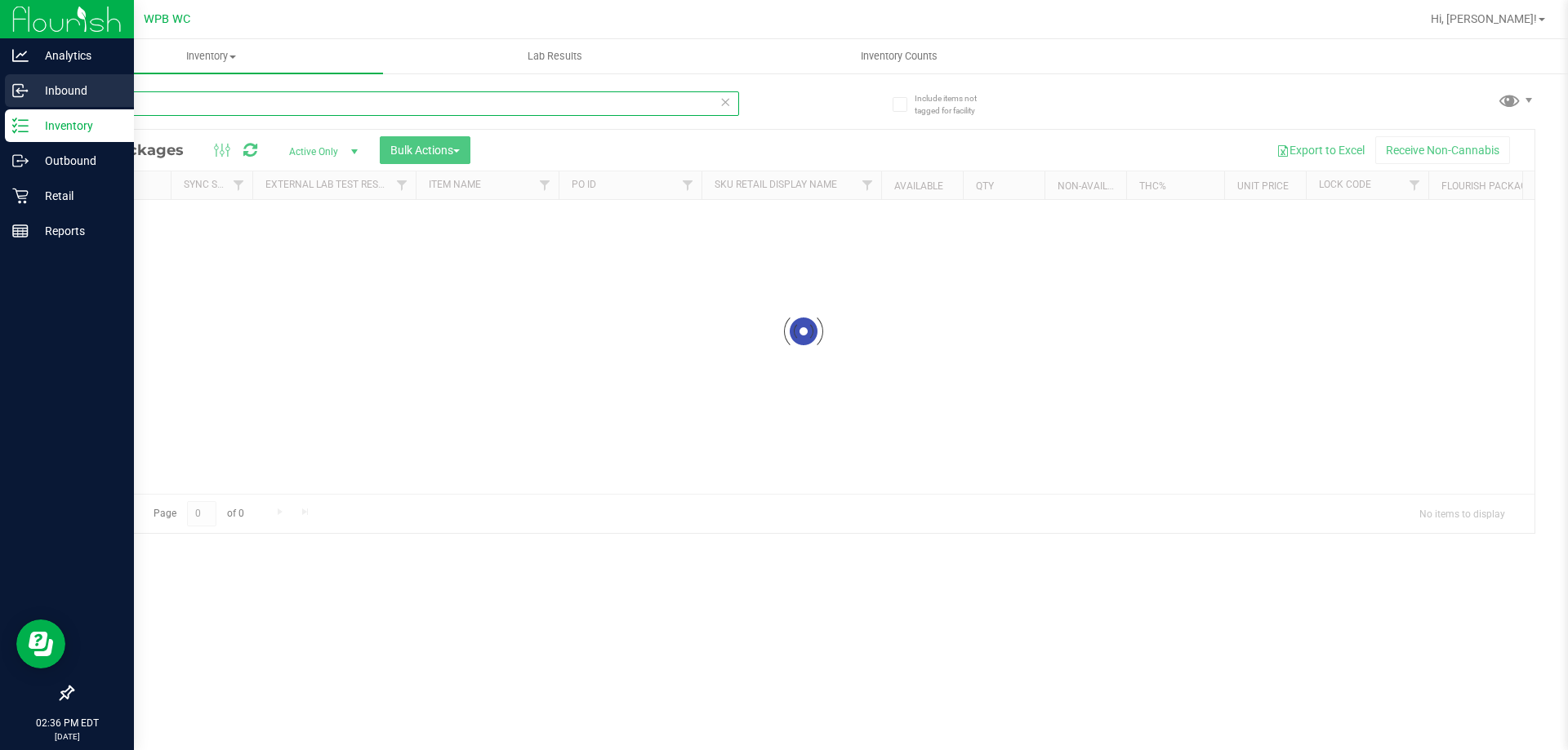
drag, startPoint x: 219, startPoint y: 102, endPoint x: 0, endPoint y: 79, distance: 220.2
click at [0, 79] on div "Analytics Inbound Inventory Outbound Retail Reports 02:36 PM EDT [DATE] 09/28 W…" at bounding box center [784, 375] width 1568 height 750
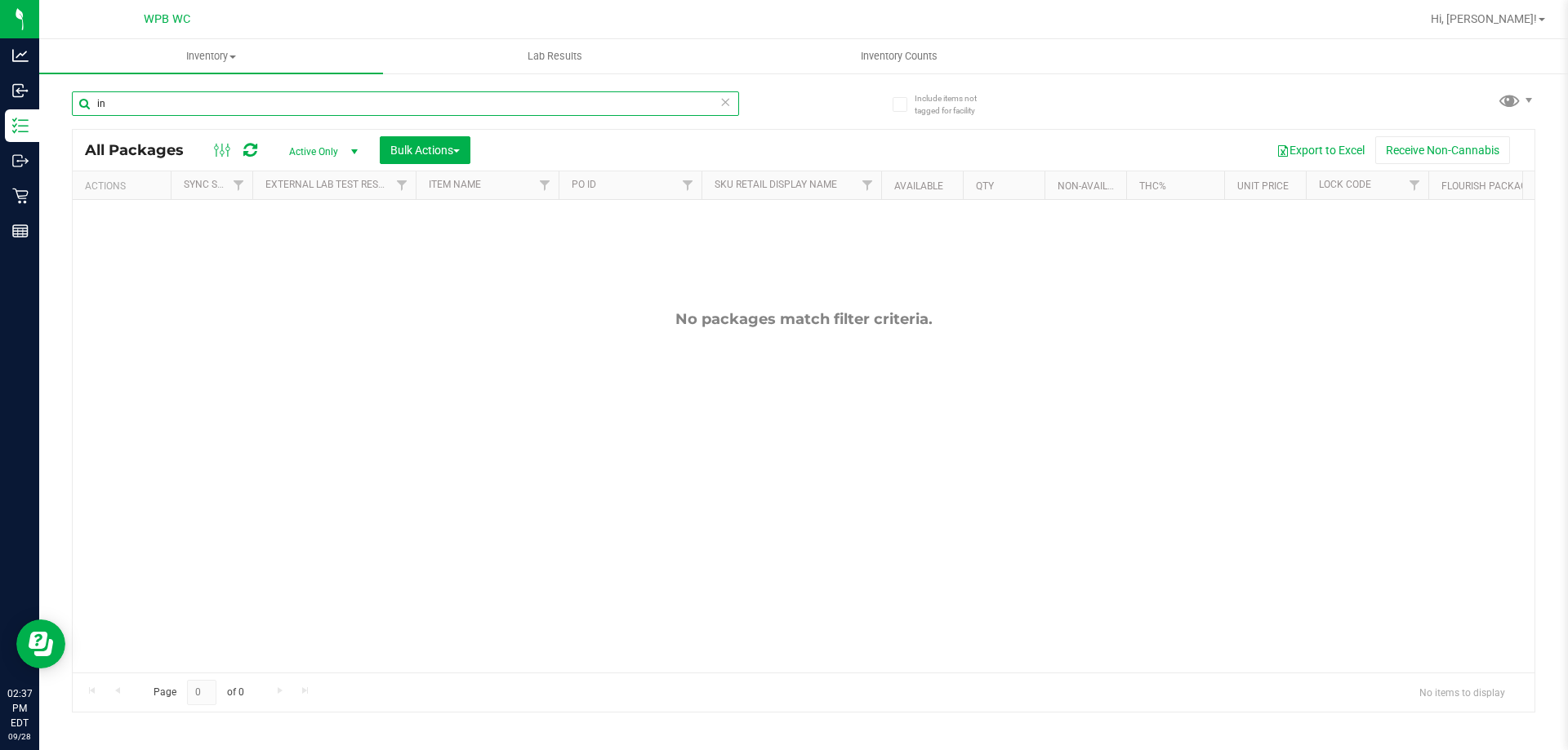
type input "i"
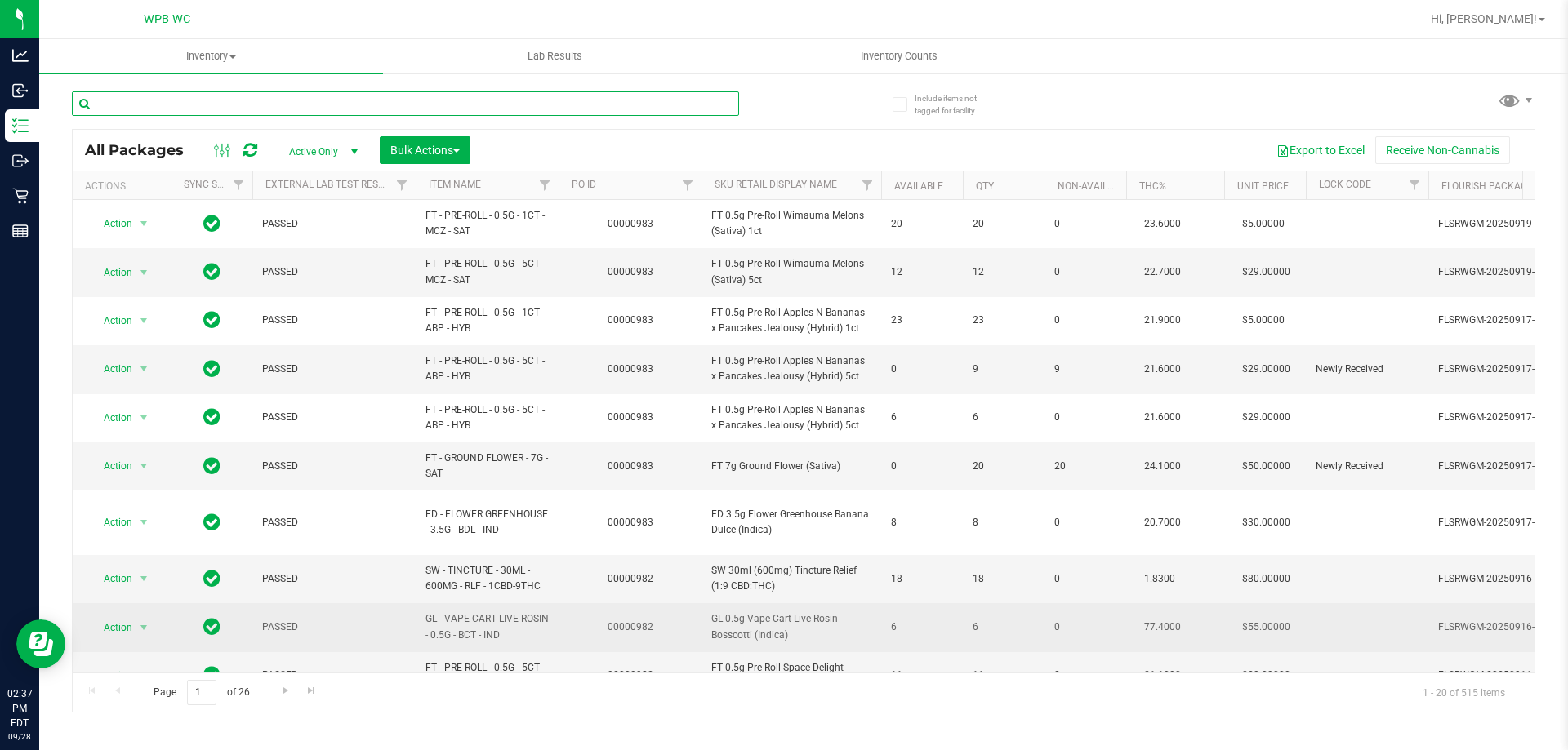
type input "u"
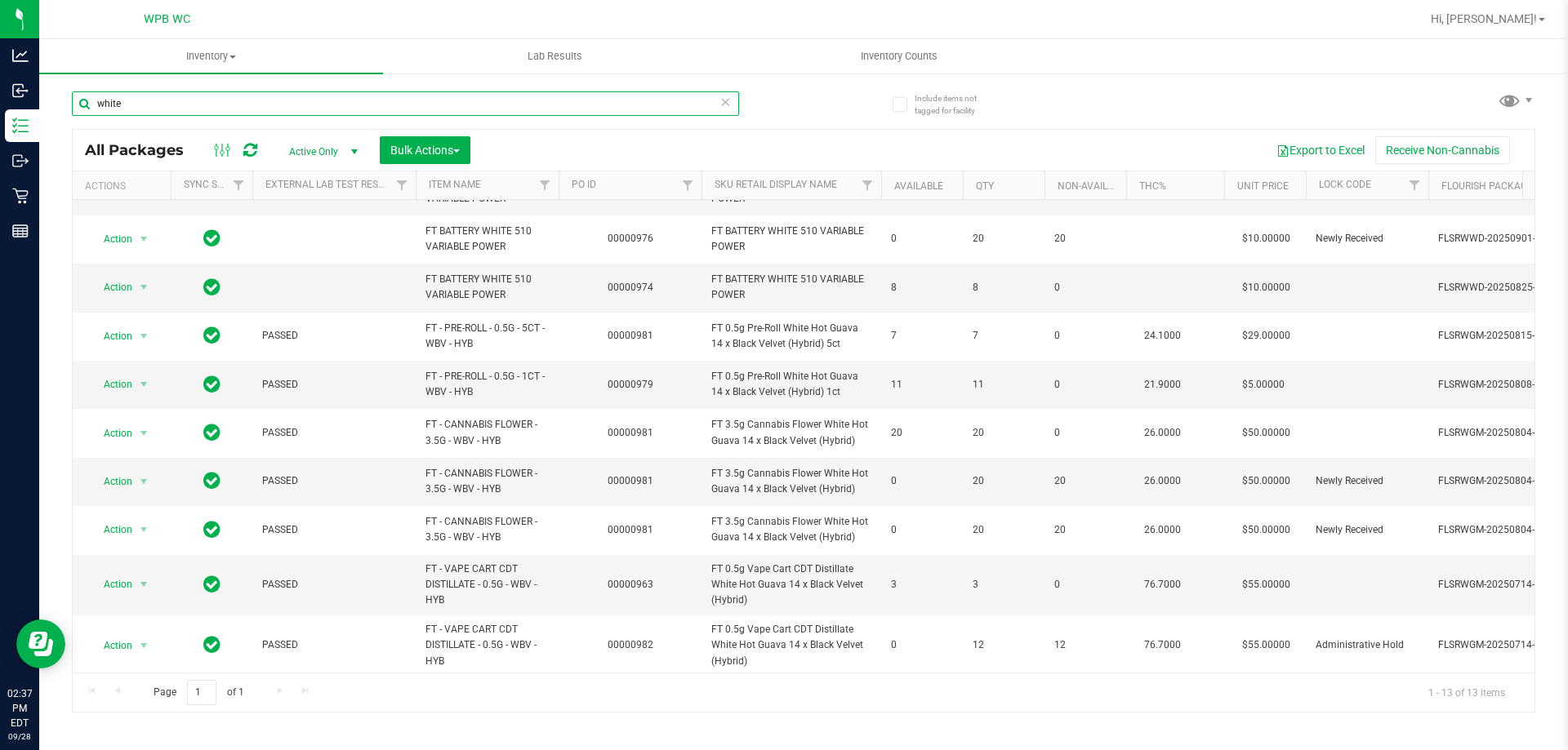
scroll to position [0, 9]
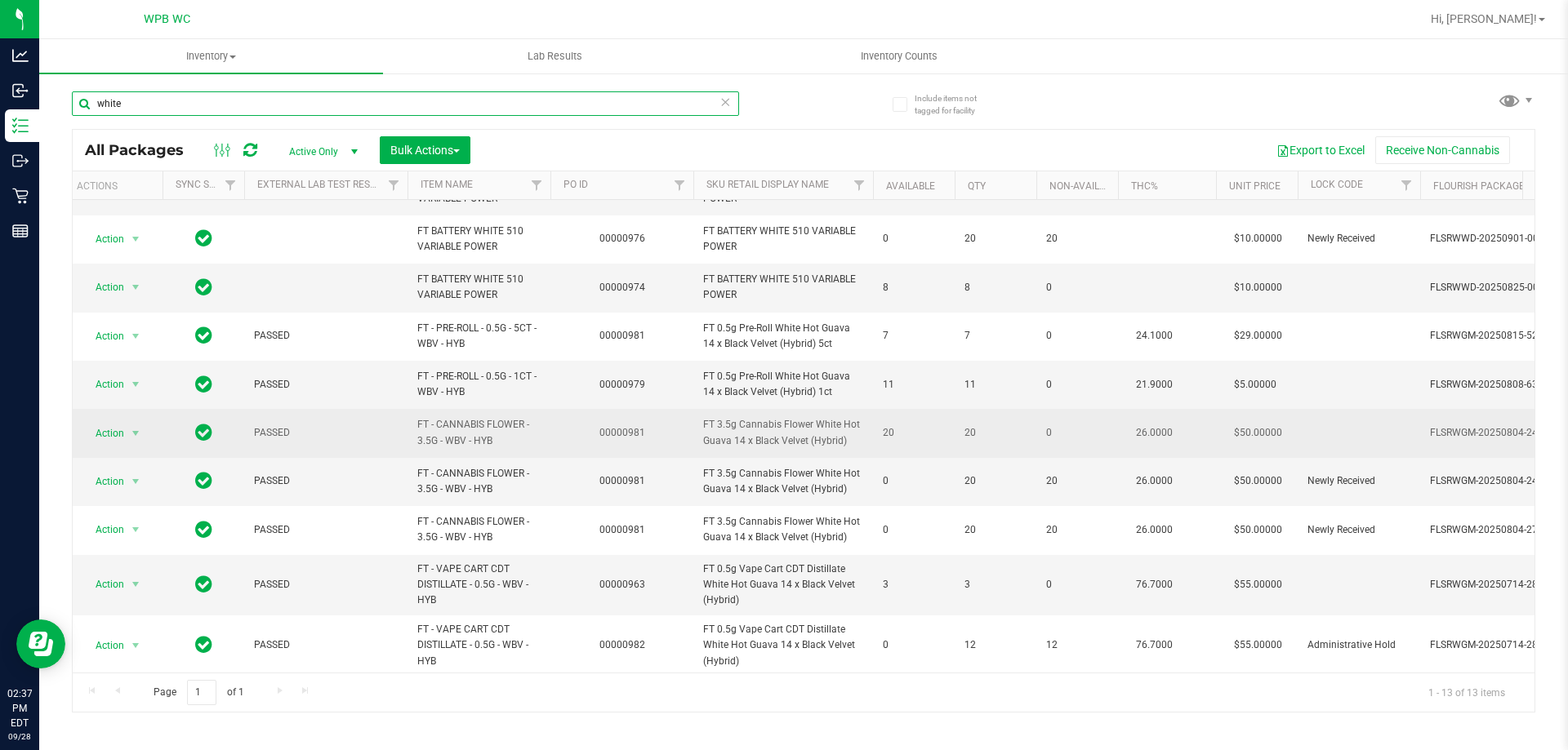
type input "white"
drag, startPoint x: 523, startPoint y: 418, endPoint x: 438, endPoint y: 425, distance: 85.3
click at [438, 425] on span "FT - CANNABIS FLOWER - 3.5G - WBV - HYB" at bounding box center [479, 432] width 123 height 31
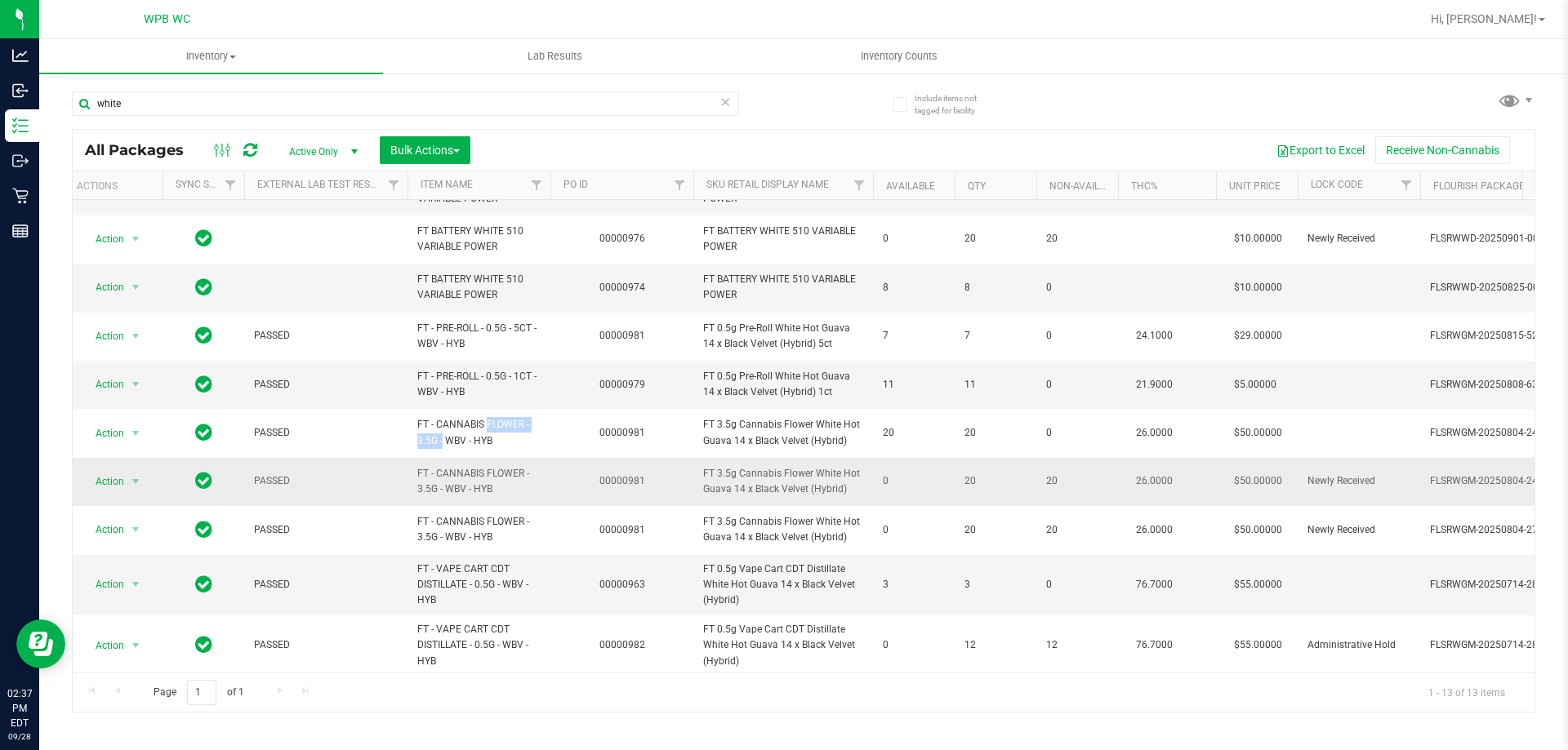
copy span "CANNABIS FLOWER"
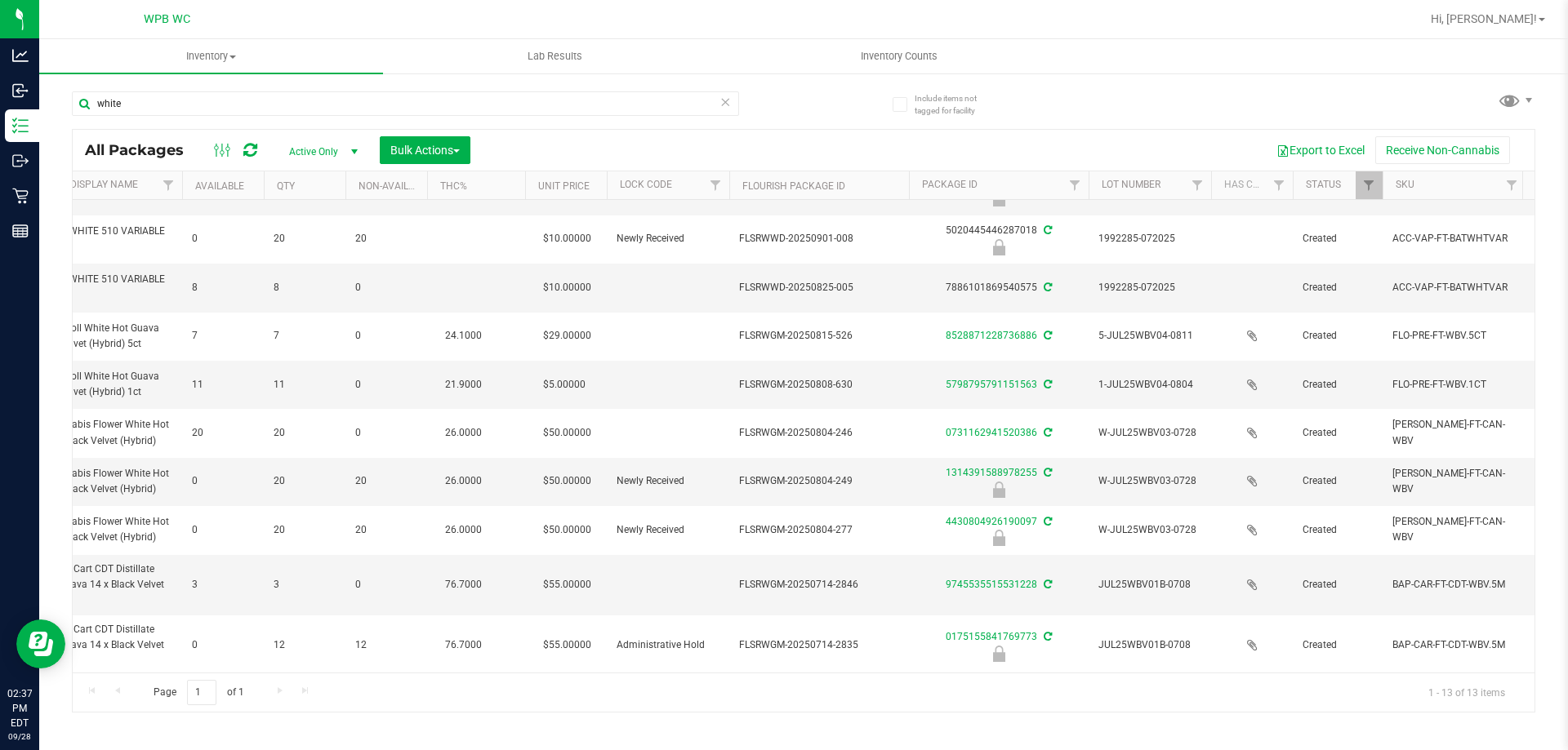
scroll to position [0, 769]
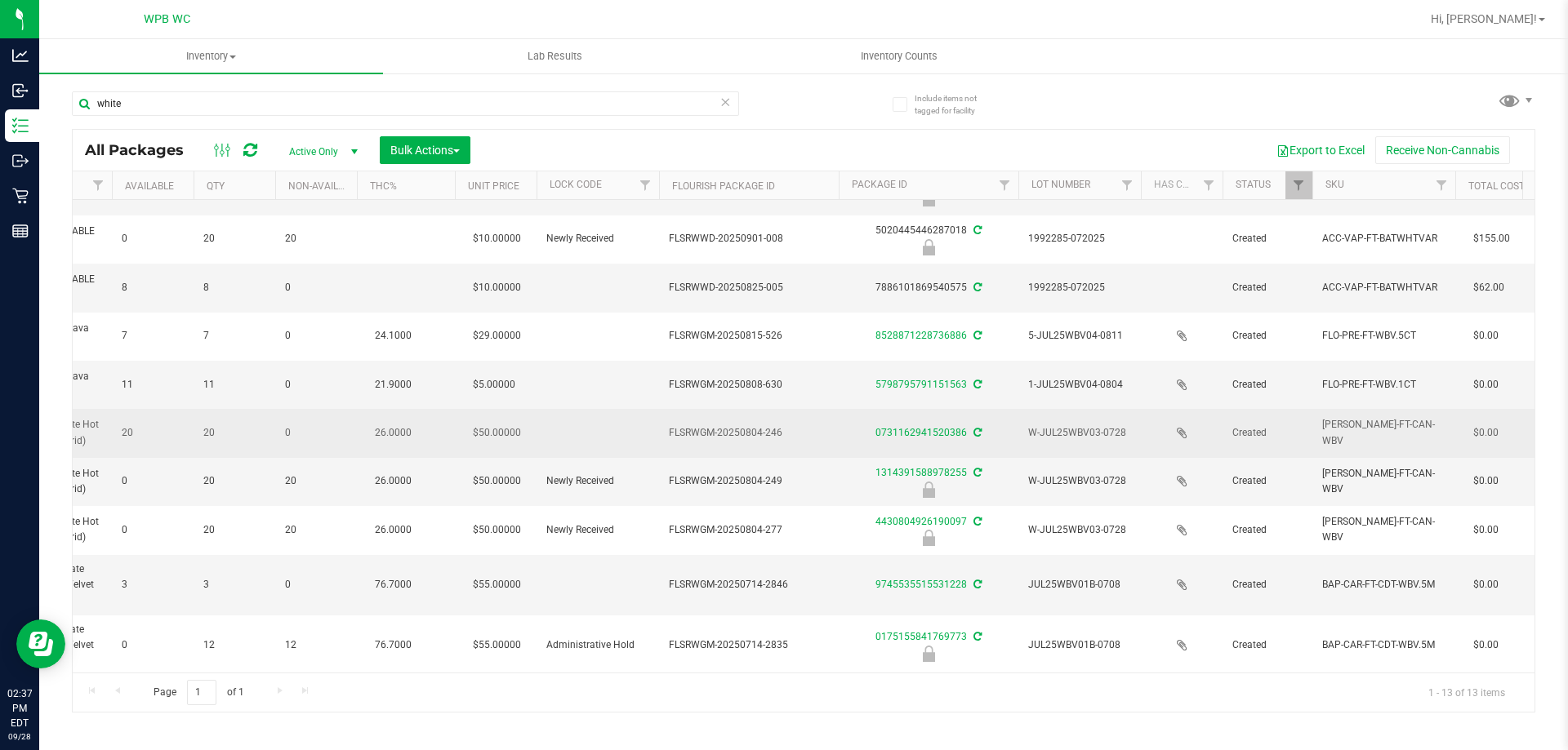
click at [915, 425] on div "0731162941520386" at bounding box center [929, 433] width 185 height 15
click at [910, 431] on link "0731162941520386" at bounding box center [921, 432] width 91 height 11
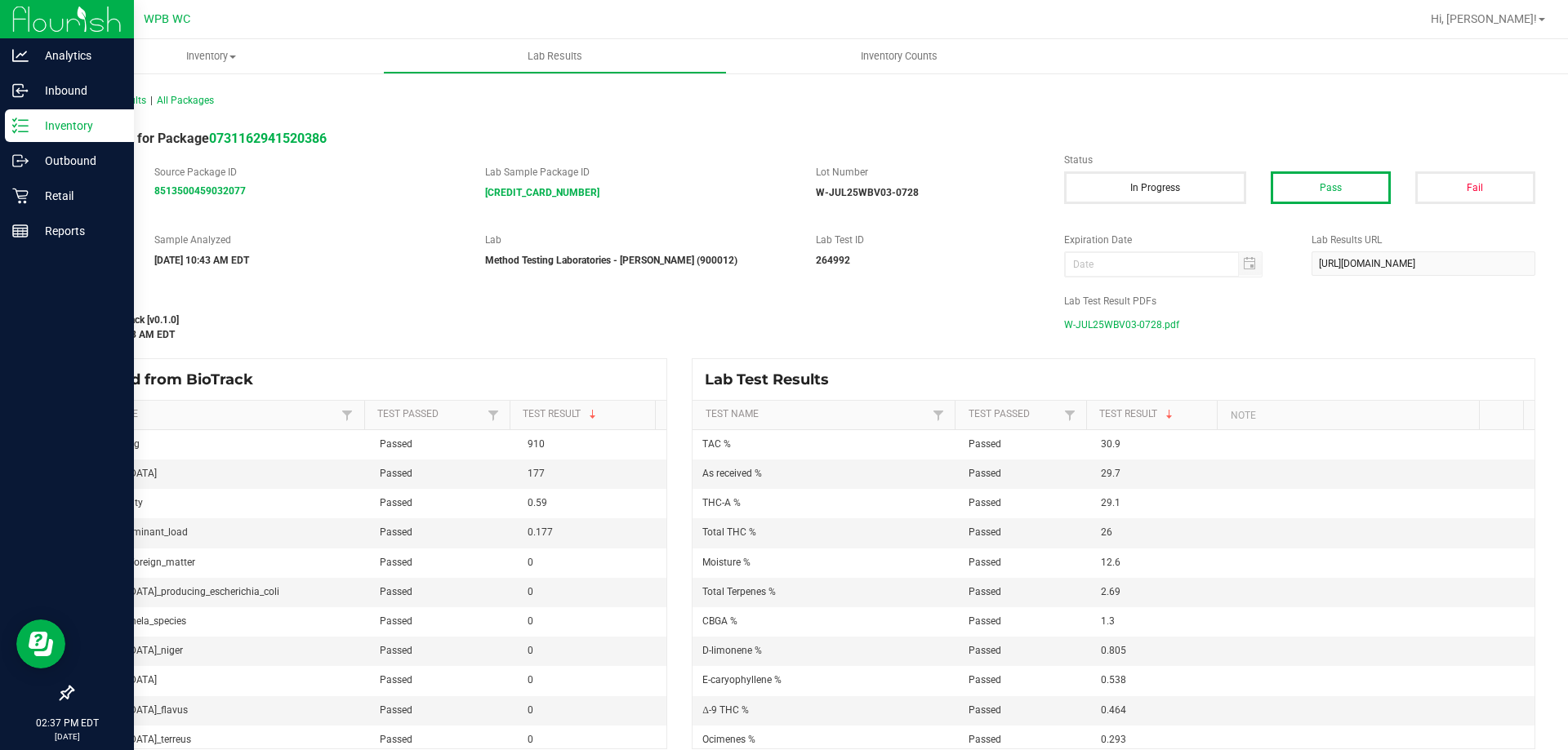
click at [74, 123] on p "Inventory" at bounding box center [77, 126] width 98 height 20
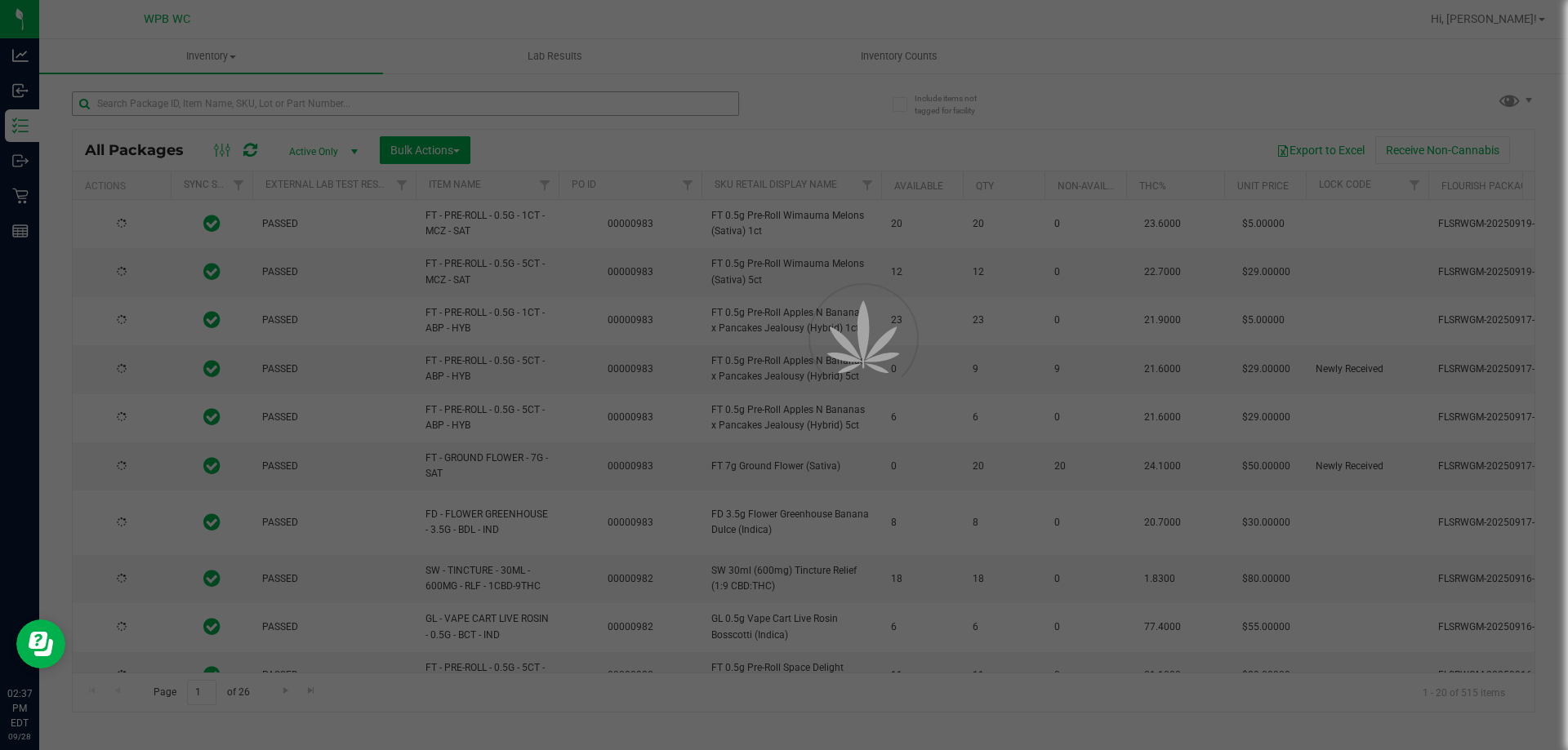
drag, startPoint x: 284, startPoint y: 123, endPoint x: 265, endPoint y: 97, distance: 32.2
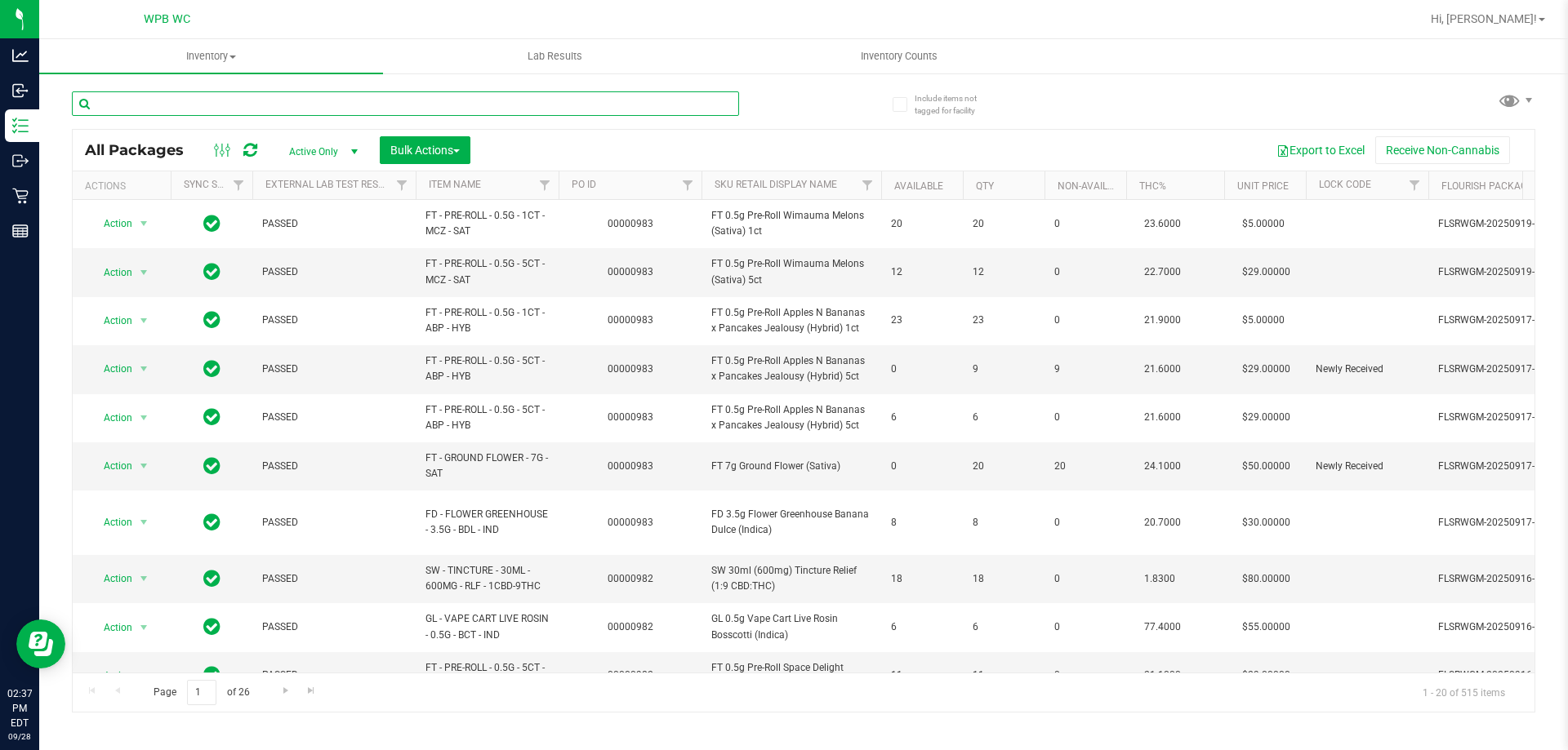
click at [265, 97] on input "text" at bounding box center [405, 103] width 667 height 25
paste input "CANNABIS FLOWER"
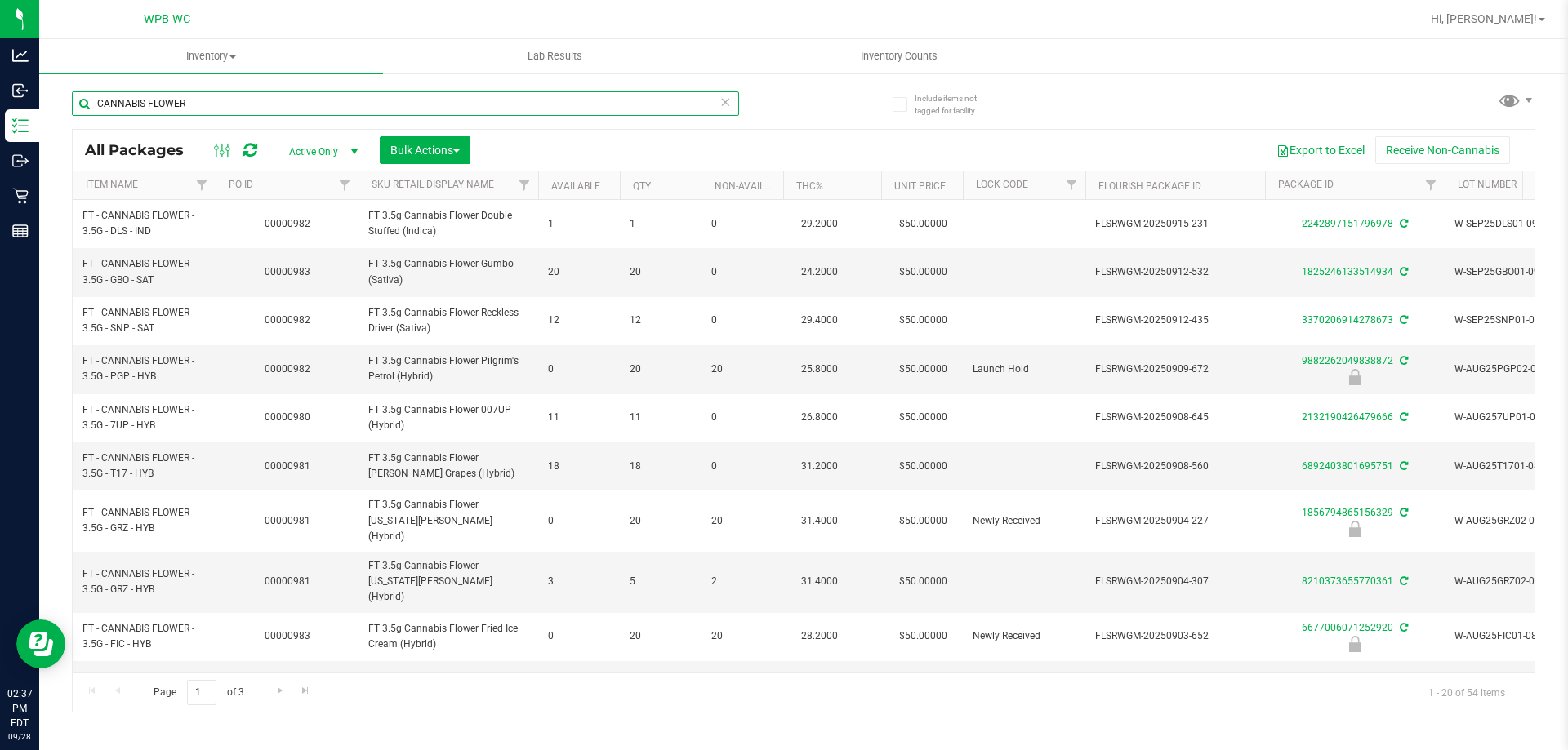
scroll to position [0, 458]
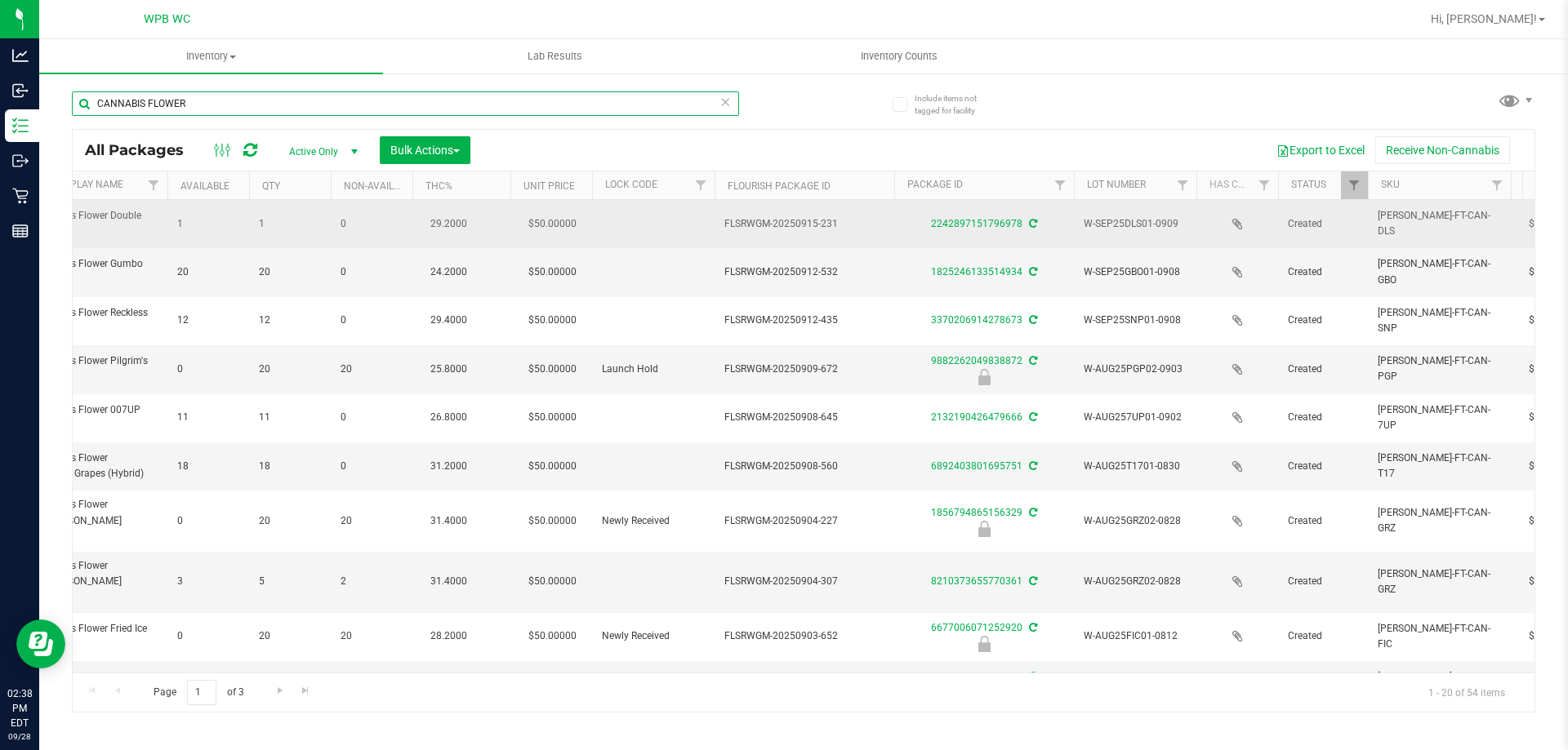
type input "CANNABIS FLOWER"
click at [961, 230] on div "2242897151796978" at bounding box center [984, 224] width 185 height 15
click at [961, 228] on link "2242897151796978" at bounding box center [977, 223] width 91 height 11
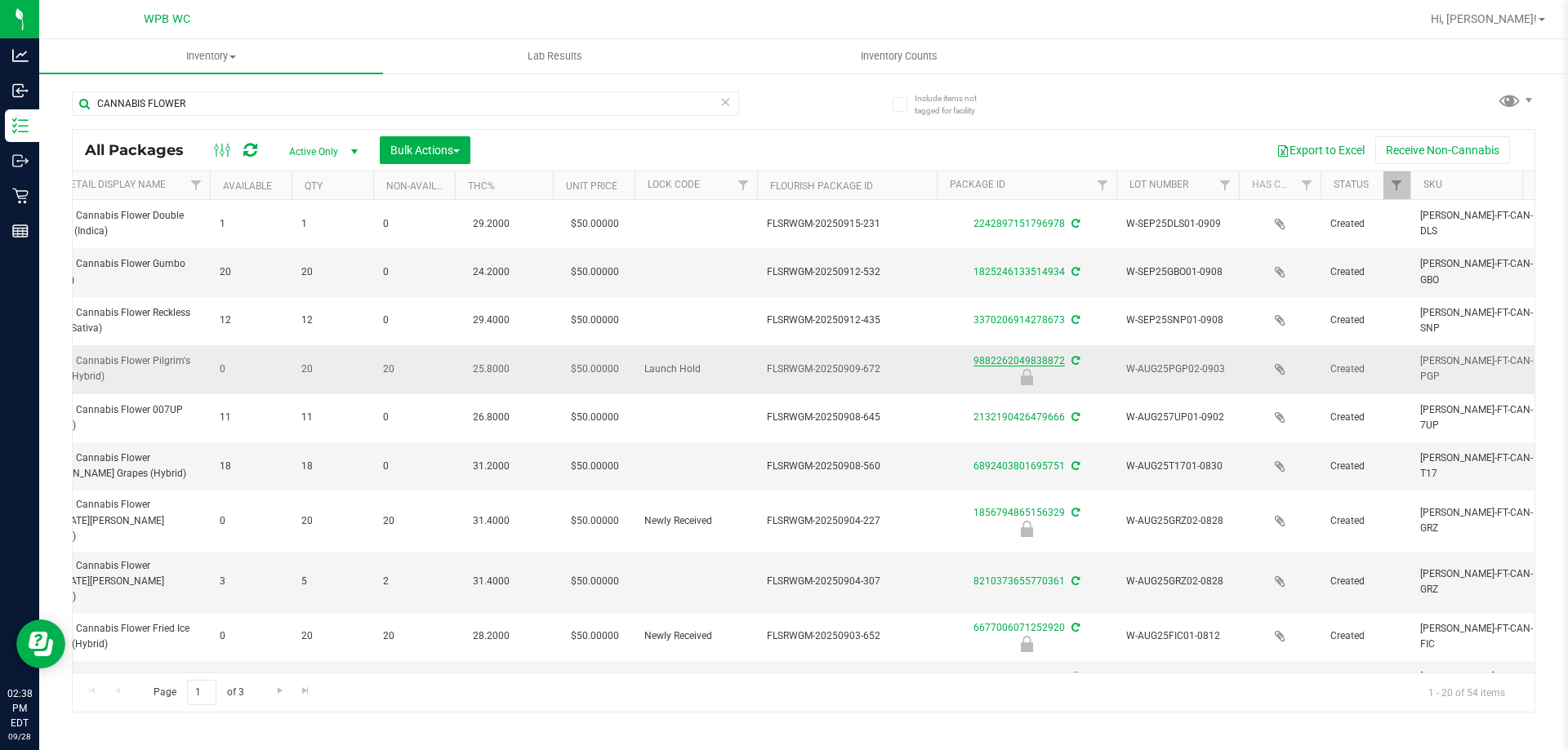
click at [992, 366] on link "9882262049838872" at bounding box center [1019, 360] width 91 height 11
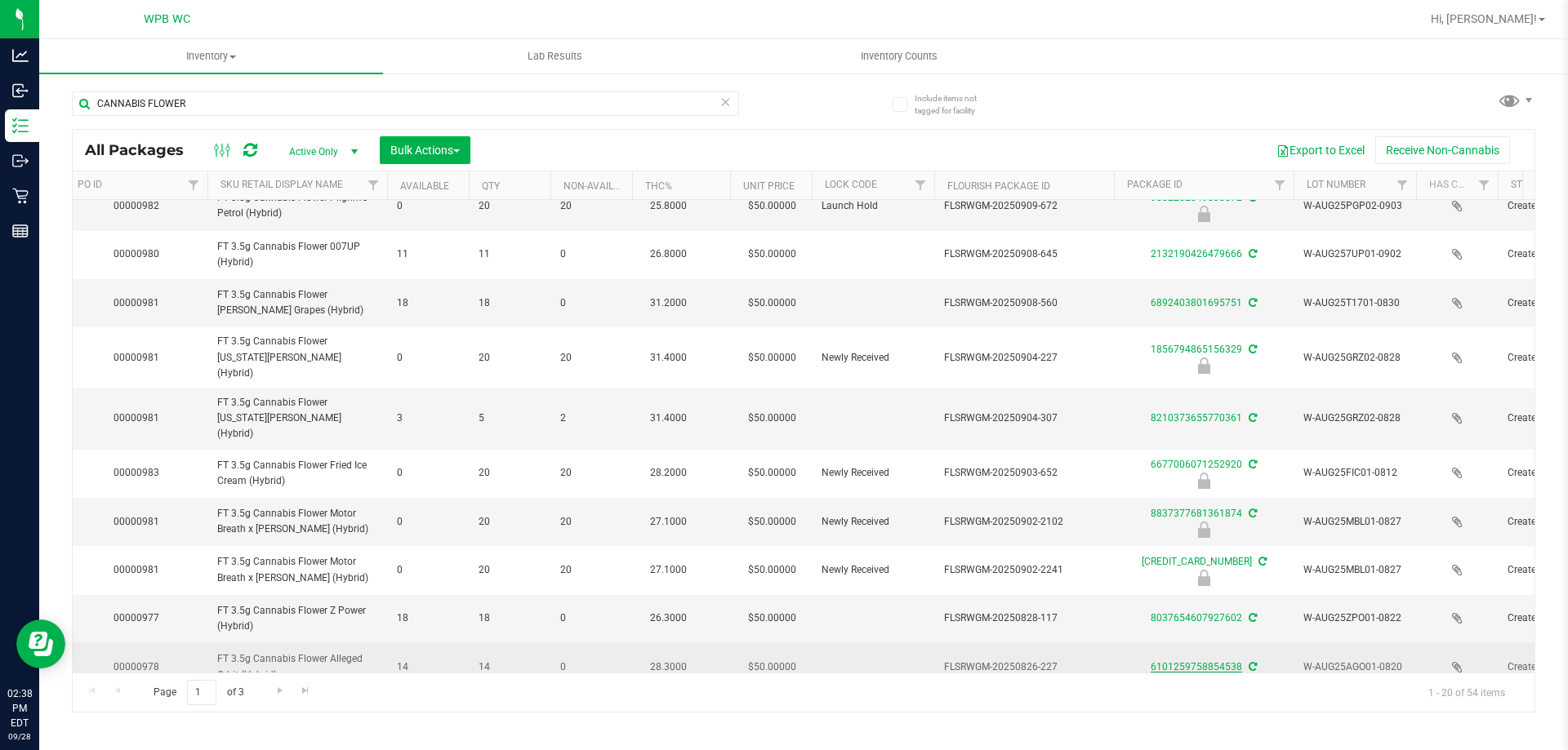
click at [1204, 661] on link "6101259758854538" at bounding box center [1196, 666] width 91 height 11
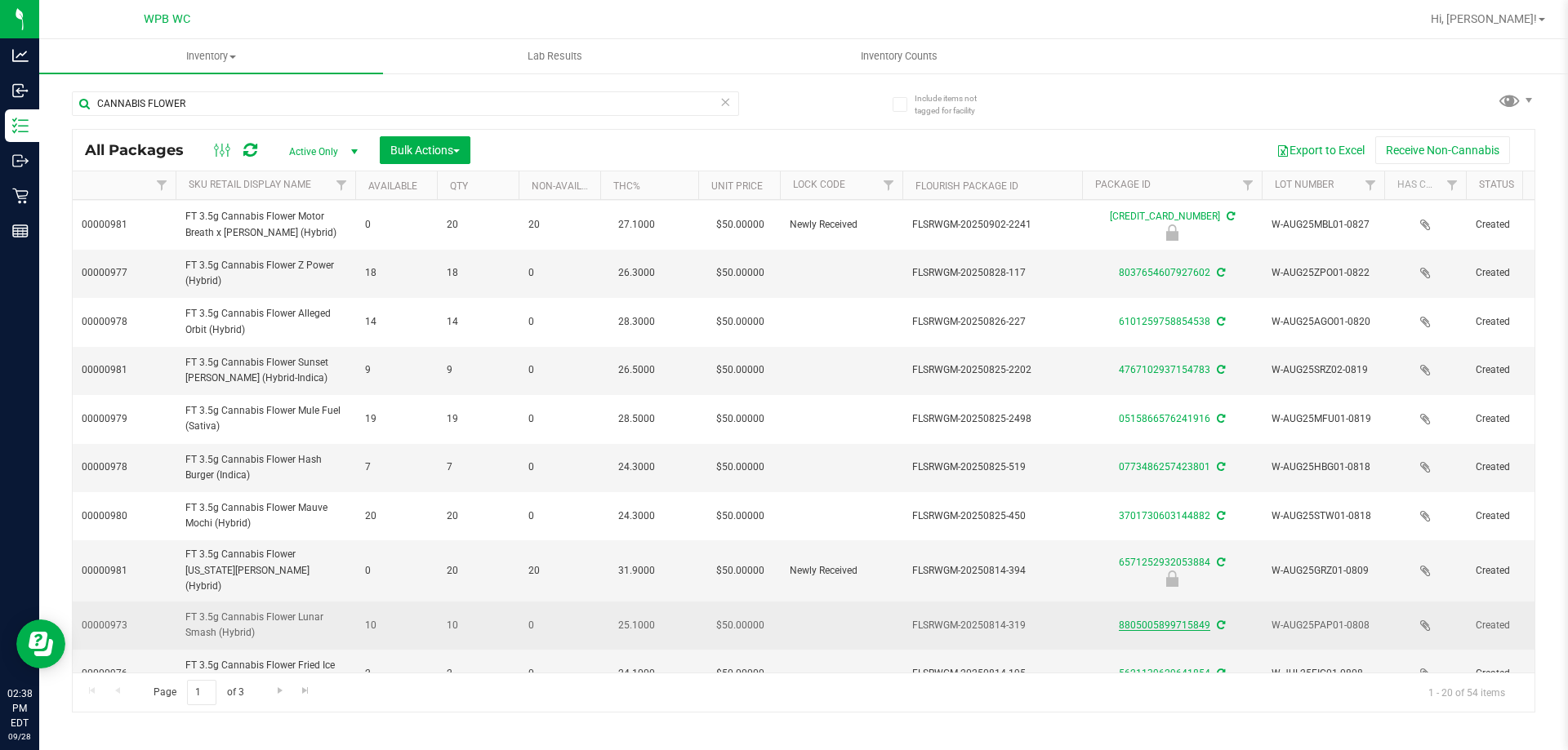
click at [1130, 620] on link "8805005899715849" at bounding box center [1165, 625] width 91 height 11
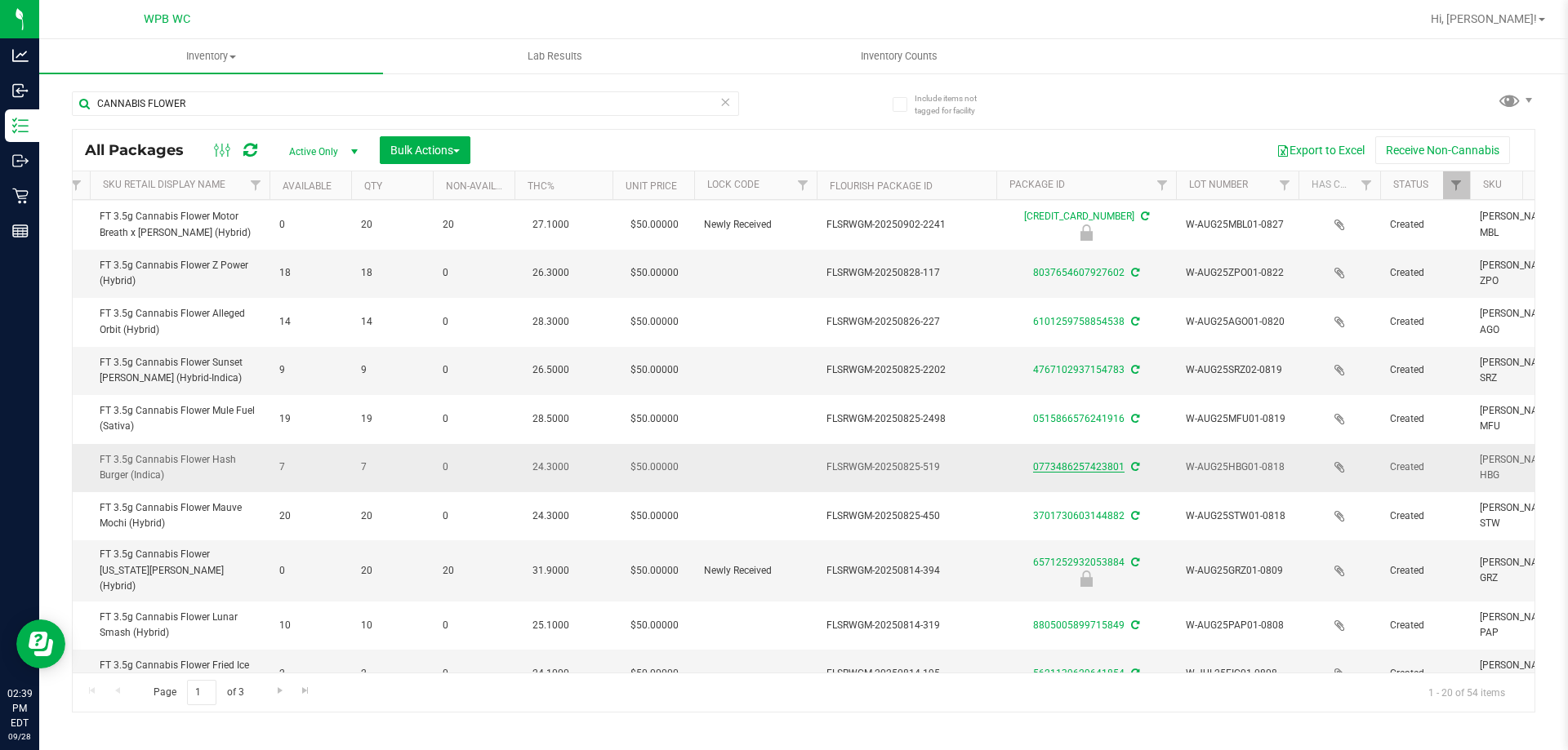
click at [1099, 461] on link "0773486257423801" at bounding box center [1078, 466] width 91 height 11
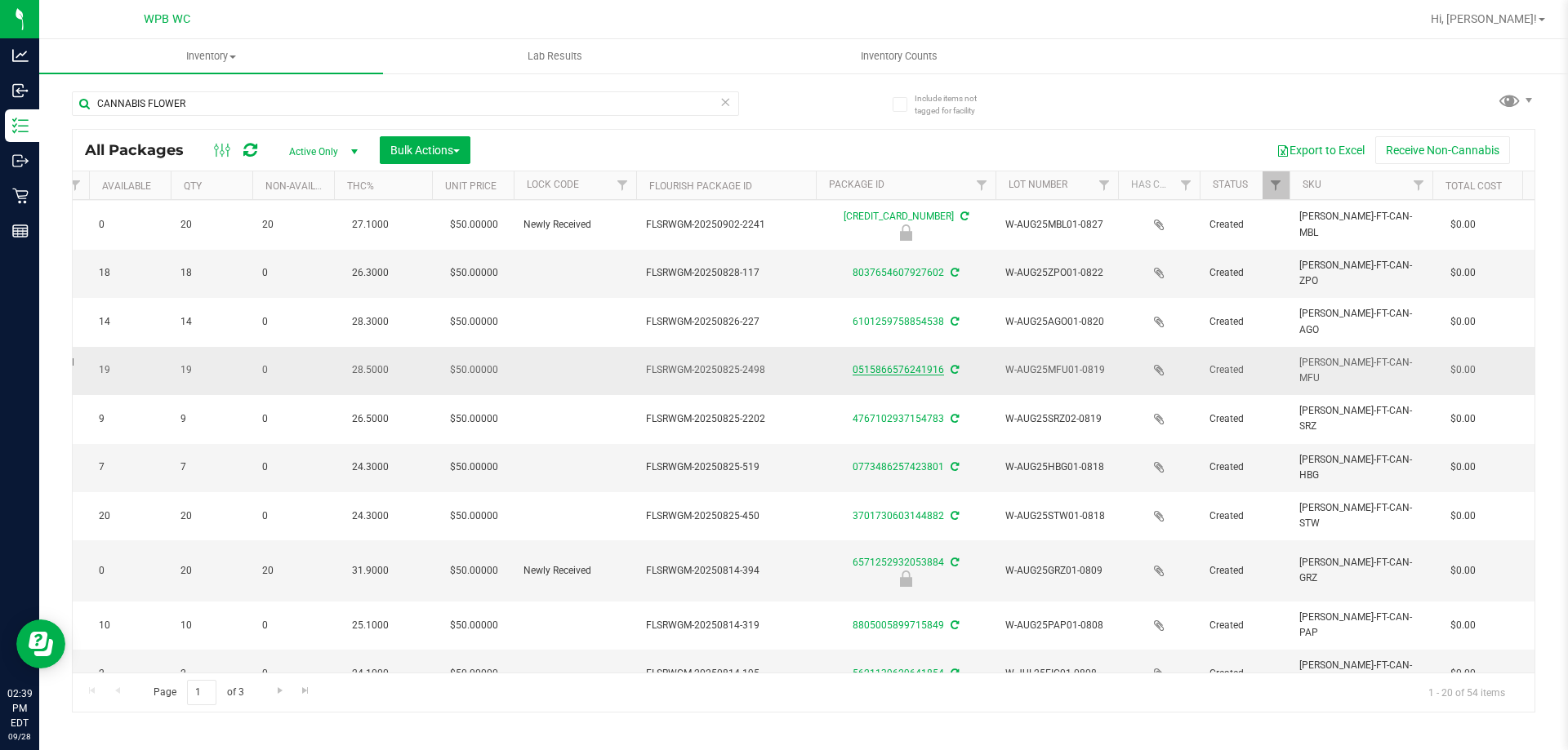
click at [915, 364] on link "0515866576241916" at bounding box center [898, 369] width 91 height 11
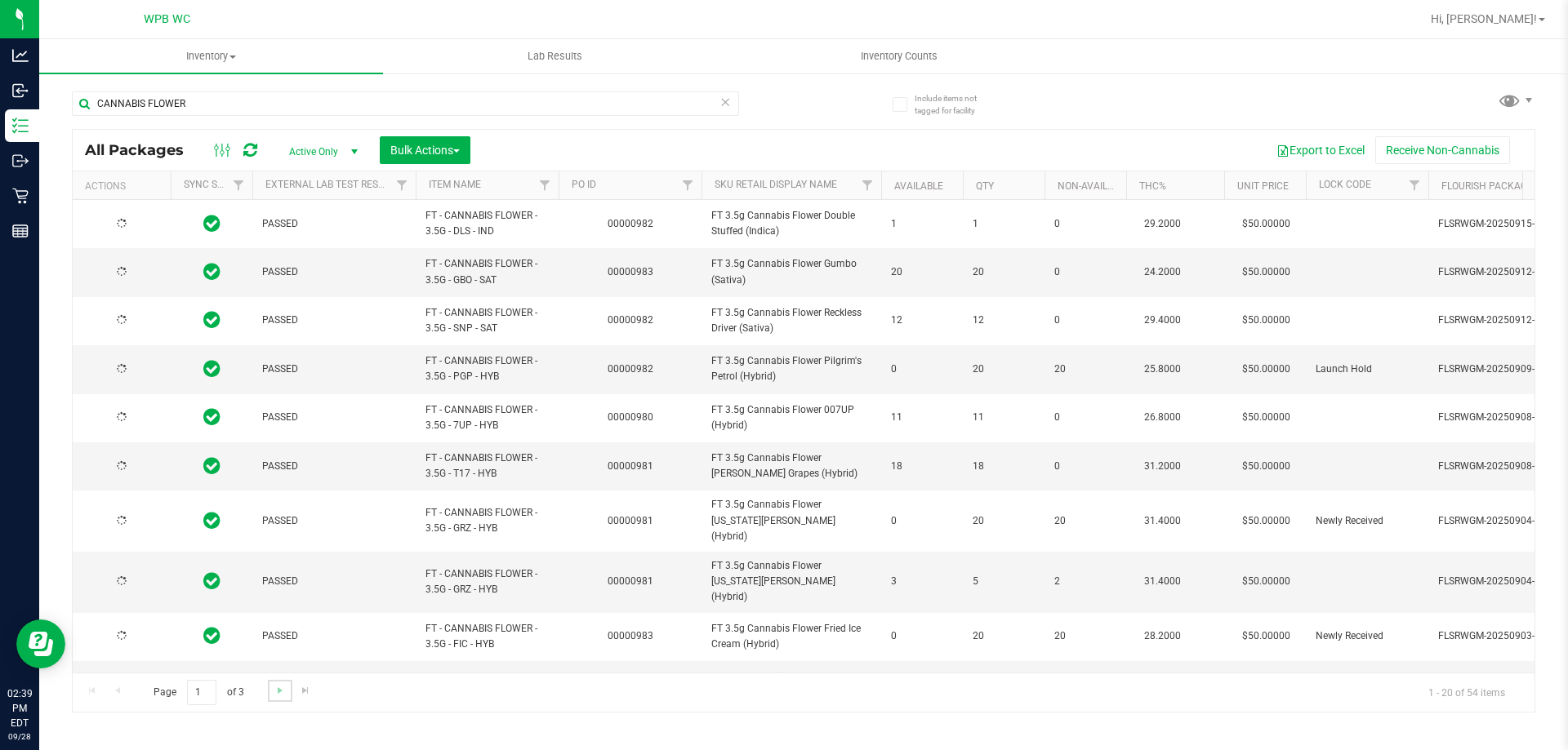
click at [288, 686] on link "Go to the next page" at bounding box center [280, 691] width 24 height 22
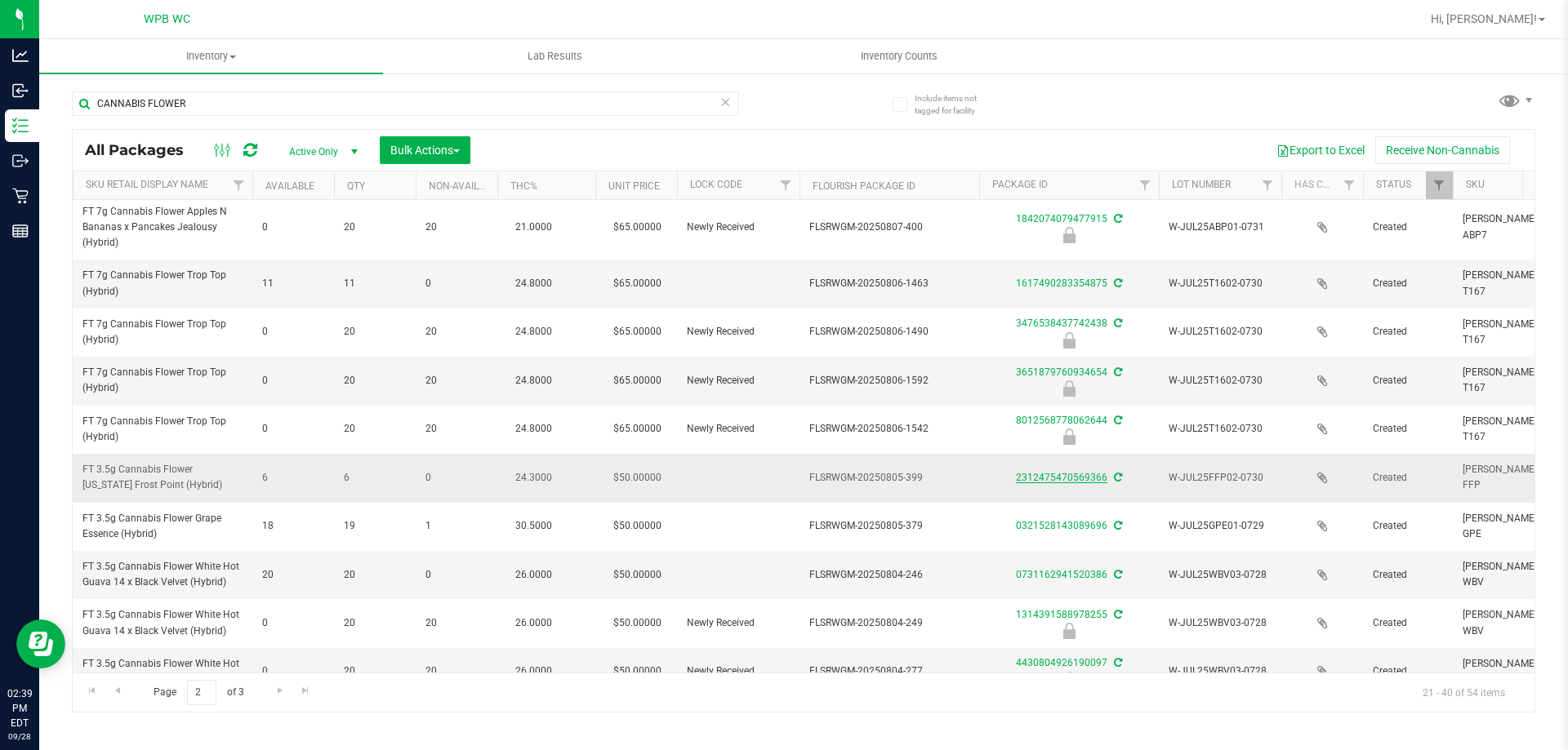
click at [1090, 472] on link "2312475470569366" at bounding box center [1061, 478] width 91 height 11
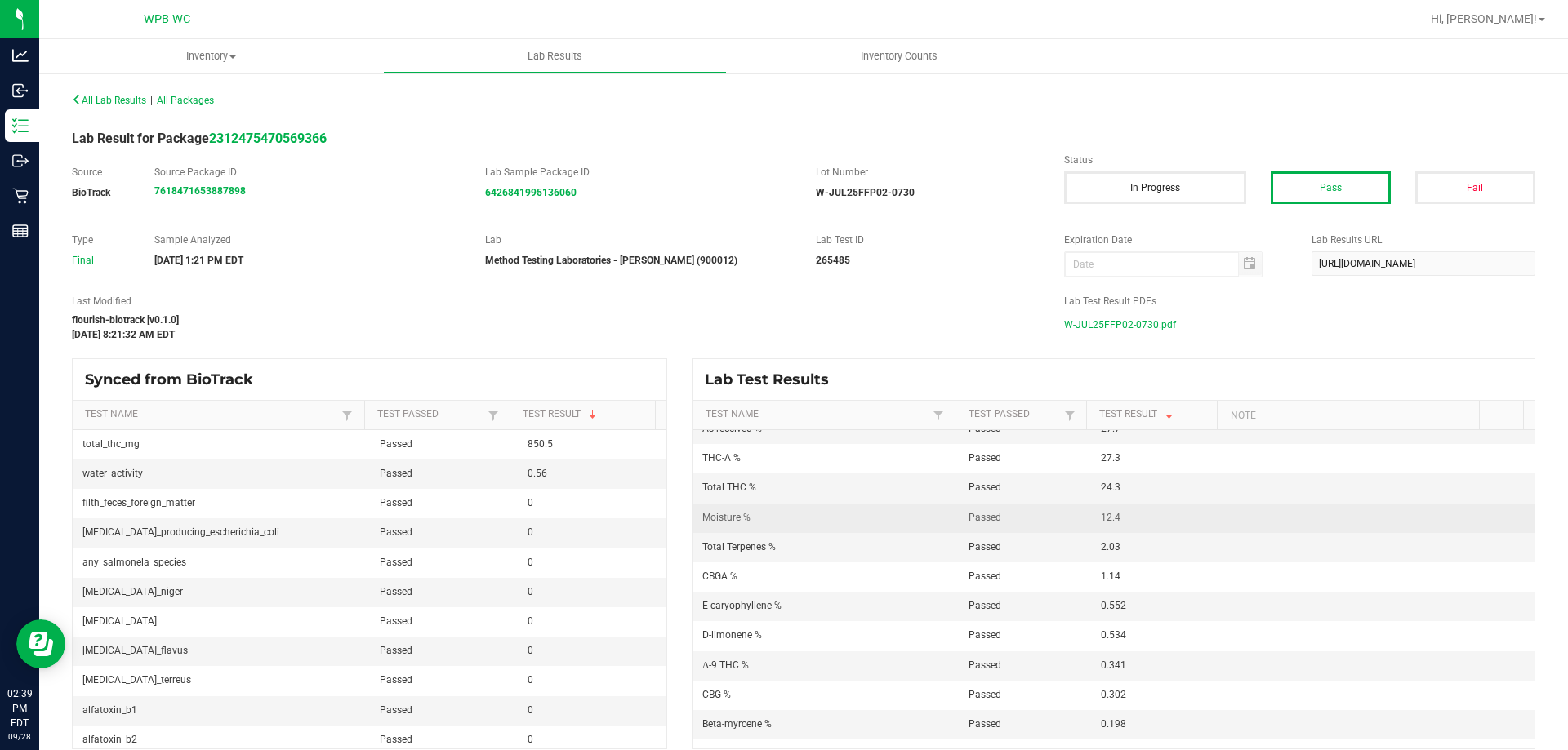
scroll to position [163, 0]
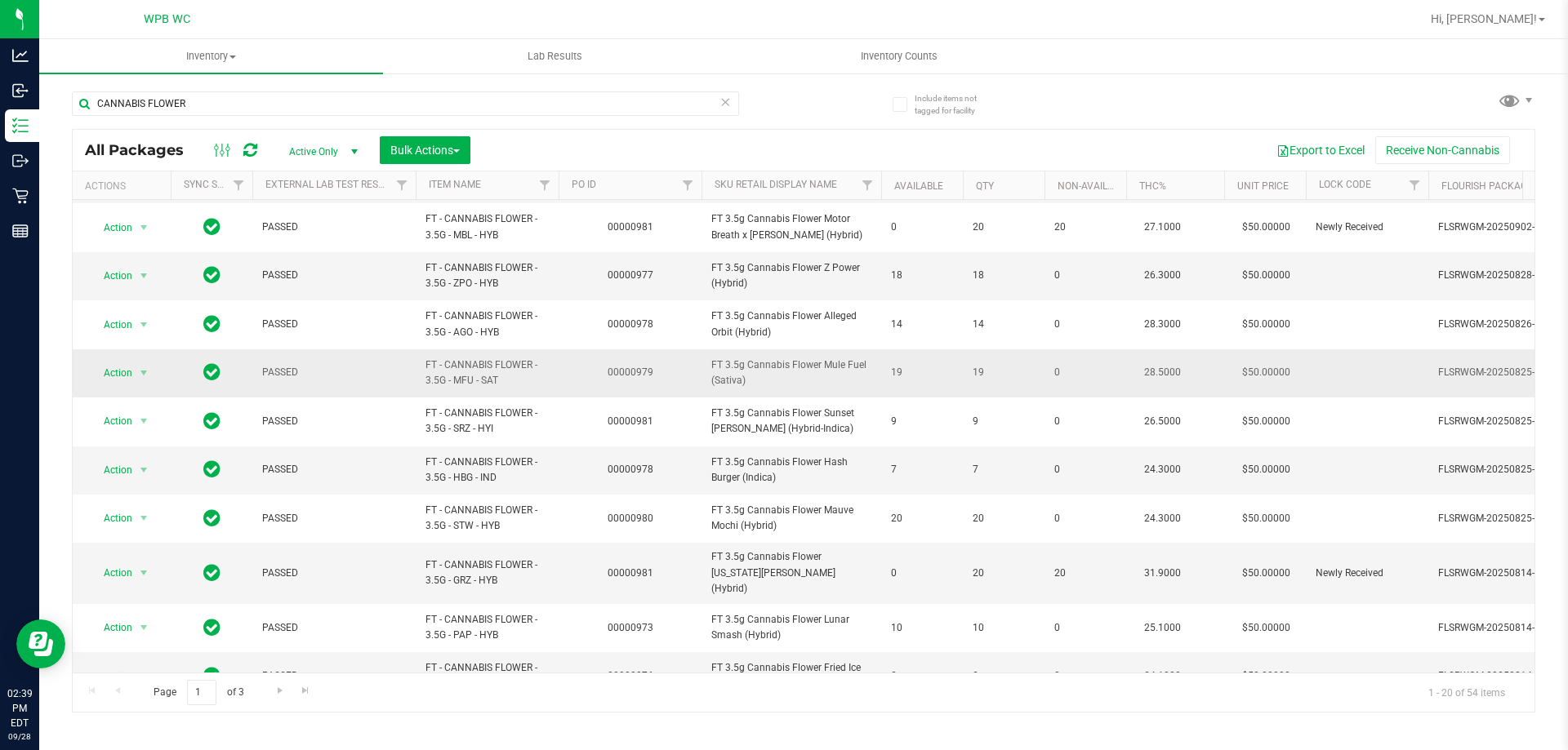
scroll to position [509, 0]
click at [269, 692] on link "Go to the next page" at bounding box center [280, 691] width 24 height 22
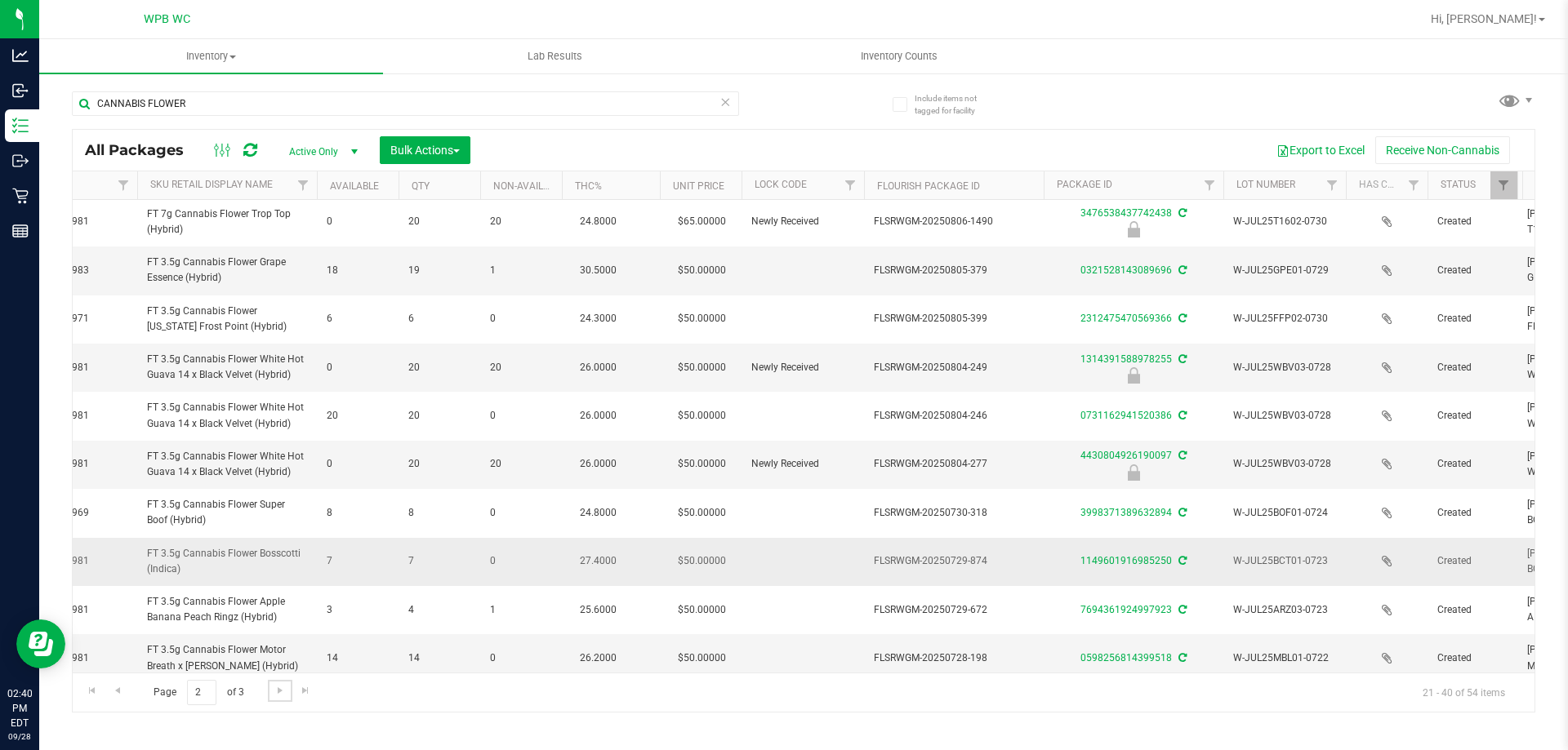
scroll to position [0, 567]
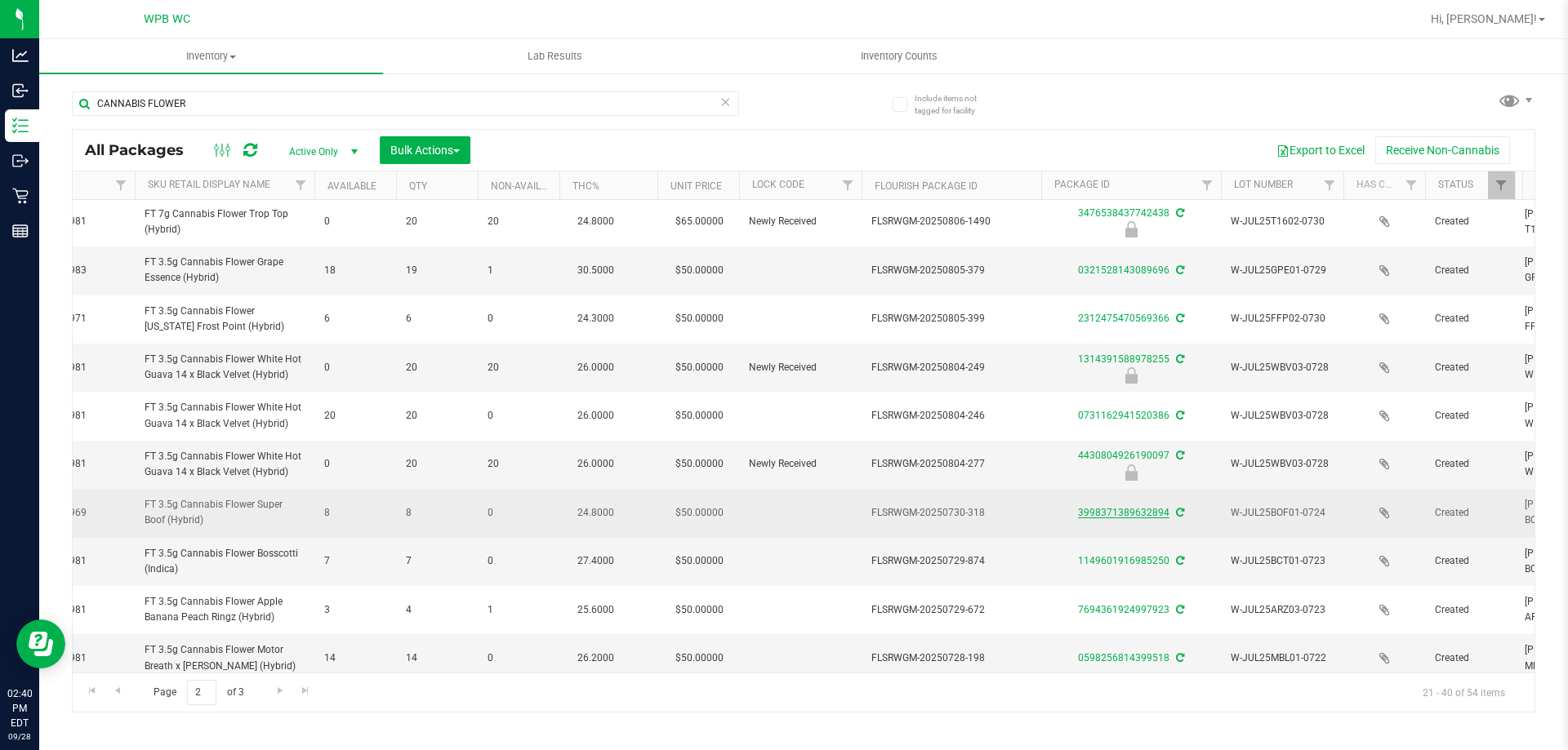
click at [1107, 507] on link "3998371389632894" at bounding box center [1124, 513] width 91 height 11
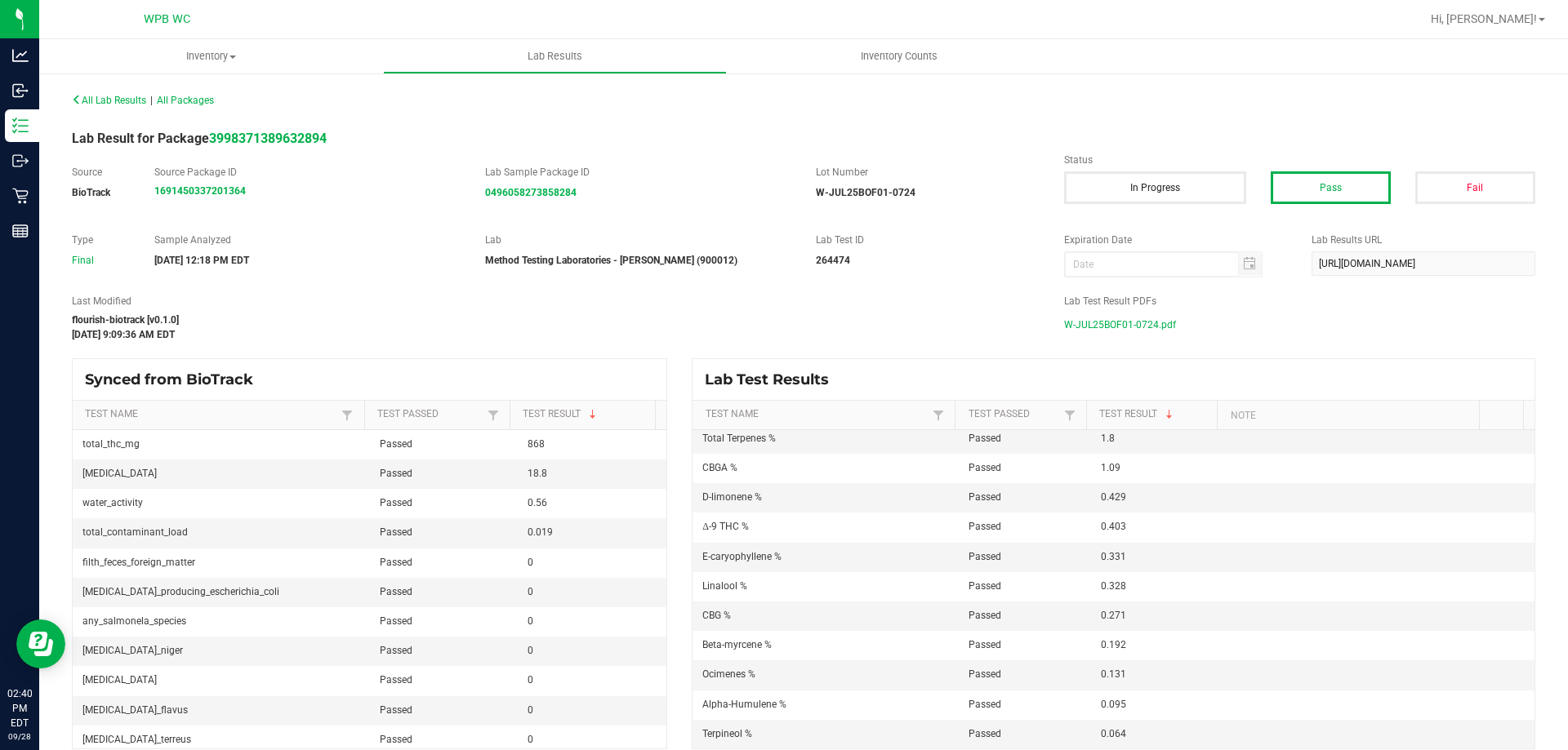
scroll to position [163, 0]
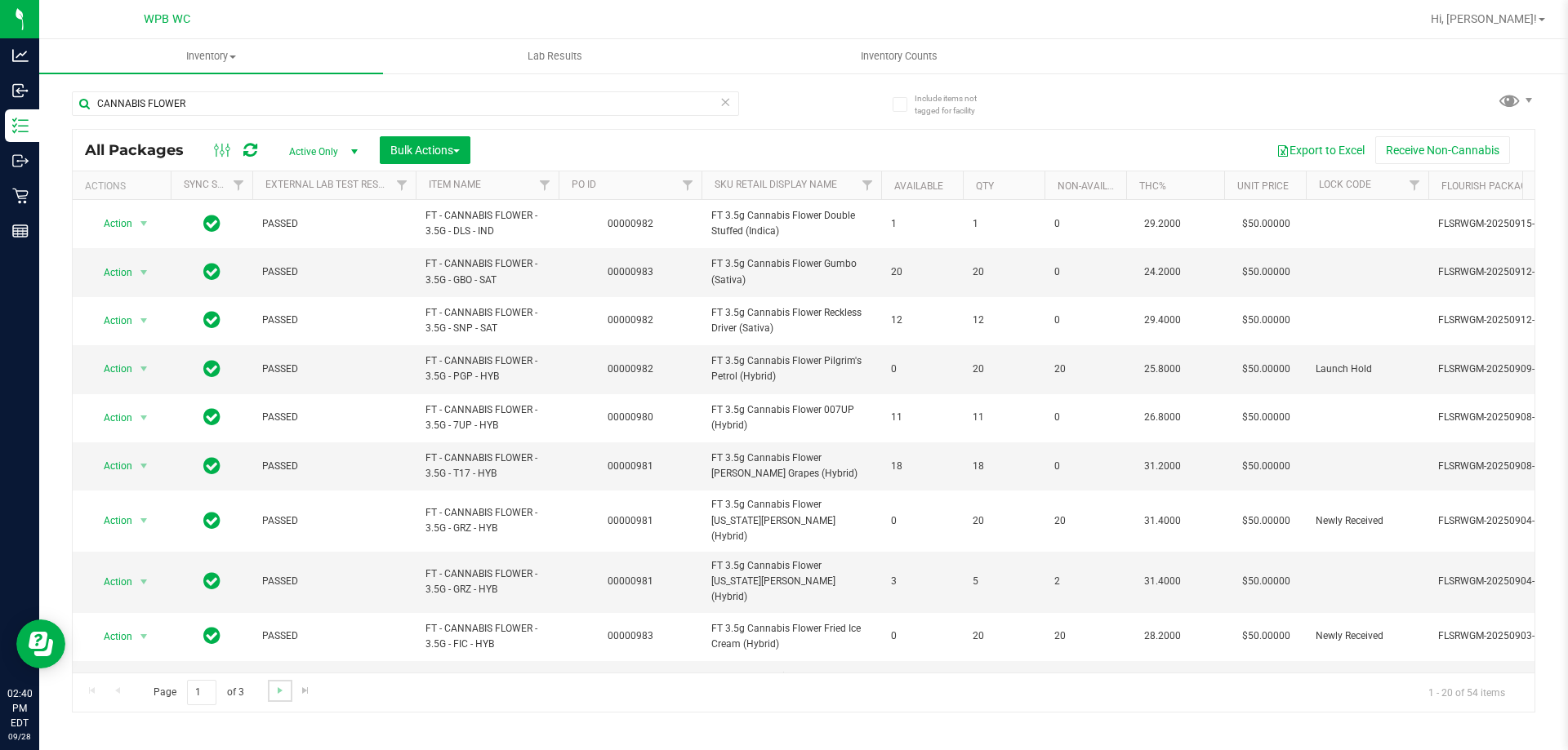
click at [279, 699] on link "Go to the next page" at bounding box center [280, 691] width 24 height 22
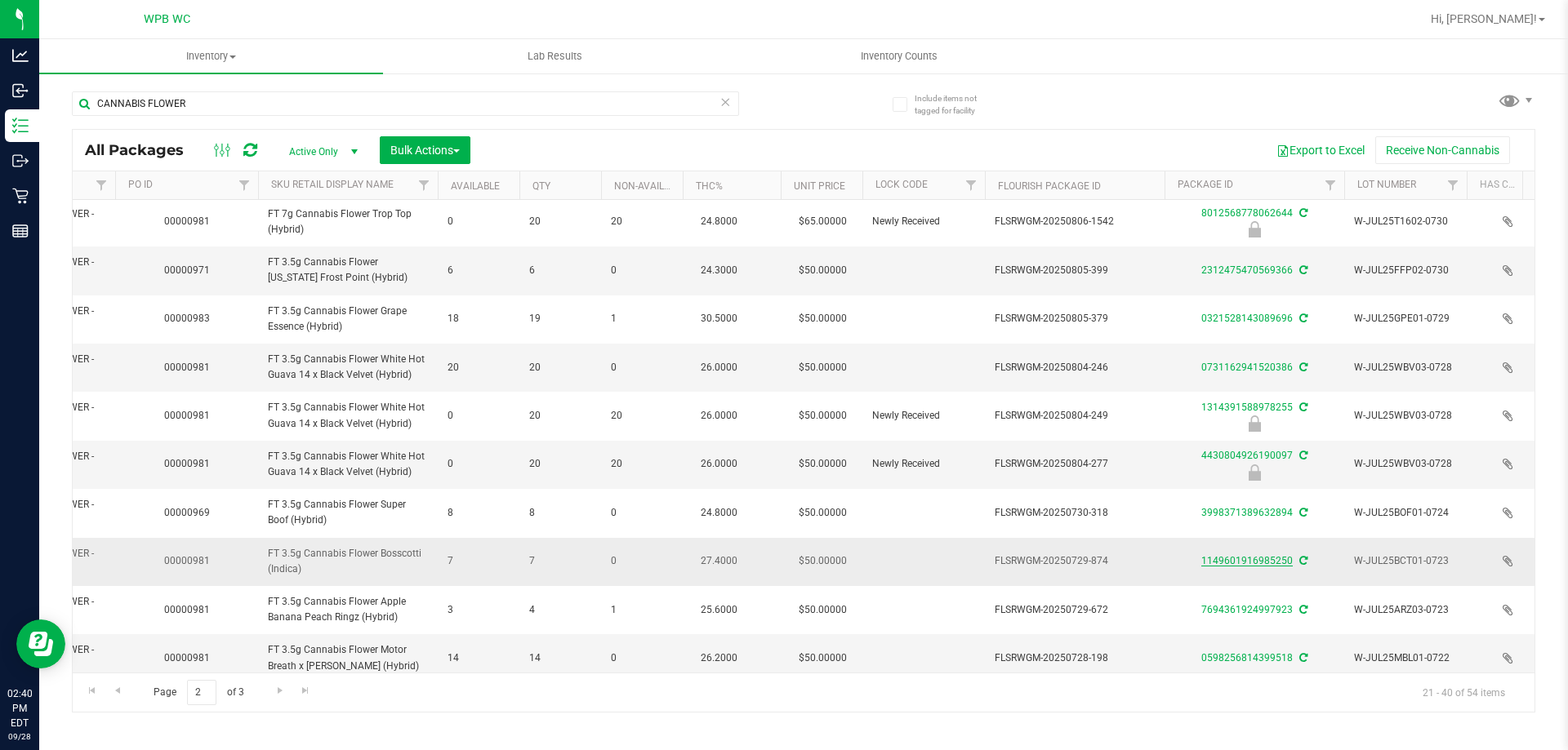
click at [1228, 555] on link "1149601916985250" at bounding box center [1247, 560] width 91 height 11
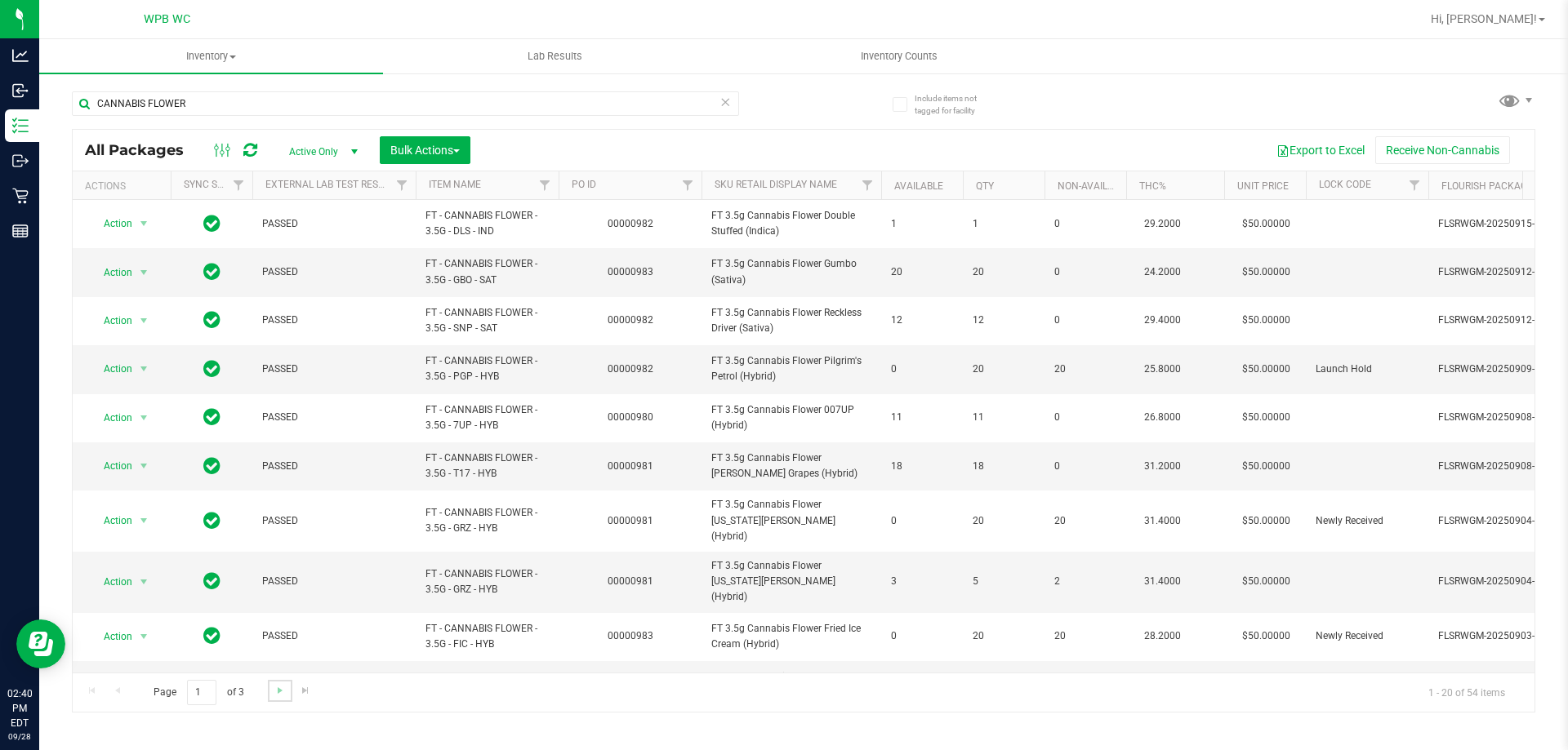
click at [287, 692] on link "Go to the next page" at bounding box center [280, 691] width 24 height 22
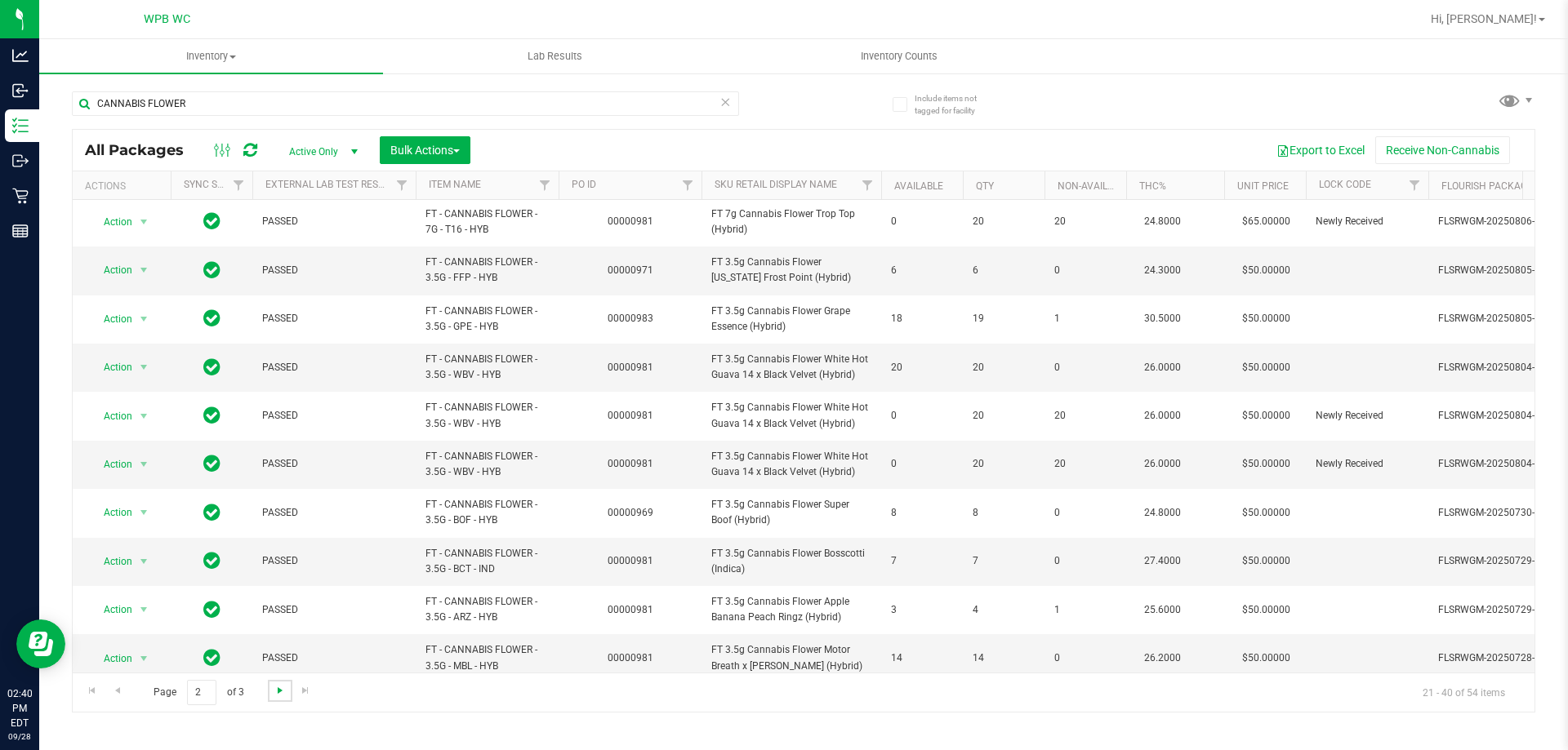
click at [285, 694] on span "Go to the next page" at bounding box center [279, 690] width 13 height 13
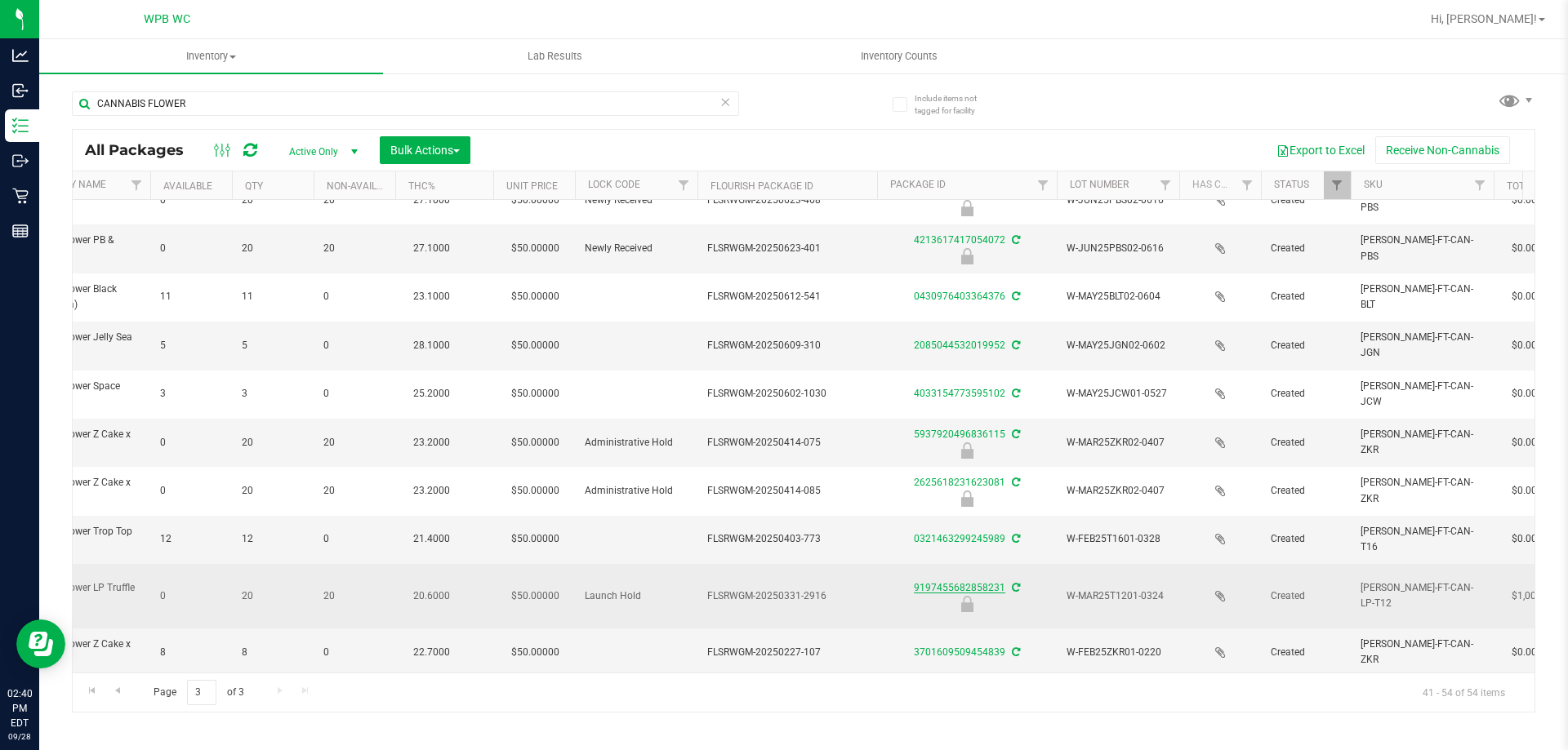
click at [937, 583] on link "9197455682858231" at bounding box center [960, 588] width 91 height 11
